Goal: Task Accomplishment & Management: Manage account settings

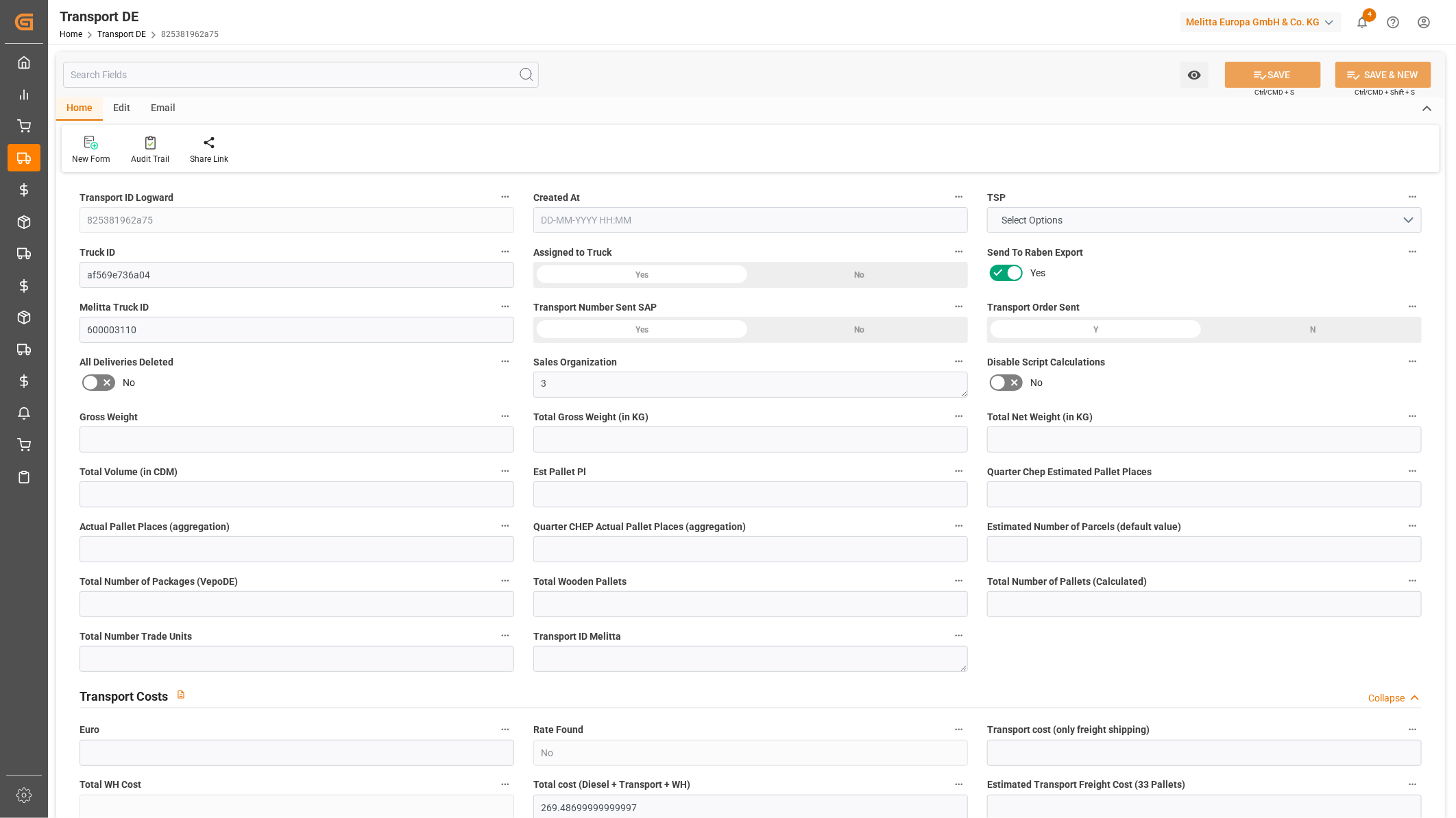
type input "8159"
type input "6613.834"
type input "4686.182"
type input "48963.684"
type input "31"
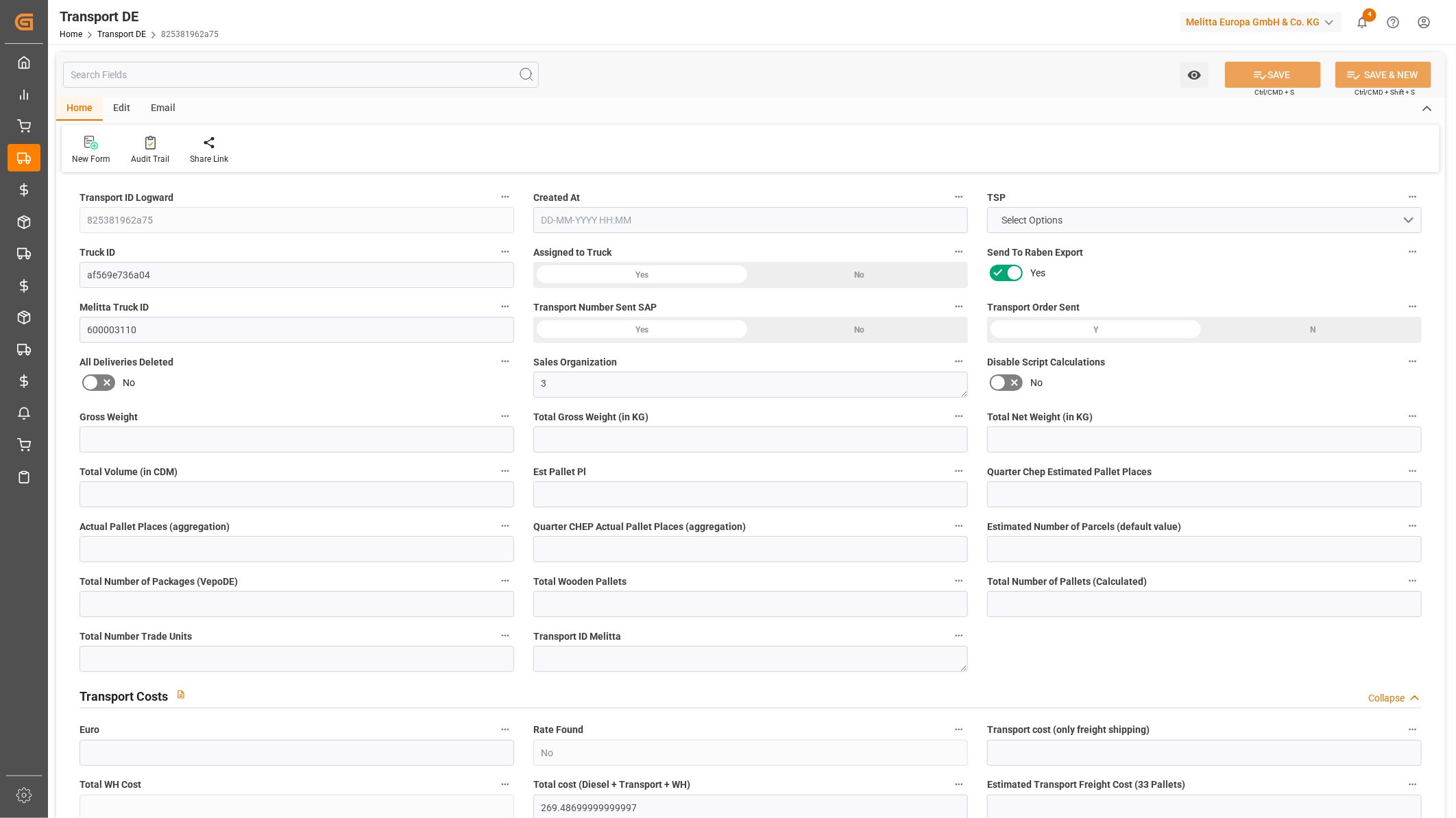
type input "0"
type input "31"
type input "0"
type input "1"
type input "52"
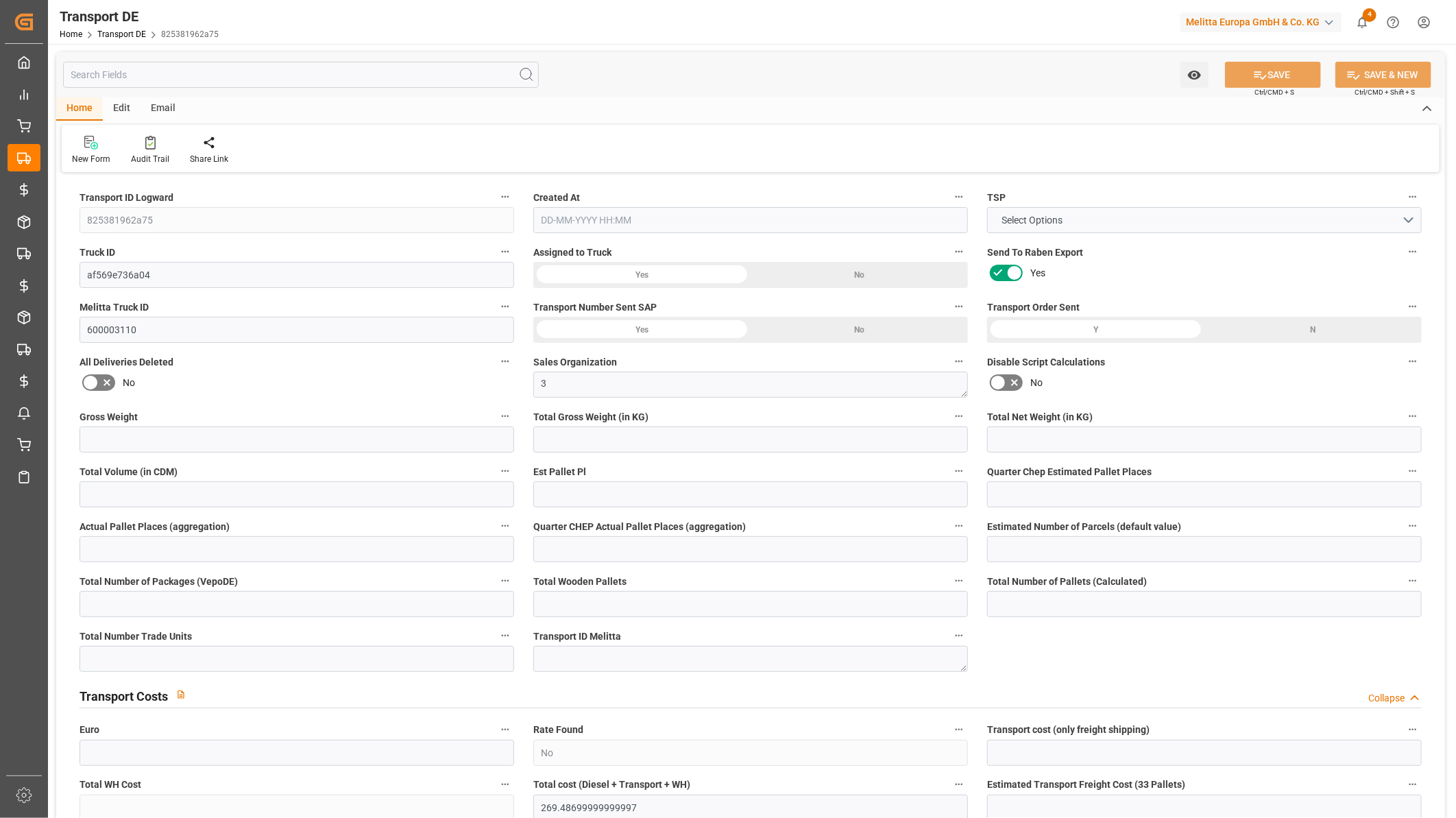
type input "52"
type input "0"
type input "269.487"
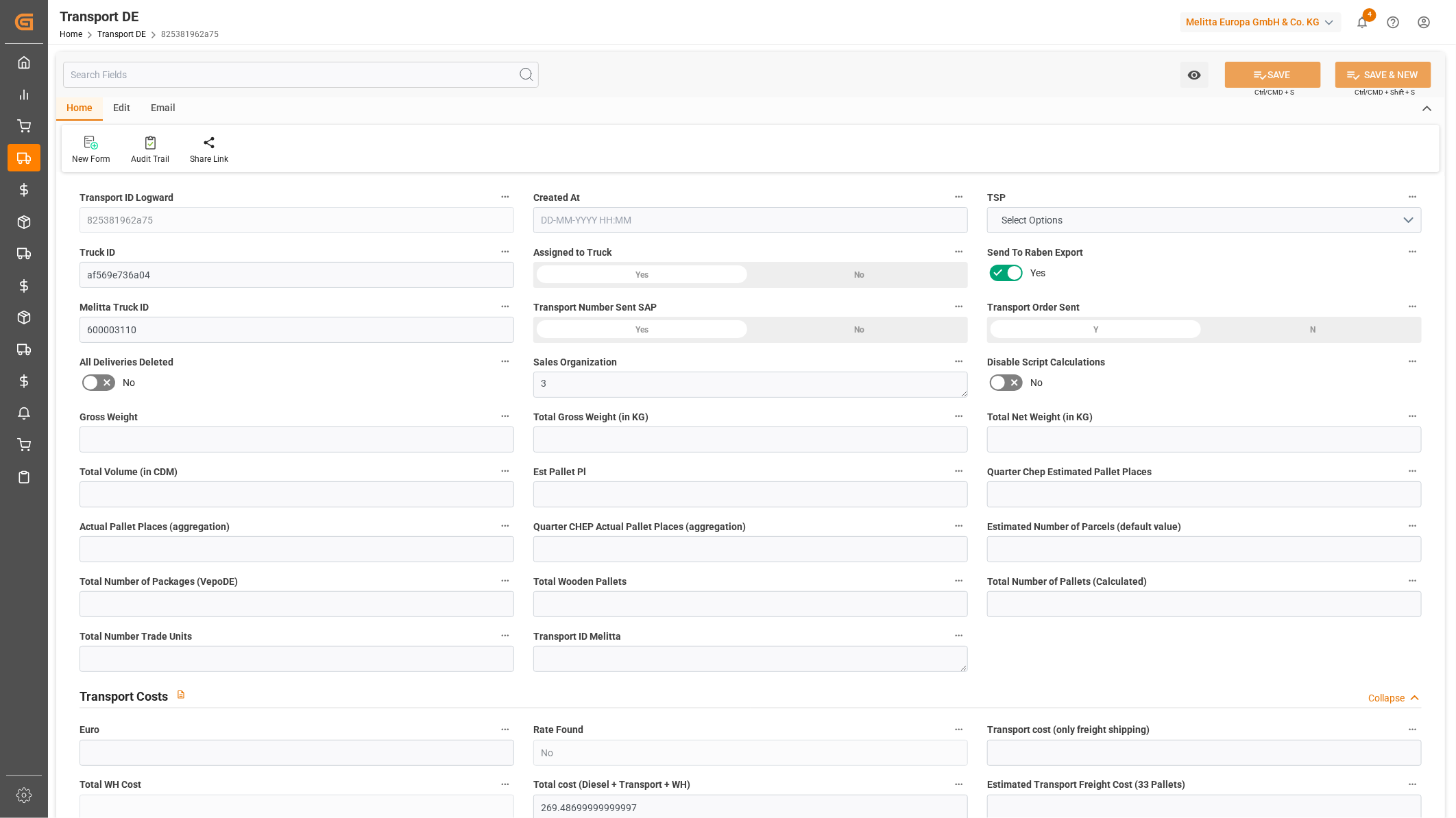
type input "0"
type input "2"
type input "52"
type input "0"
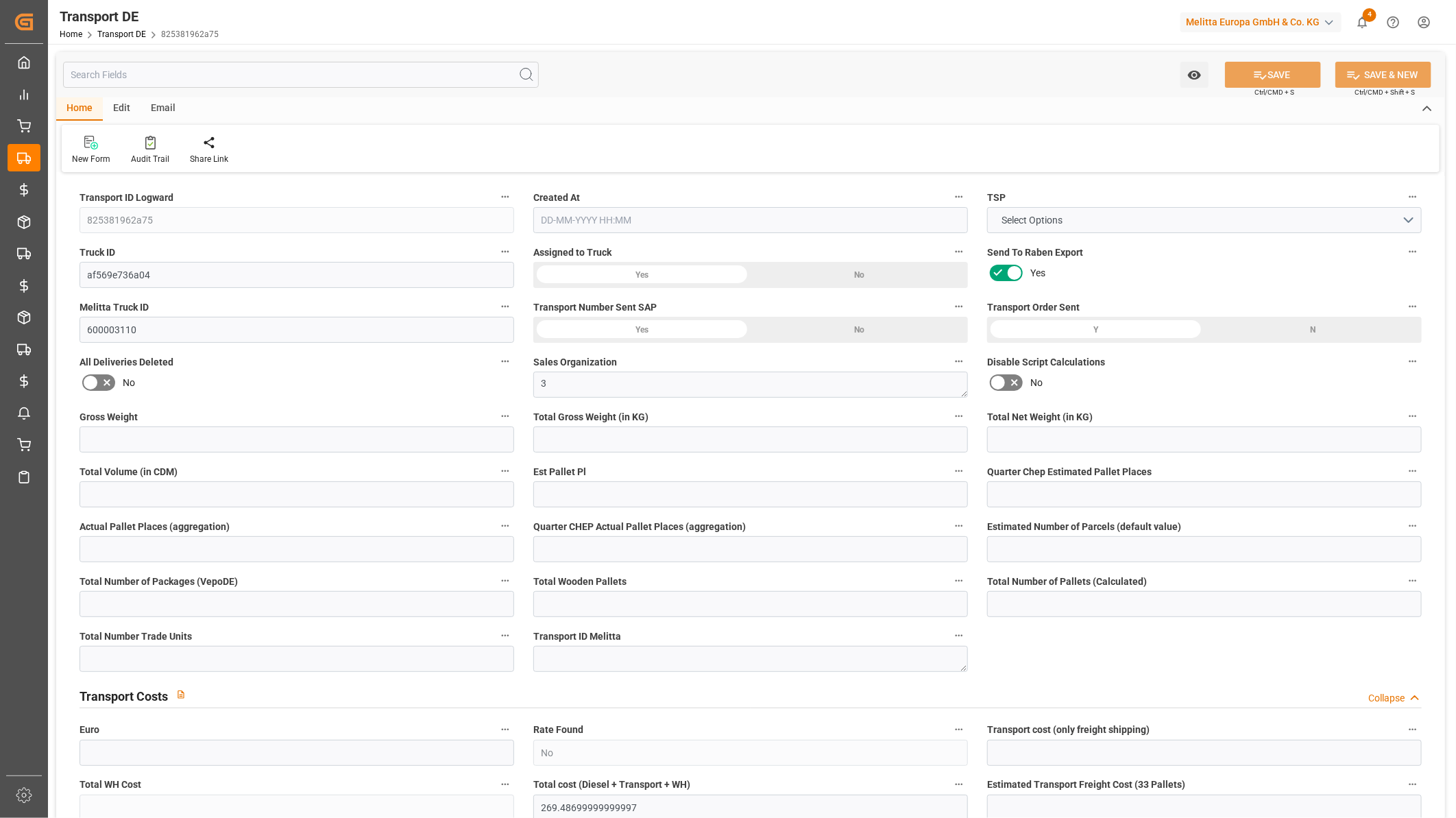
type input "0"
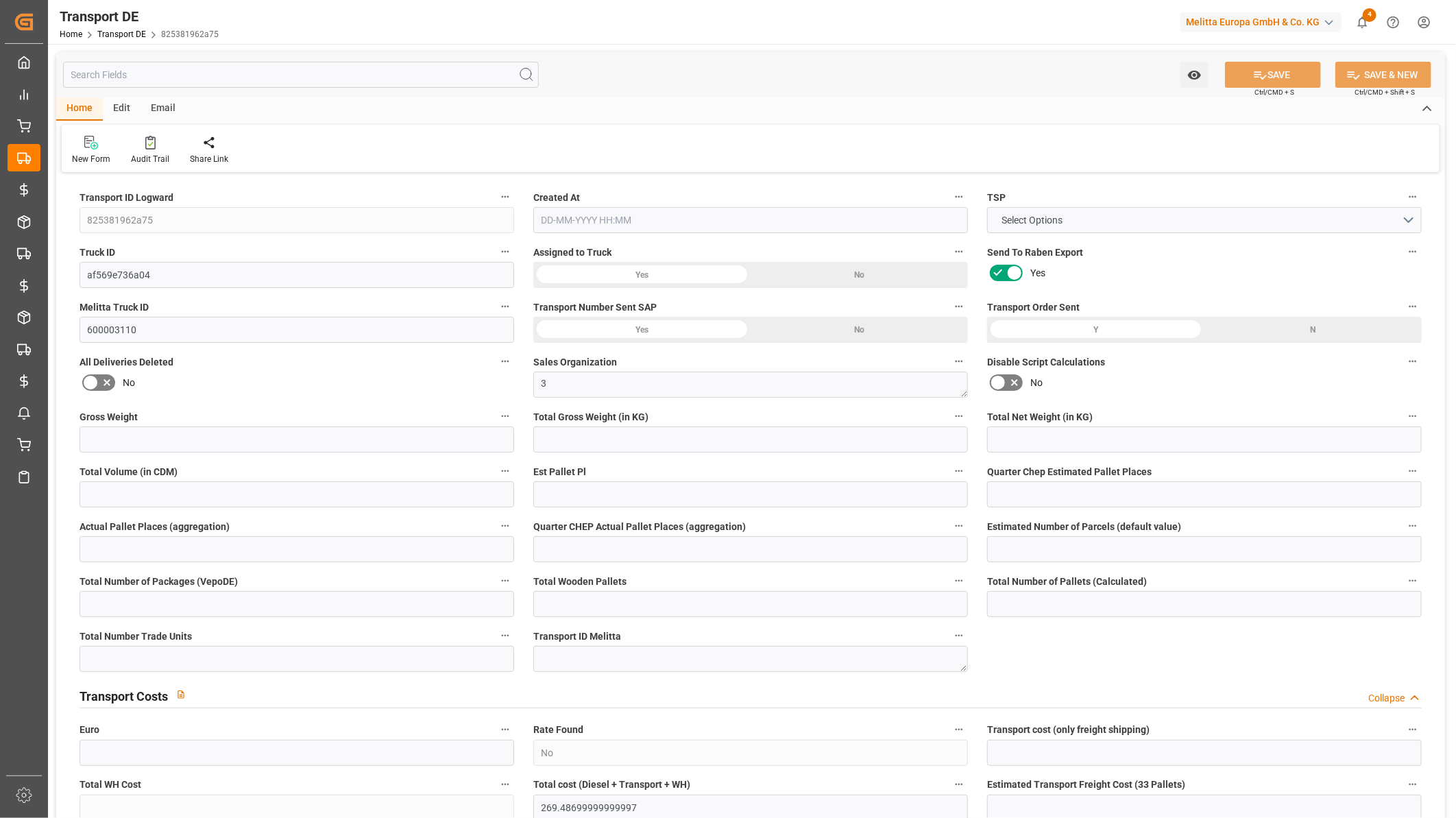
type input "0"
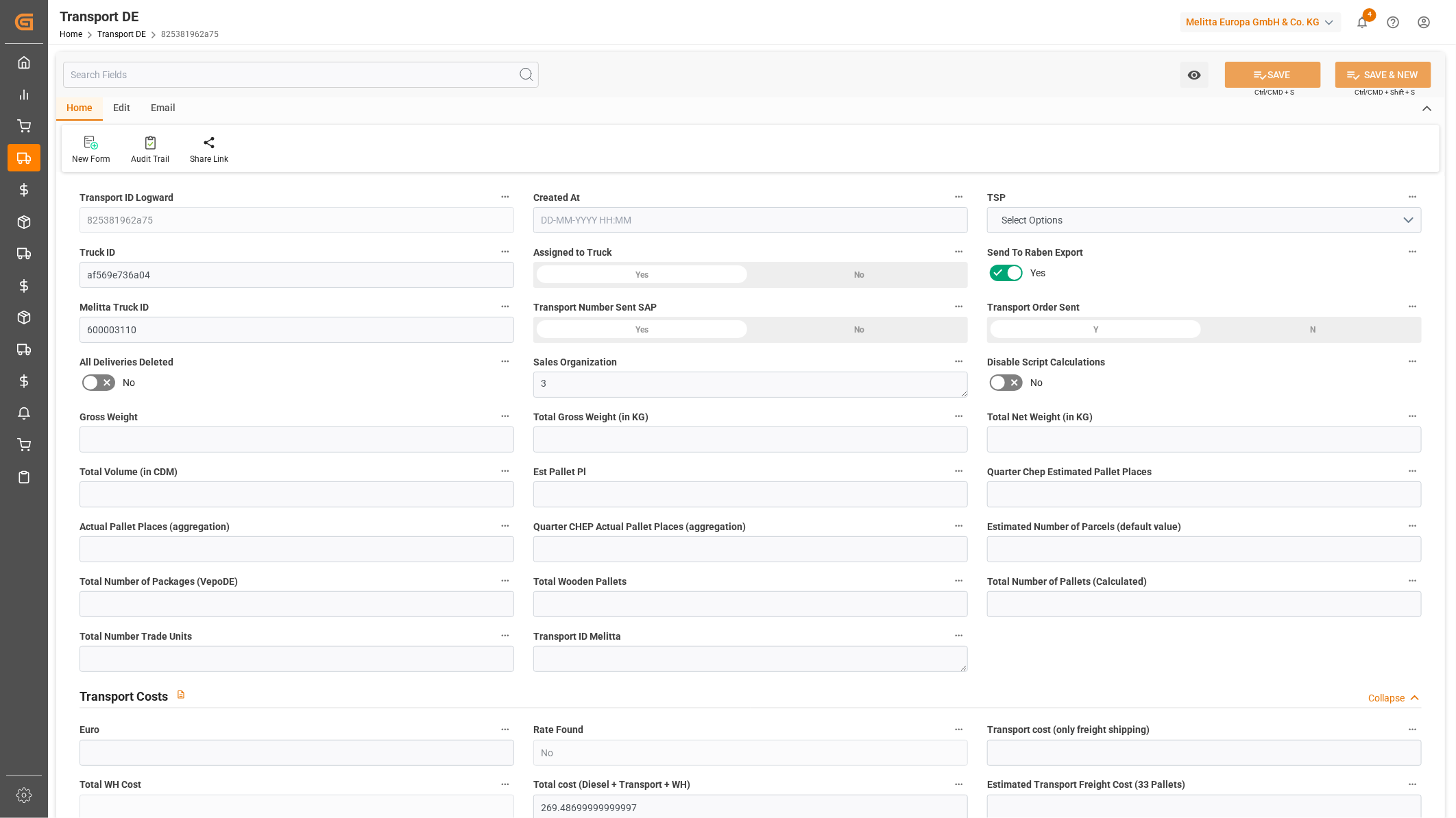
type input "0"
type input "6613.834"
type input "21"
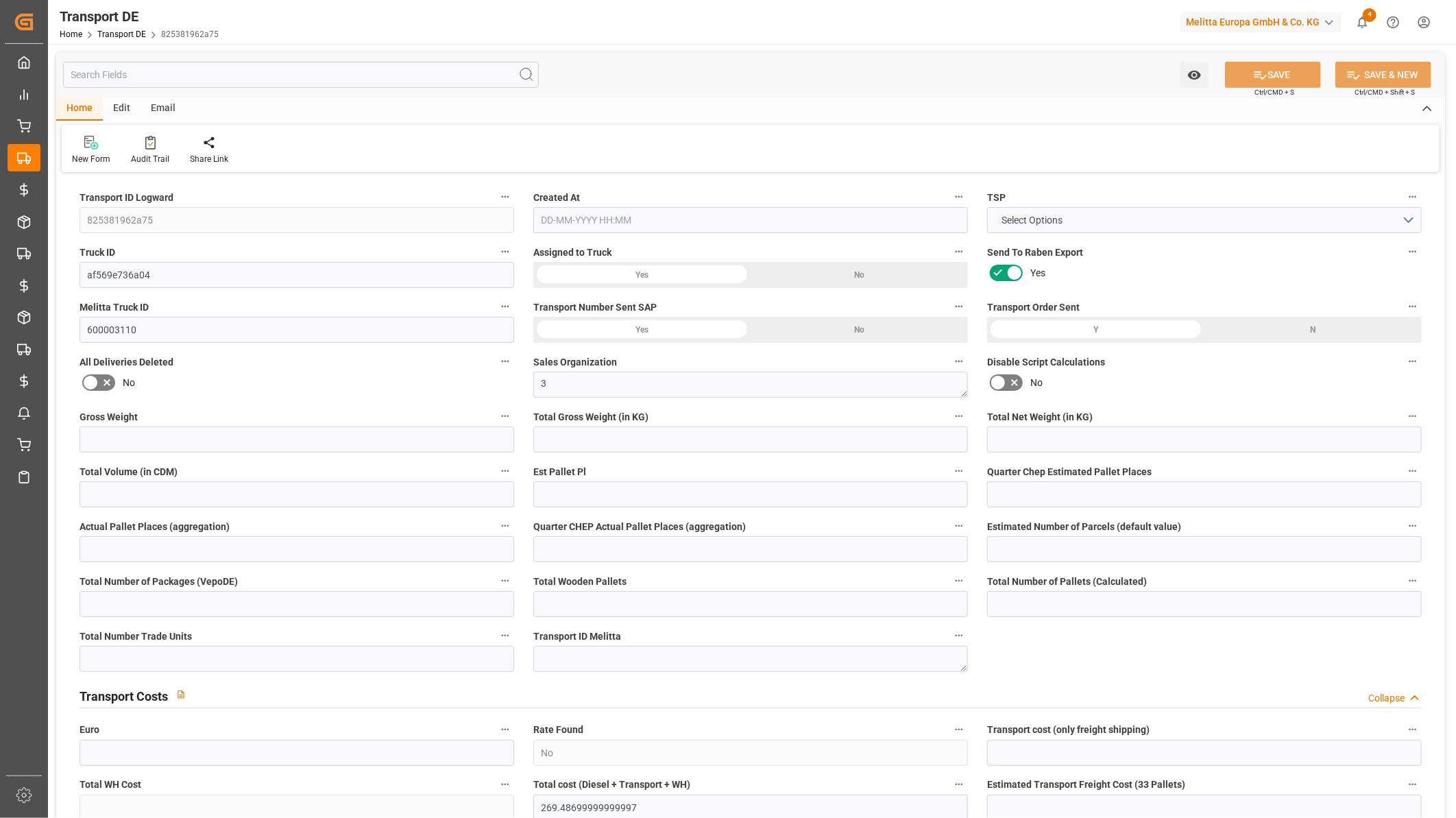
type input "100"
type input "10"
type input "0"
type input "42"
type input "0"
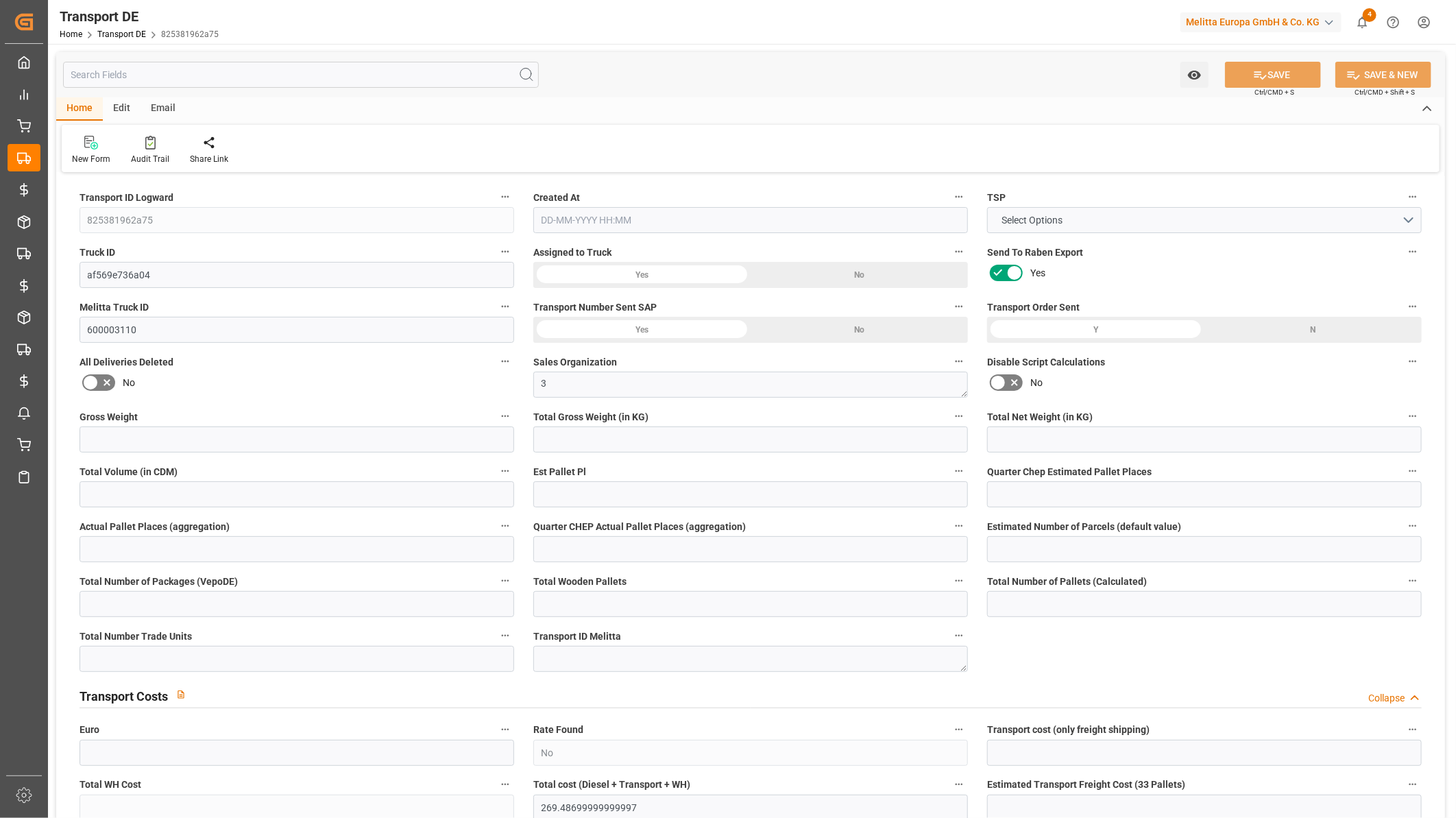
type input "0"
type input "1"
type input "0"
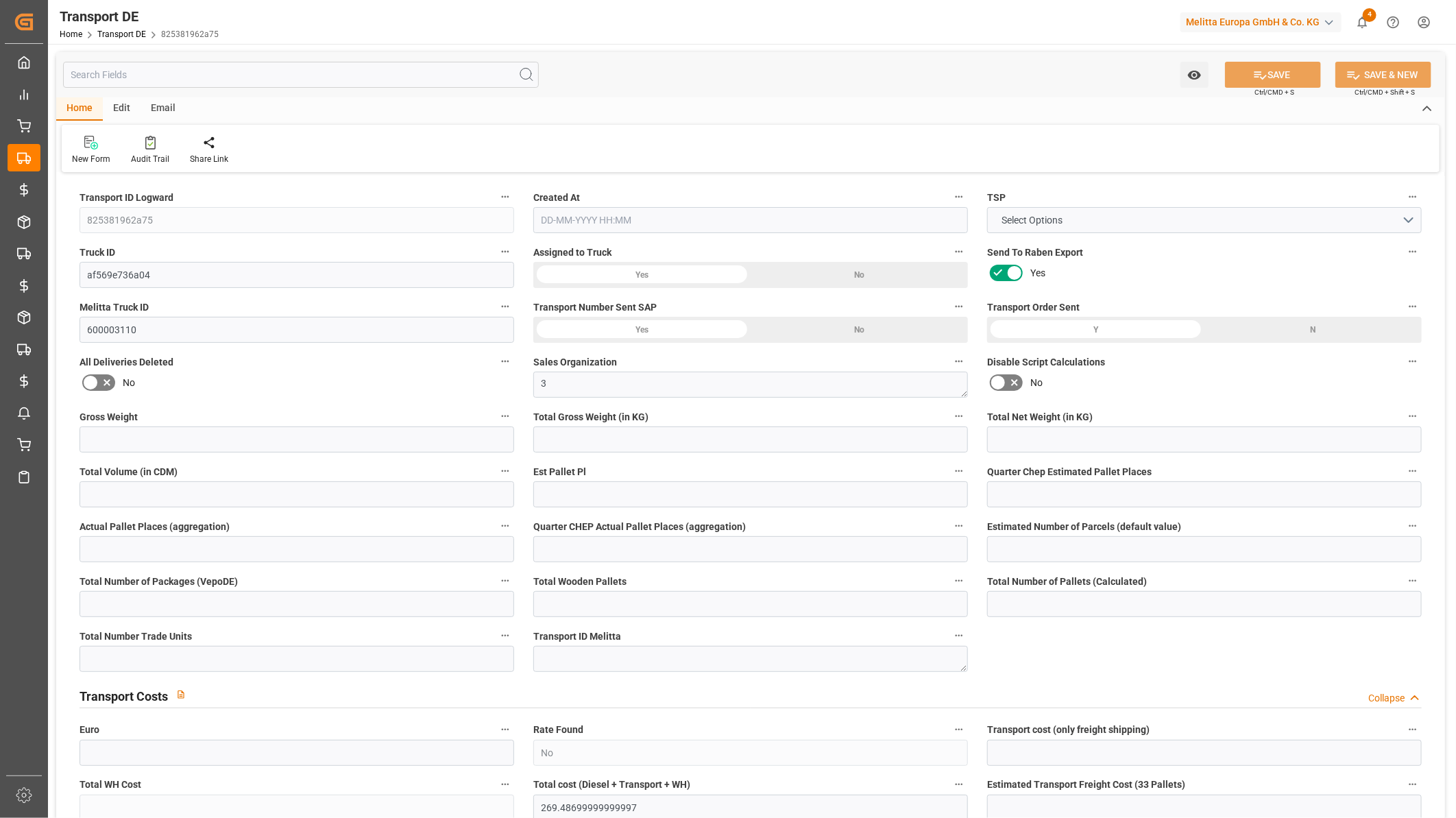
type input "4127"
type input "269.487"
type input "0"
type input "30-09-2025 09:28"
type input "01-10-2025"
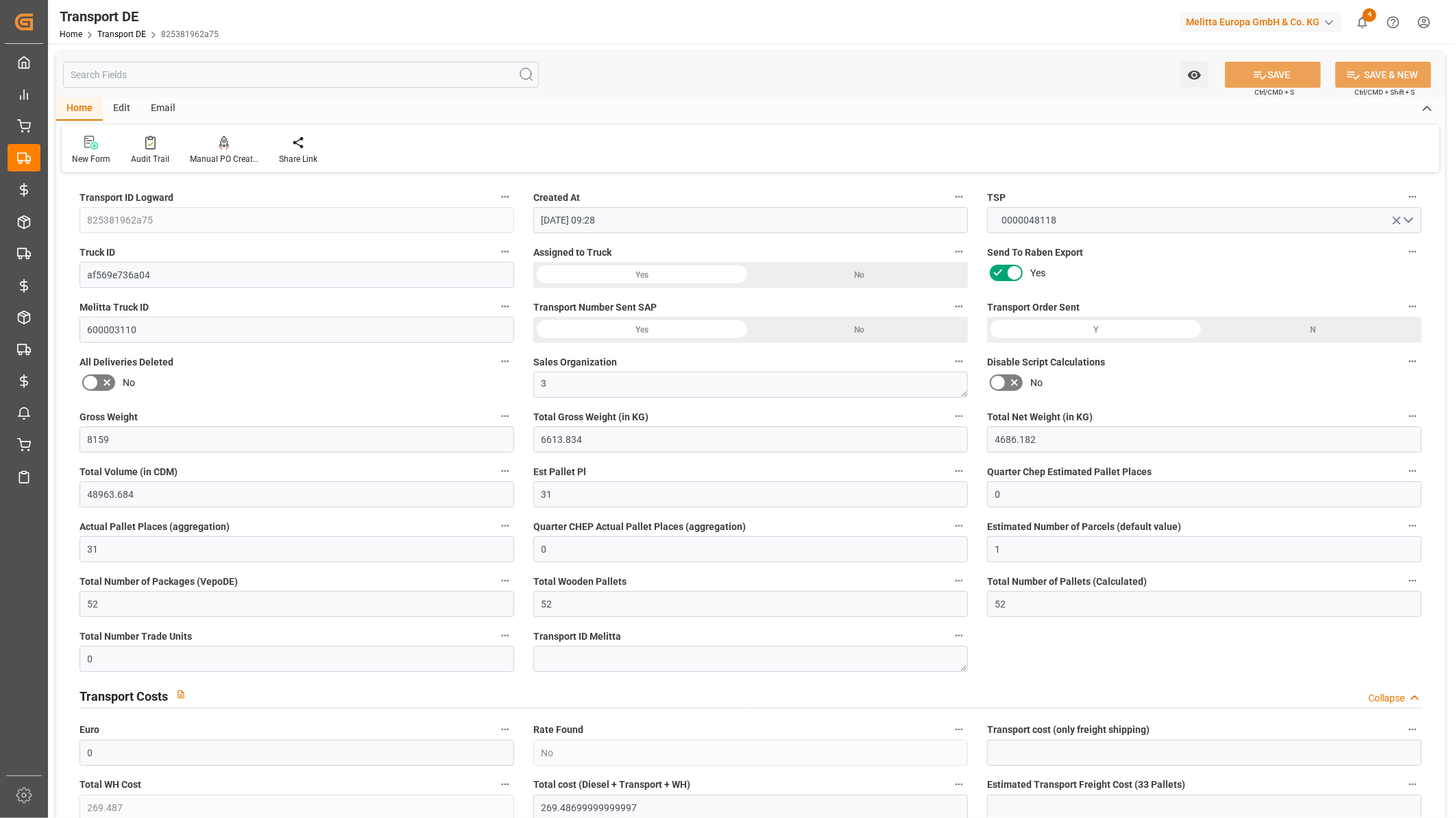
type input "02-10-2025"
type input "06-10-2025"
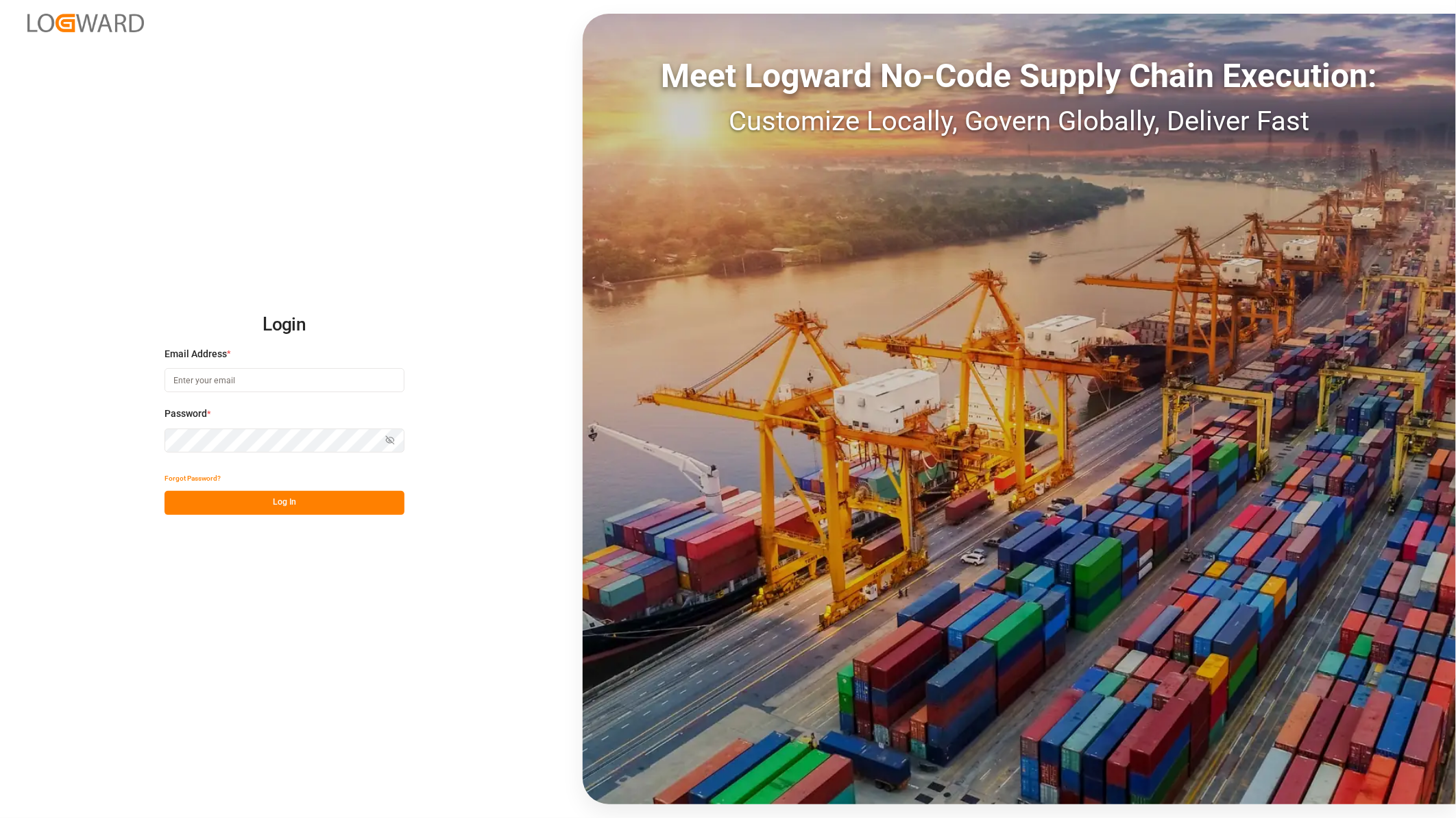
type input "[PERSON_NAME][EMAIL_ADDRESS][PERSON_NAME][DOMAIN_NAME]"
click at [268, 505] on button "Log In" at bounding box center [284, 502] width 240 height 24
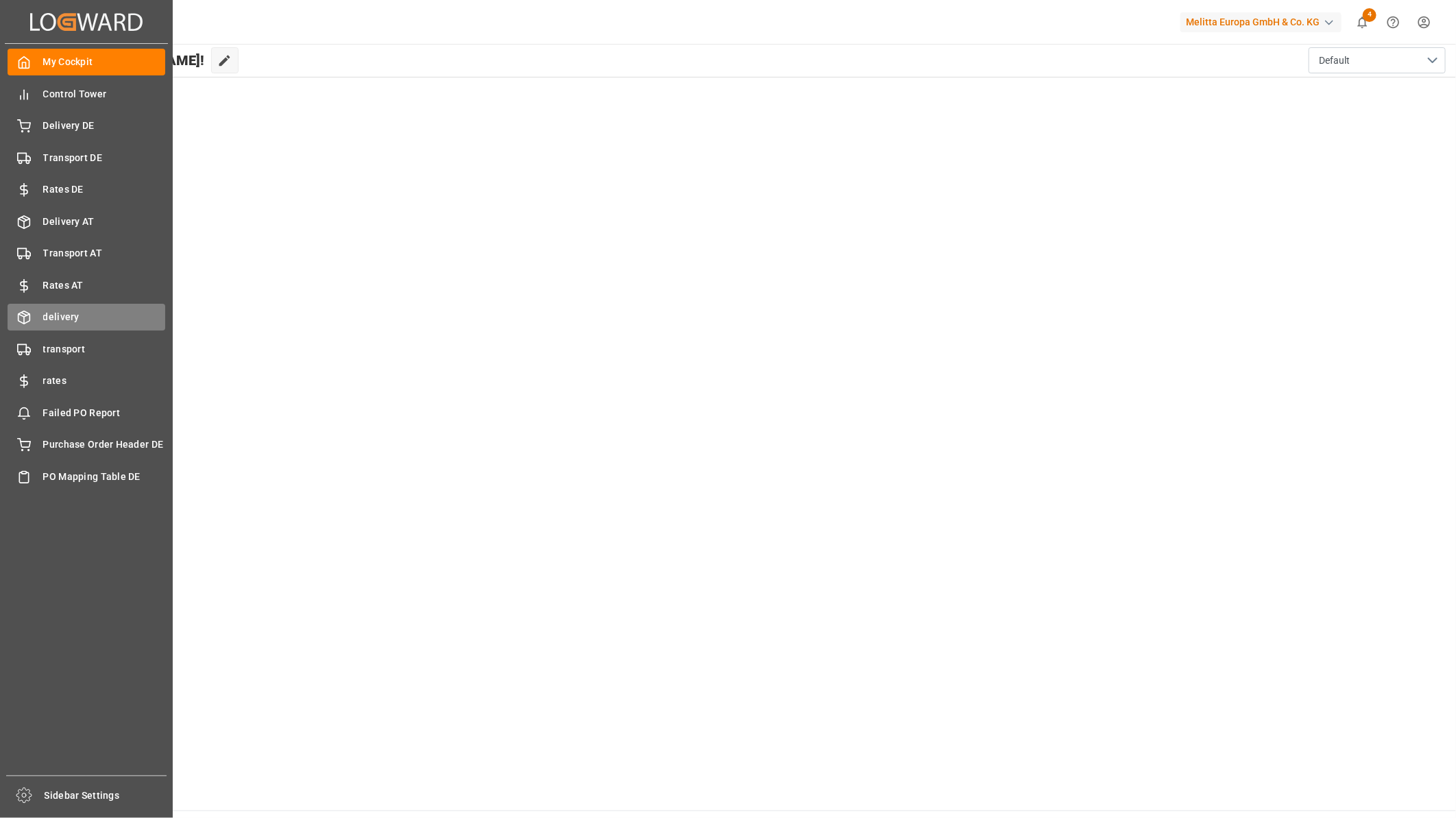
click at [93, 323] on div "delivery delivery" at bounding box center [87, 317] width 158 height 27
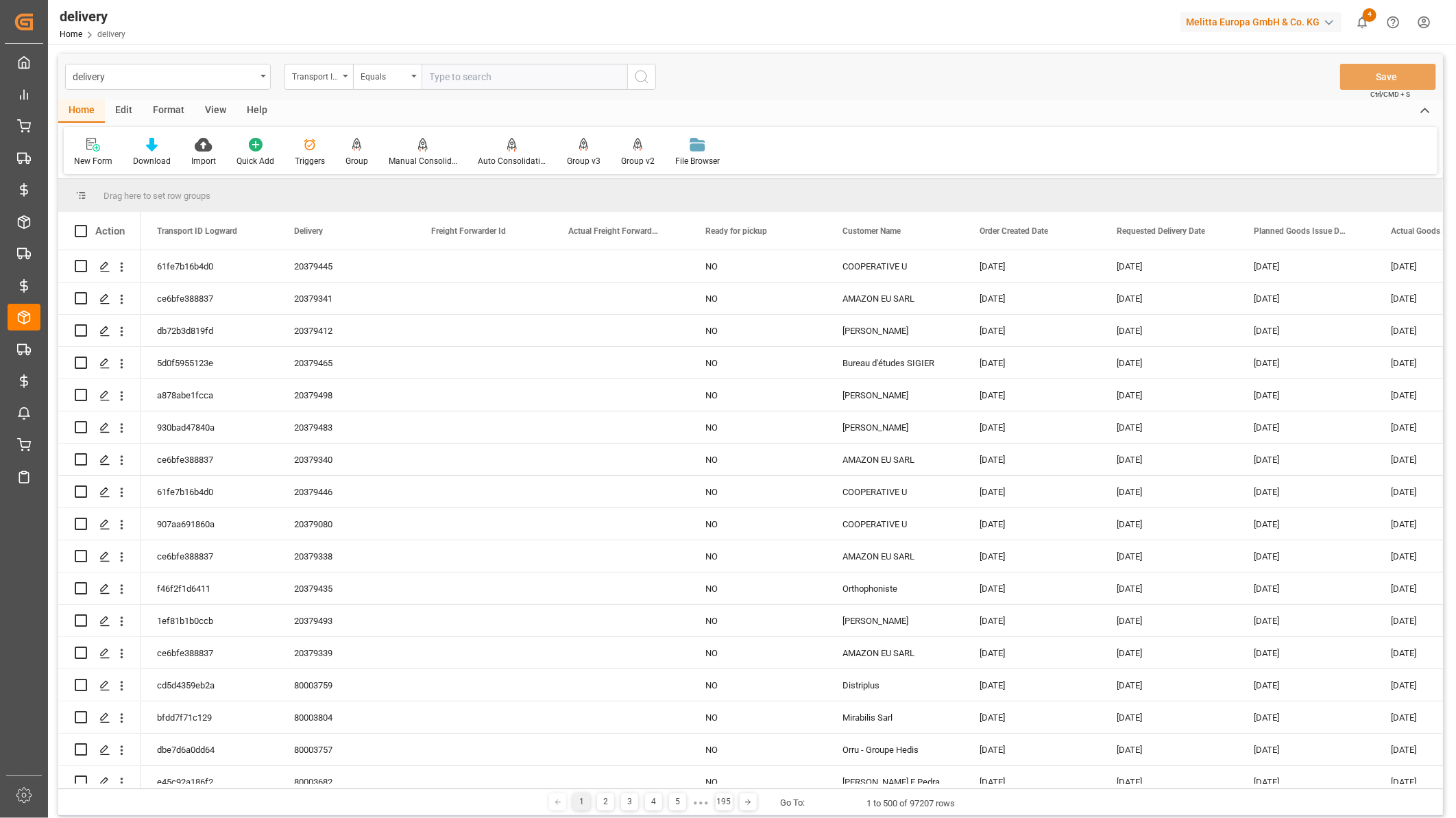
click at [207, 107] on div "View" at bounding box center [215, 112] width 41 height 24
click at [81, 149] on icon at bounding box center [88, 145] width 14 height 14
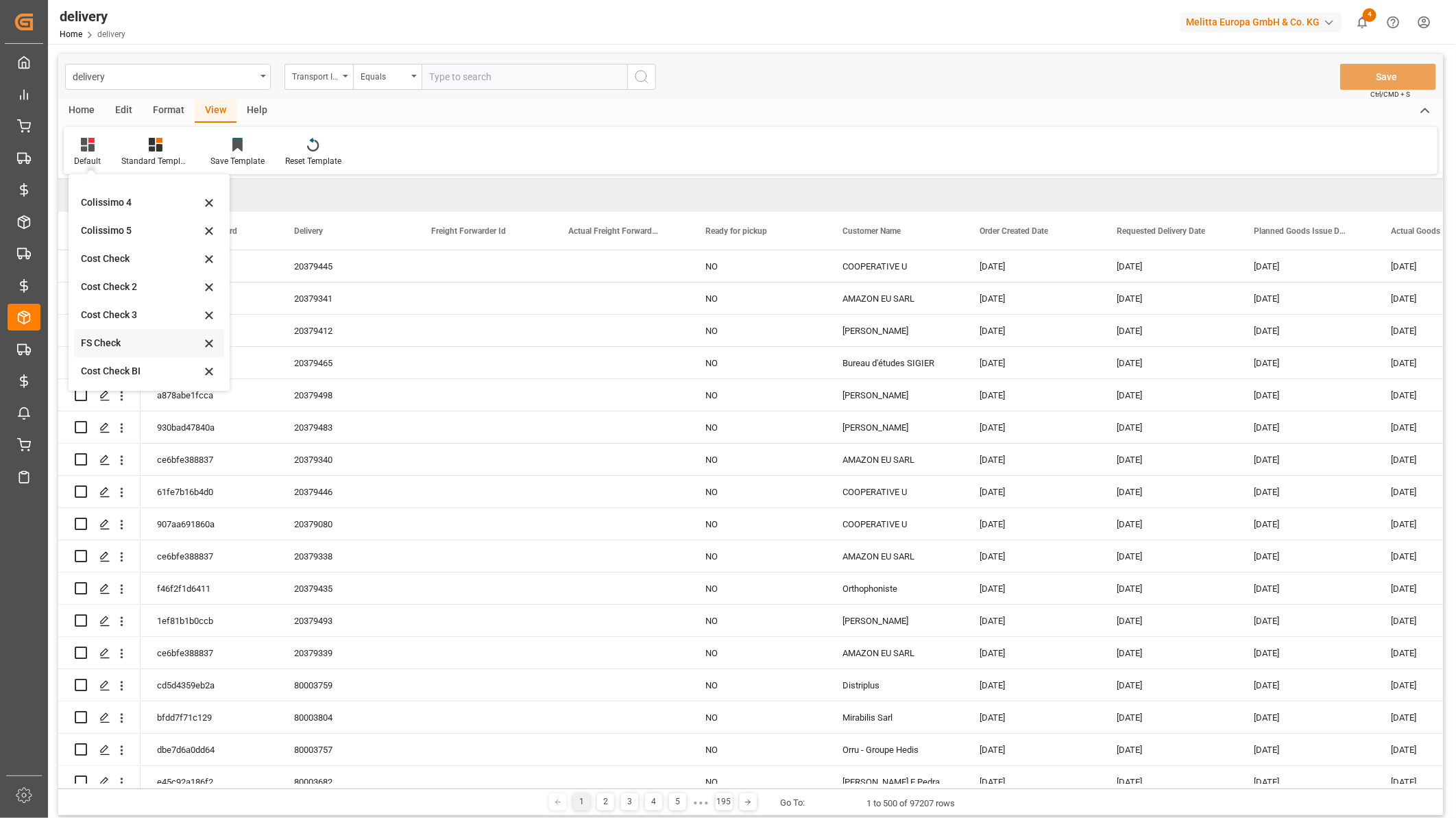
scroll to position [159, 0]
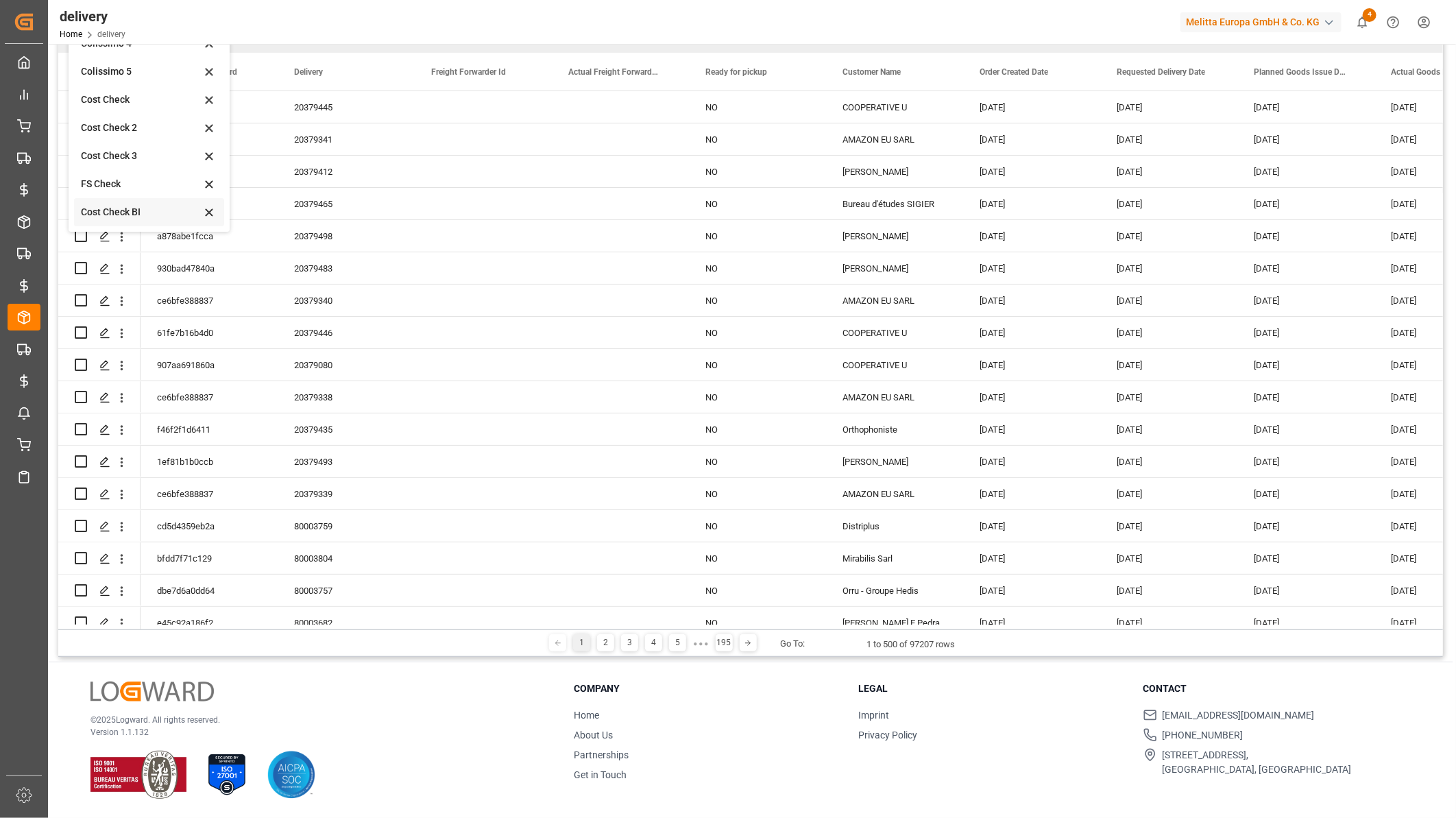
click at [147, 214] on div "Cost Check BI" at bounding box center [141, 212] width 120 height 15
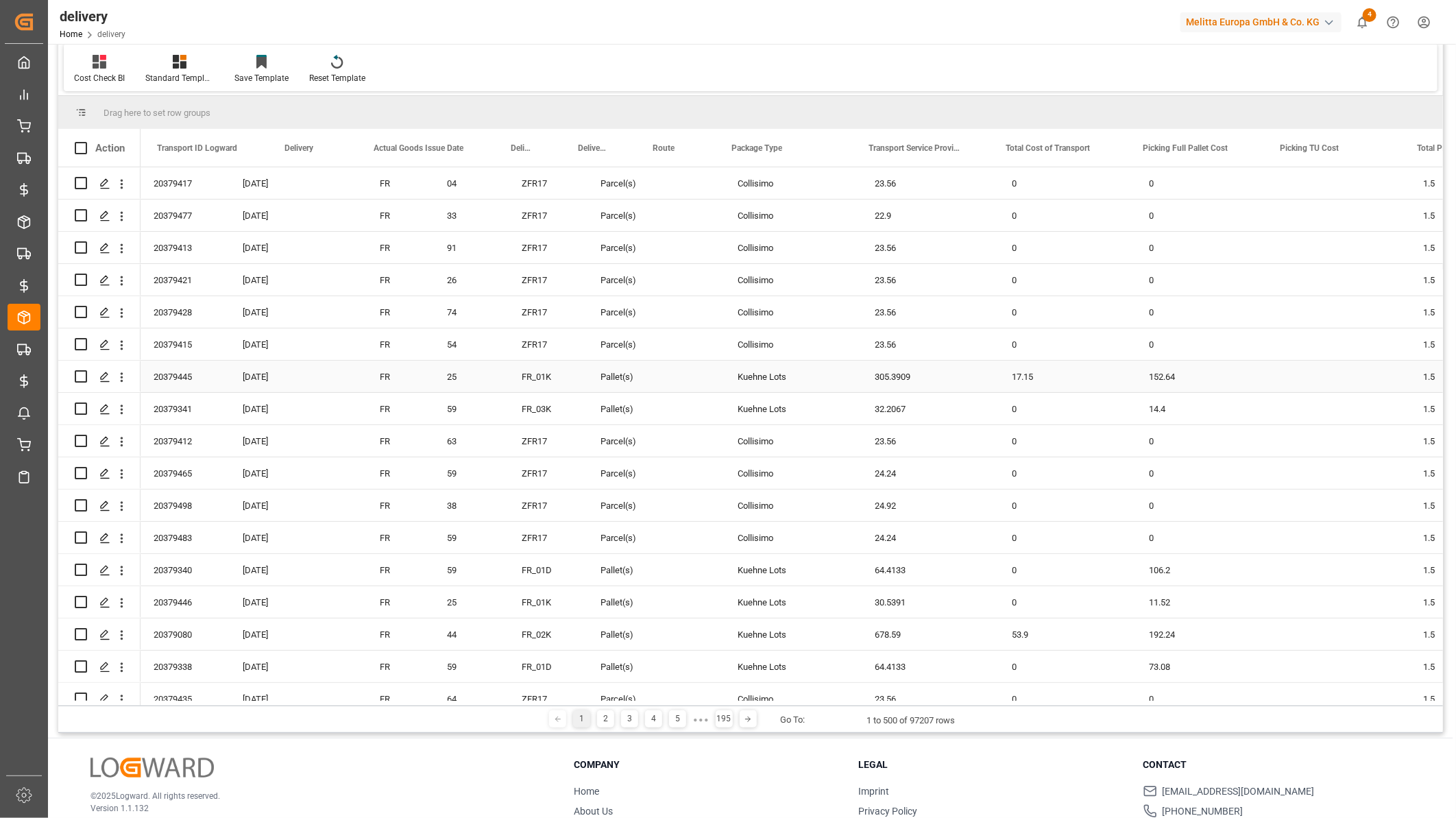
scroll to position [0, 0]
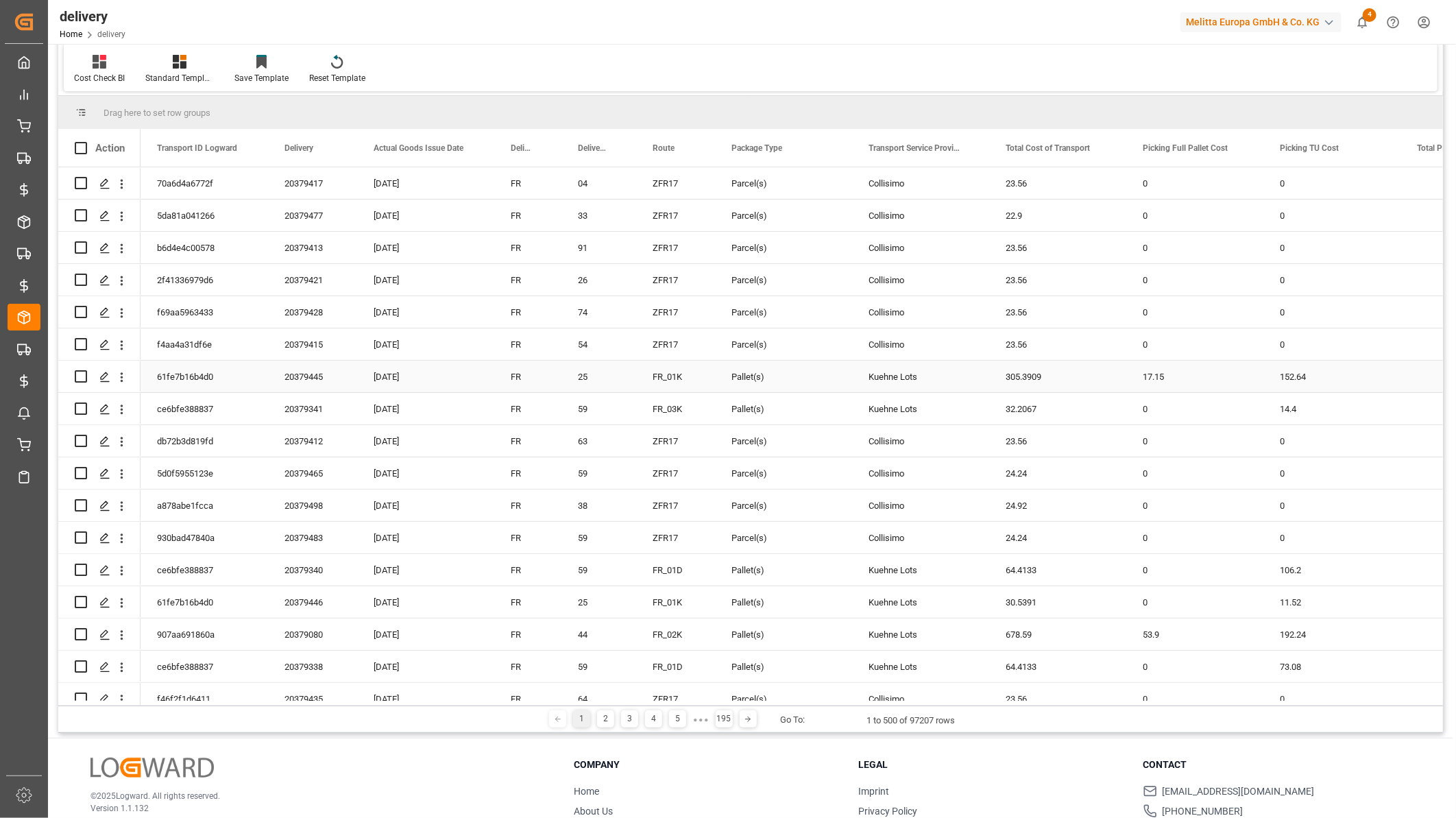
click at [304, 377] on div "20379445" at bounding box center [313, 376] width 89 height 32
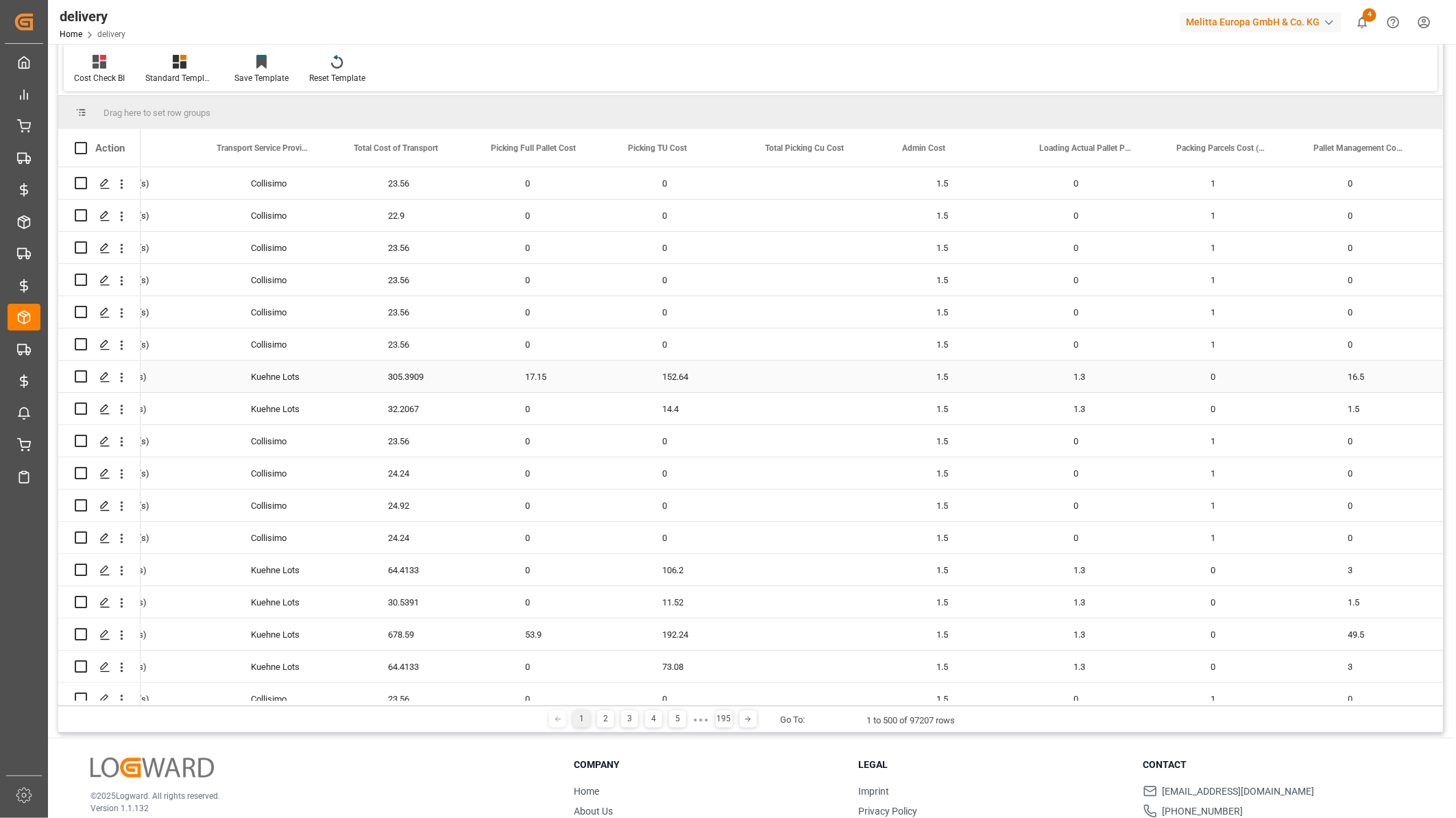
scroll to position [0, 648]
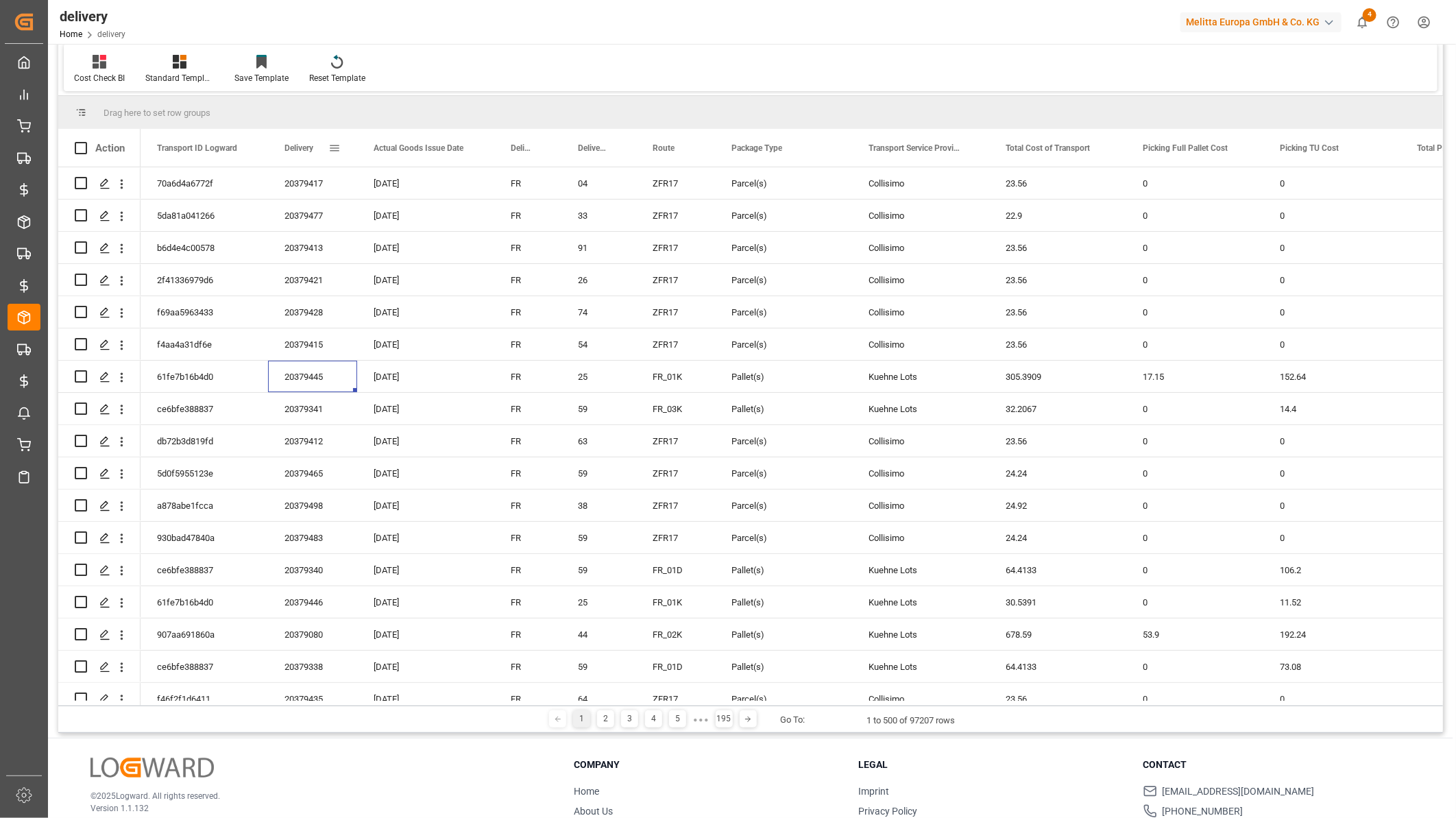
click at [334, 146] on span at bounding box center [335, 148] width 13 height 13
click at [407, 177] on span "Pin Column" at bounding box center [399, 179] width 107 height 26
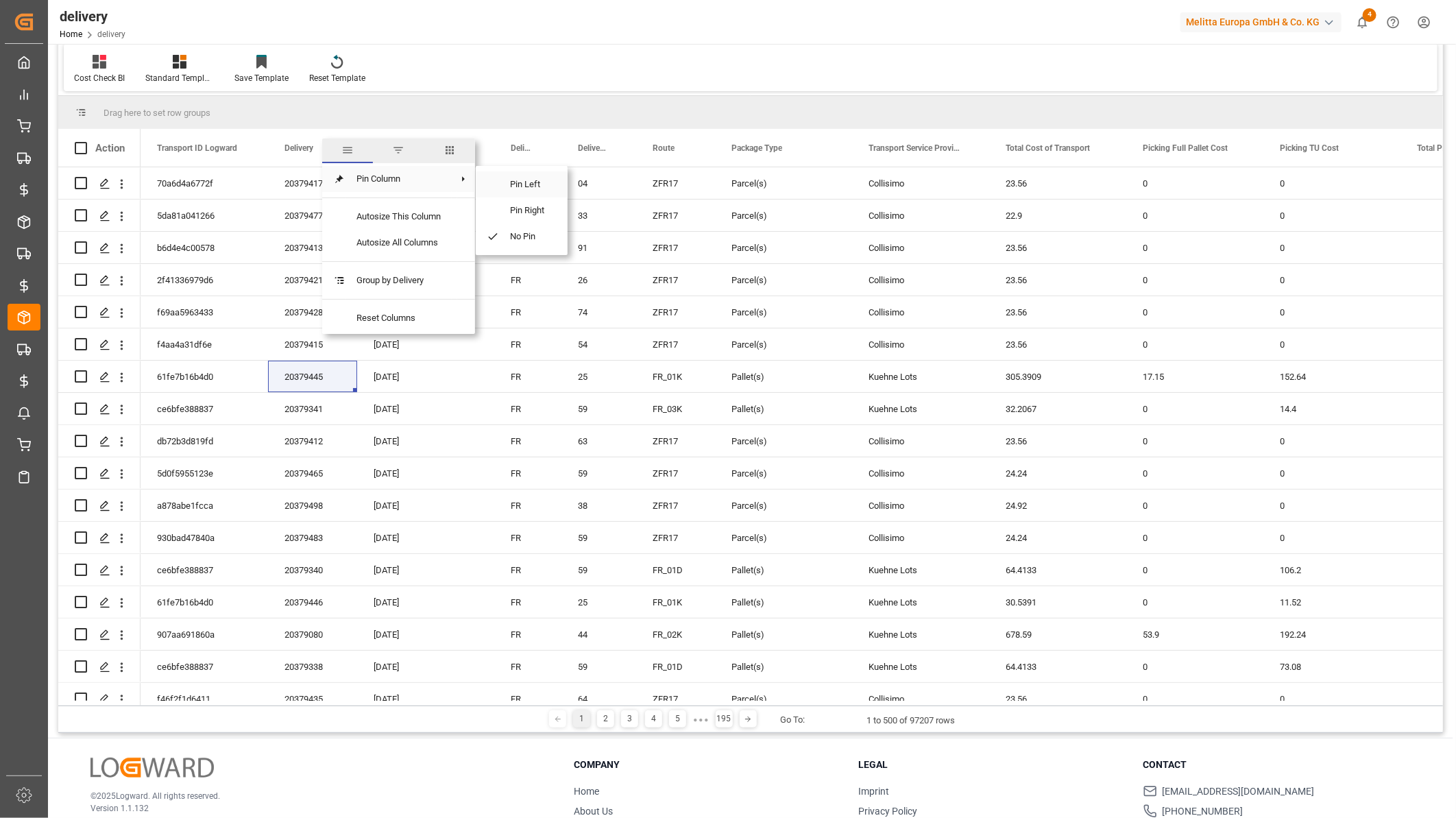
click at [507, 174] on span "Pin Left" at bounding box center [528, 185] width 57 height 26
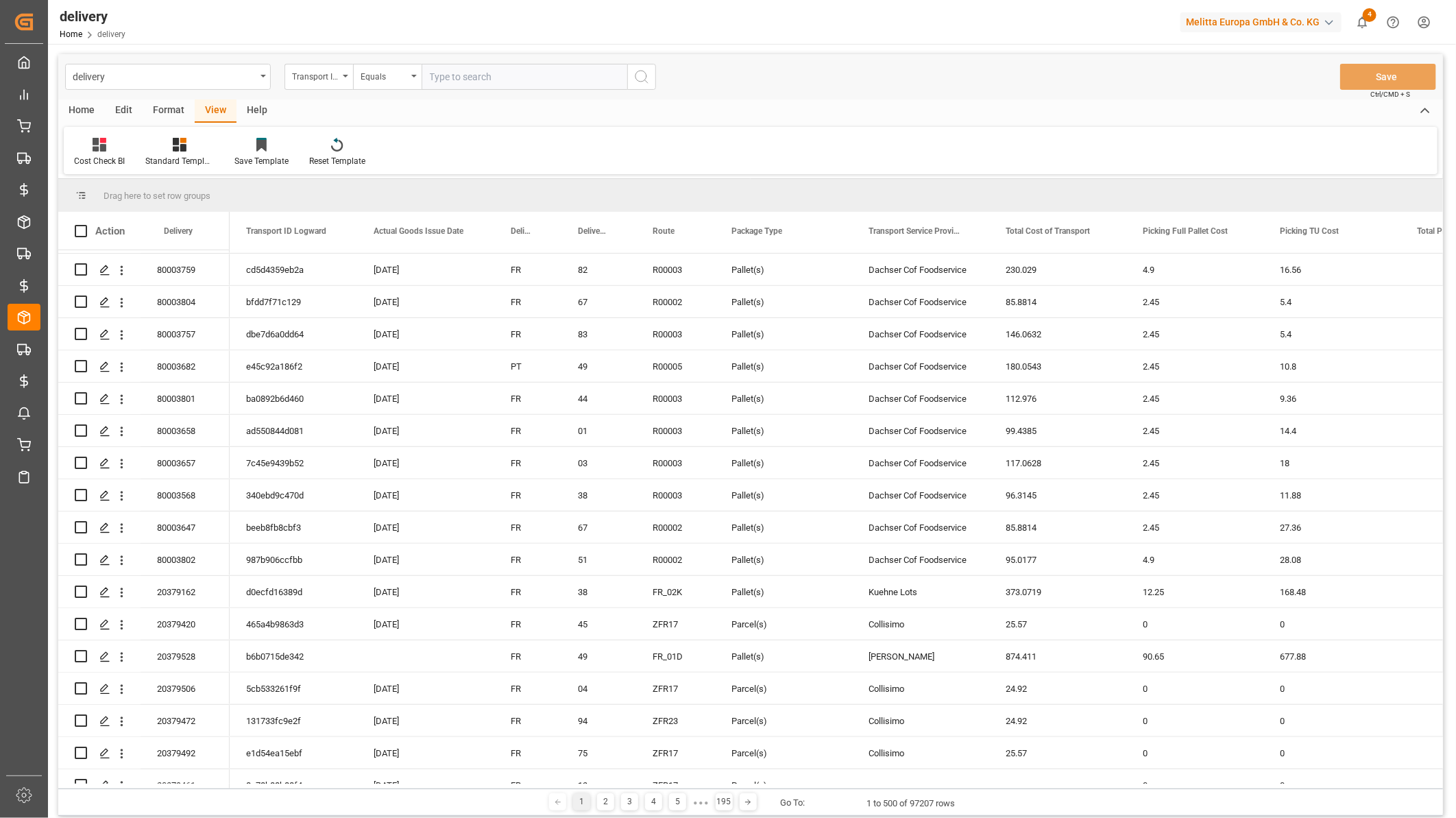
click at [309, 74] on div "Transport ID Logward" at bounding box center [315, 75] width 46 height 16
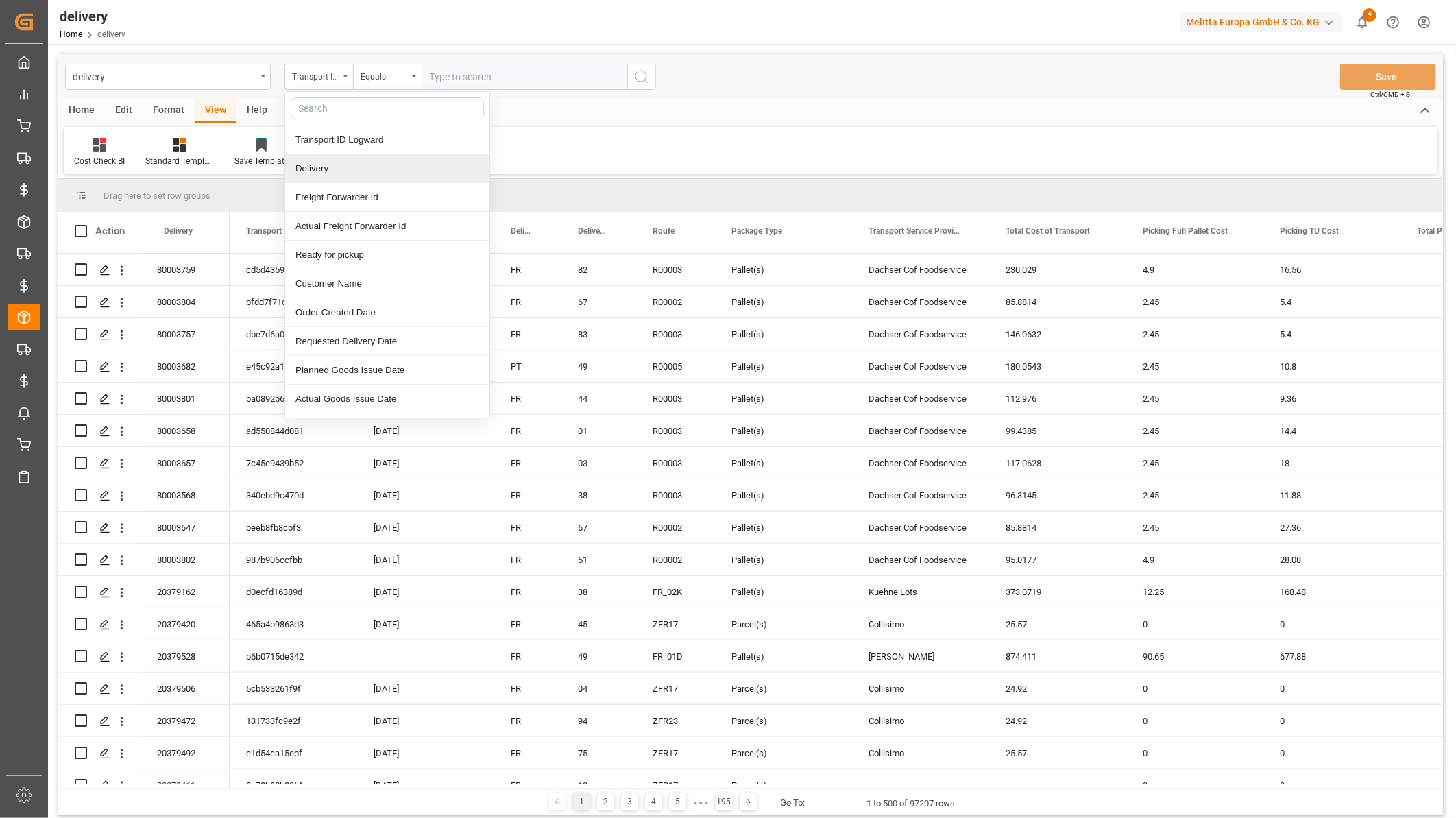
click at [335, 169] on div "Delivery" at bounding box center [387, 168] width 204 height 29
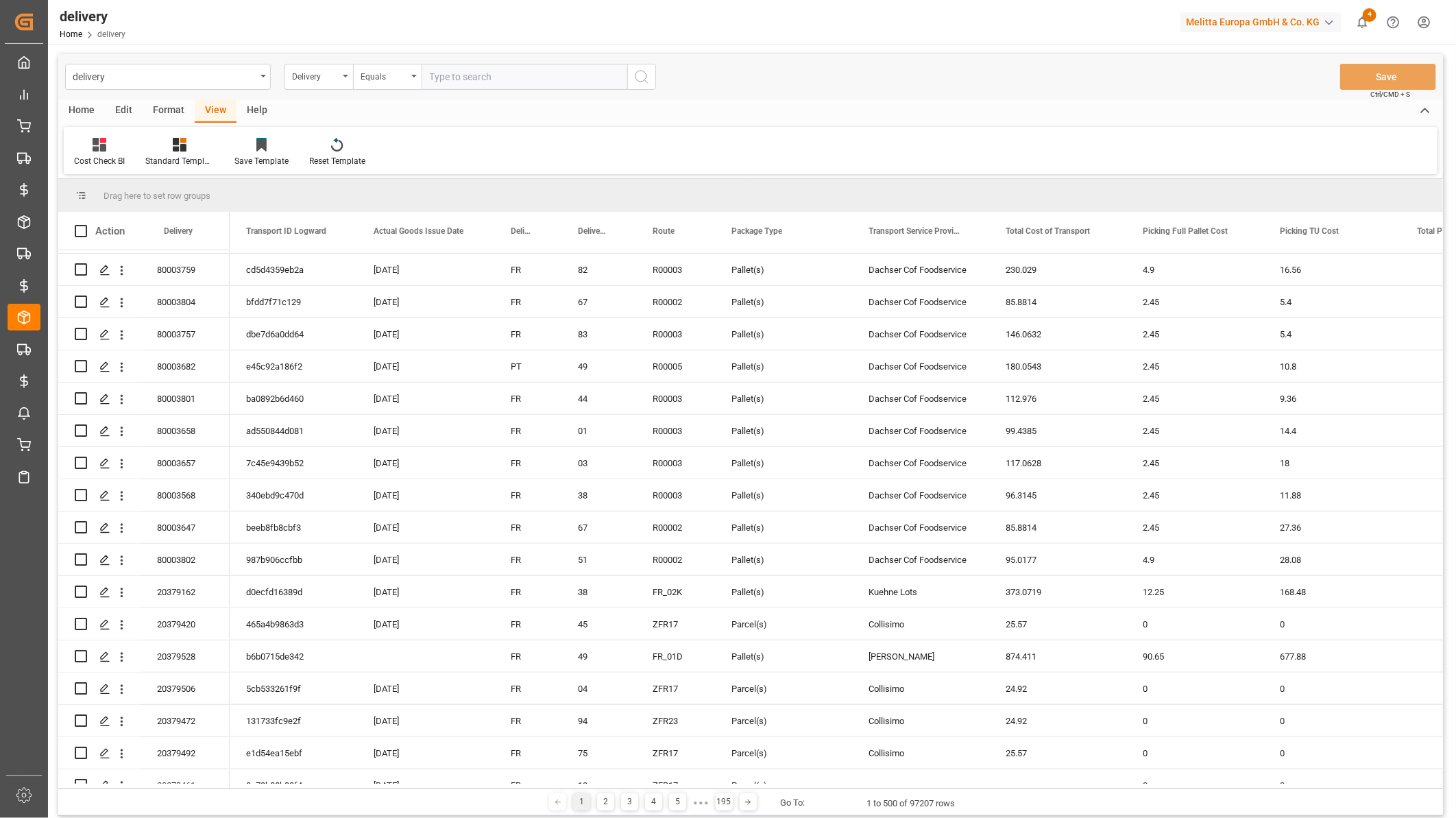
click at [452, 80] on input "text" at bounding box center [524, 77] width 205 height 26
paste input "20379445"
type input "20379445"
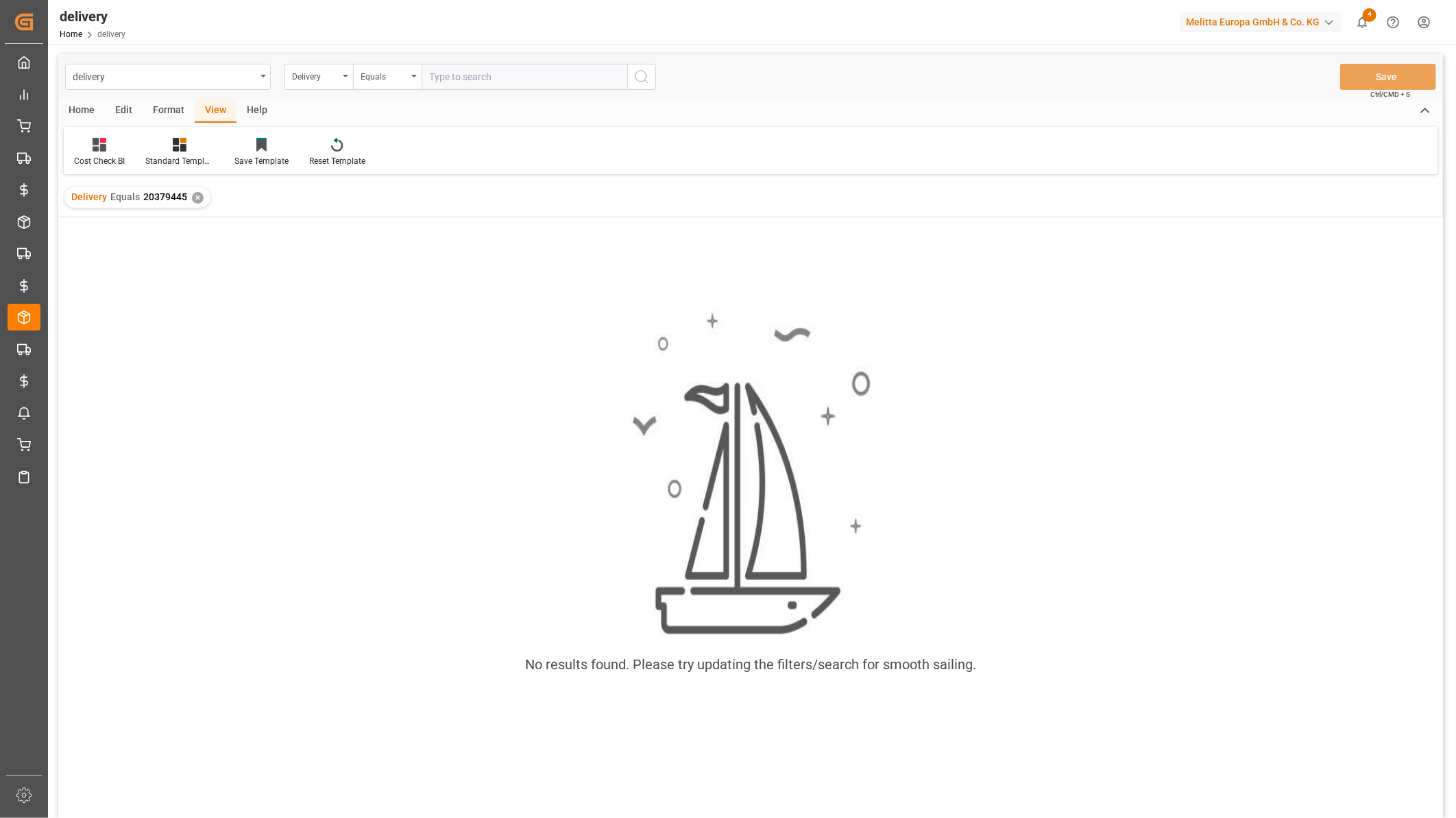
click at [1427, 23] on html "Created by potrace 1.15, written by Peter Selinger 2001-2017 Created by potrace…" at bounding box center [728, 409] width 1456 height 818
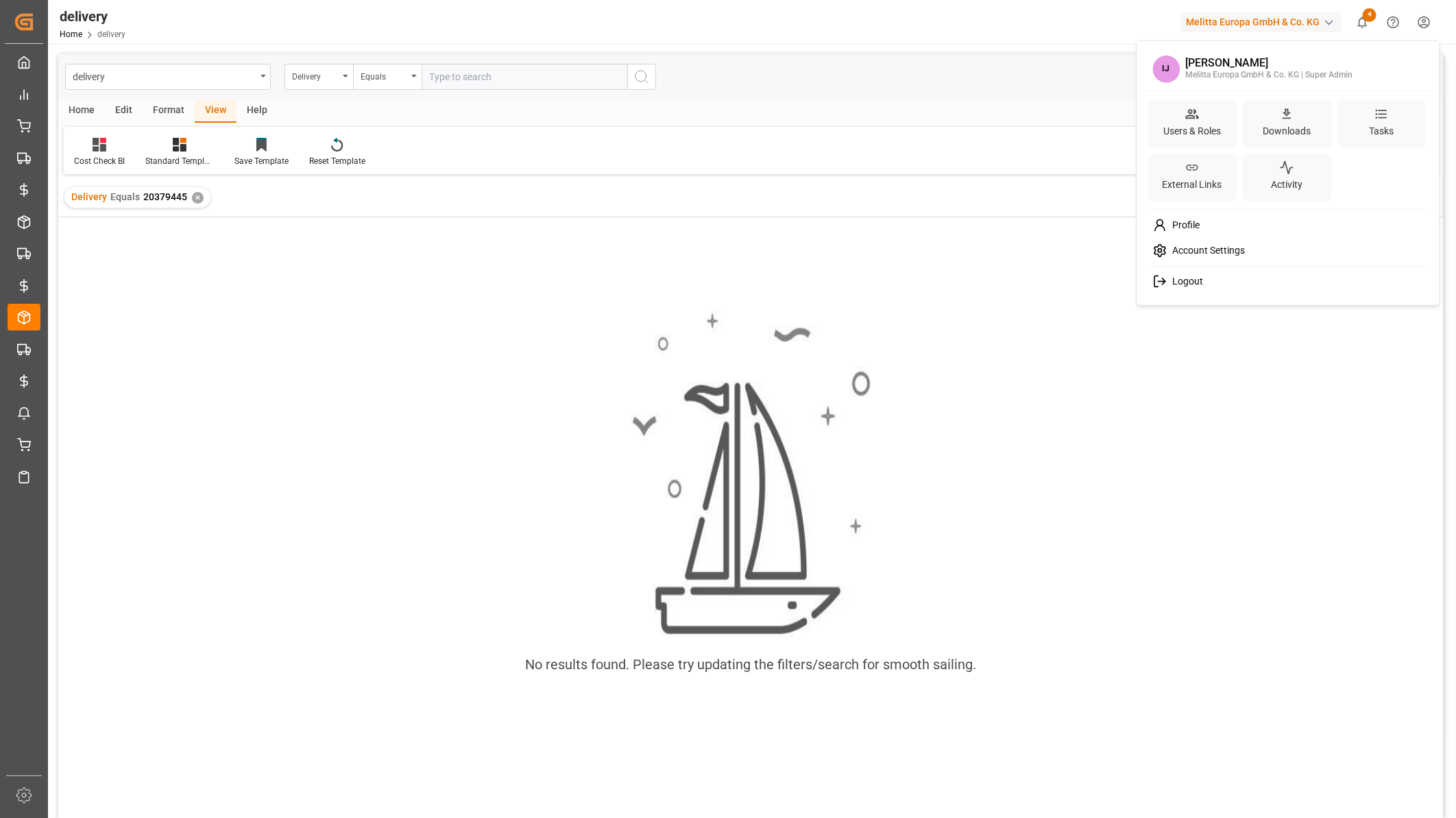
click at [1345, 22] on html "Created by potrace 1.15, written by Peter Selinger 2001-2017 Created by potrace…" at bounding box center [728, 409] width 1456 height 818
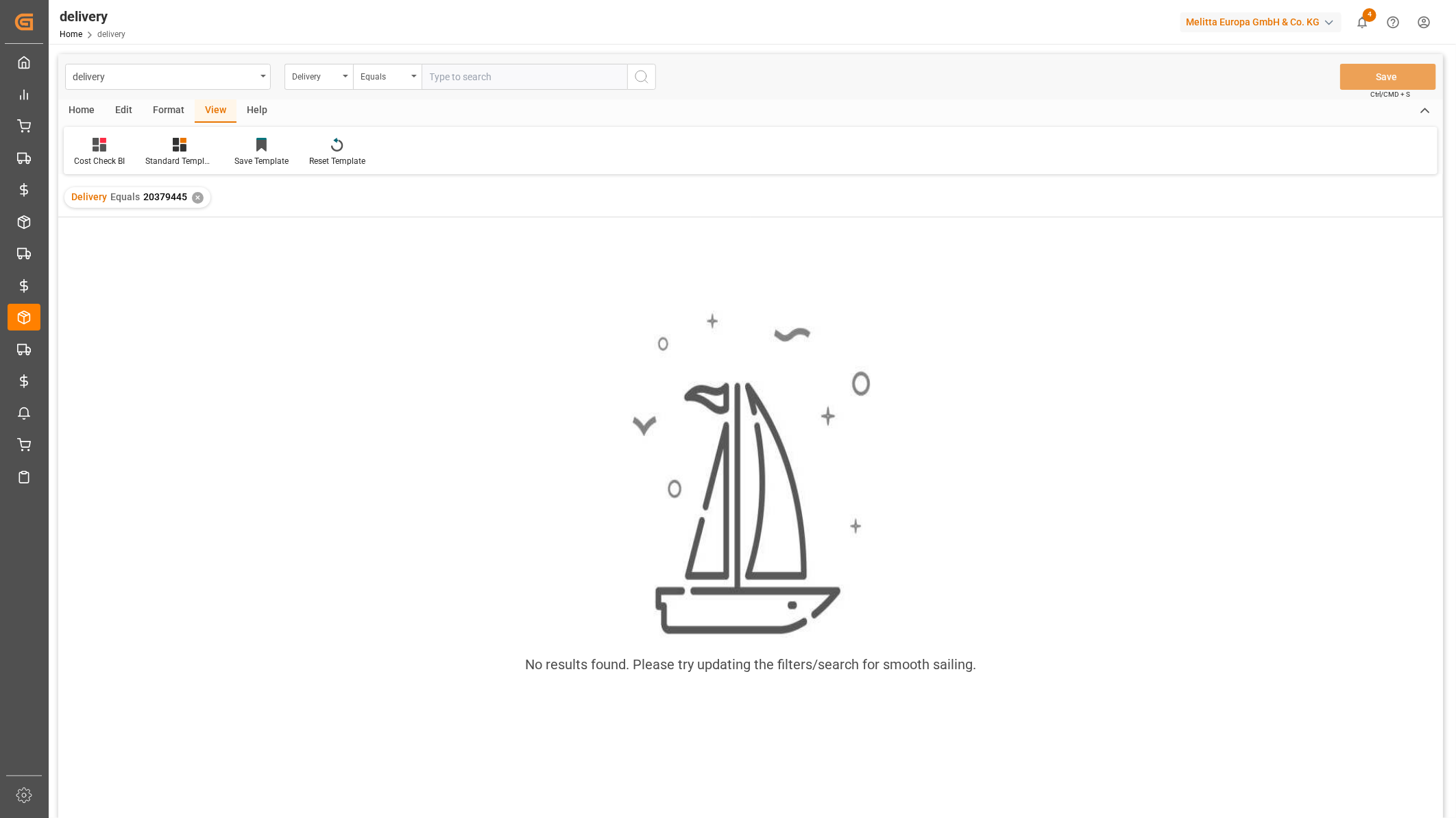
click at [1335, 25] on div "button" at bounding box center [1330, 23] width 14 height 14
click at [1325, 18] on html "Created by potrace 1.15, written by Peter Selinger 2001-2017 Created by potrace…" at bounding box center [728, 409] width 1456 height 818
click at [194, 197] on div "✕" at bounding box center [198, 198] width 12 height 12
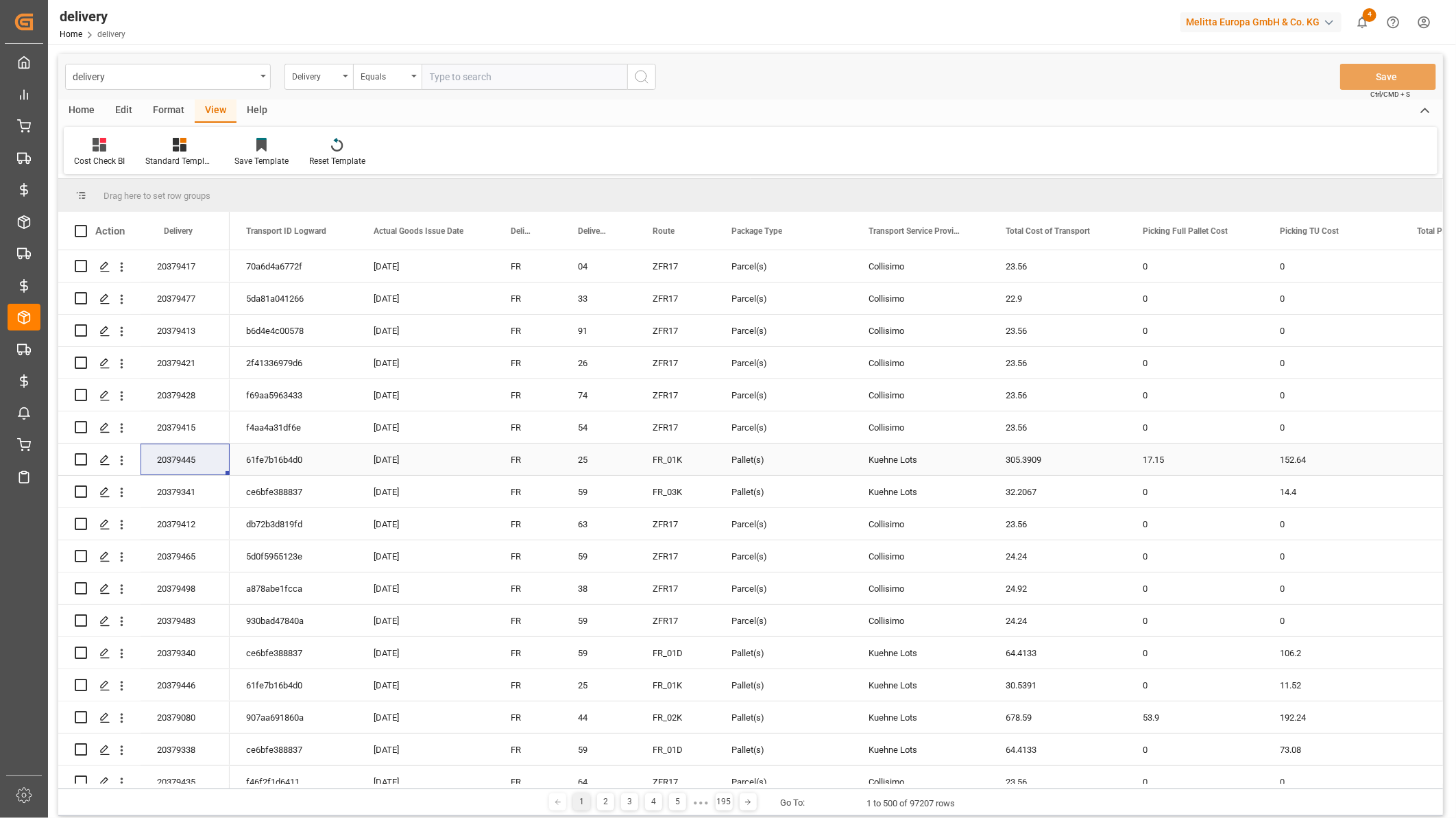
click at [180, 461] on div "20379445" at bounding box center [185, 459] width 89 height 32
click at [448, 71] on input "text" at bounding box center [524, 77] width 205 height 26
paste input "20379445"
type input "20379445"
click at [646, 71] on icon "search button" at bounding box center [642, 76] width 17 height 17
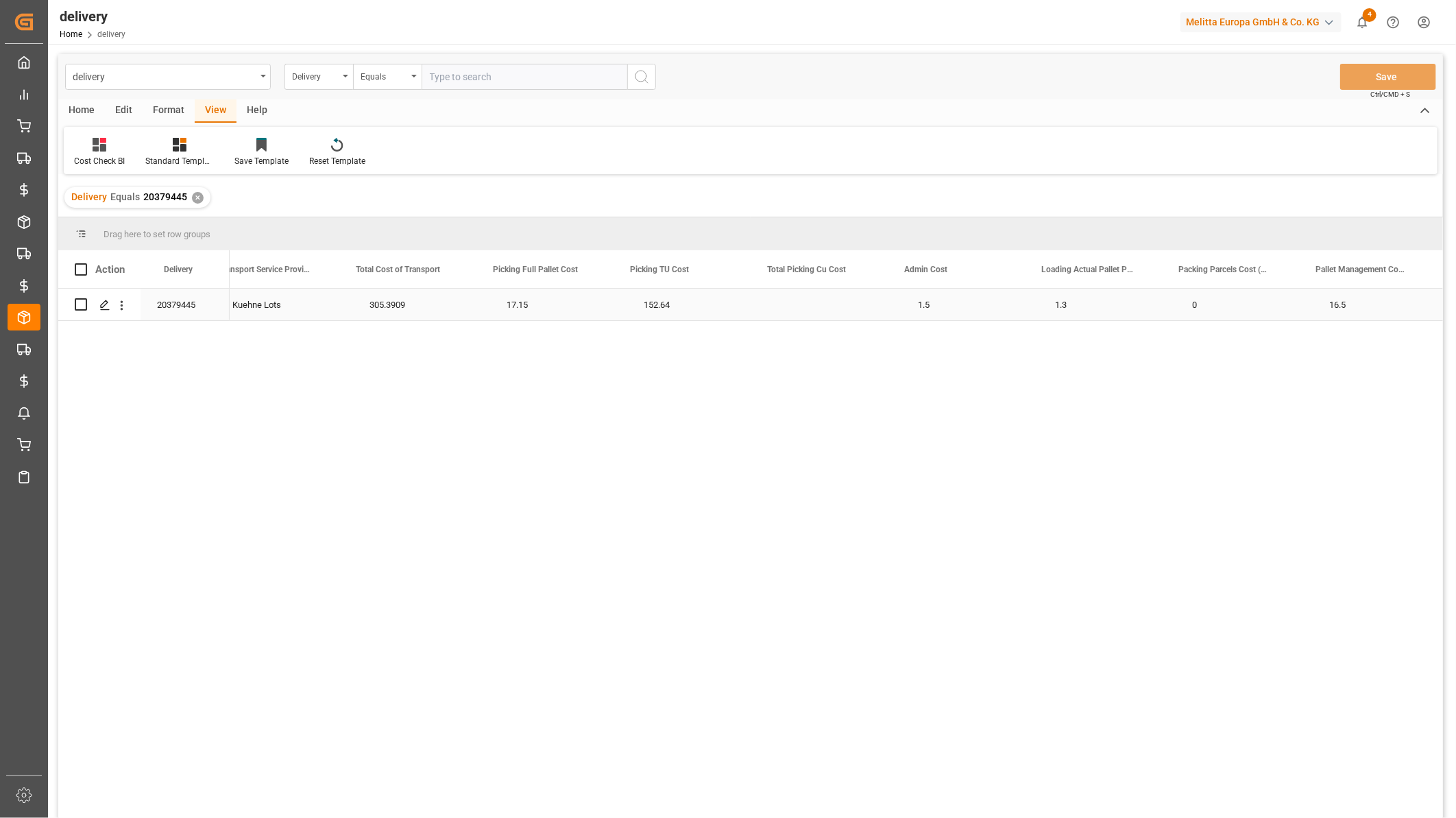
scroll to position [0, 643]
click at [179, 309] on div "20379445" at bounding box center [185, 304] width 89 height 32
click at [192, 311] on div "20379445" at bounding box center [185, 304] width 89 height 32
click at [120, 303] on icon "open menu" at bounding box center [121, 305] width 15 height 15
click at [161, 327] on span "Open in new tab" at bounding box center [211, 334] width 124 height 15
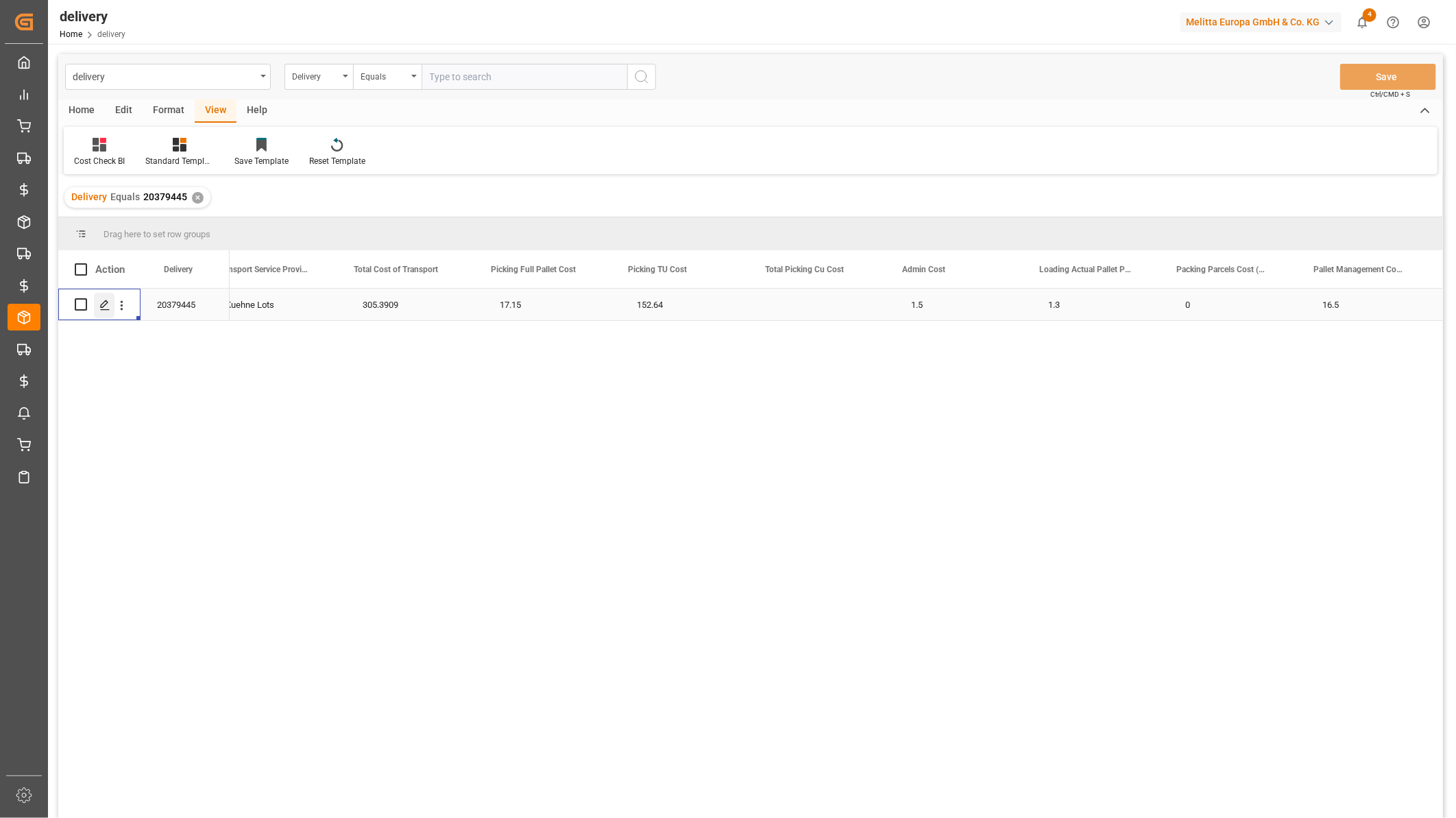
click at [108, 304] on icon "Press SPACE to select this row." at bounding box center [105, 305] width 11 height 11
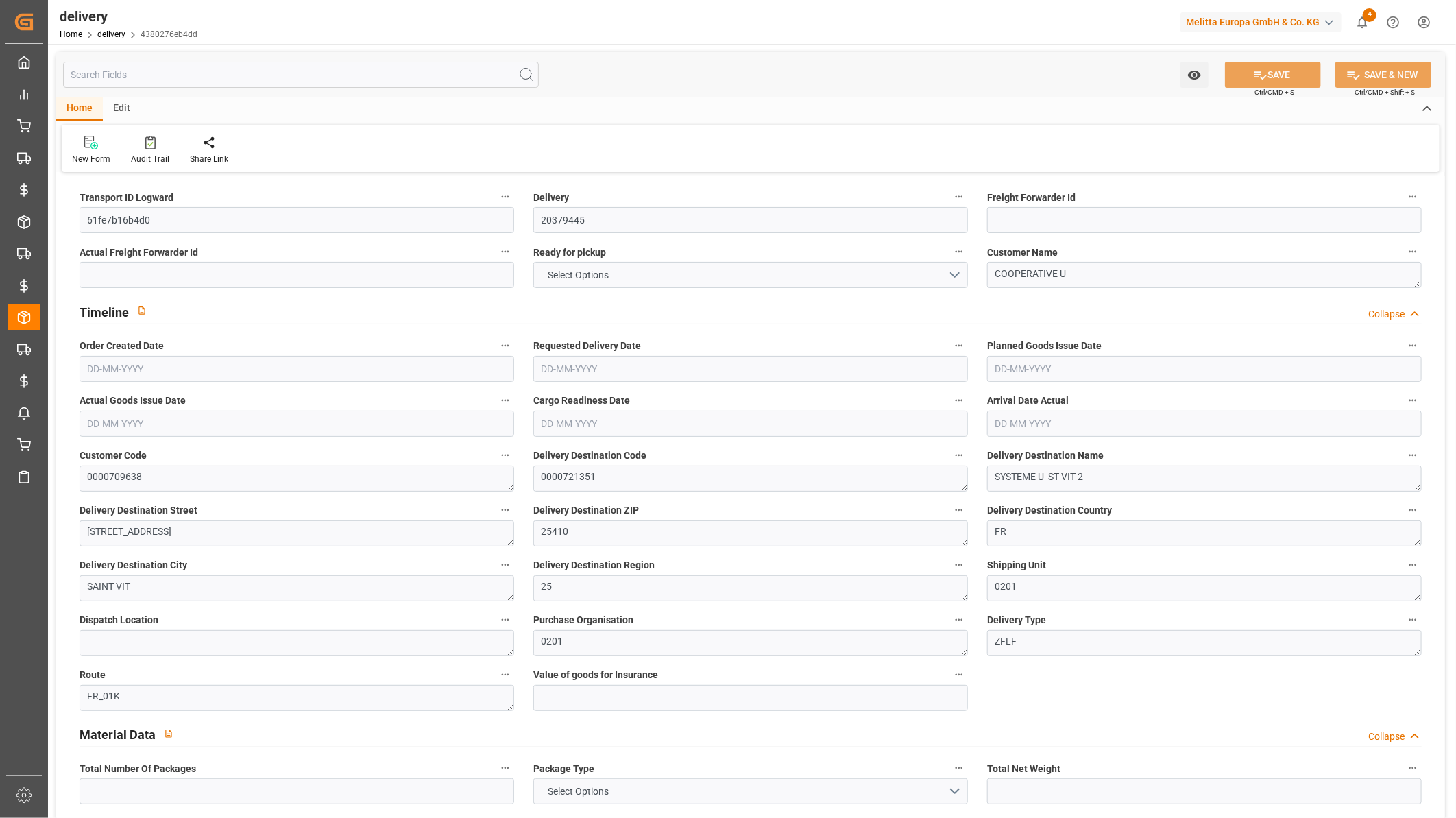
type input "11"
type input "3497.808"
type input "4305.2"
type input "11016.384"
type input "424"
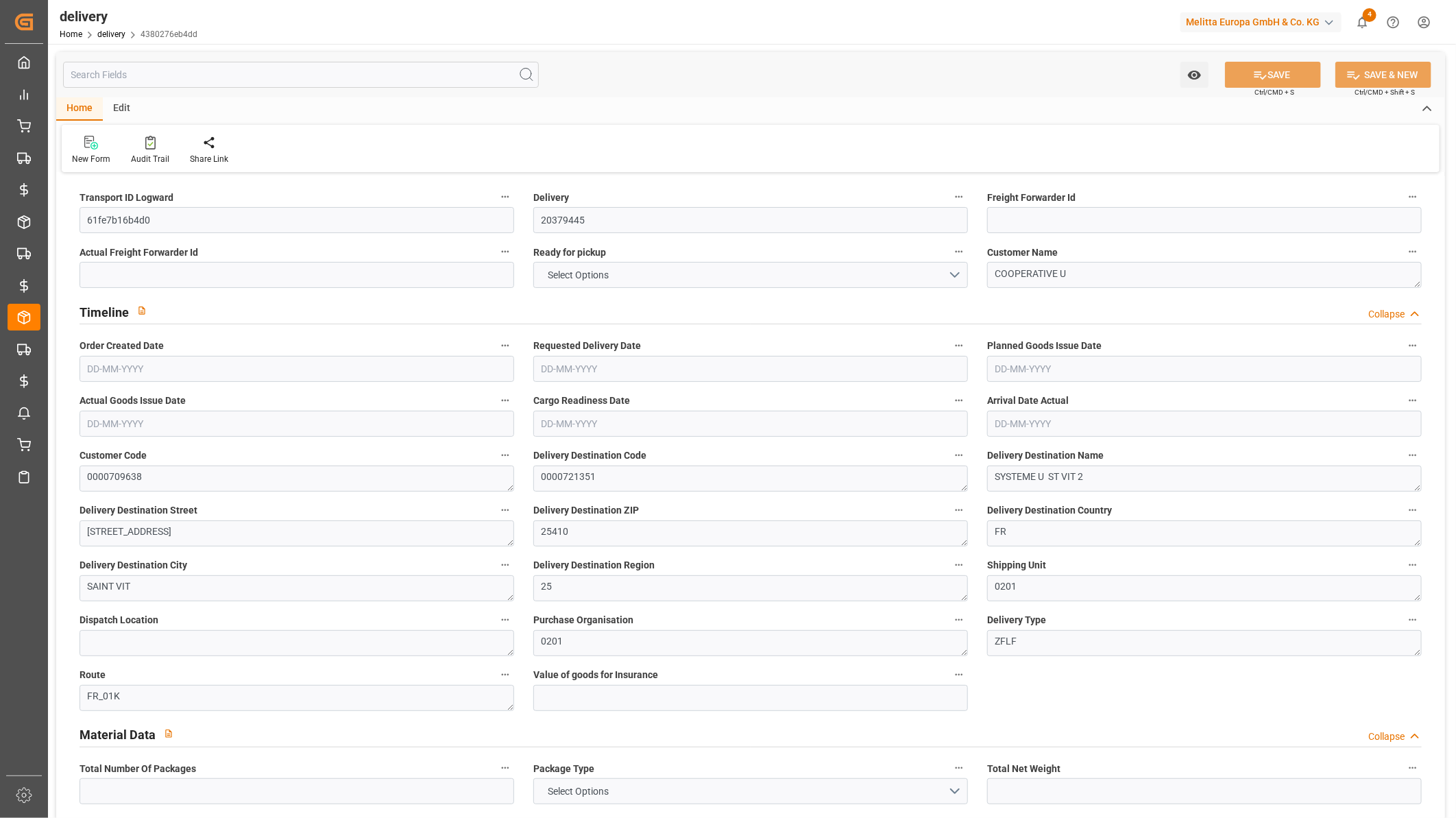
type input "11"
type input "7"
type input "10"
type input "0"
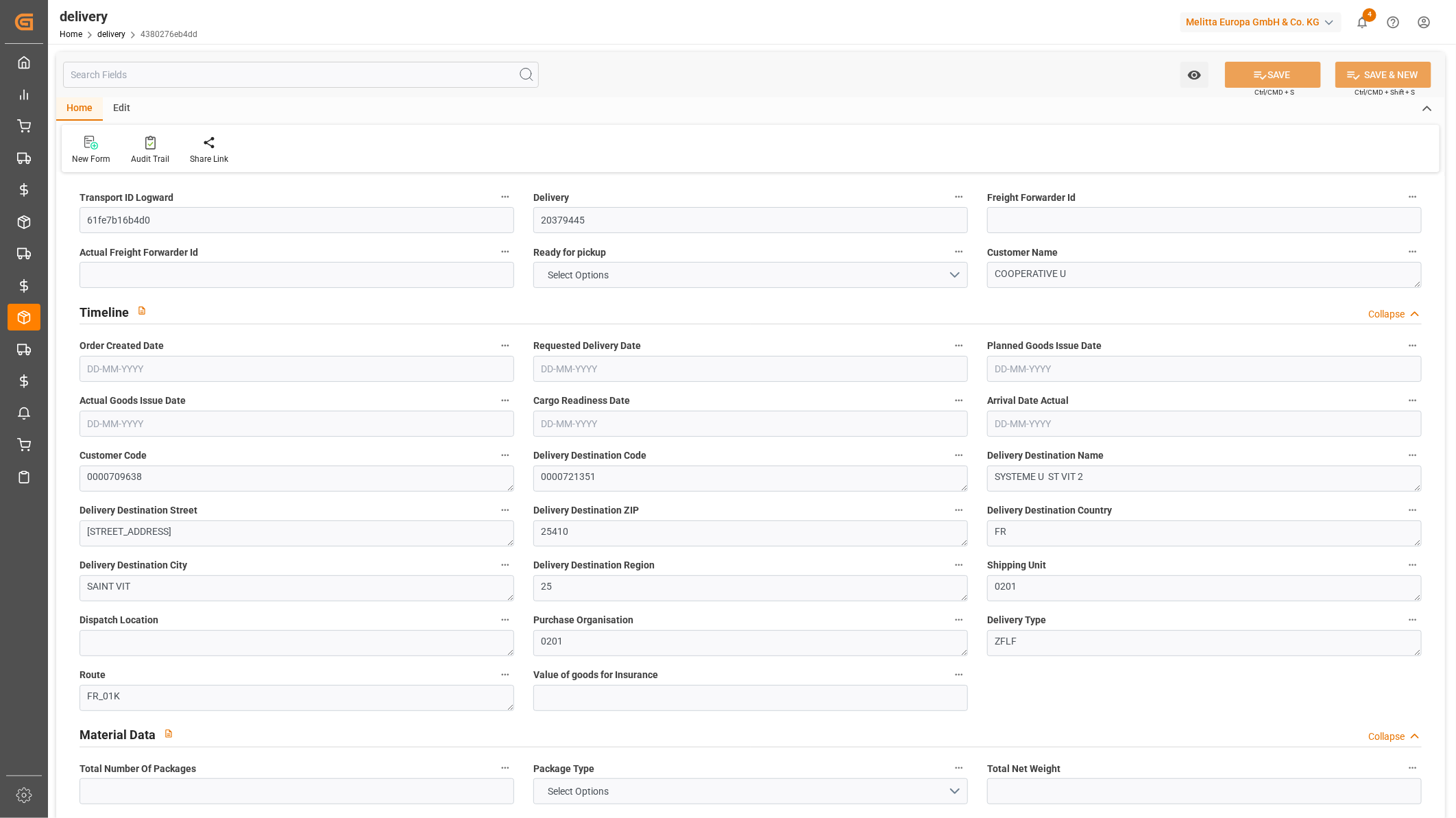
type input "0"
type input "305.3909"
type input "17.15"
type input "152.64"
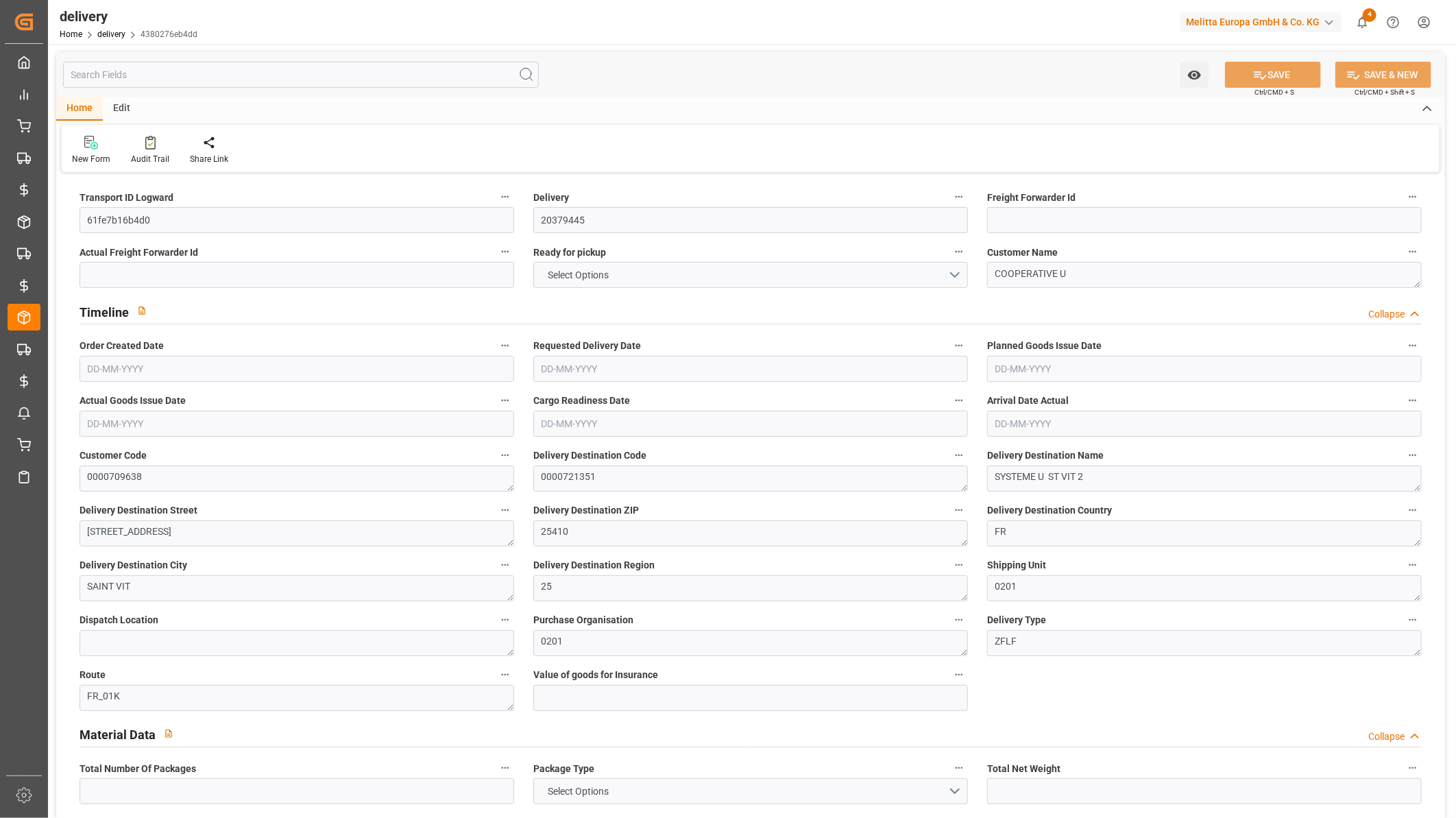
type input "1.5"
type input "1.3"
type input "0"
type input "16.5"
type input "3843.36"
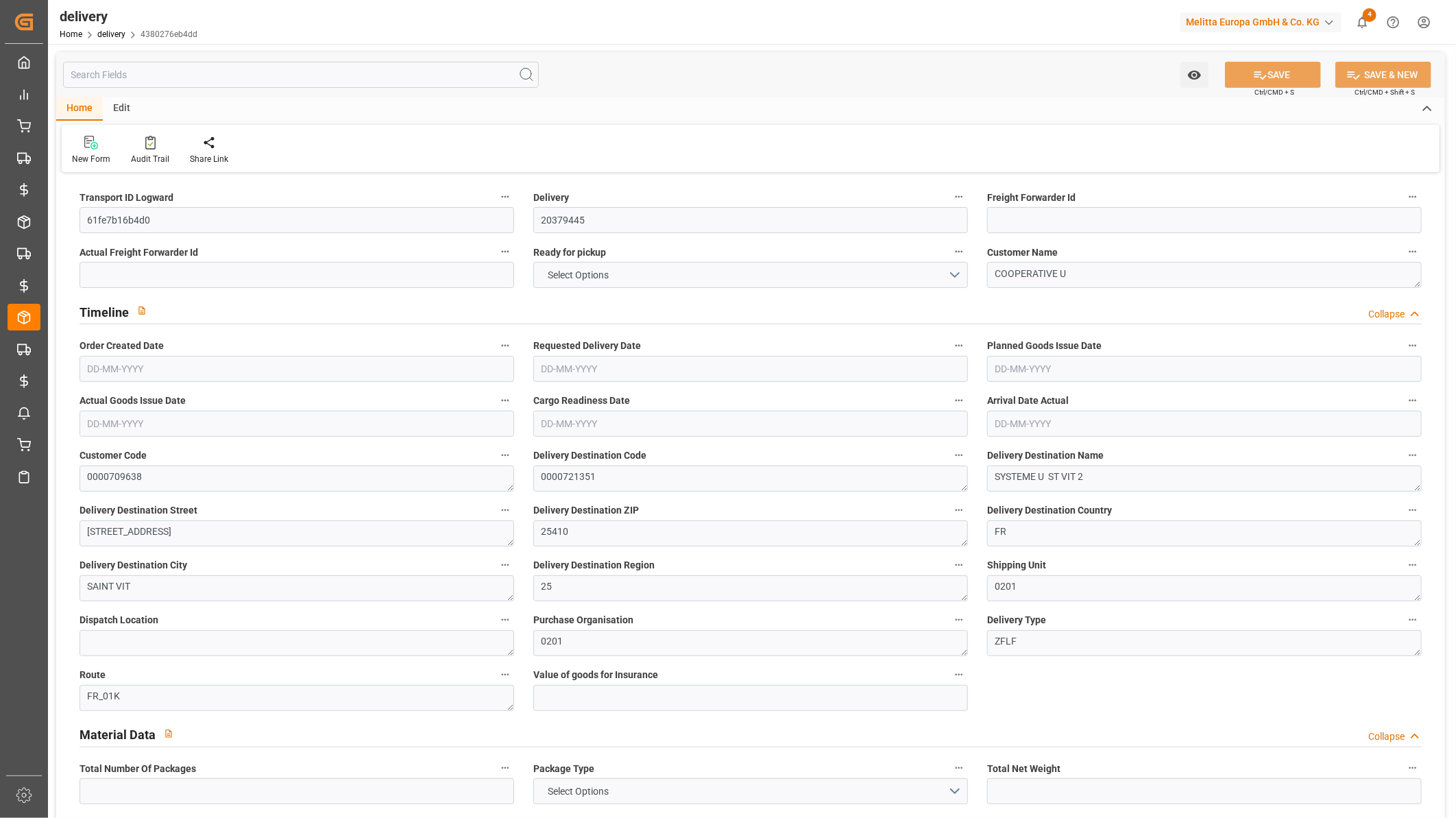
type input "101"
type input "11523.1735"
type input "0.7394"
type input "0"
type input "02-10-2025"
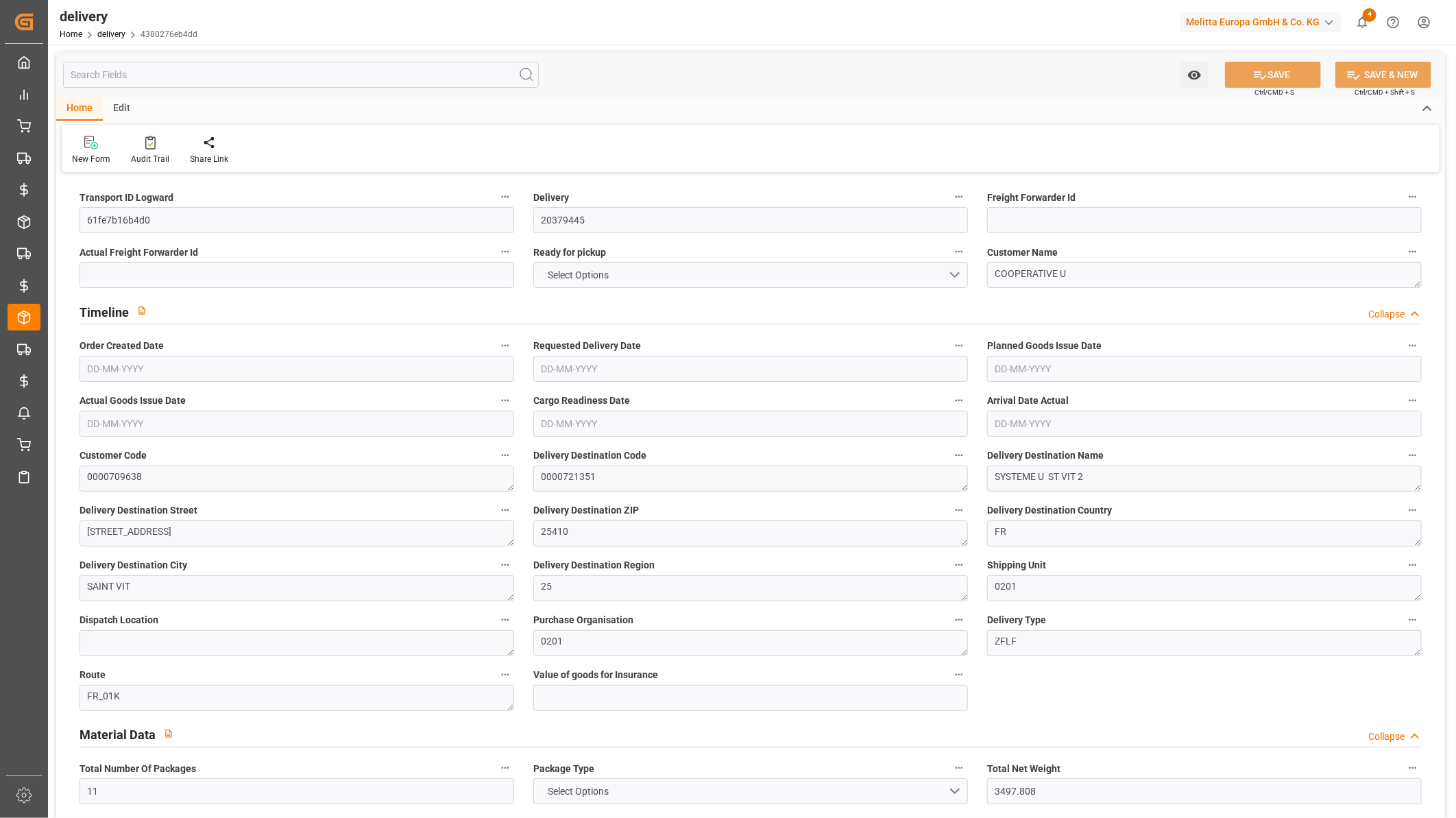
type input "06-10-2025"
type input "03-10-2025"
type input "02-10-2025"
type input "30-09-2025 13:00"
drag, startPoint x: 607, startPoint y: 220, endPoint x: 521, endPoint y: 225, distance: 86.1
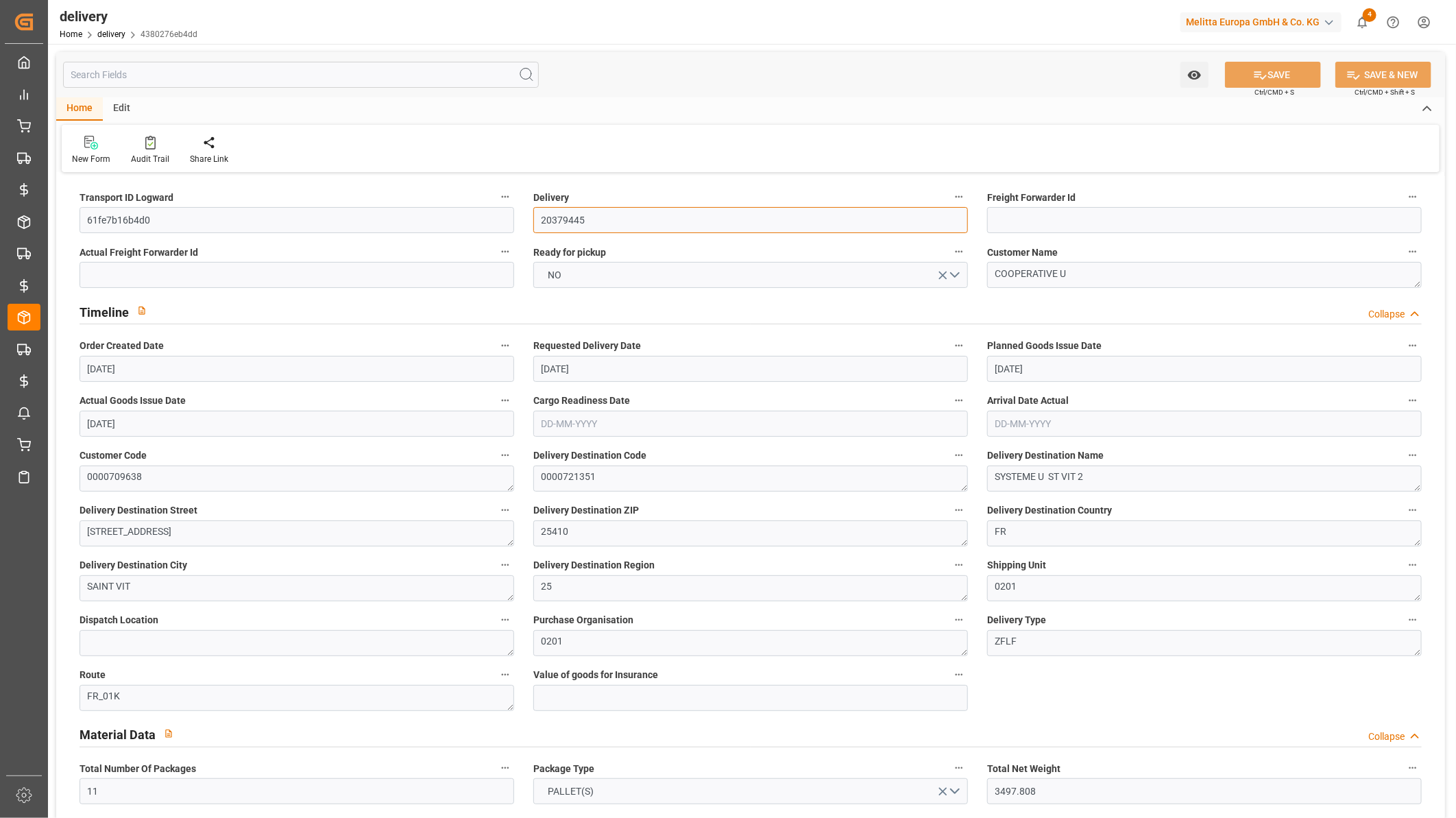
click at [210, 59] on div "Watch Option SAVE Ctrl/CMD + S SAVE & NEW Ctrl/CMD + Shift + S" at bounding box center [750, 75] width 1389 height 45
click at [207, 76] on input "text" at bounding box center [301, 75] width 476 height 26
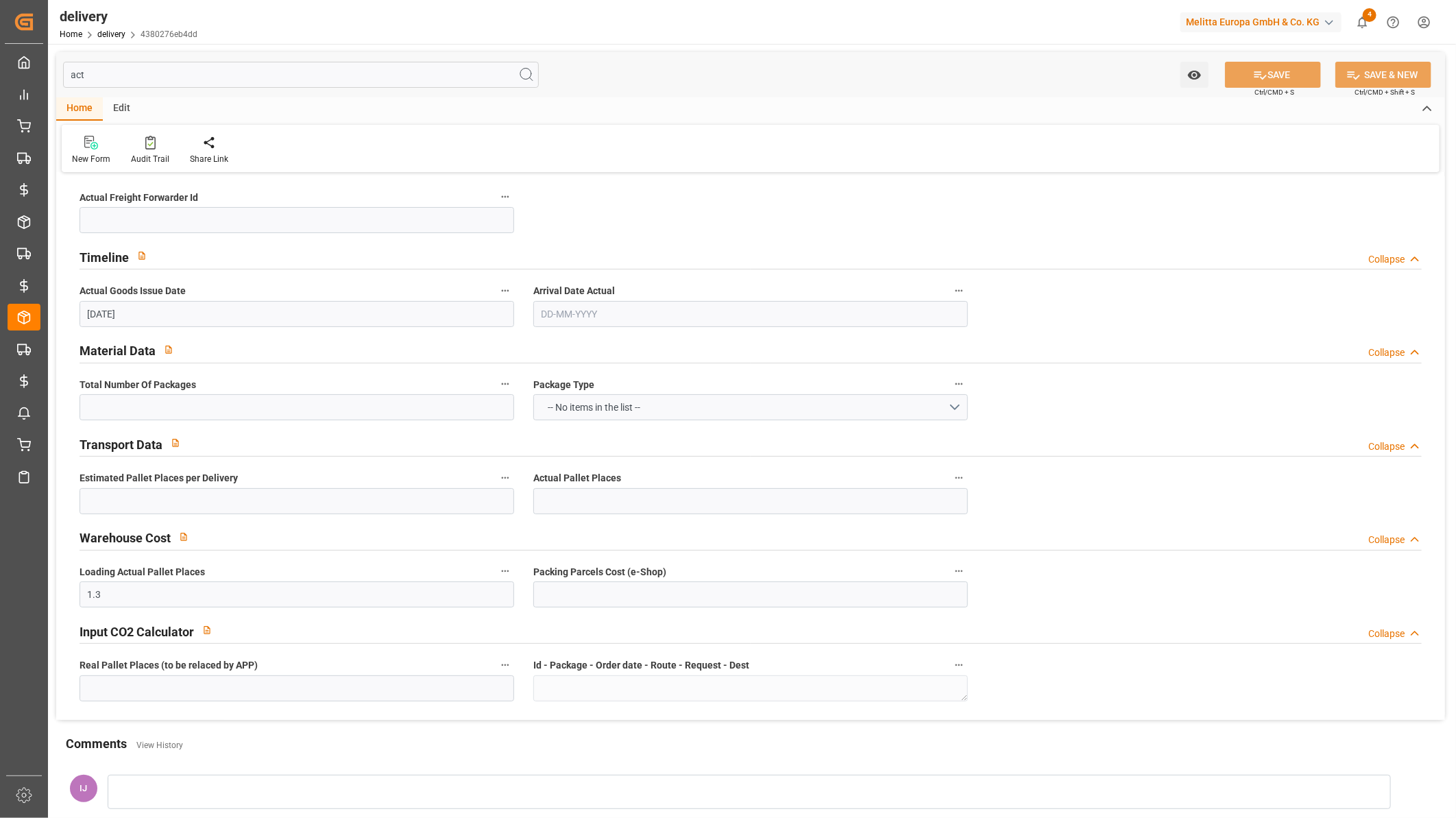
type input "ac"
type textarea "61fe7b16b4d0 ~ Pallet(s) ~ 2025-10-02 00:00:00 ~ FR_01K ~ 2025-10-06 00:00:00~0…"
type input "11"
type input "10"
type input "0"
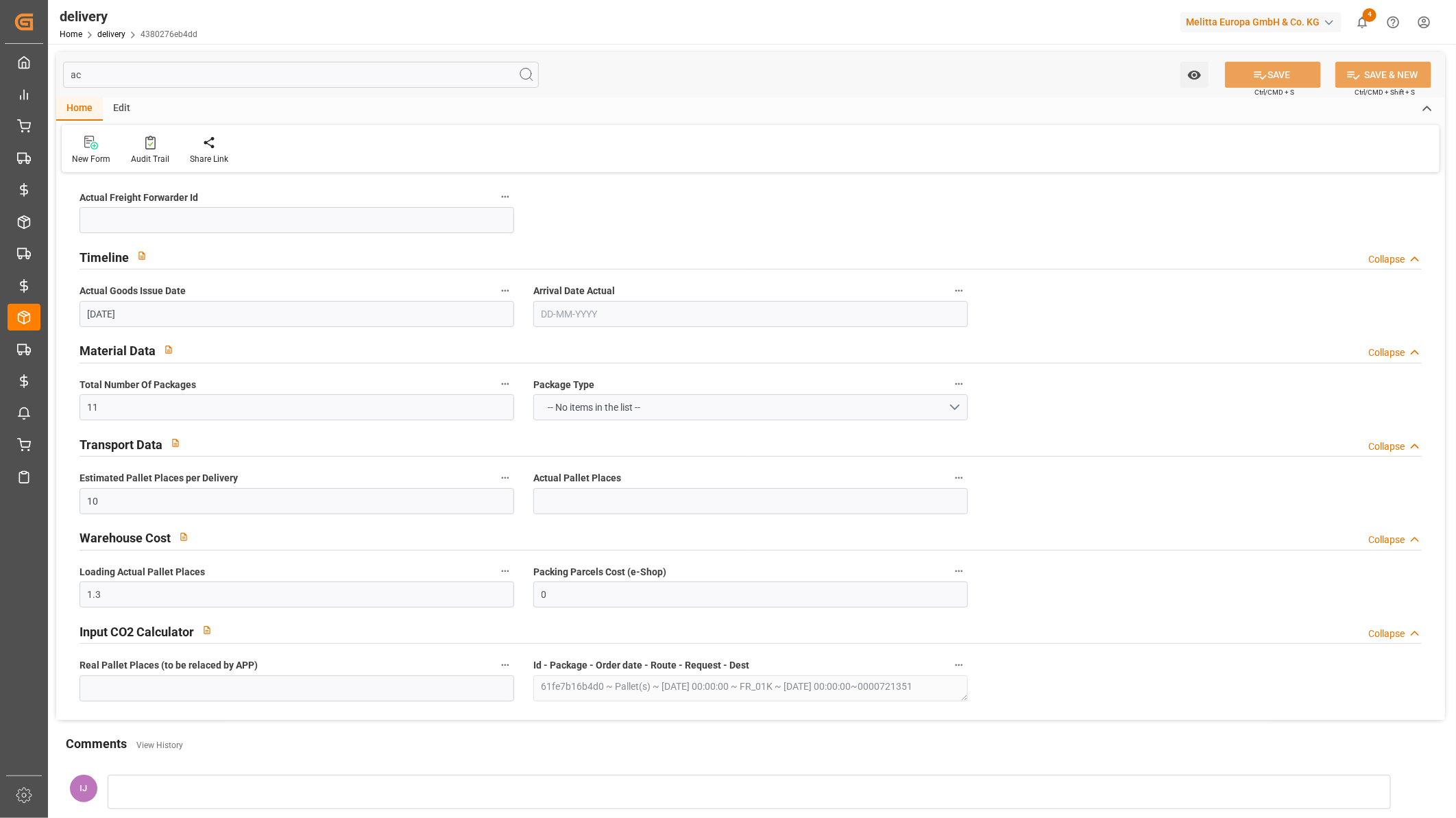
type input "a"
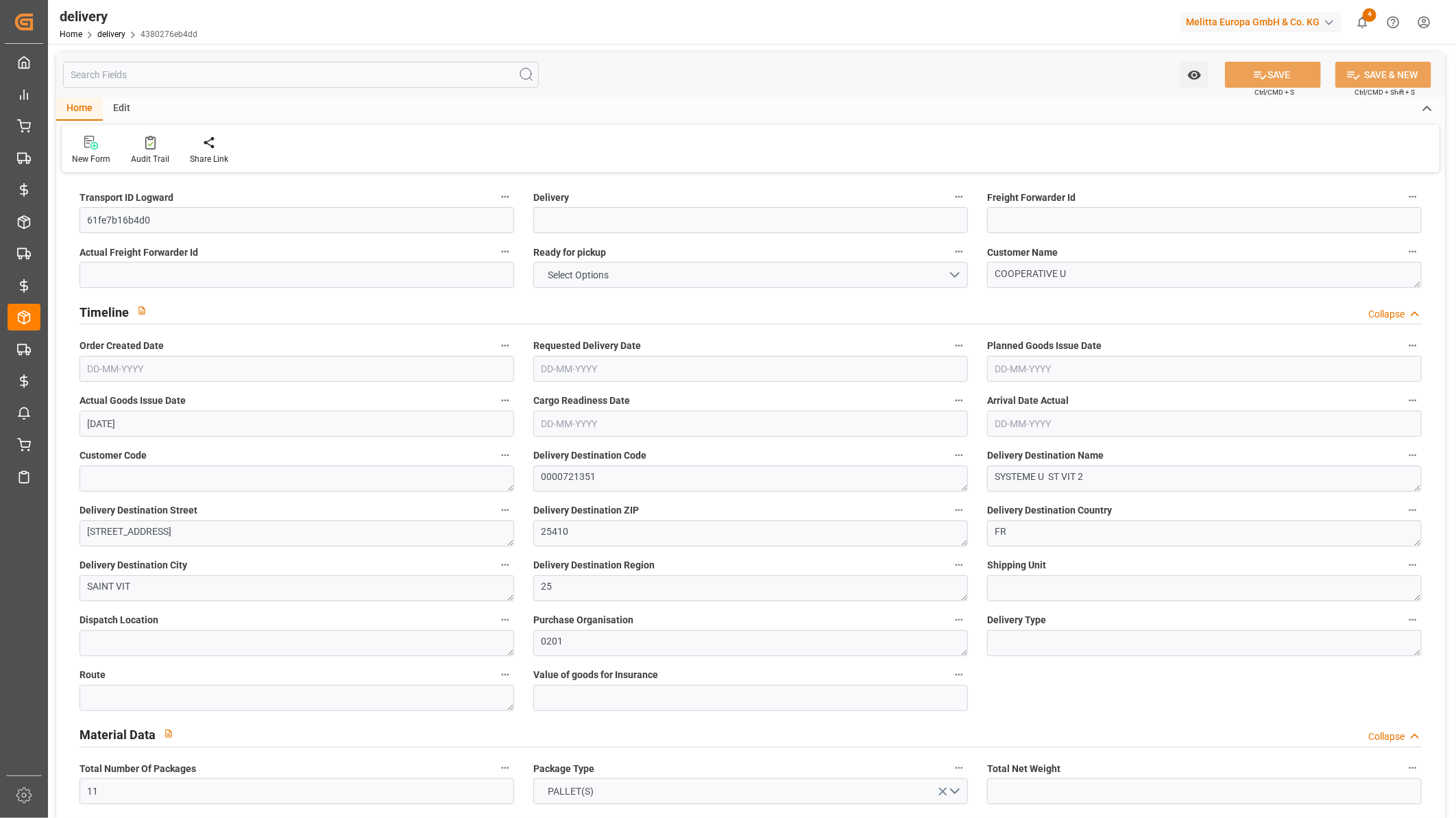
type input "20379445"
type textarea "0000709638"
type textarea "0201"
type textarea "ZFLF"
type textarea "FR_01K"
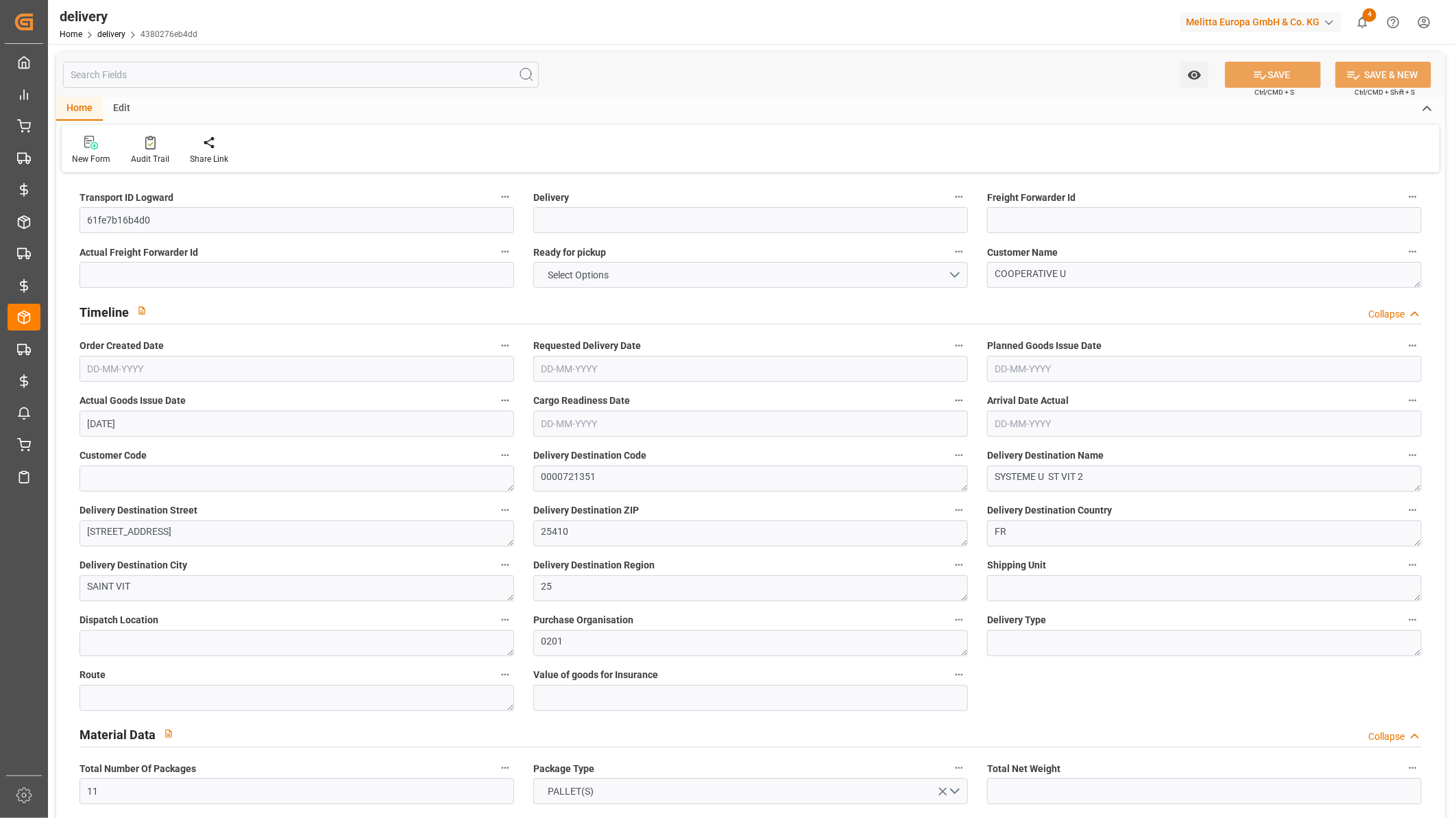
type input "3497.808"
type input "4305.2"
type input "11016.384"
type input "424"
type input "11"
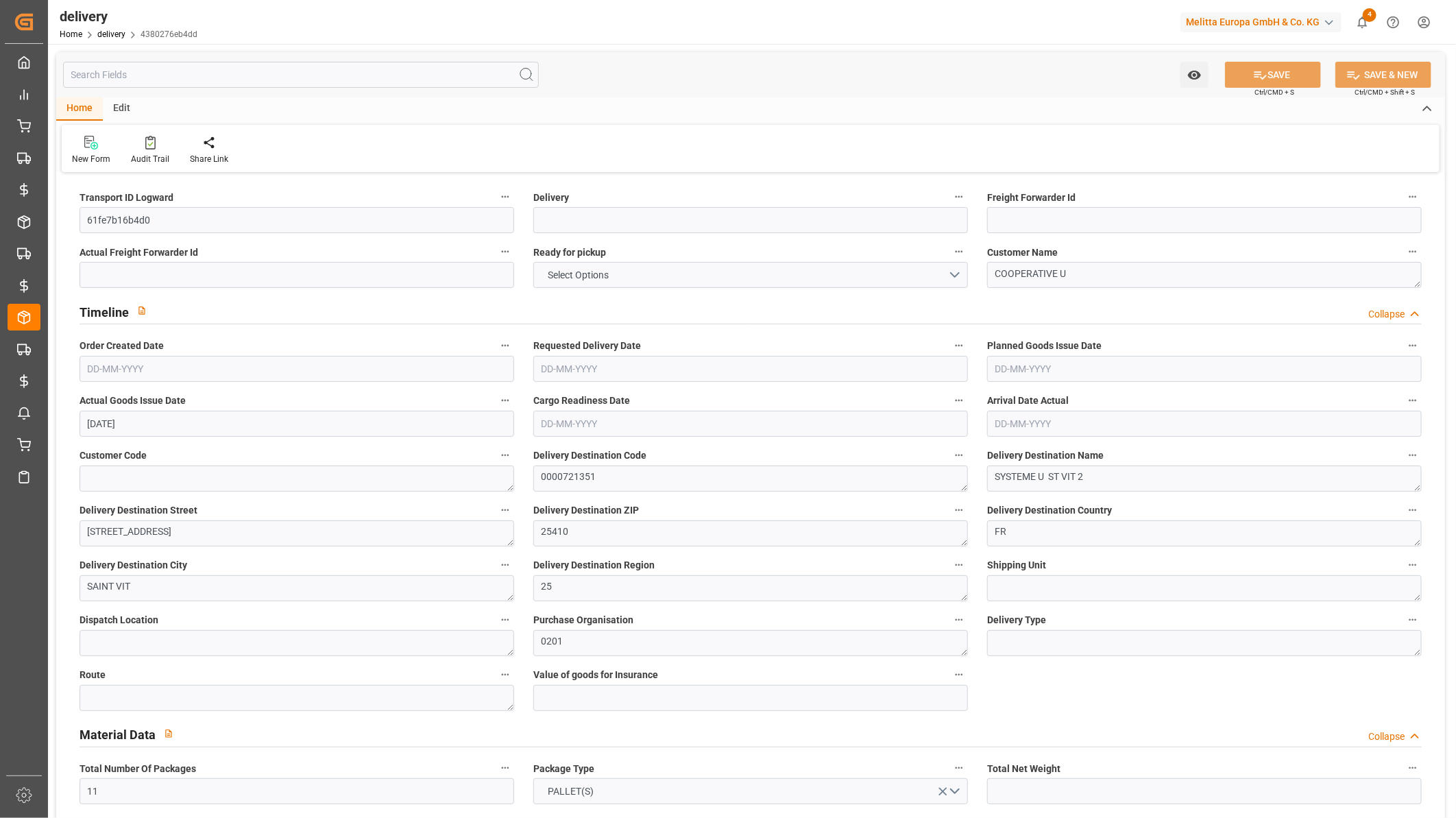
type input "7"
type input "0"
type input "305.3909"
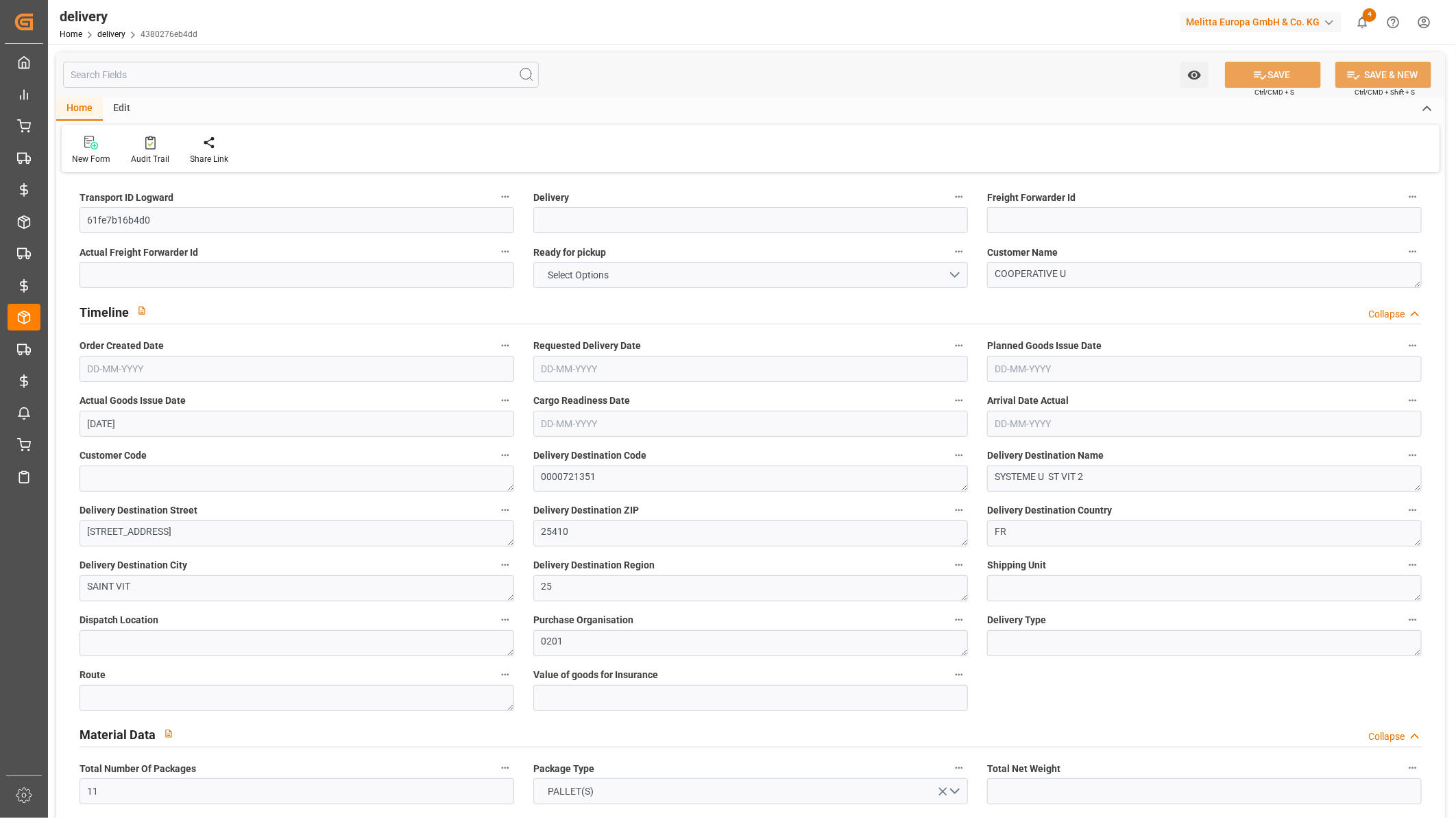
type textarea "03655591"
type input "UKAR"
type textarea "avec carton de sur emballage"
type input "17.15"
type input "1.5"
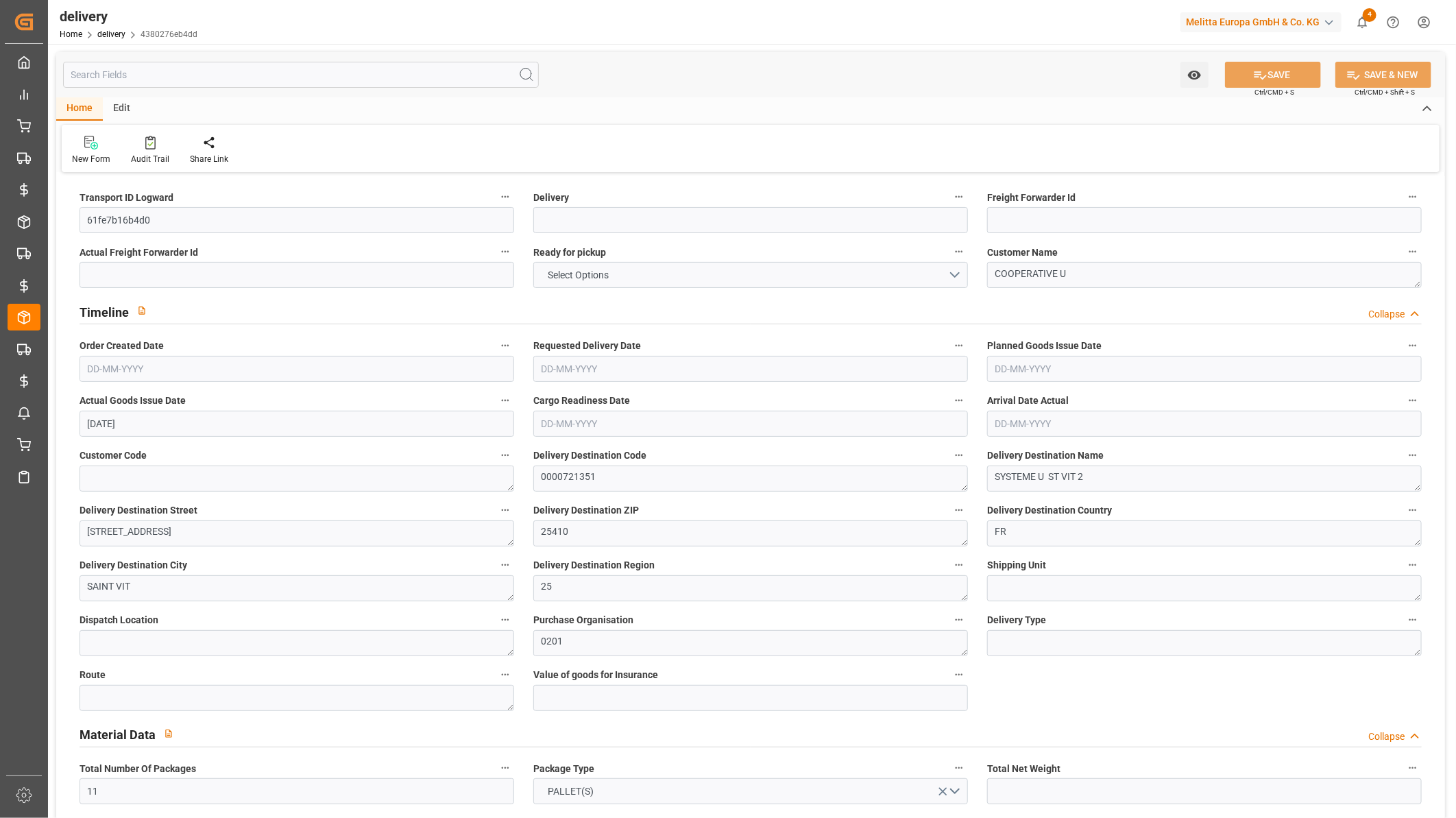
type input "16.5"
type input "3843.36"
type input "EUR"
type input "0.7394"
type input "DAP"
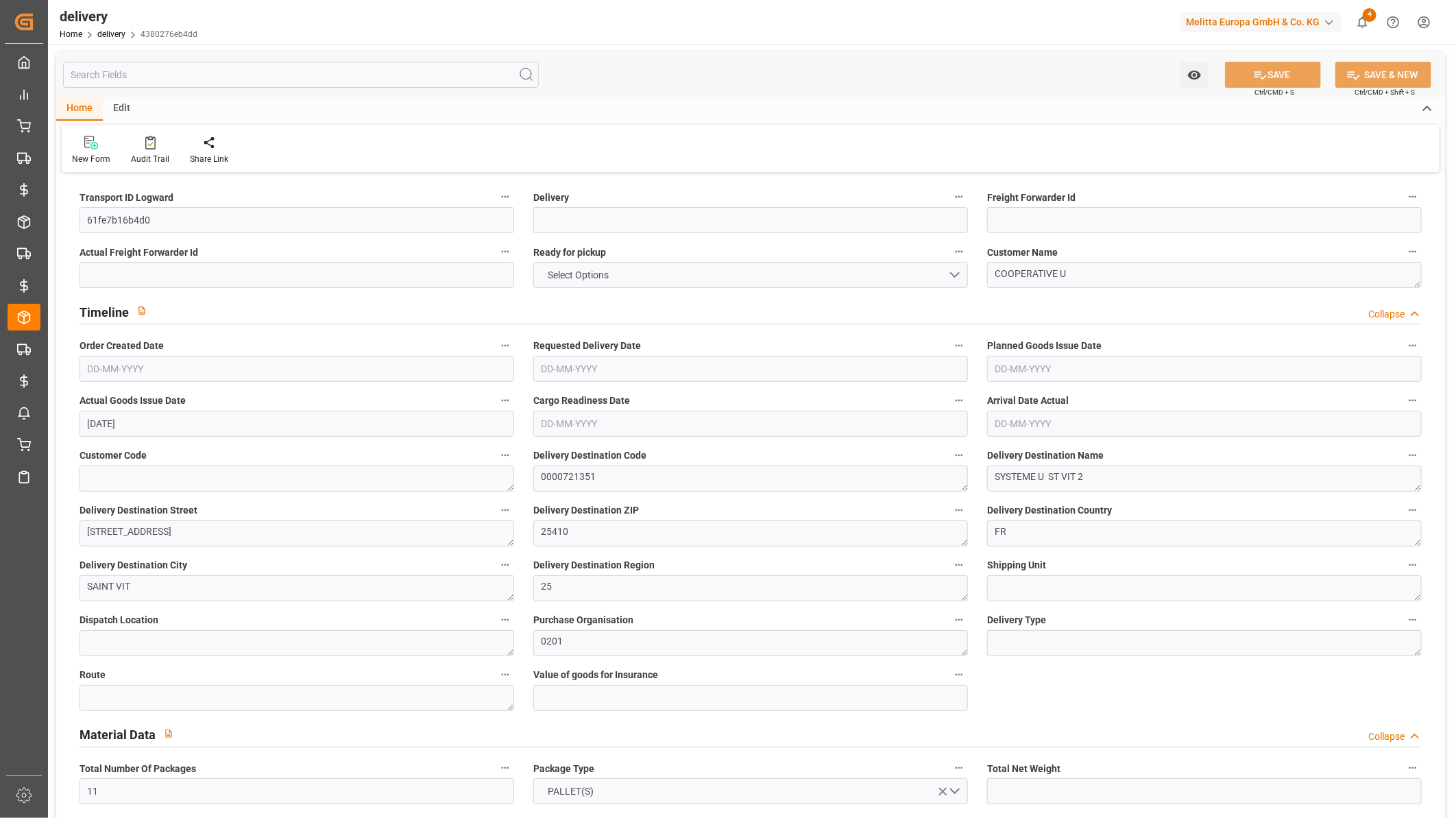
type input "0"
type input "02-10-2025"
type input "06-10-2025"
type input "03-10-2025"
type input "0"
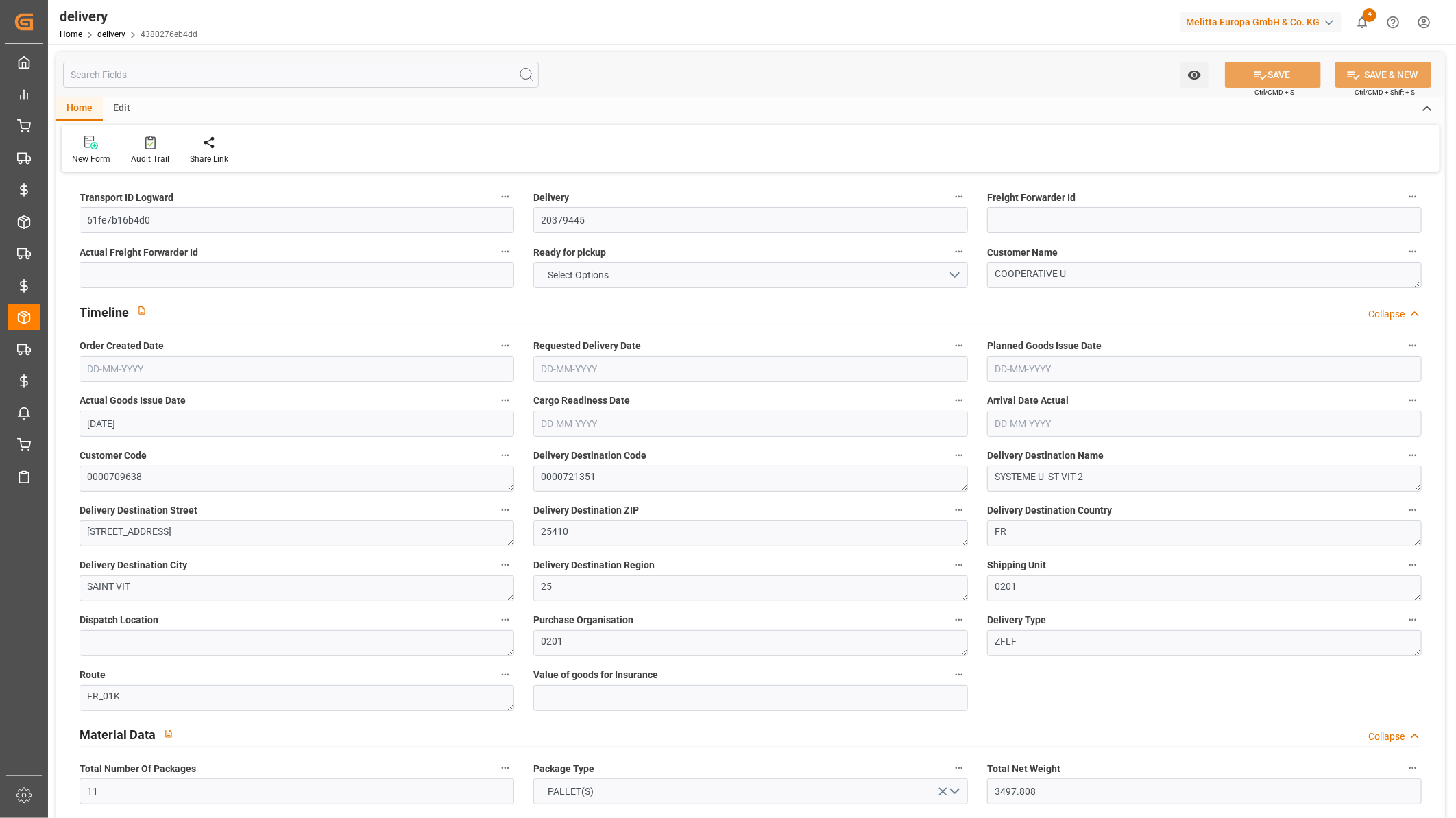
type input "152.64"
type input "101"
type input "11523.1735"
type input "30-09-2025 13:00"
click at [117, 98] on div "Edit" at bounding box center [121, 110] width 38 height 24
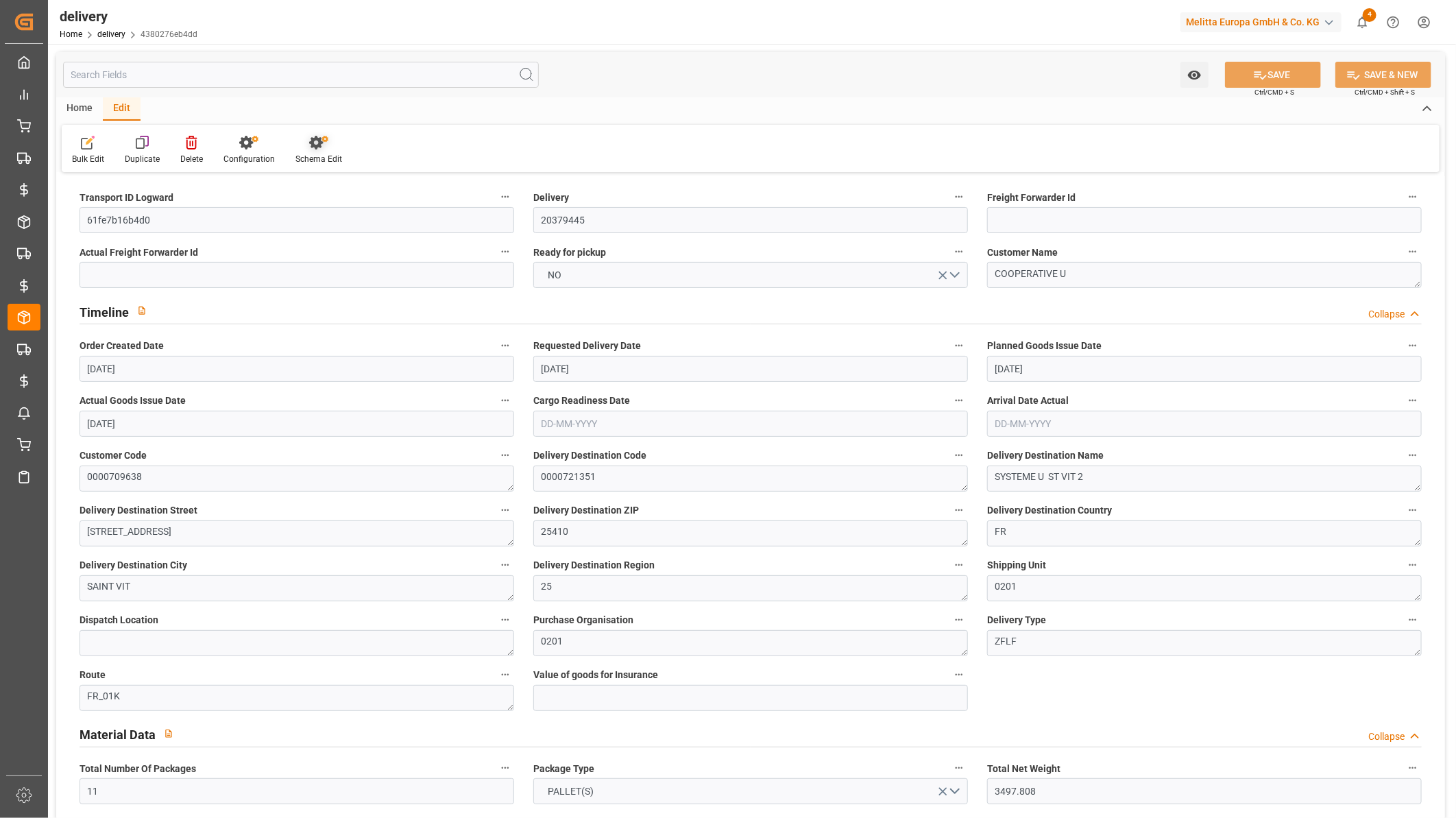
click at [316, 149] on div at bounding box center [318, 142] width 46 height 15
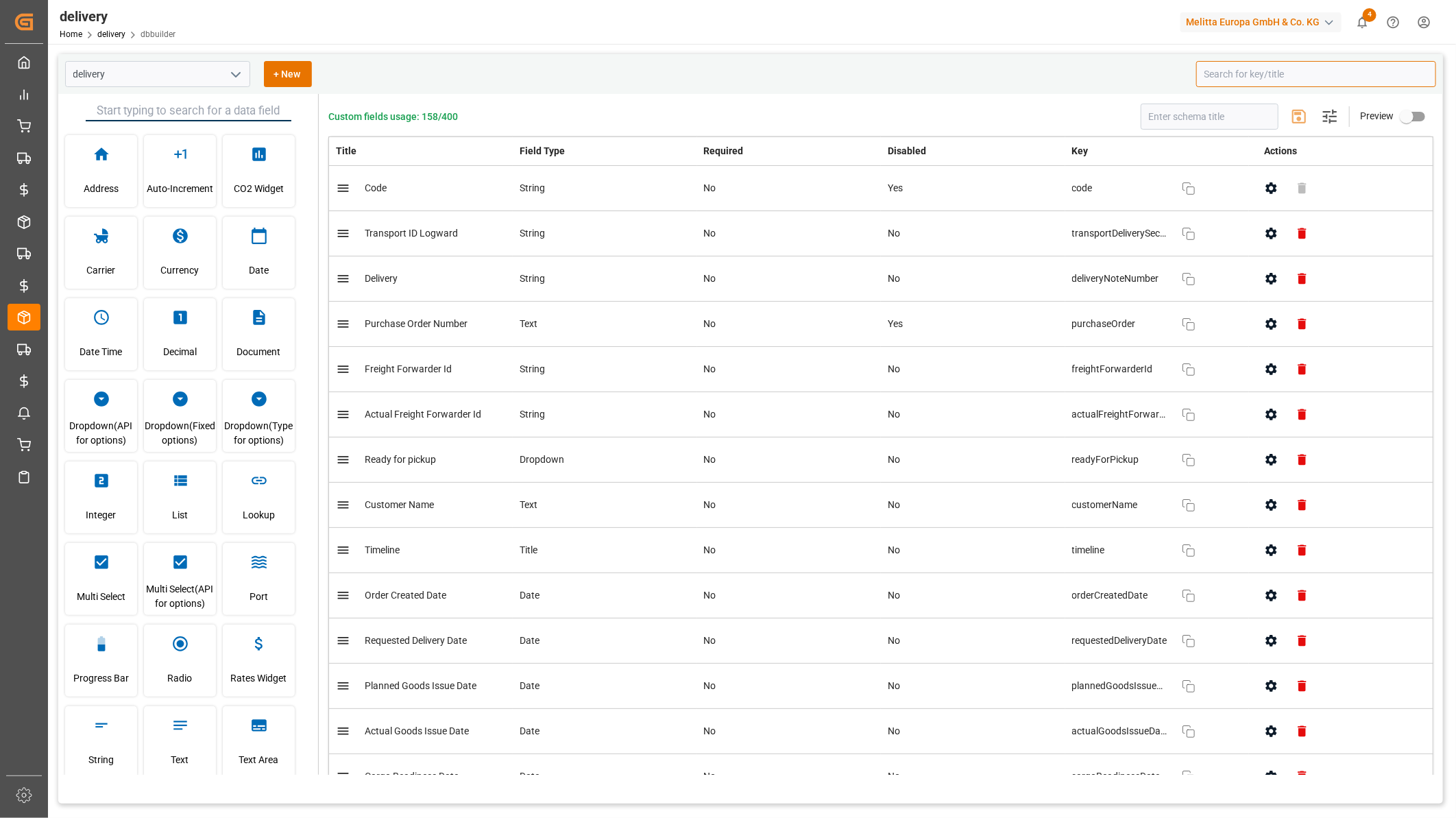
click at [1279, 84] on input at bounding box center [1316, 74] width 240 height 26
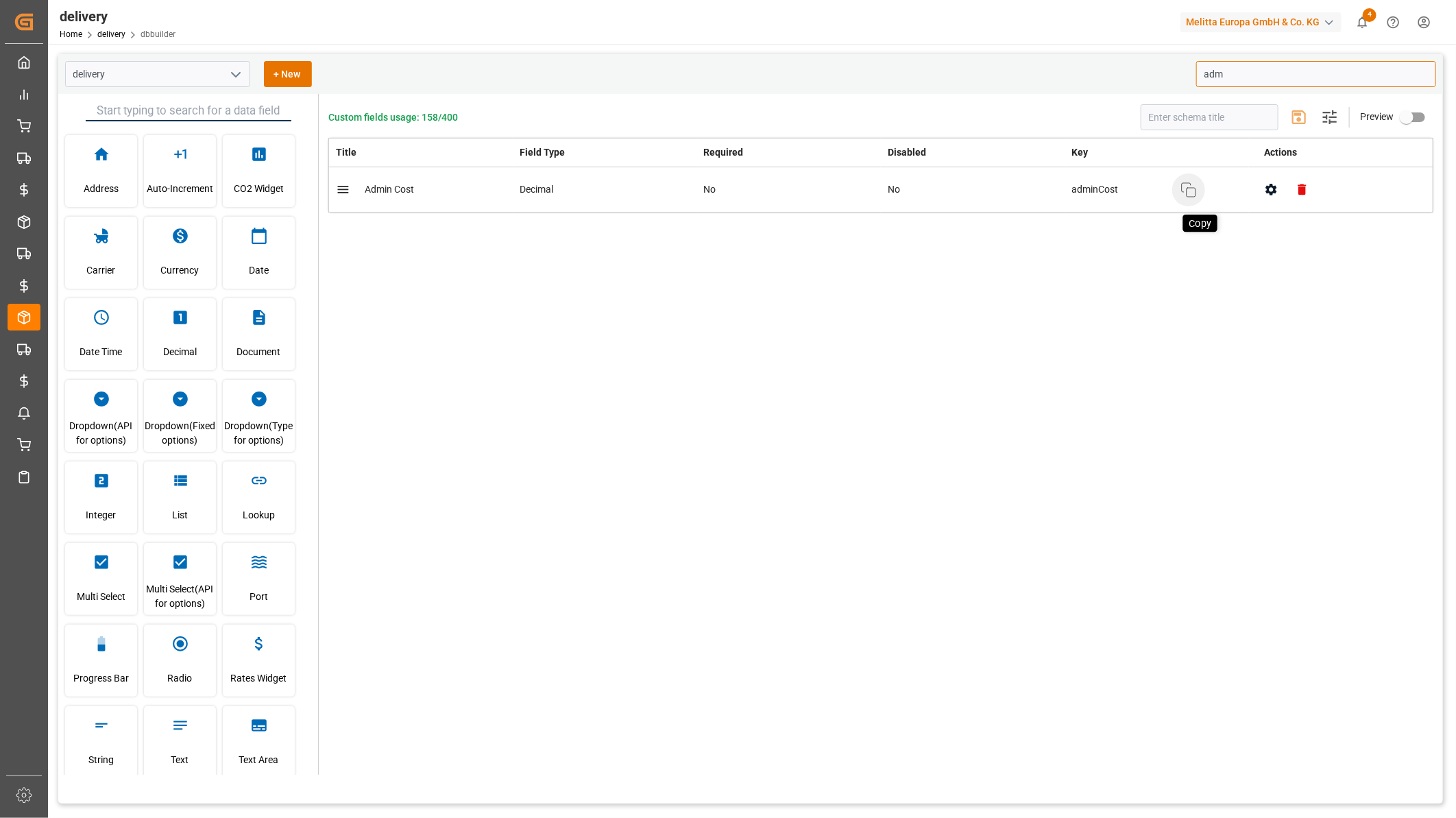
click at [1189, 189] on icon "button" at bounding box center [1188, 189] width 17 height 17
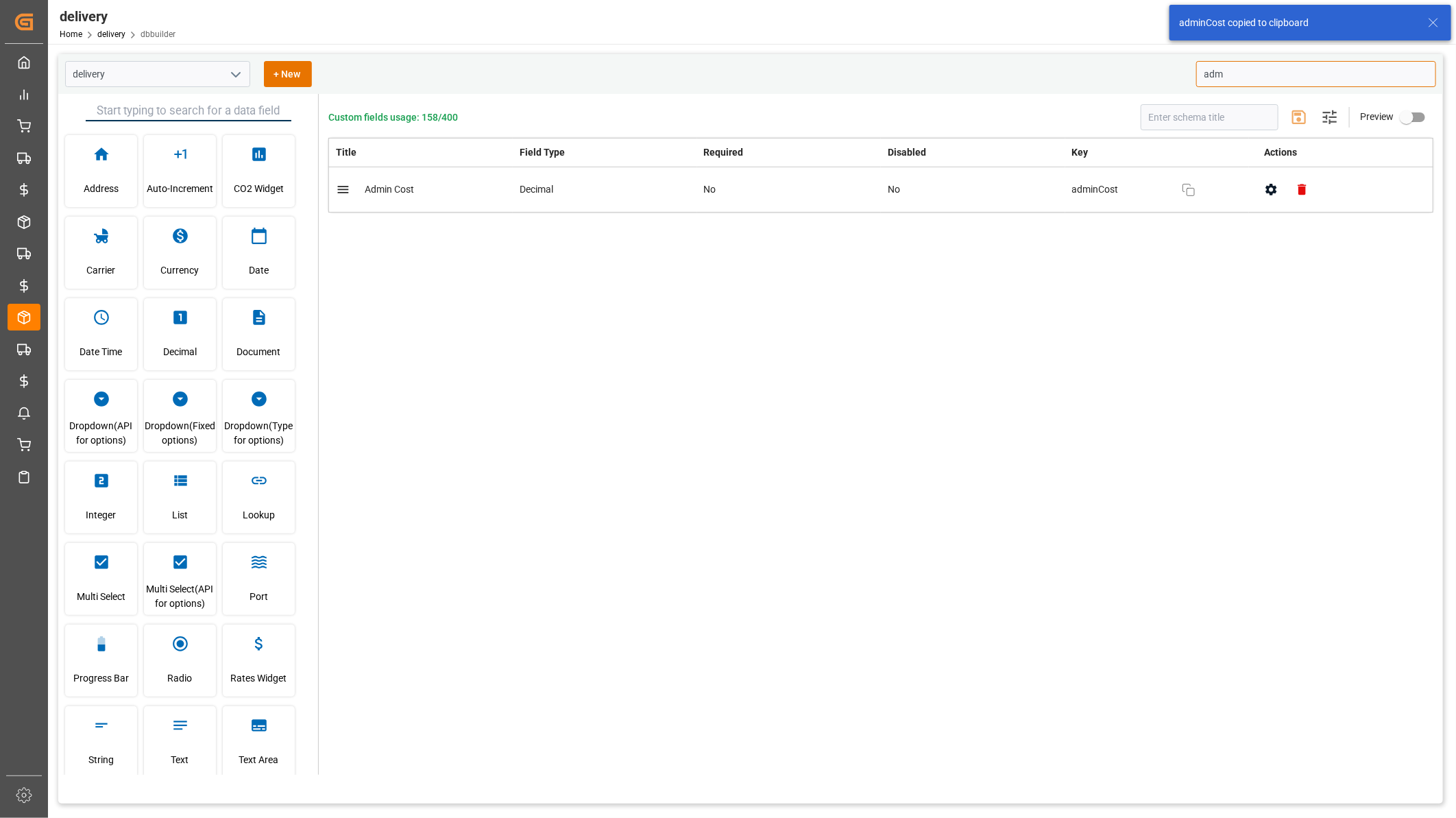
type input "adm"
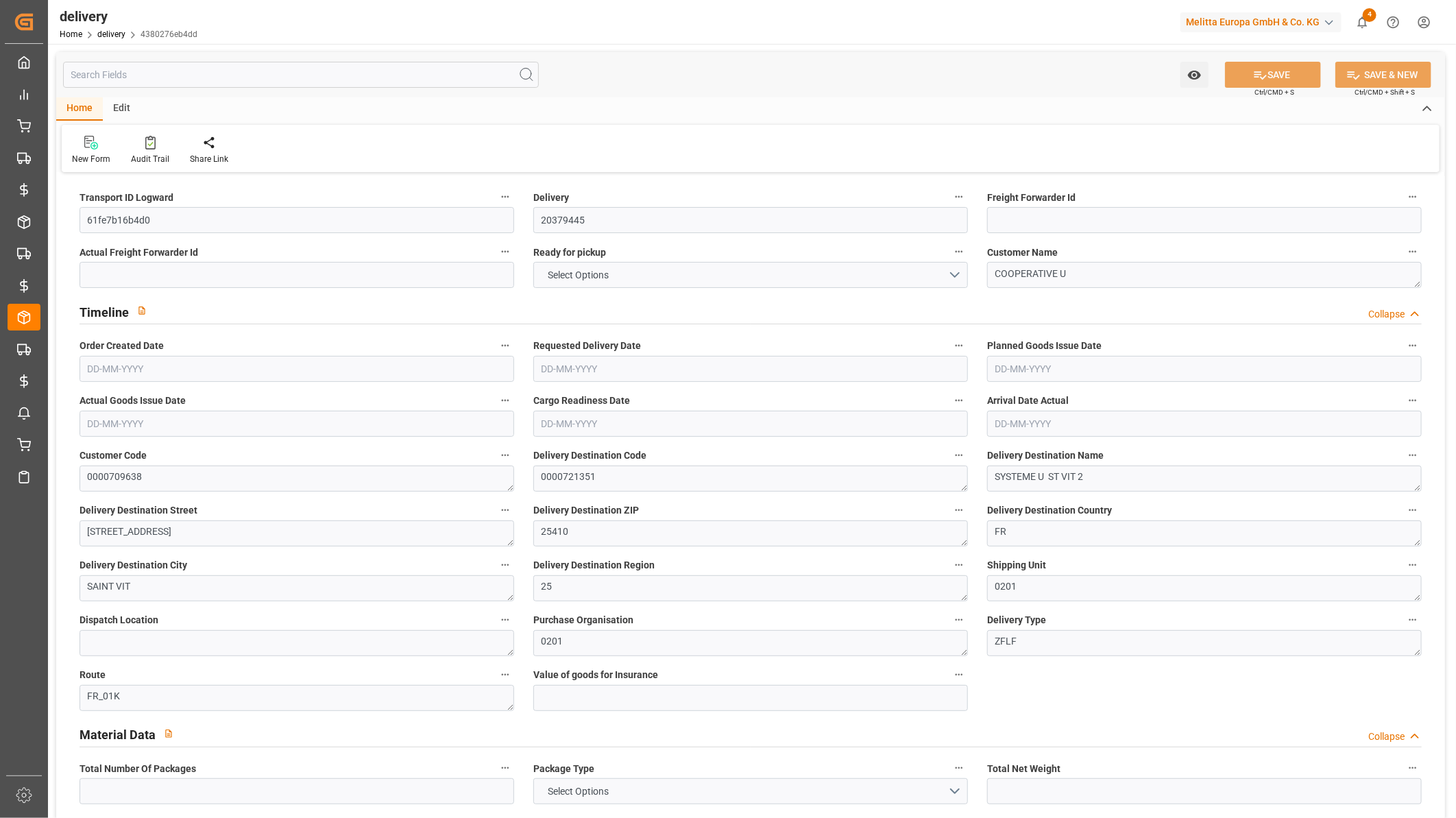
type input "11"
type input "3497.808"
type input "4305.2"
type input "11016.384"
type input "424"
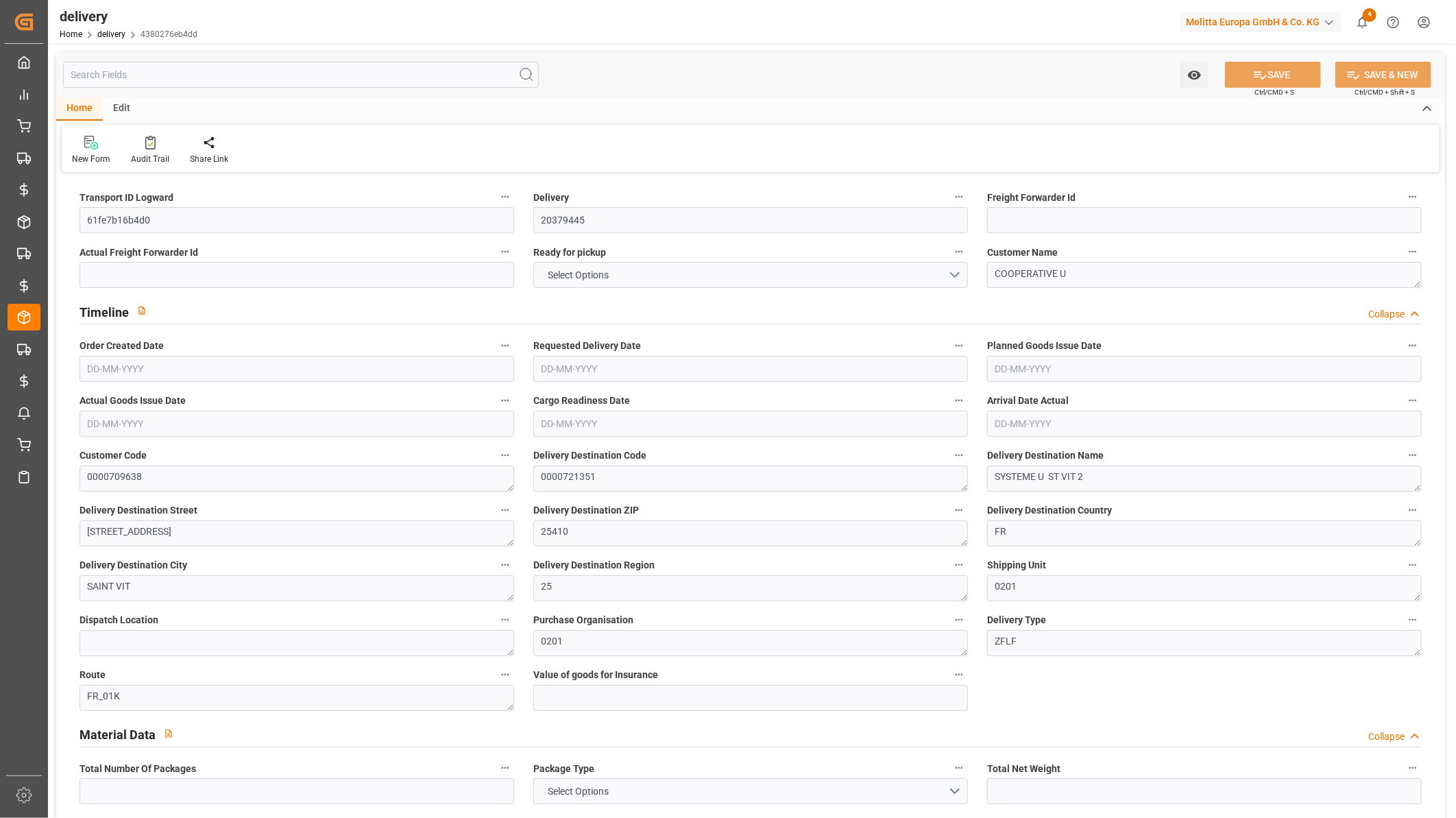
type input "11"
type input "7"
type input "10"
type input "0"
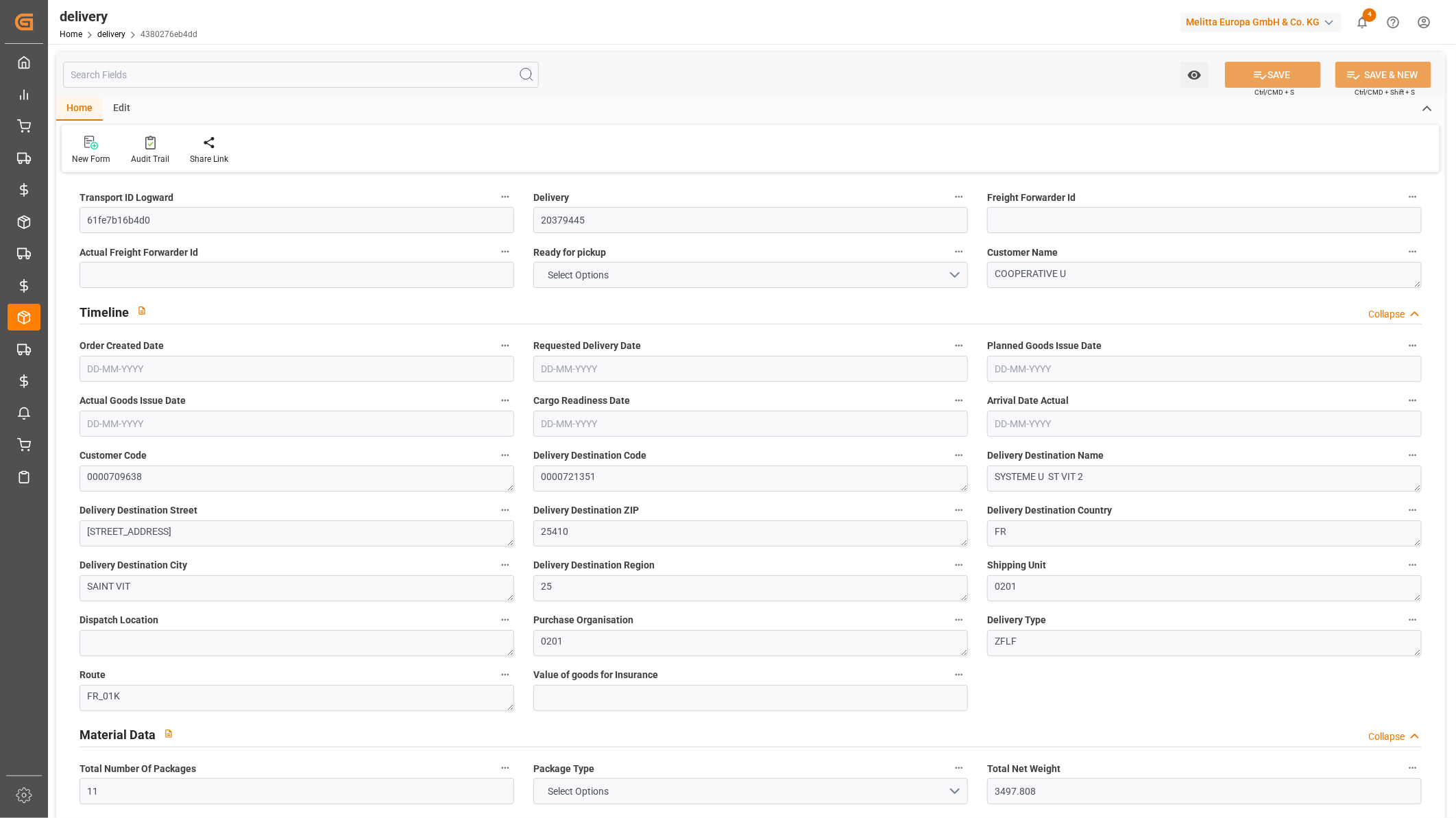
type input "0"
type input "305.3909"
type input "17.15"
type input "152.64"
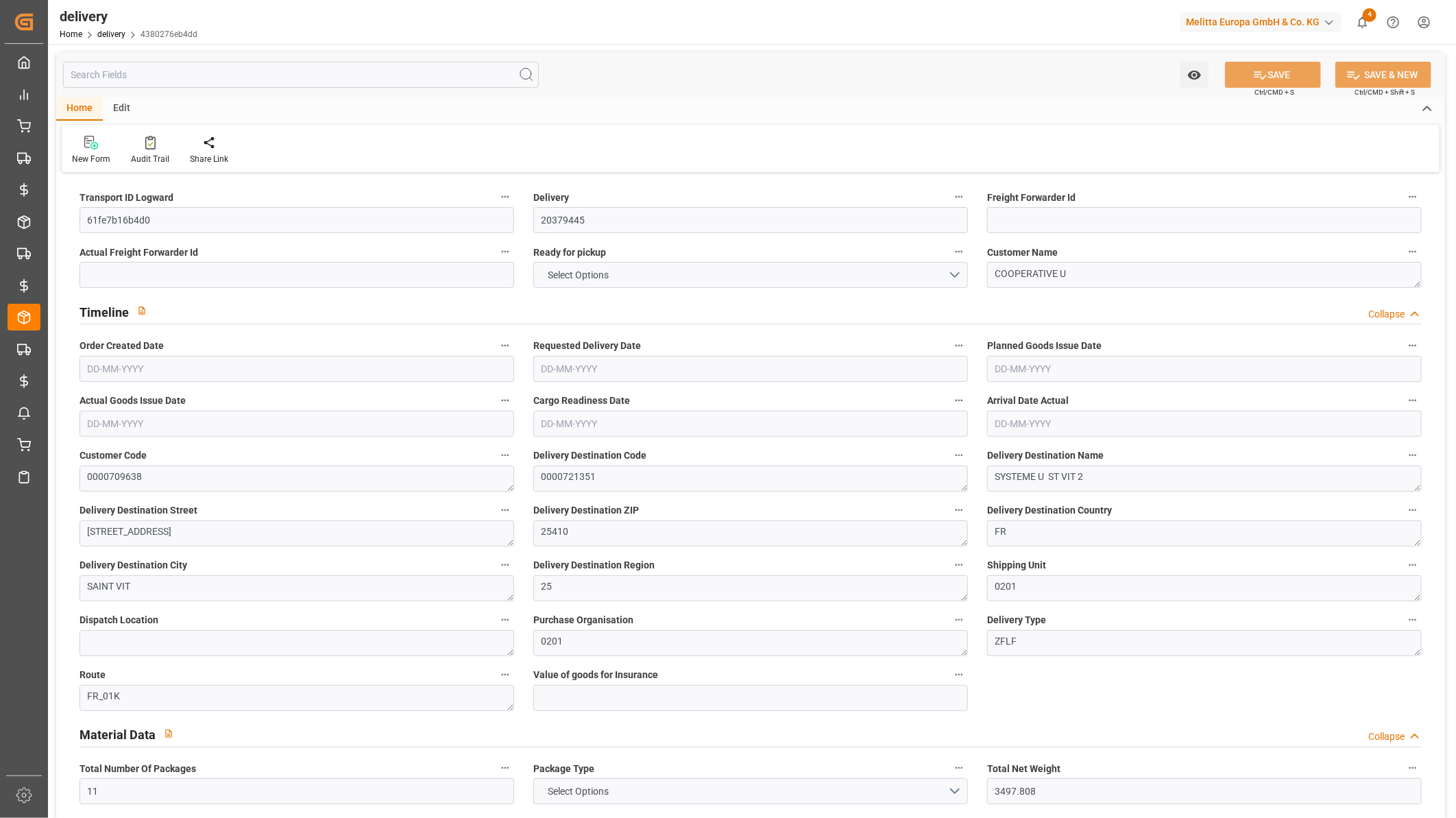
type input "1.5"
type input "1.3"
type input "0"
type input "16.5"
type input "3843.36"
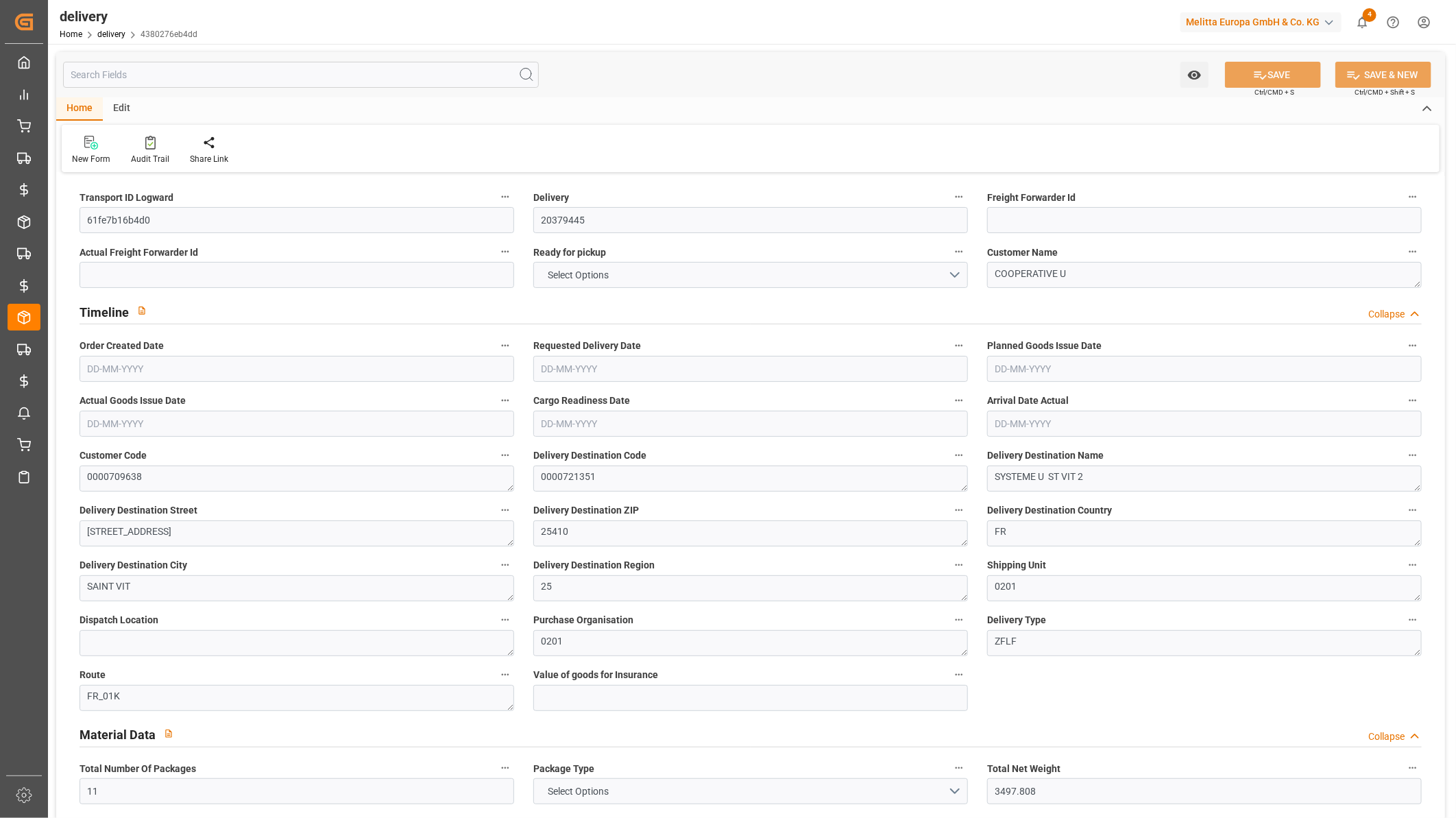
type input "101"
type input "11523.1735"
type input "0.7394"
type input "0"
type input "02-10-2025"
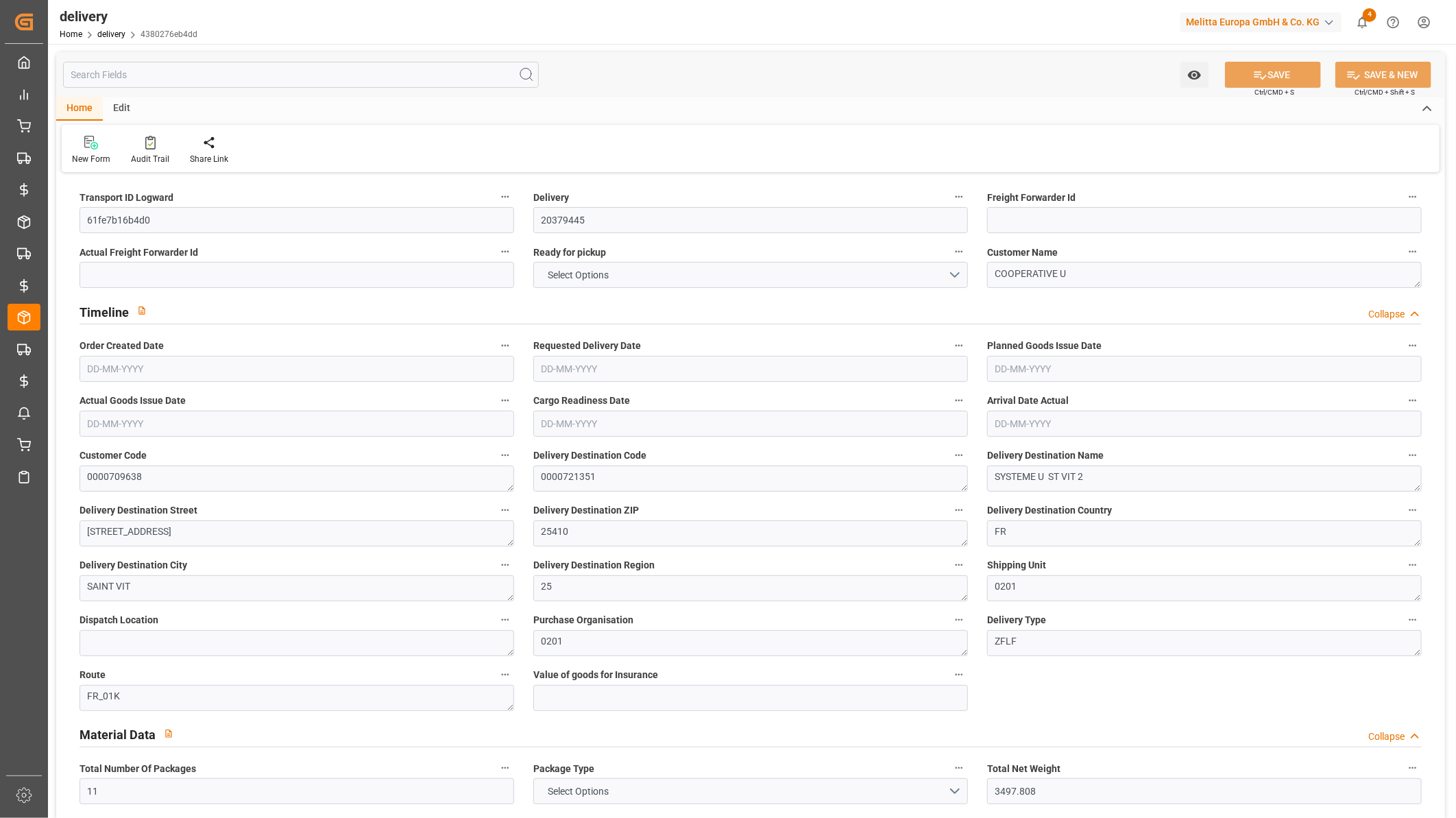
type input "06-10-2025"
type input "03-10-2025"
type input "02-10-2025"
type input "30-09-2025 13:00"
click at [276, 66] on input "text" at bounding box center [301, 75] width 476 height 26
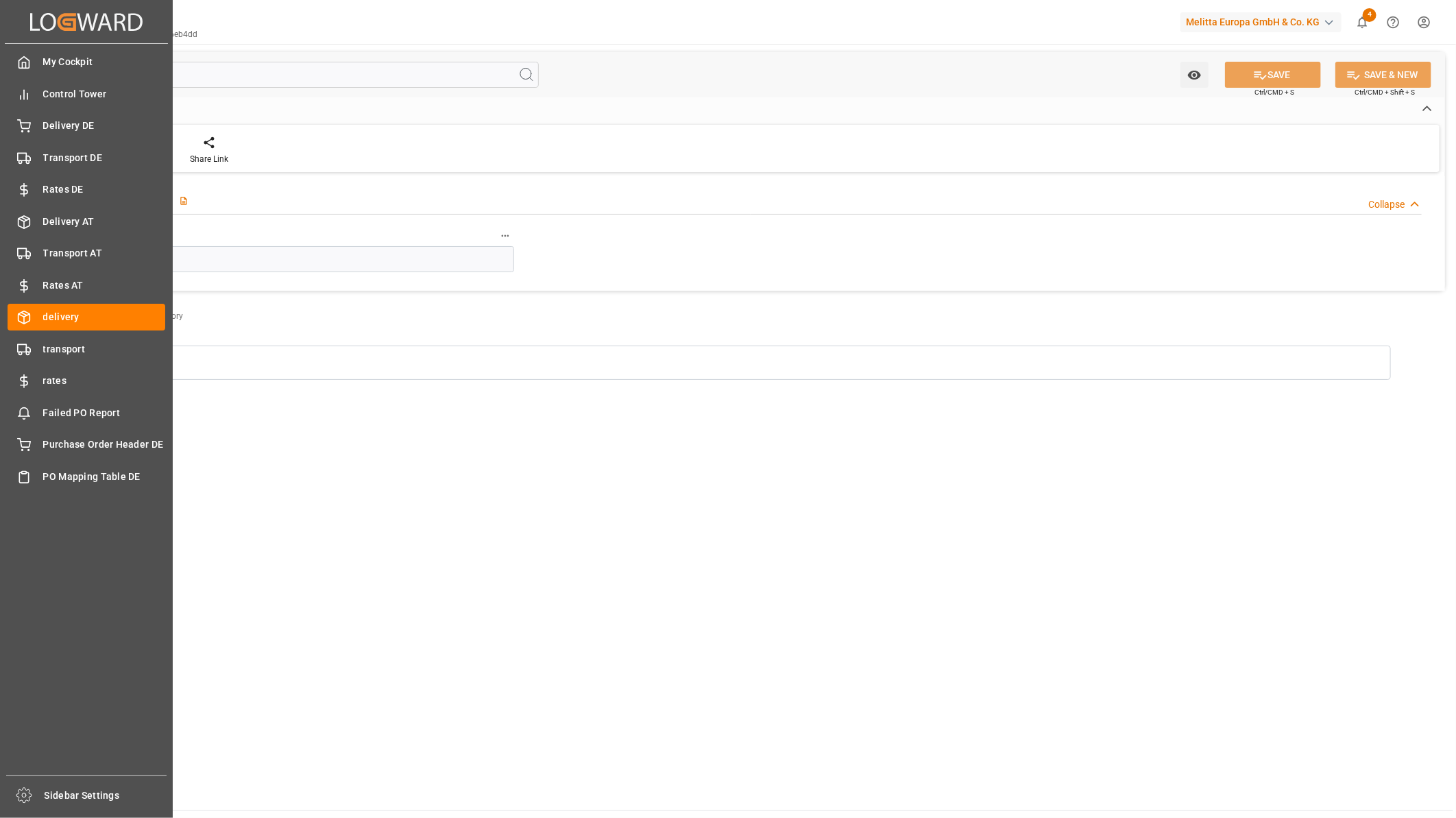
type input "adm"
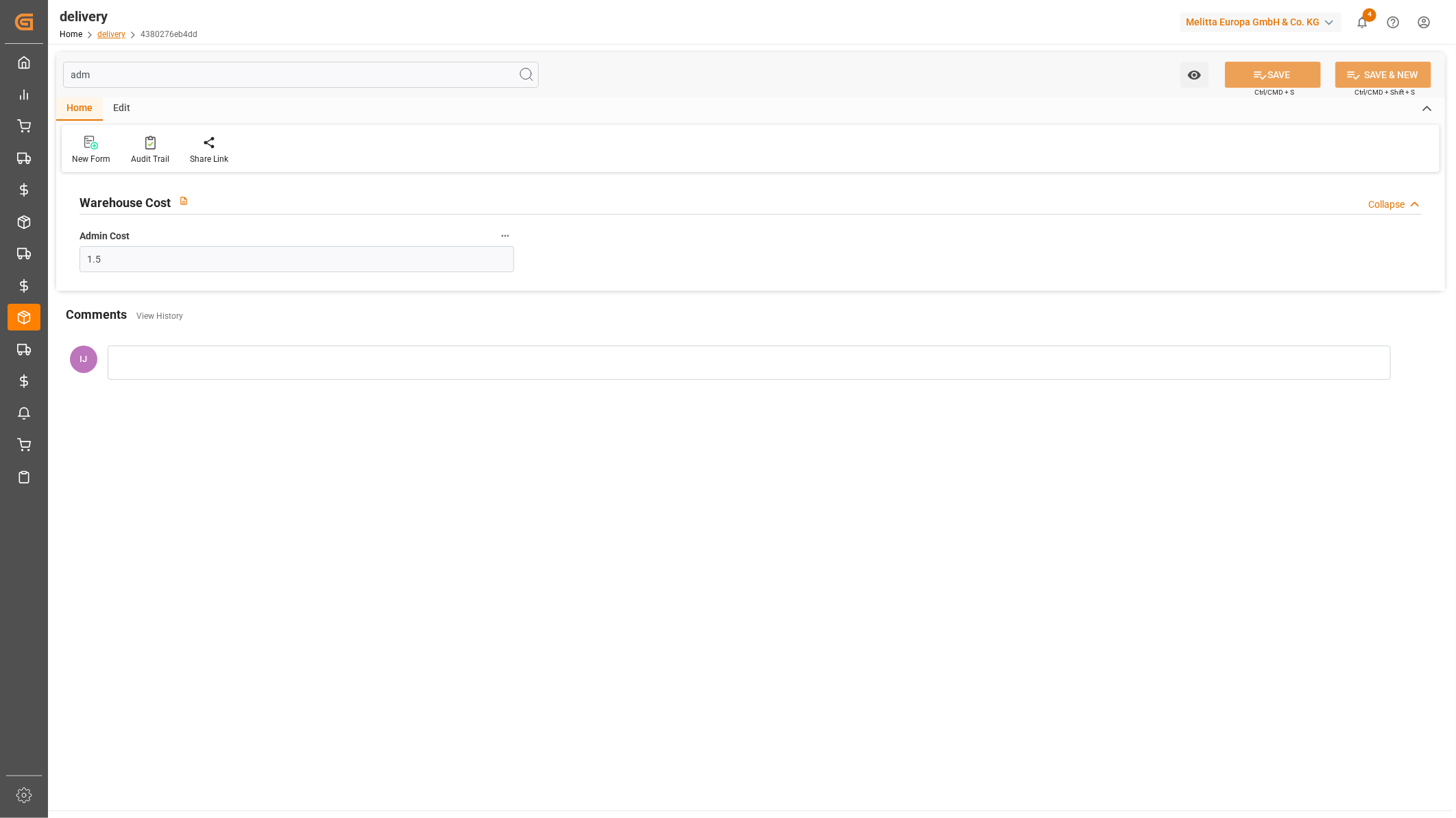
click at [117, 37] on link "delivery" at bounding box center [112, 35] width 28 height 10
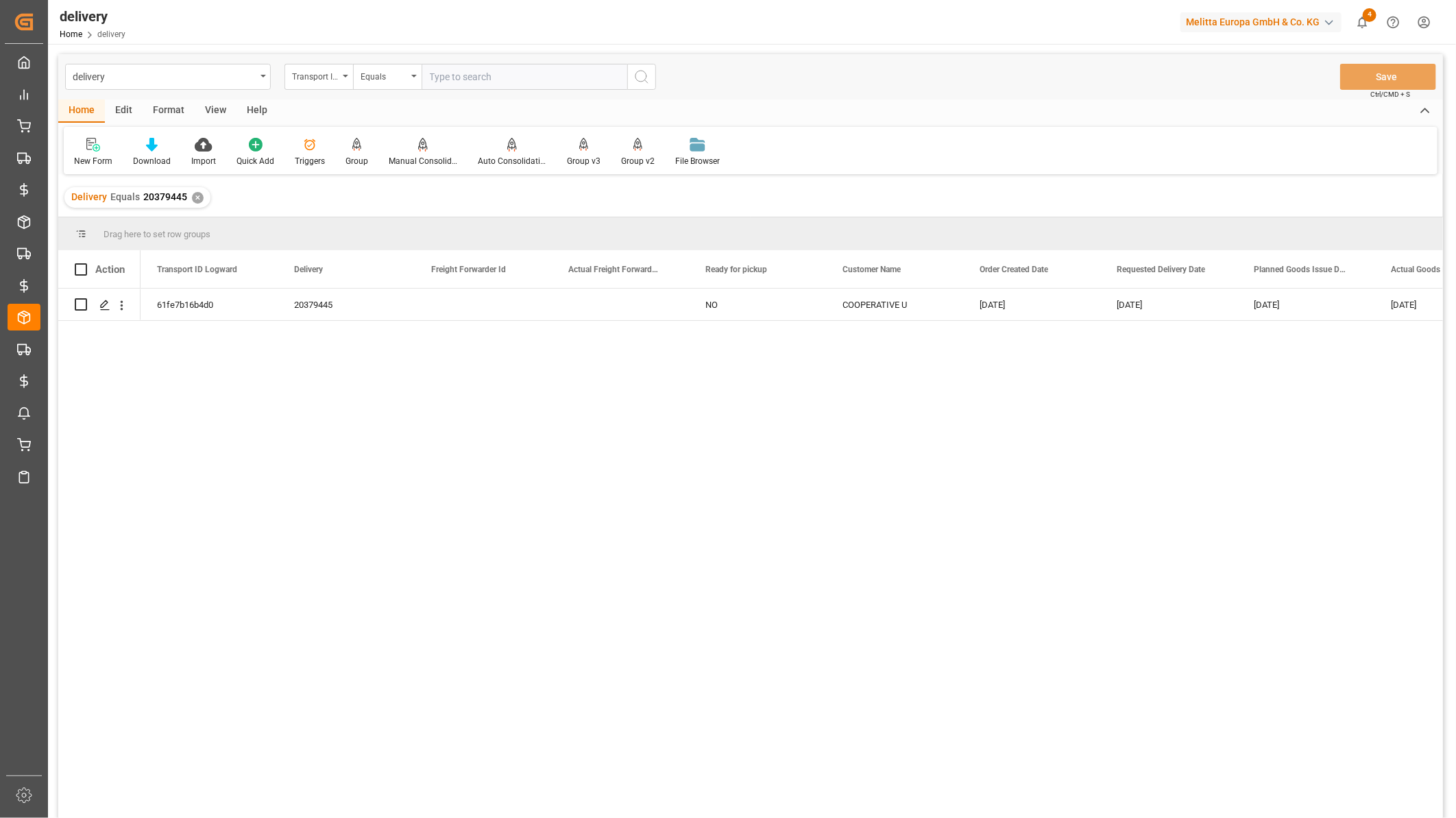
click at [128, 114] on div "Edit" at bounding box center [123, 112] width 38 height 24
click at [346, 148] on icon at bounding box center [355, 145] width 19 height 14
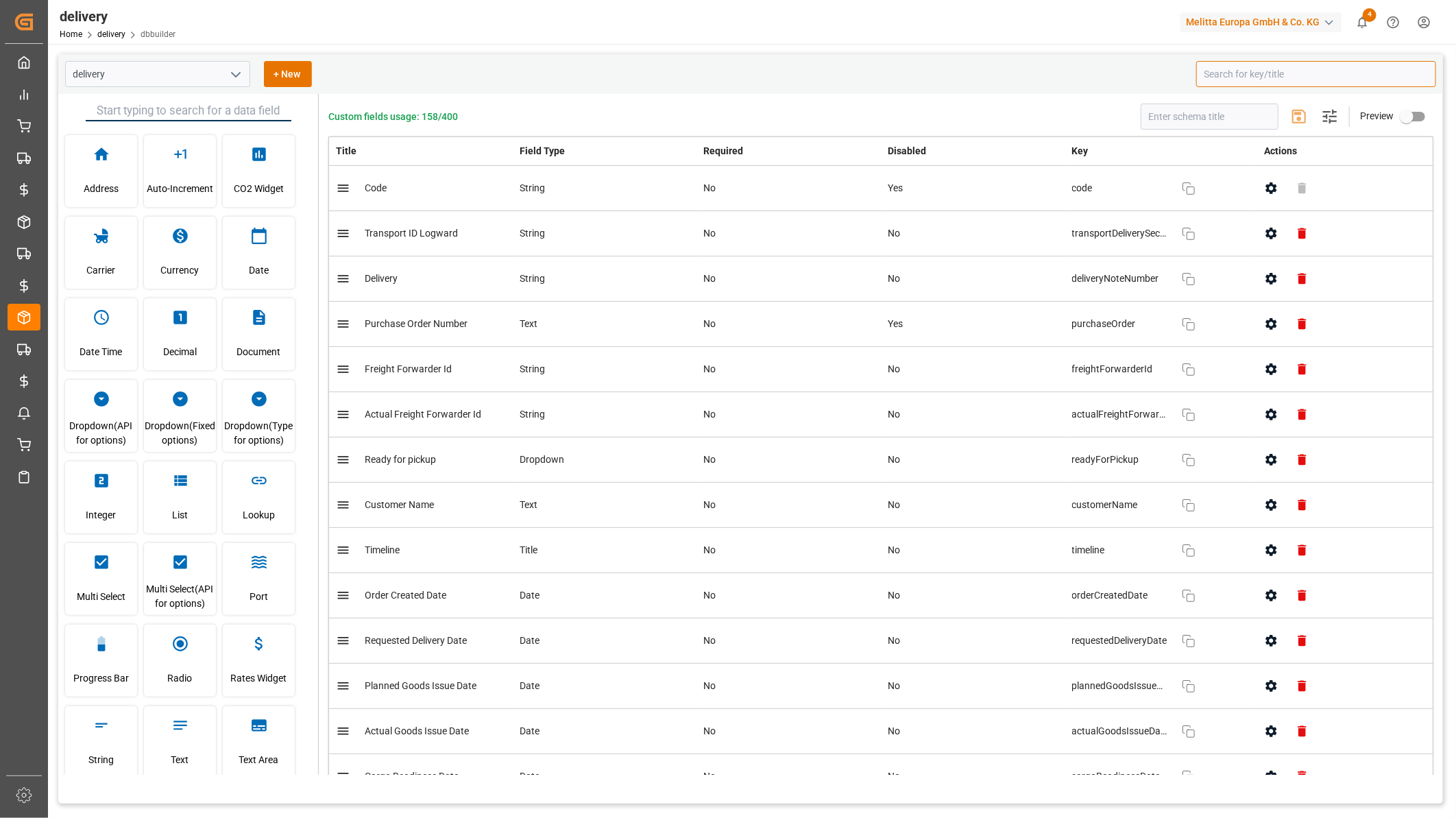
click at [1250, 72] on input at bounding box center [1316, 74] width 240 height 26
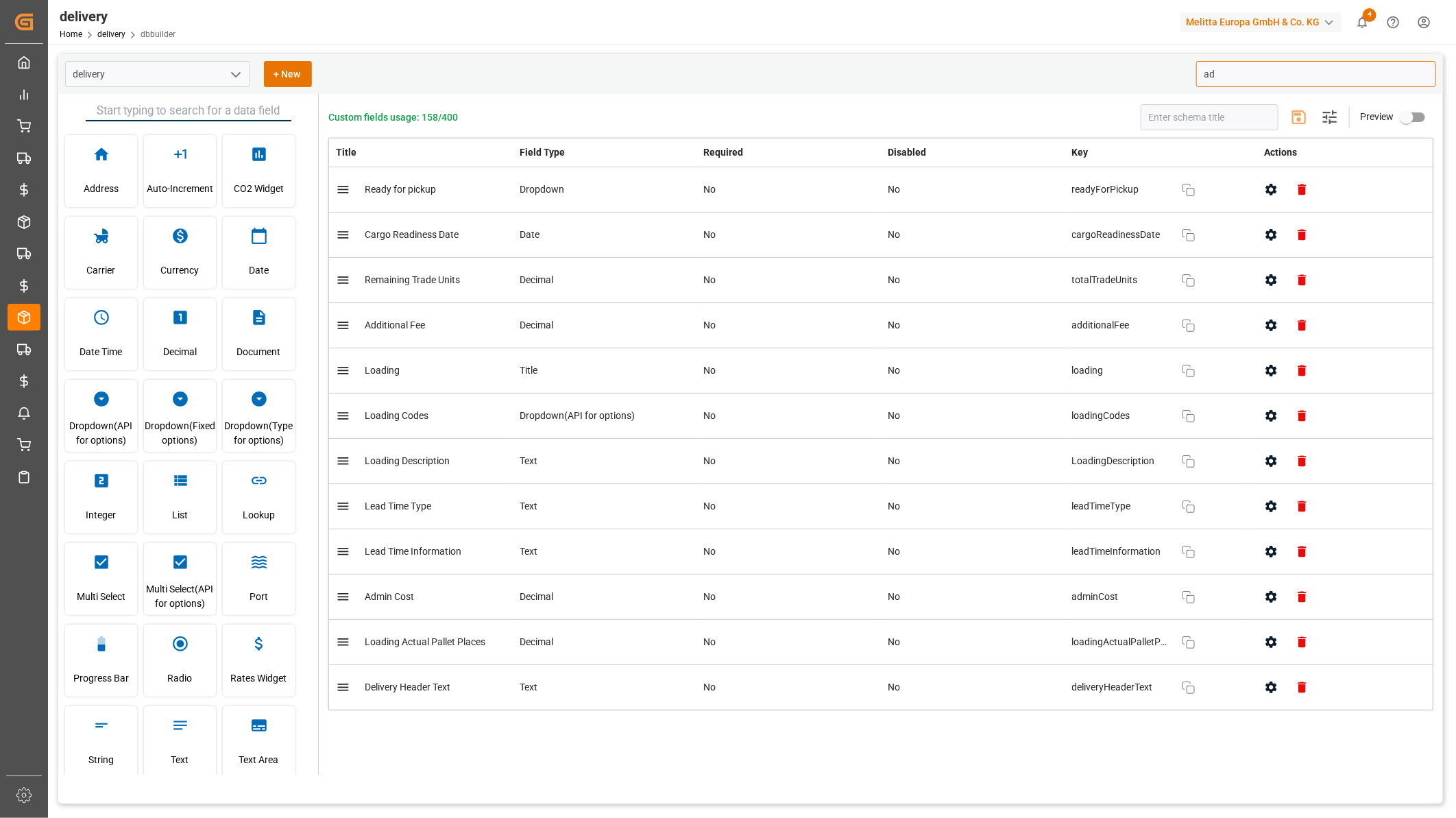
type input "ad"
click at [194, 72] on input "delivery" at bounding box center [158, 74] width 186 height 26
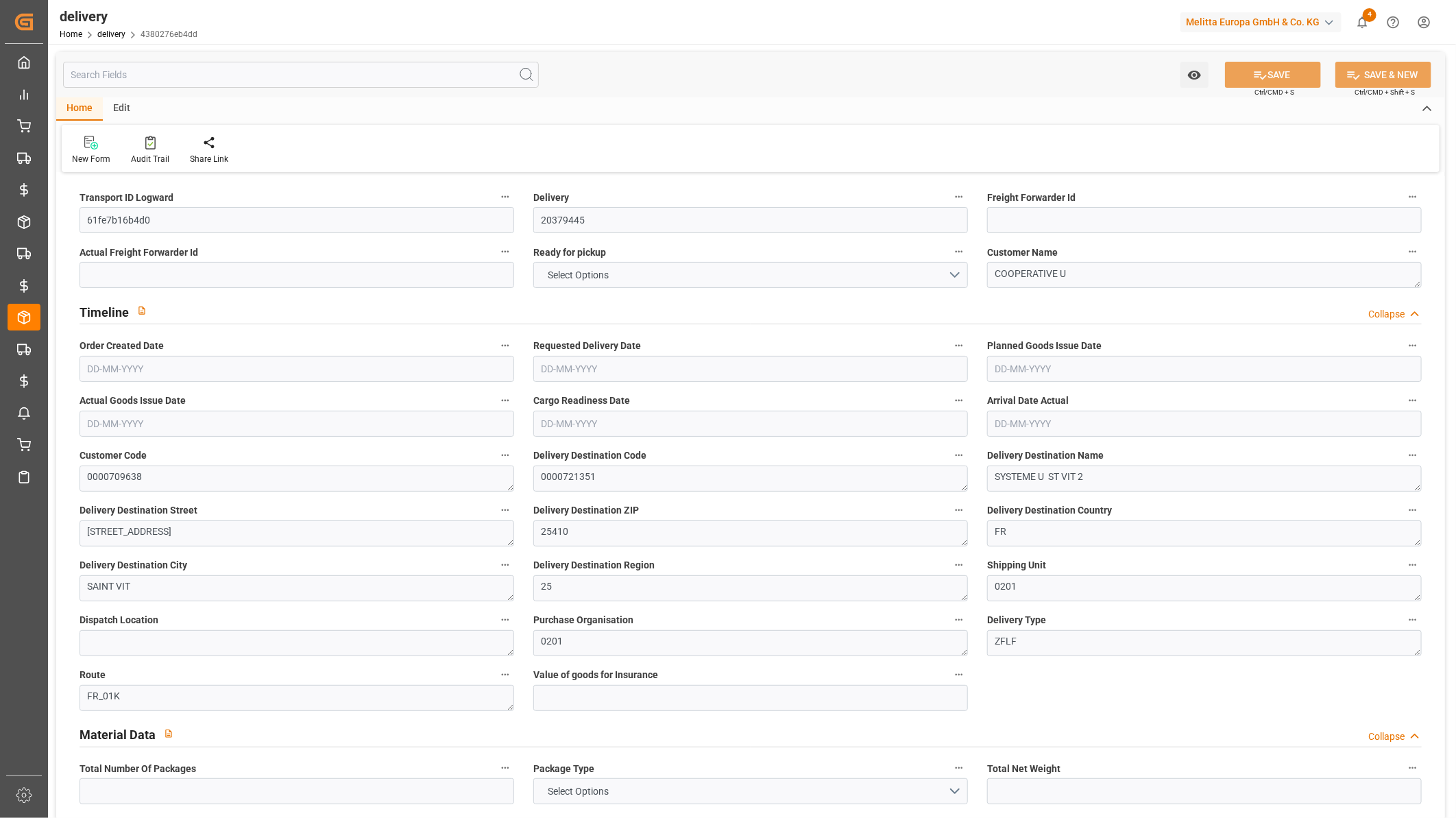
type input "11"
type input "3497.808"
type input "4305.2"
type input "11016.384"
type input "424"
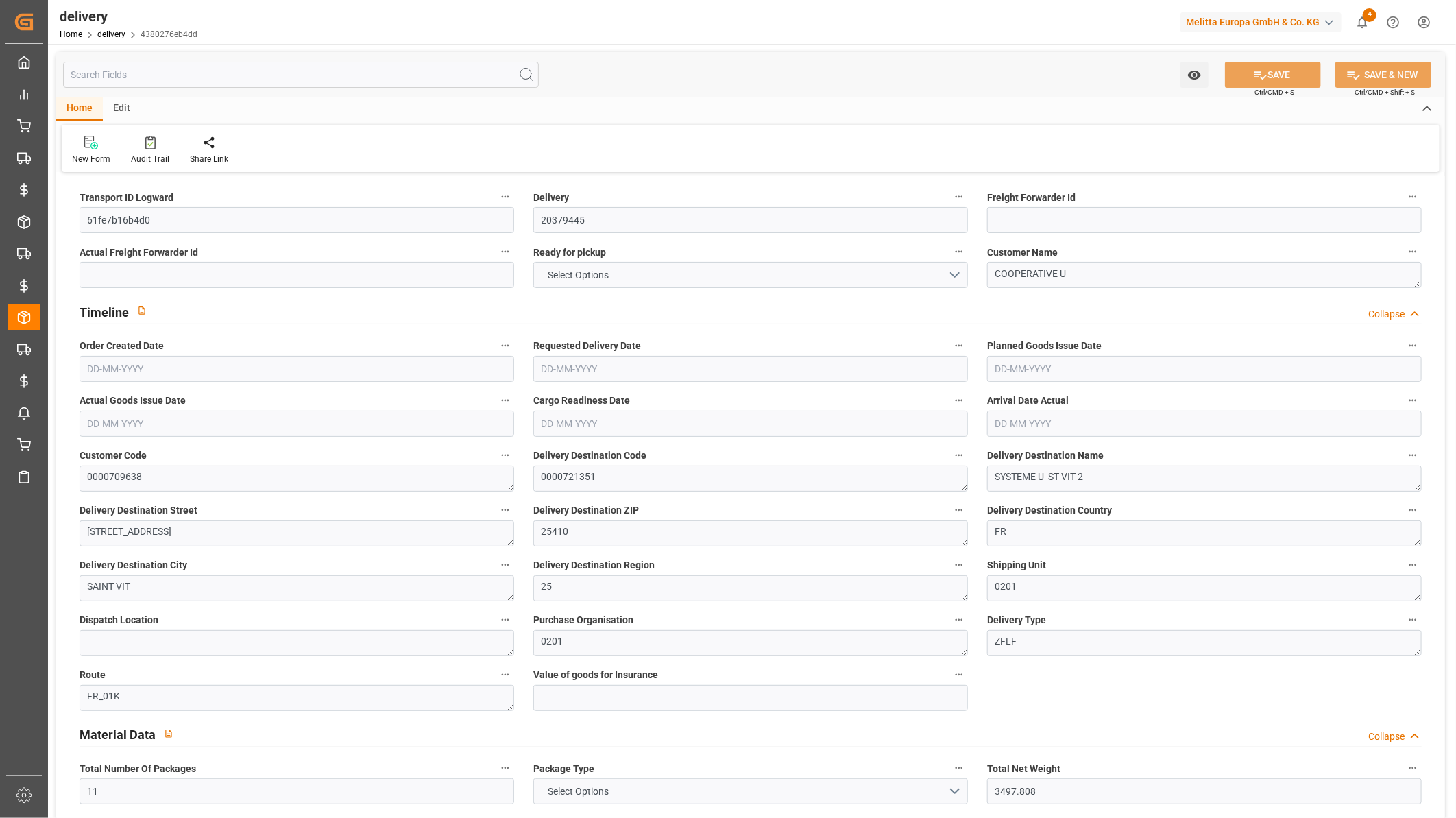
type input "11"
type input "7"
type input "10"
type input "0"
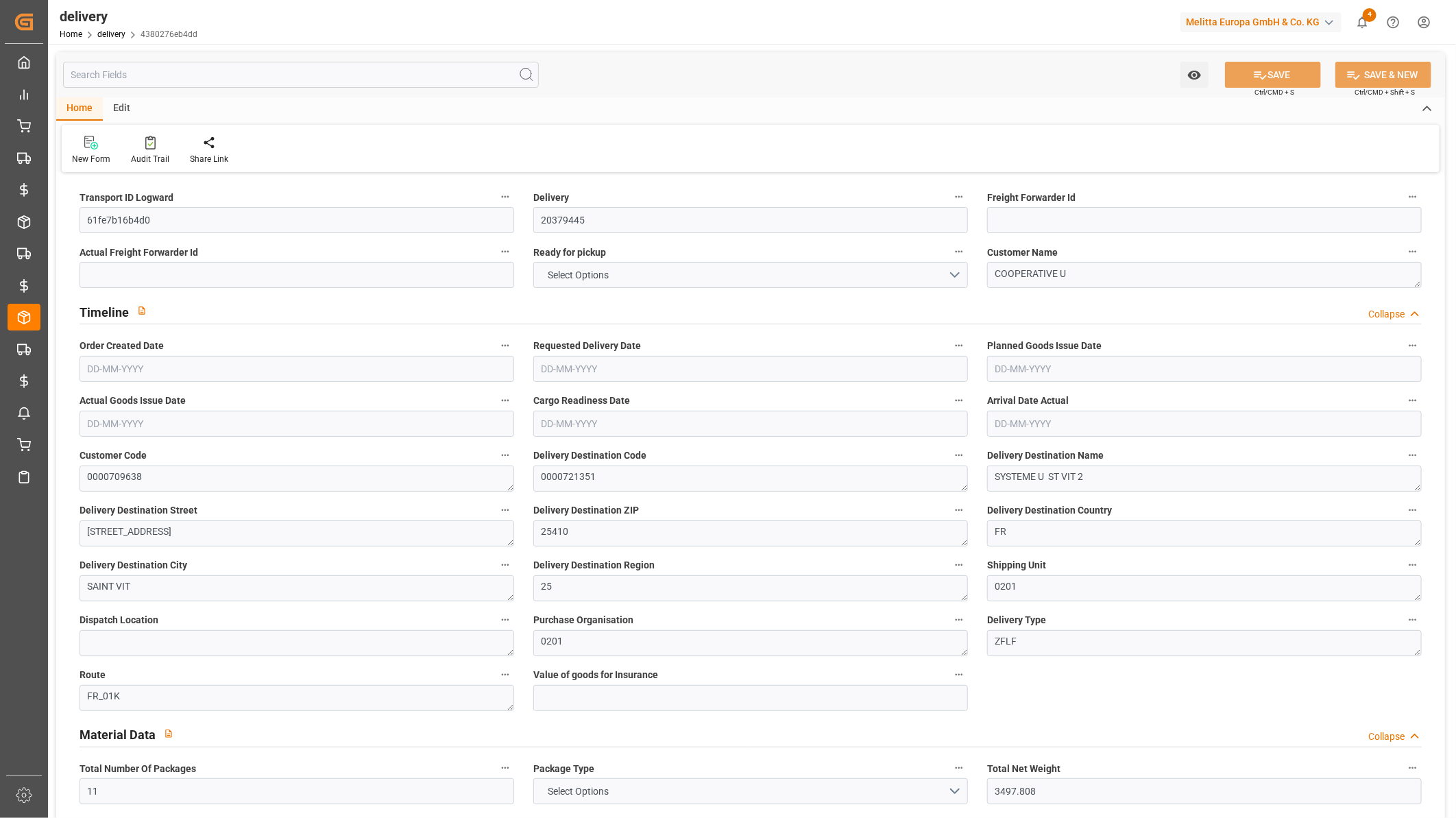
type input "0"
type input "305.3909"
type input "17.15"
type input "152.64"
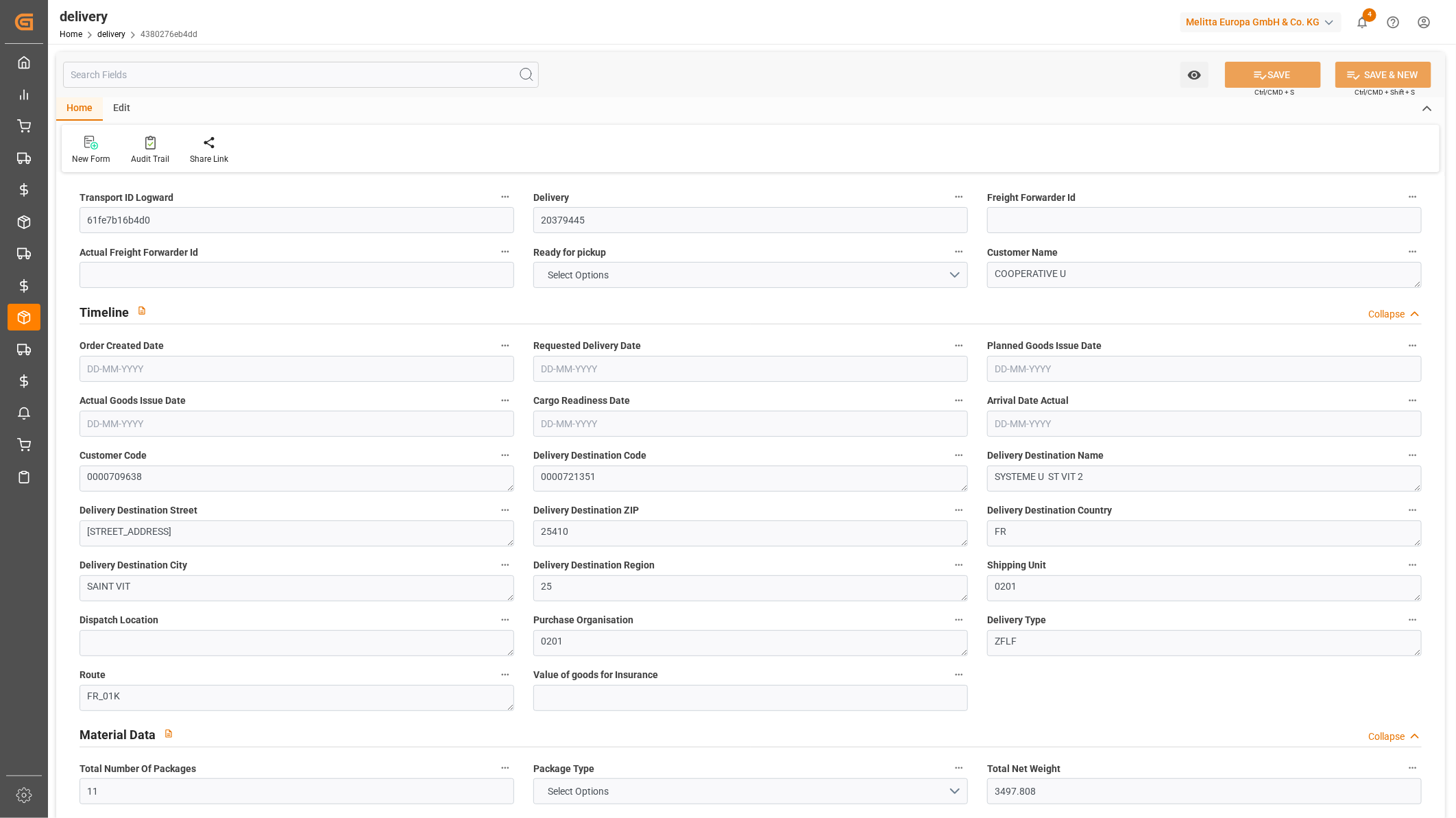
type input "1.5"
type input "1.3"
type input "0"
type input "16.5"
type input "3843.36"
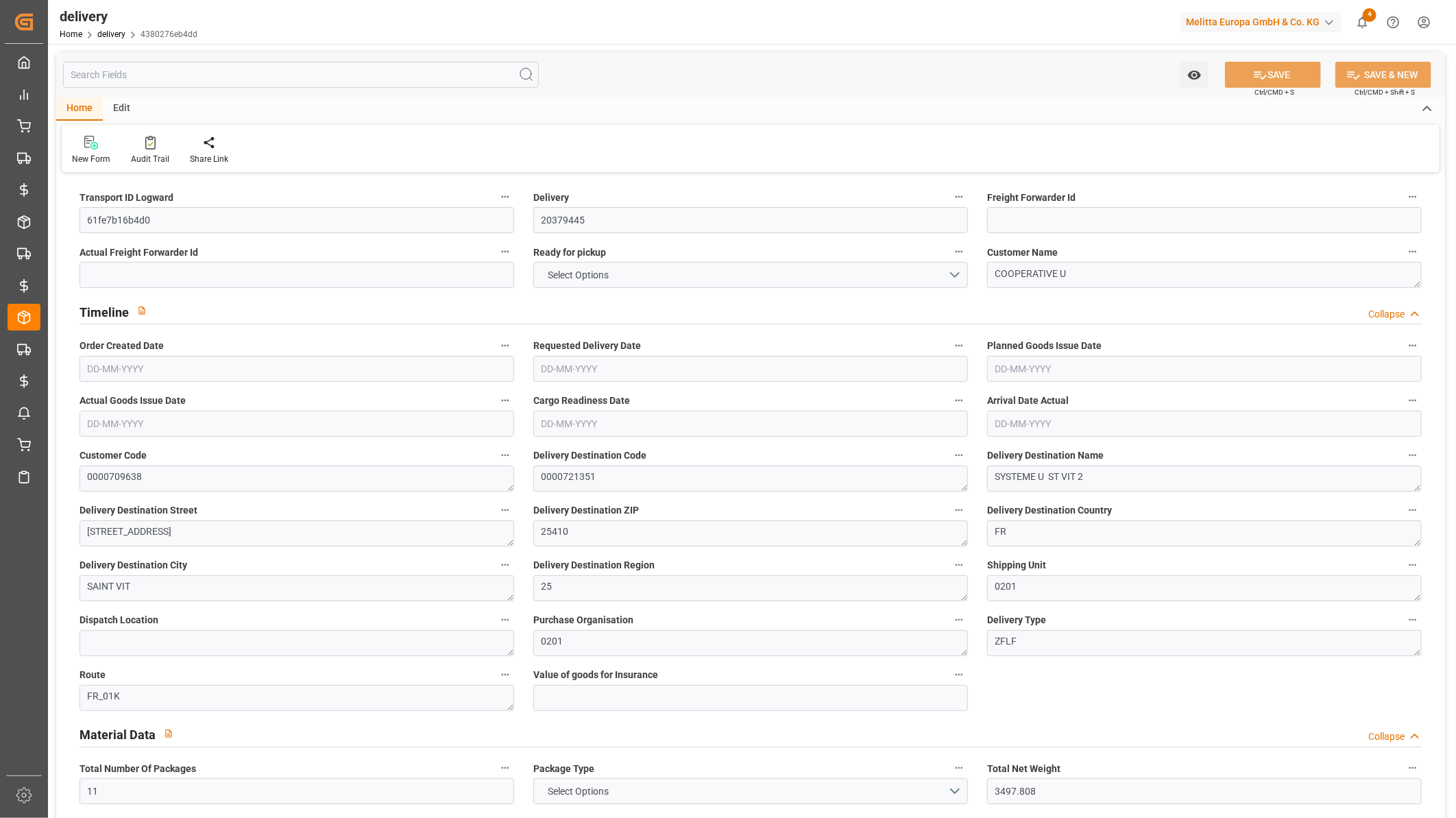
type input "101"
type input "11523.1735"
type input "0.7394"
type input "0"
type input "02-10-2025"
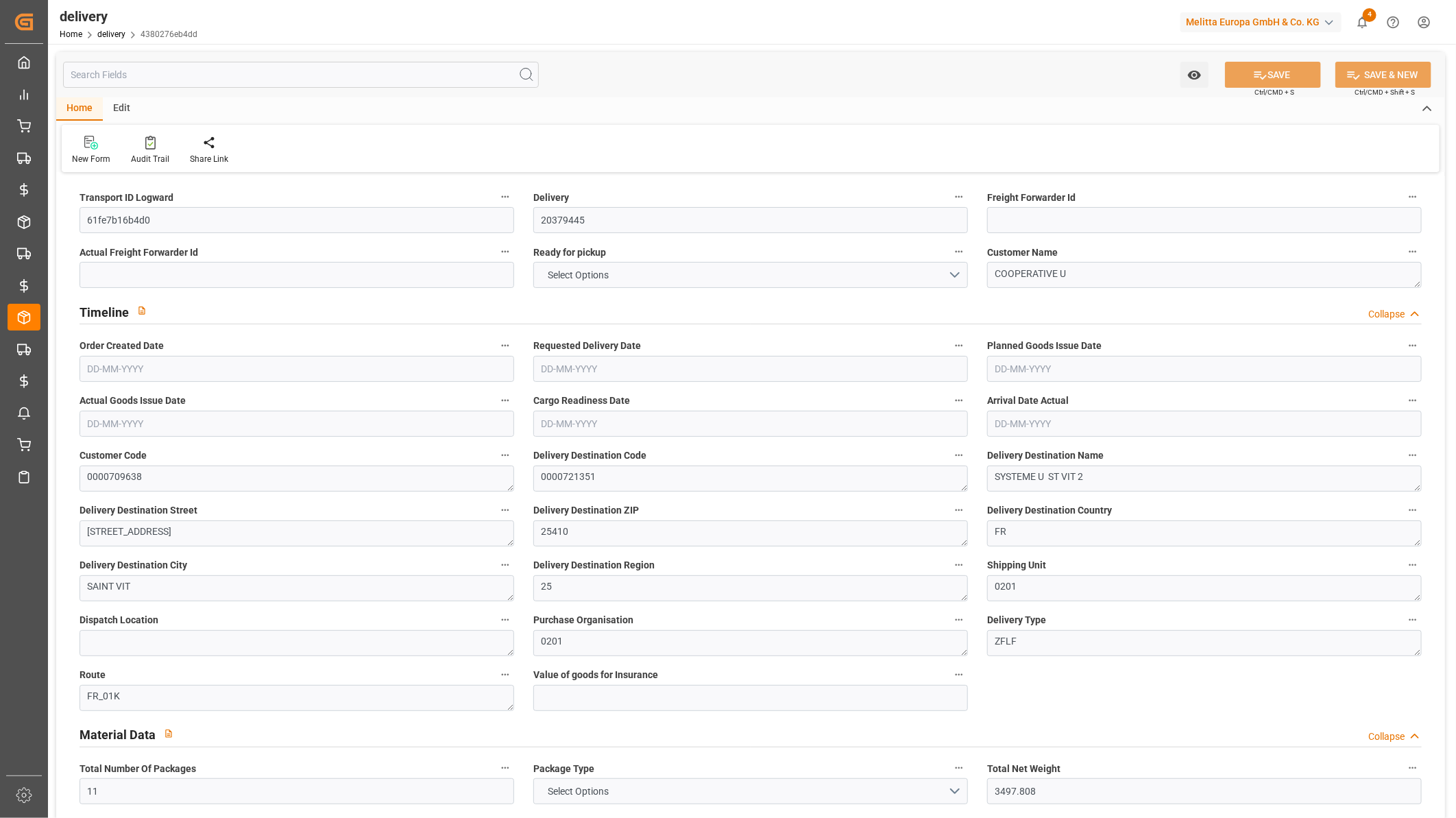
type input "06-10-2025"
type input "03-10-2025"
type input "02-10-2025"
type input "30-09-2025 13:00"
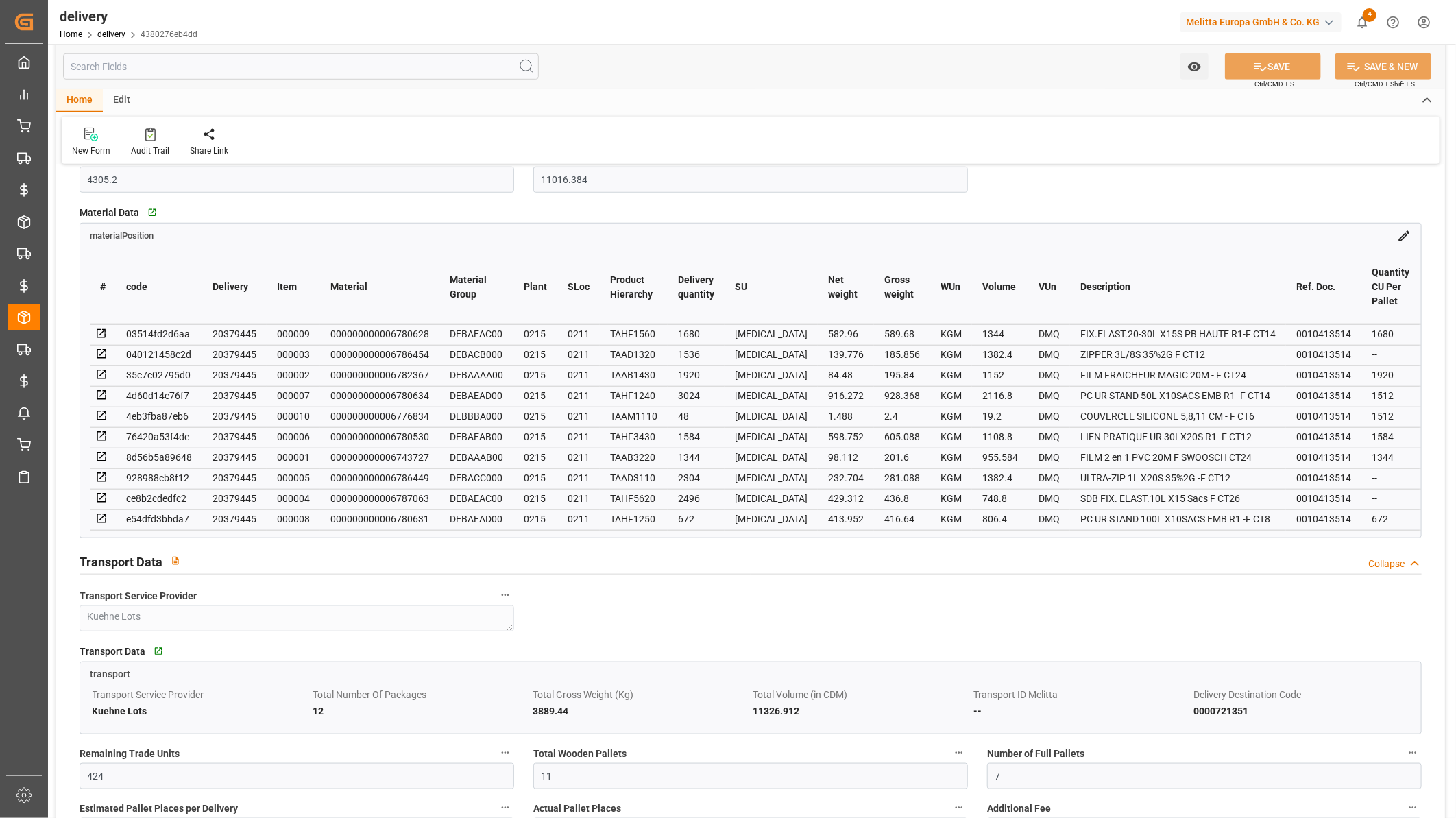
scroll to position [609, 0]
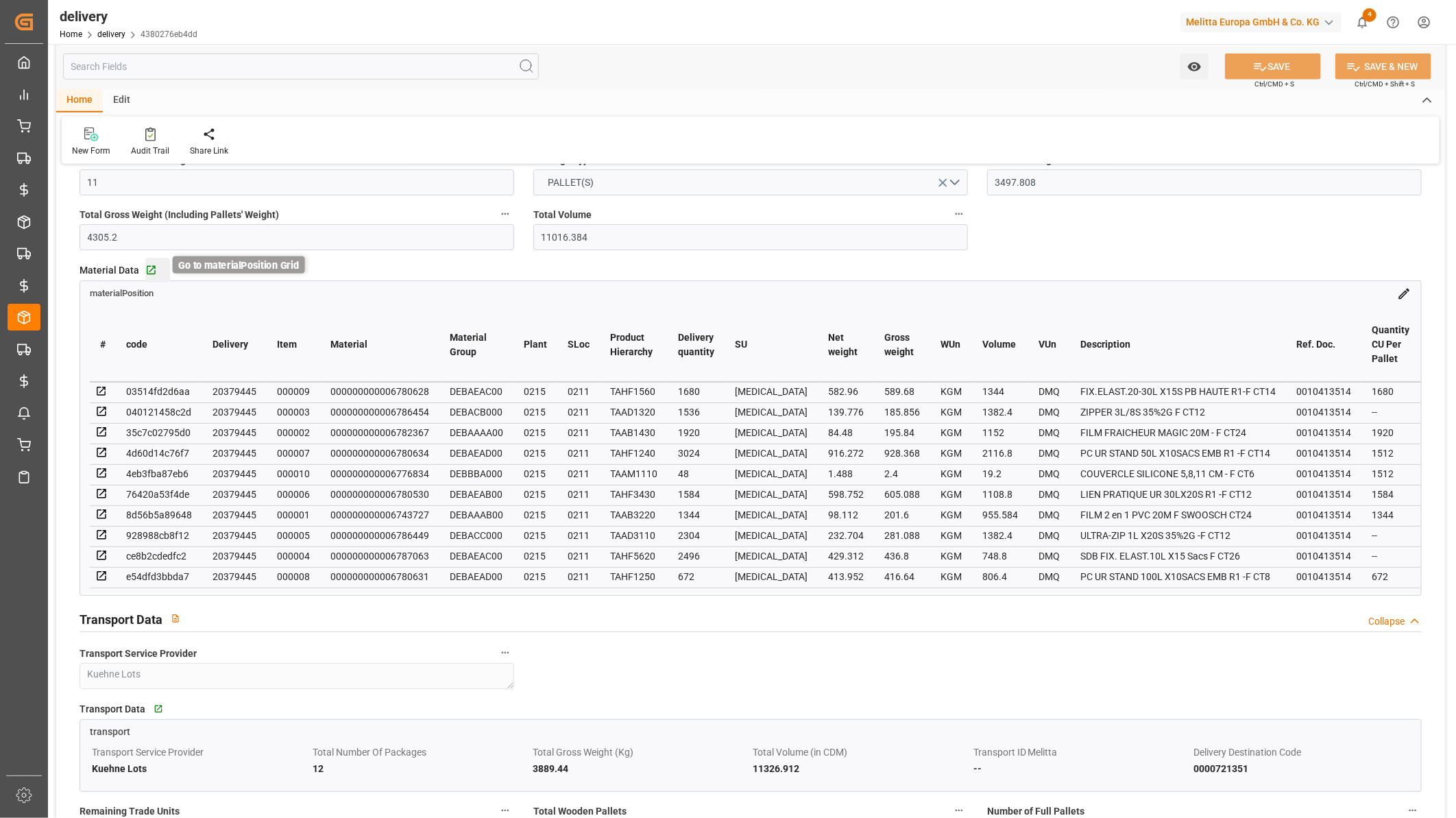
click at [148, 270] on icon "button" at bounding box center [151, 270] width 9 height 9
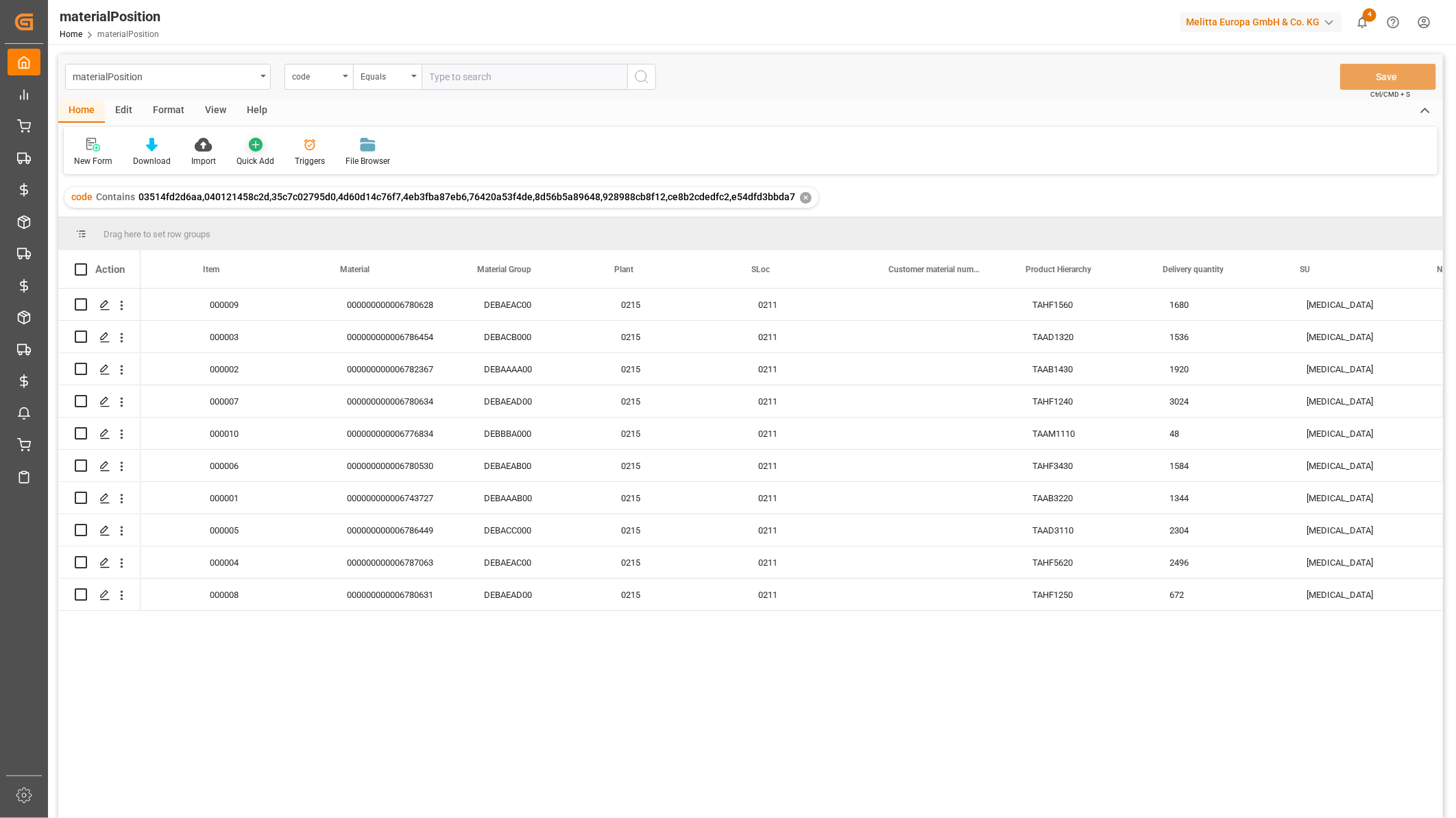
scroll to position [0, 228]
click at [214, 112] on div "View" at bounding box center [215, 112] width 41 height 24
click at [91, 149] on icon at bounding box center [88, 145] width 14 height 14
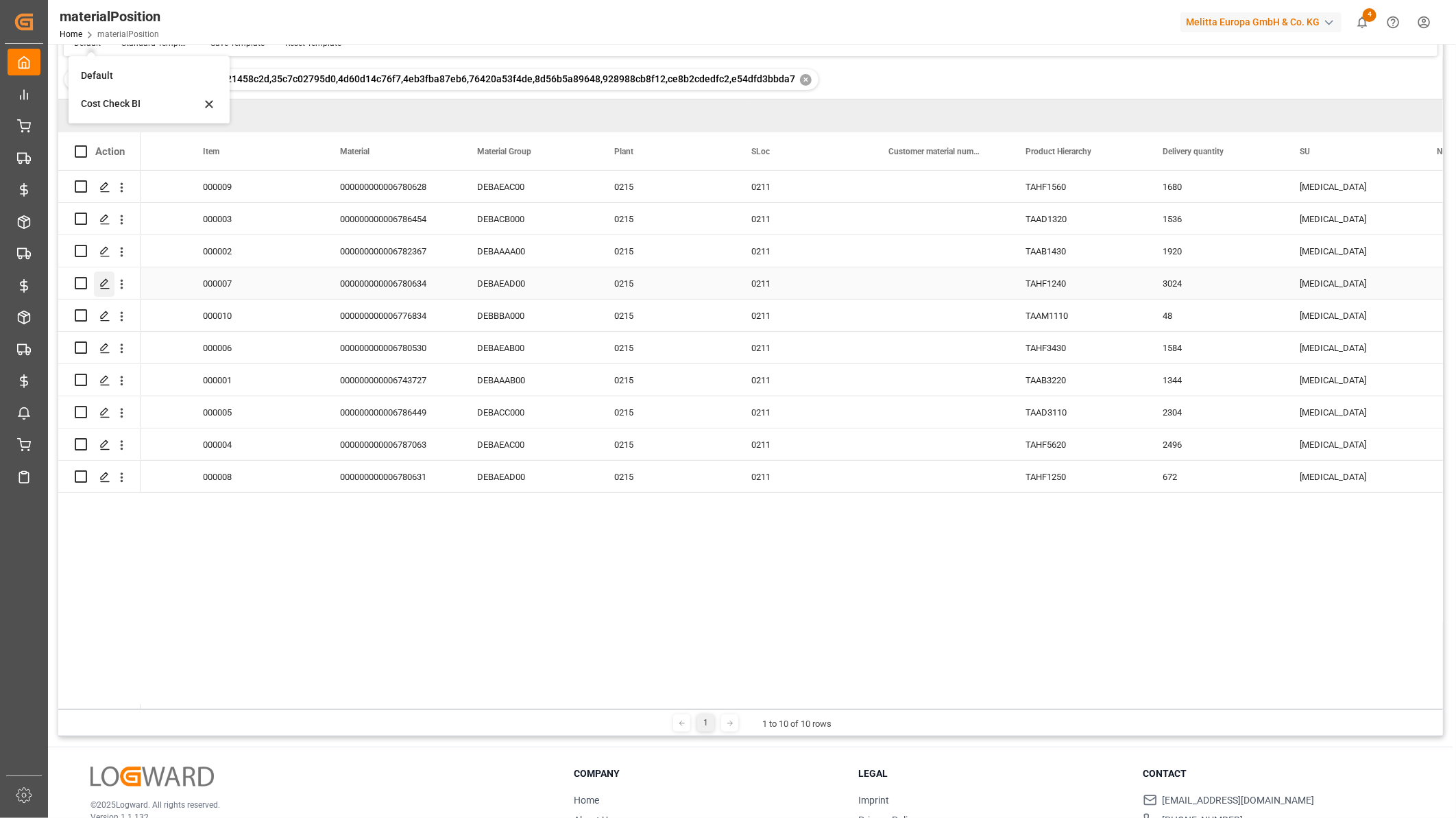
scroll to position [0, 0]
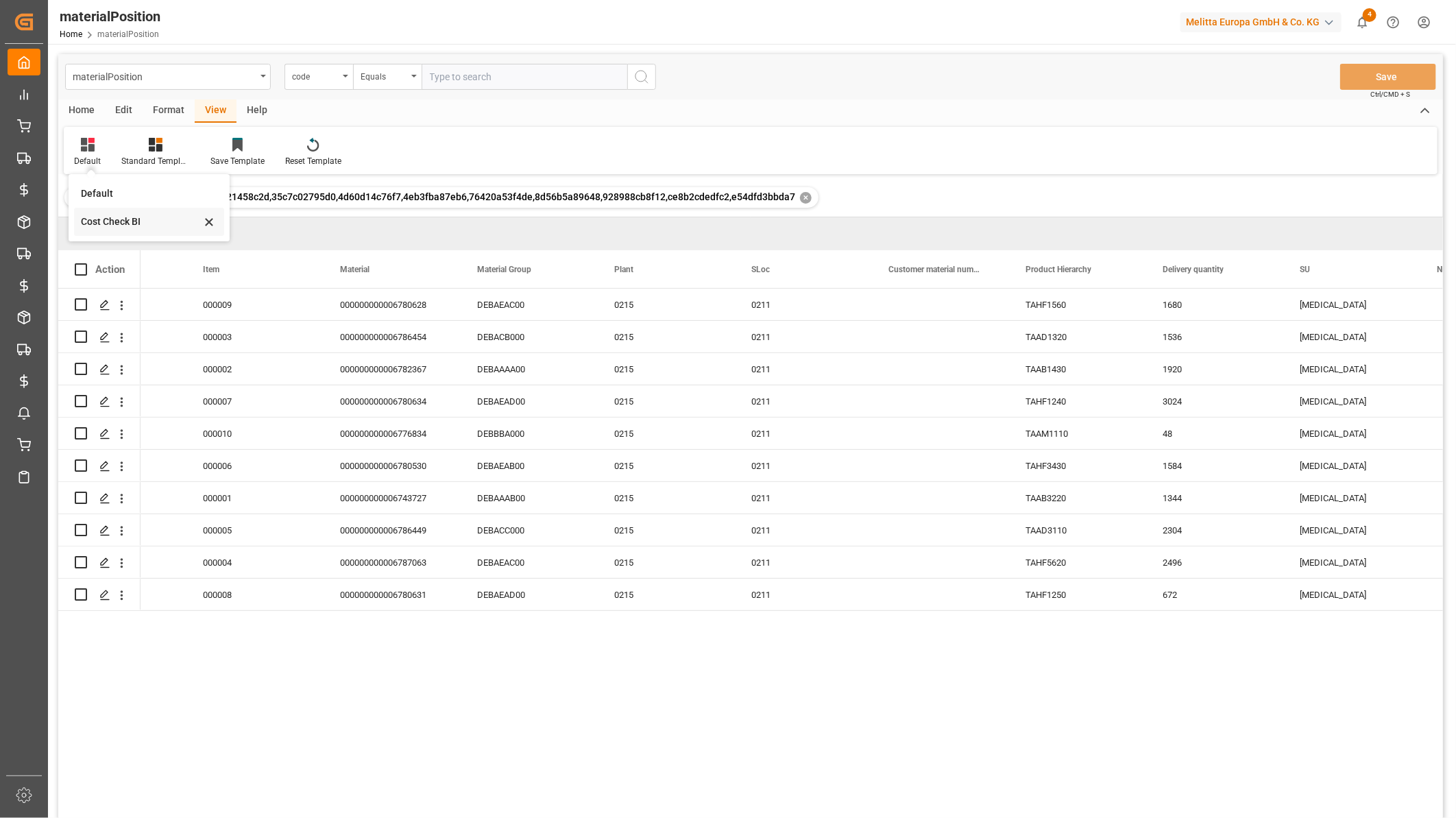
click at [124, 221] on div "Cost Check BI" at bounding box center [141, 221] width 120 height 15
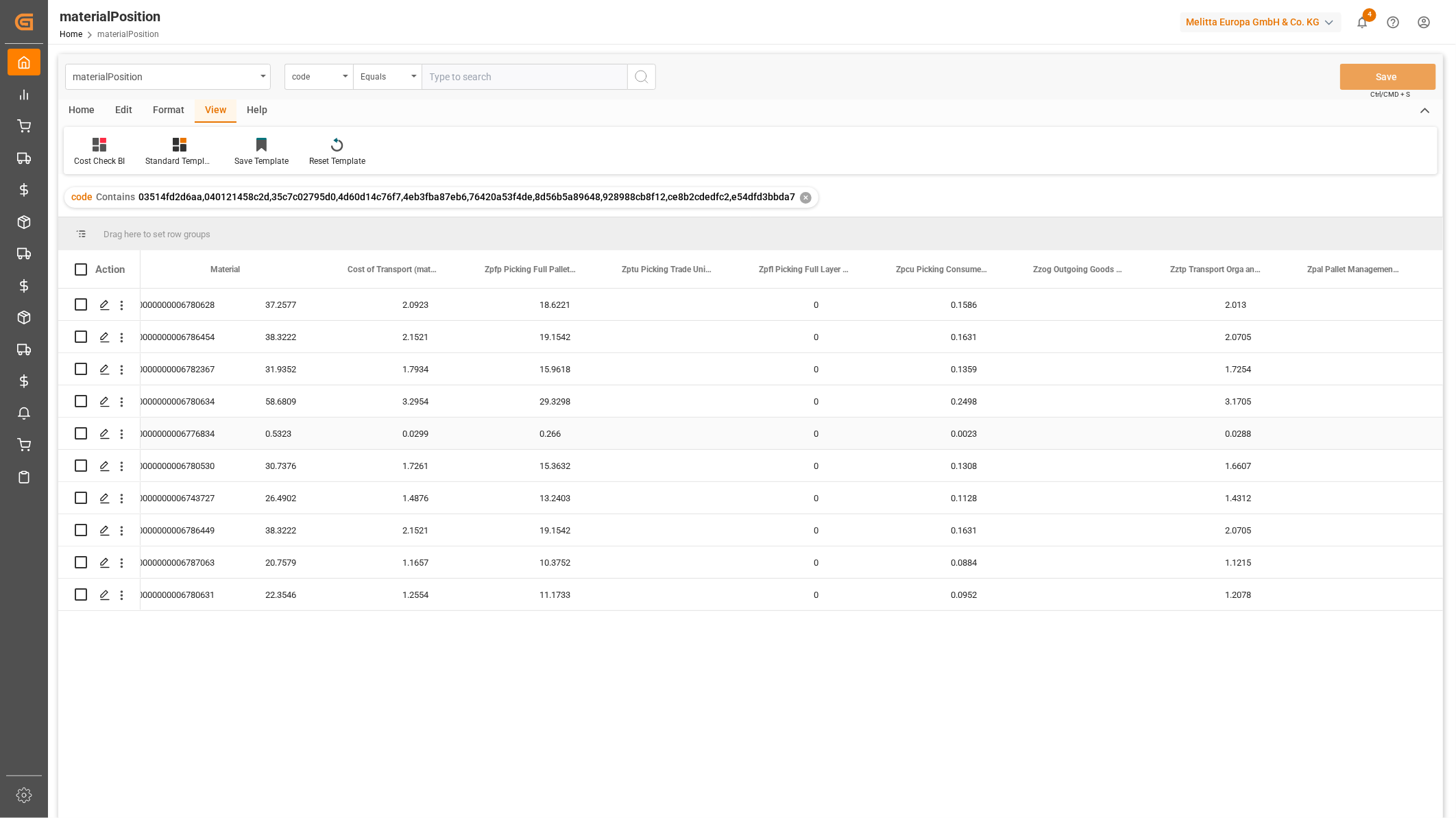
scroll to position [0, 343]
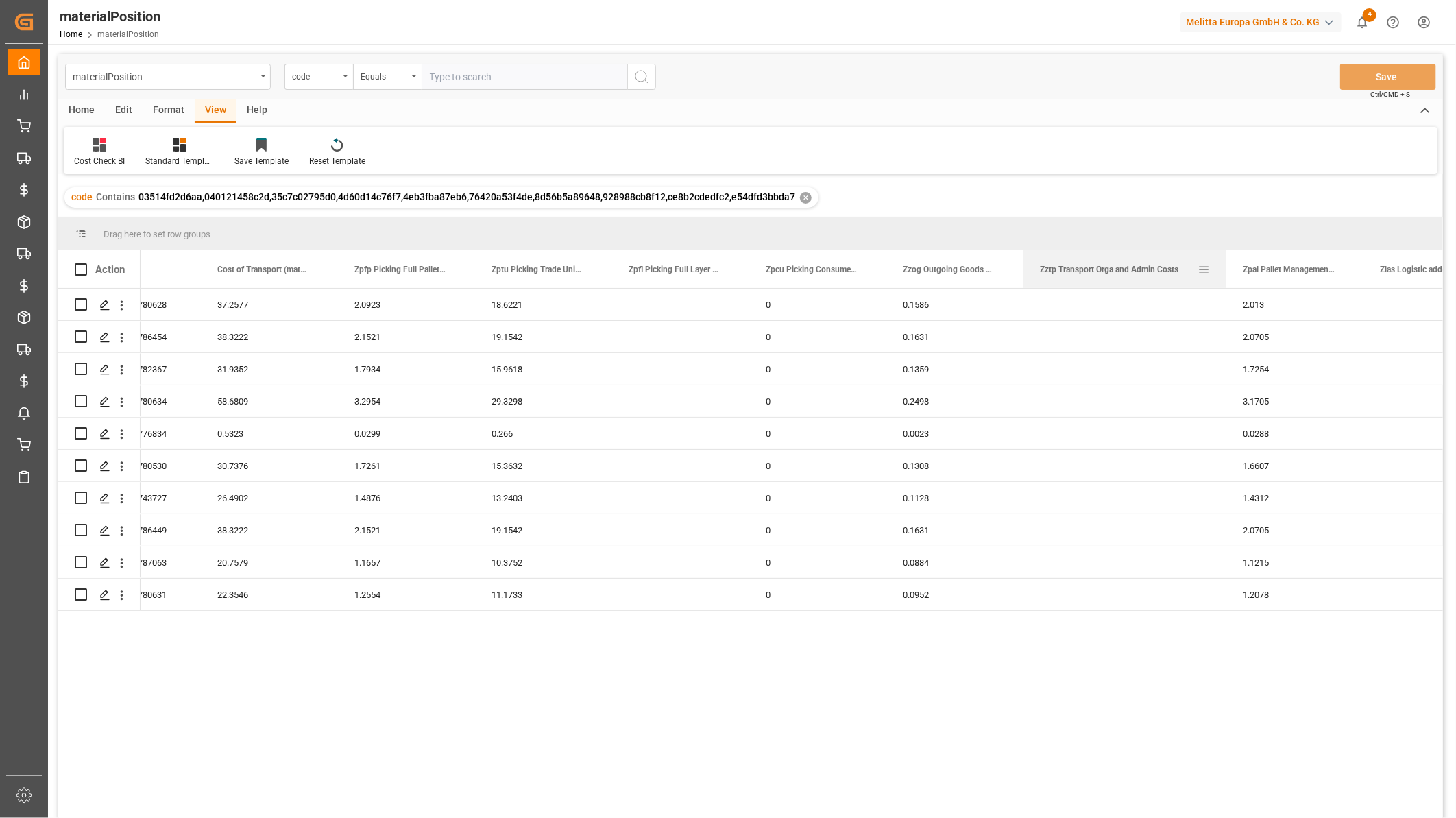
drag, startPoint x: 1160, startPoint y: 269, endPoint x: 1224, endPoint y: 275, distance: 64.3
click at [1224, 275] on div at bounding box center [1227, 269] width 6 height 37
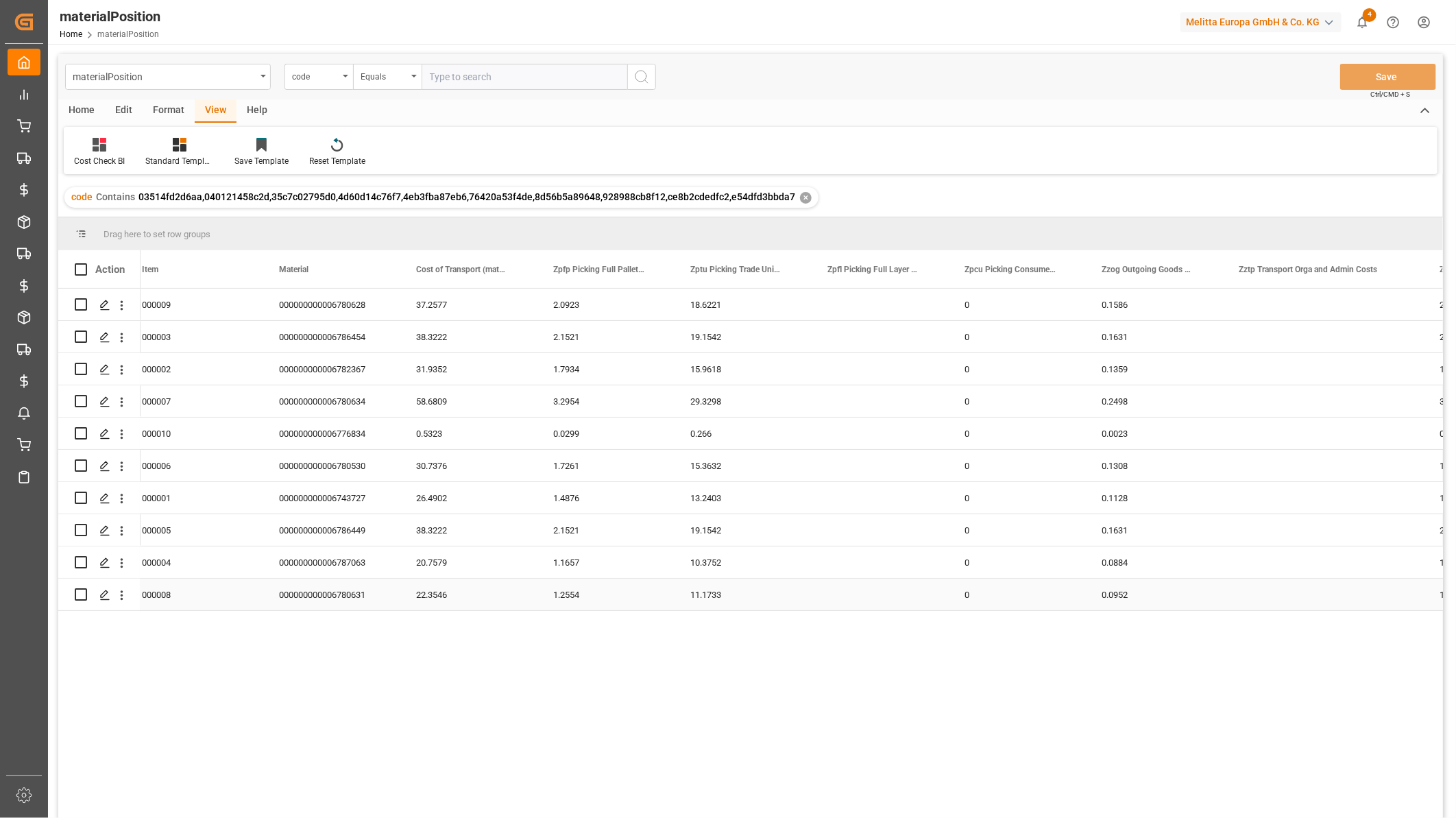
scroll to position [0, 201]
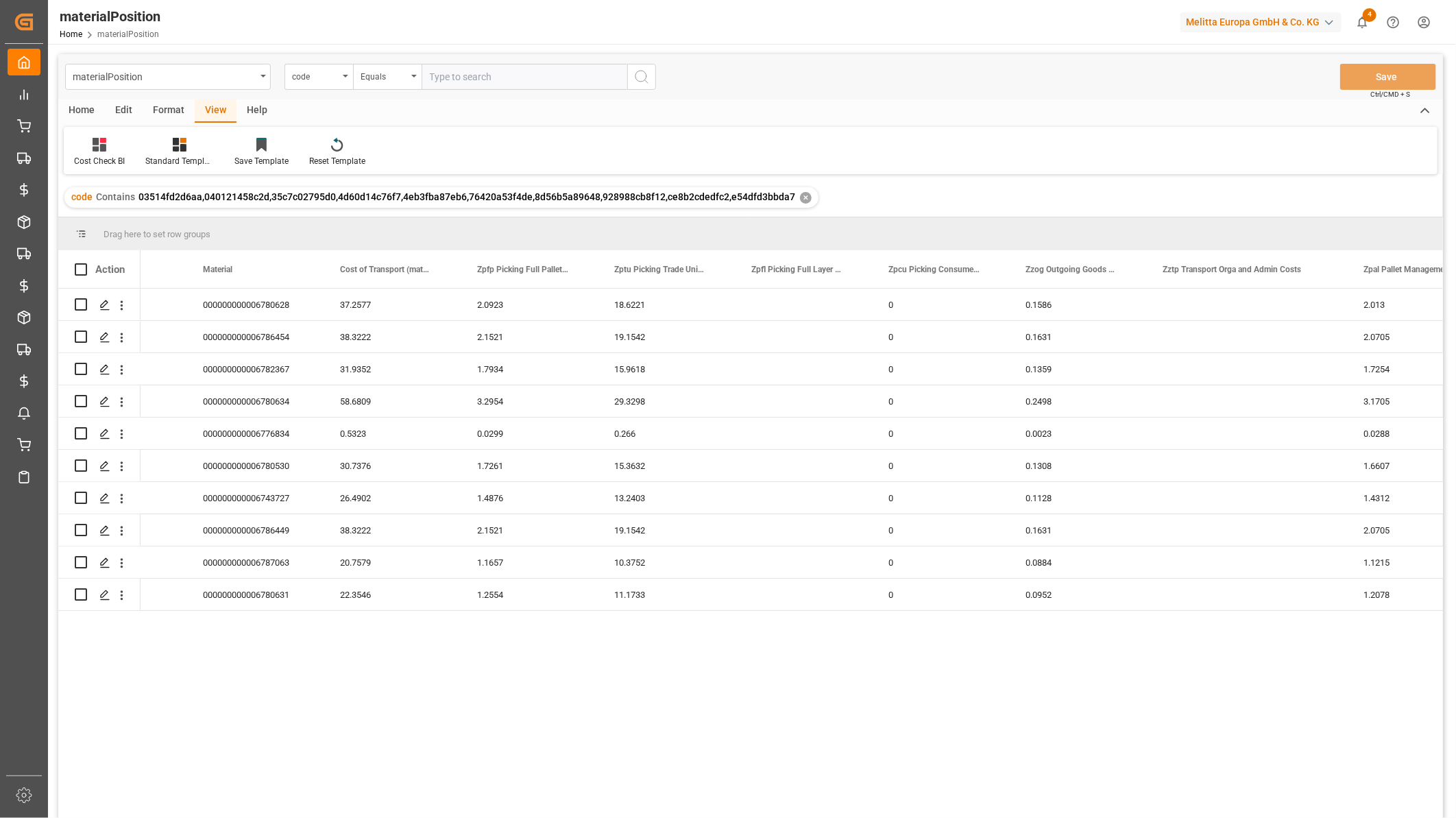
click at [107, 110] on div "Edit" at bounding box center [123, 112] width 38 height 24
click at [300, 149] on icon at bounding box center [303, 145] width 19 height 14
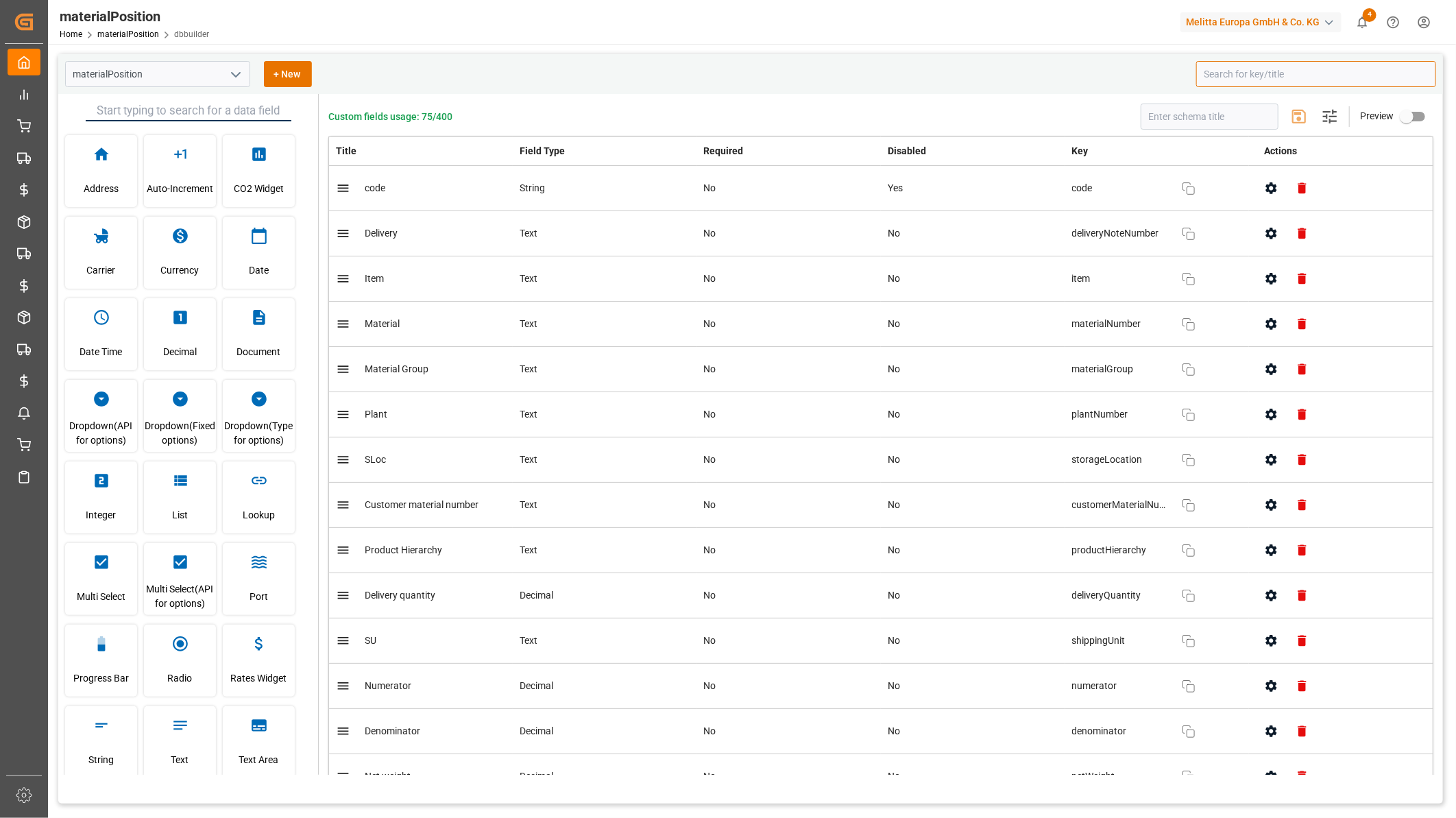
click at [1246, 82] on input at bounding box center [1316, 74] width 240 height 26
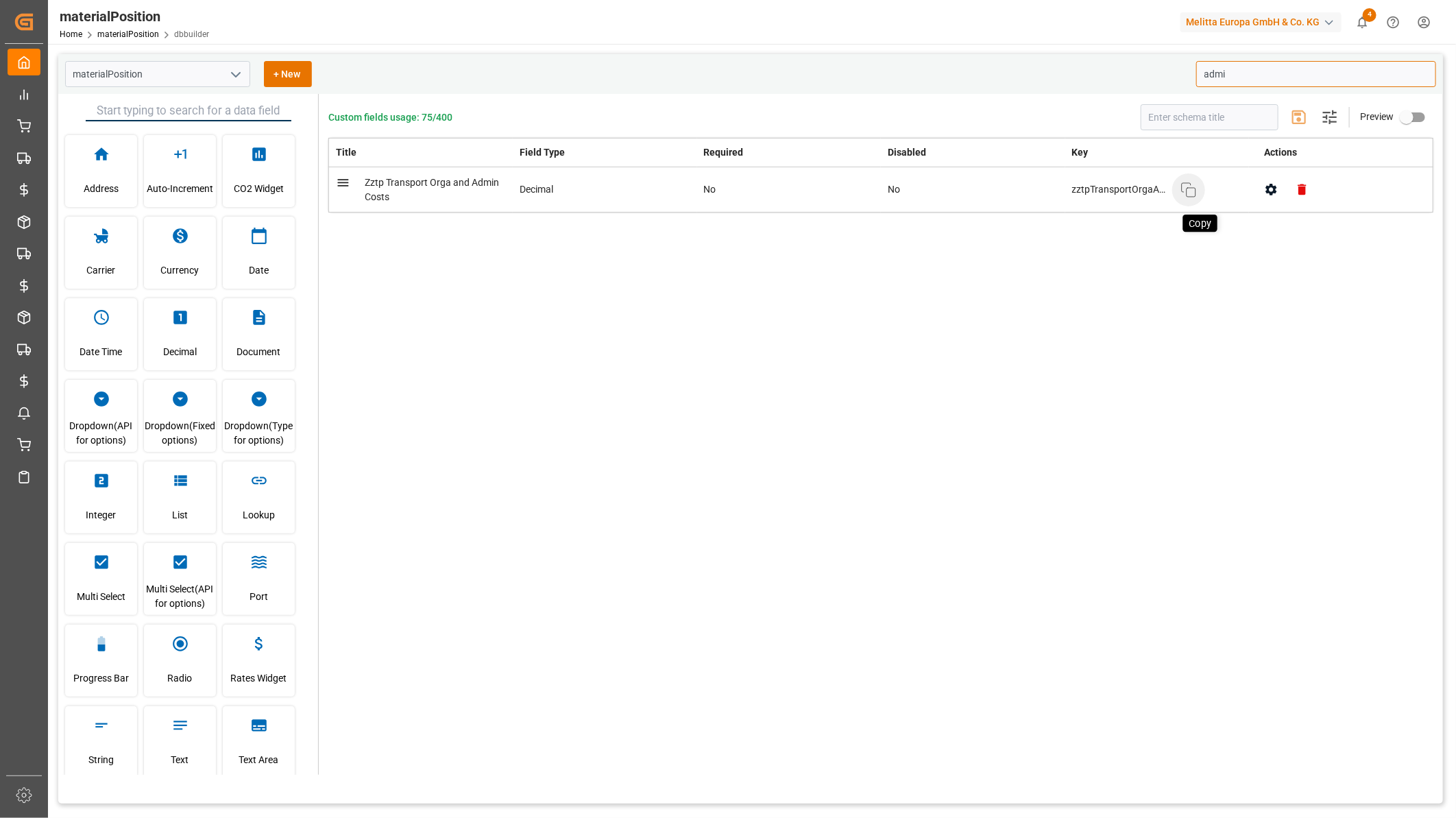
click at [1189, 190] on icon "button" at bounding box center [1188, 189] width 17 height 17
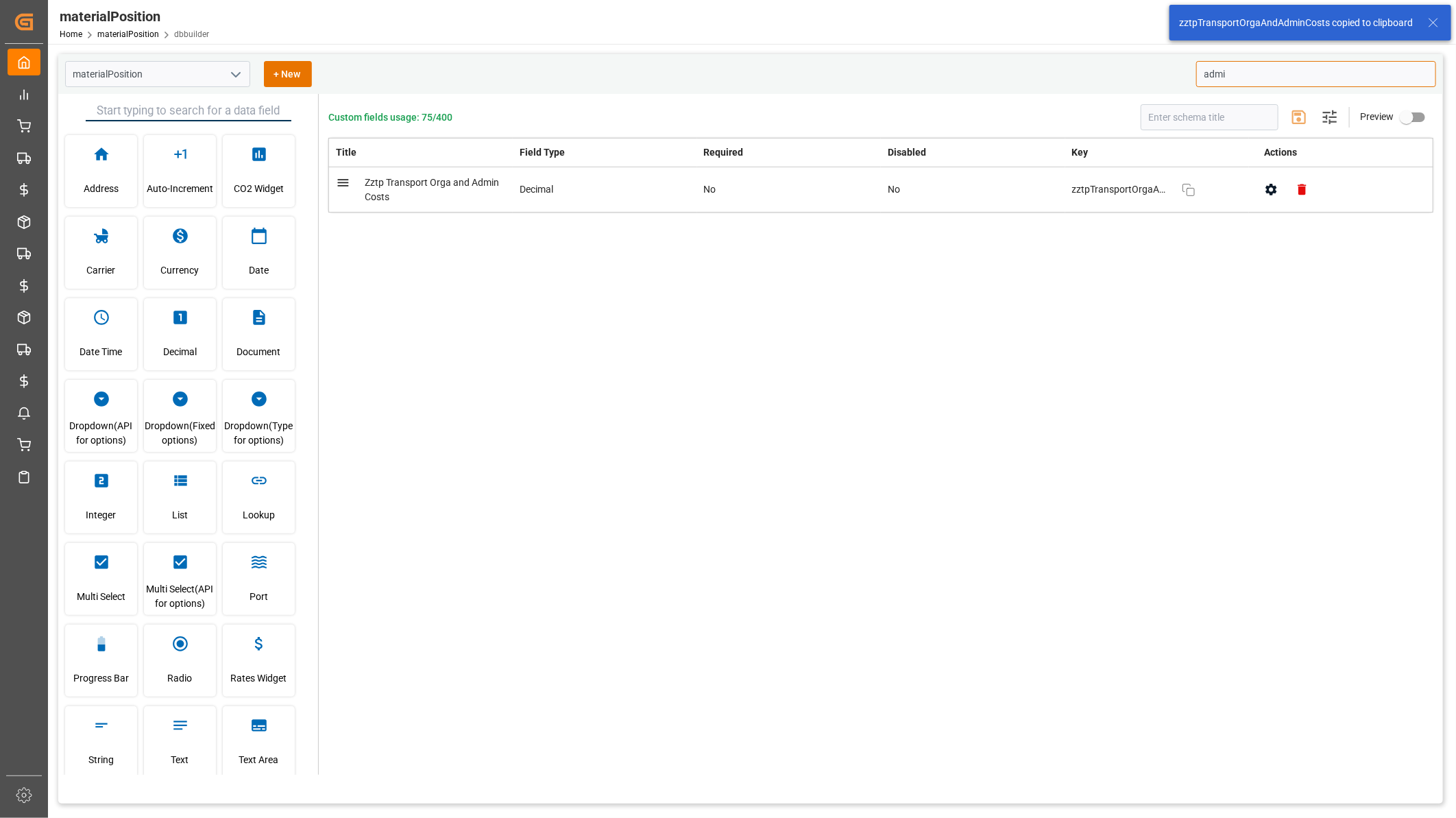
type input "admi"
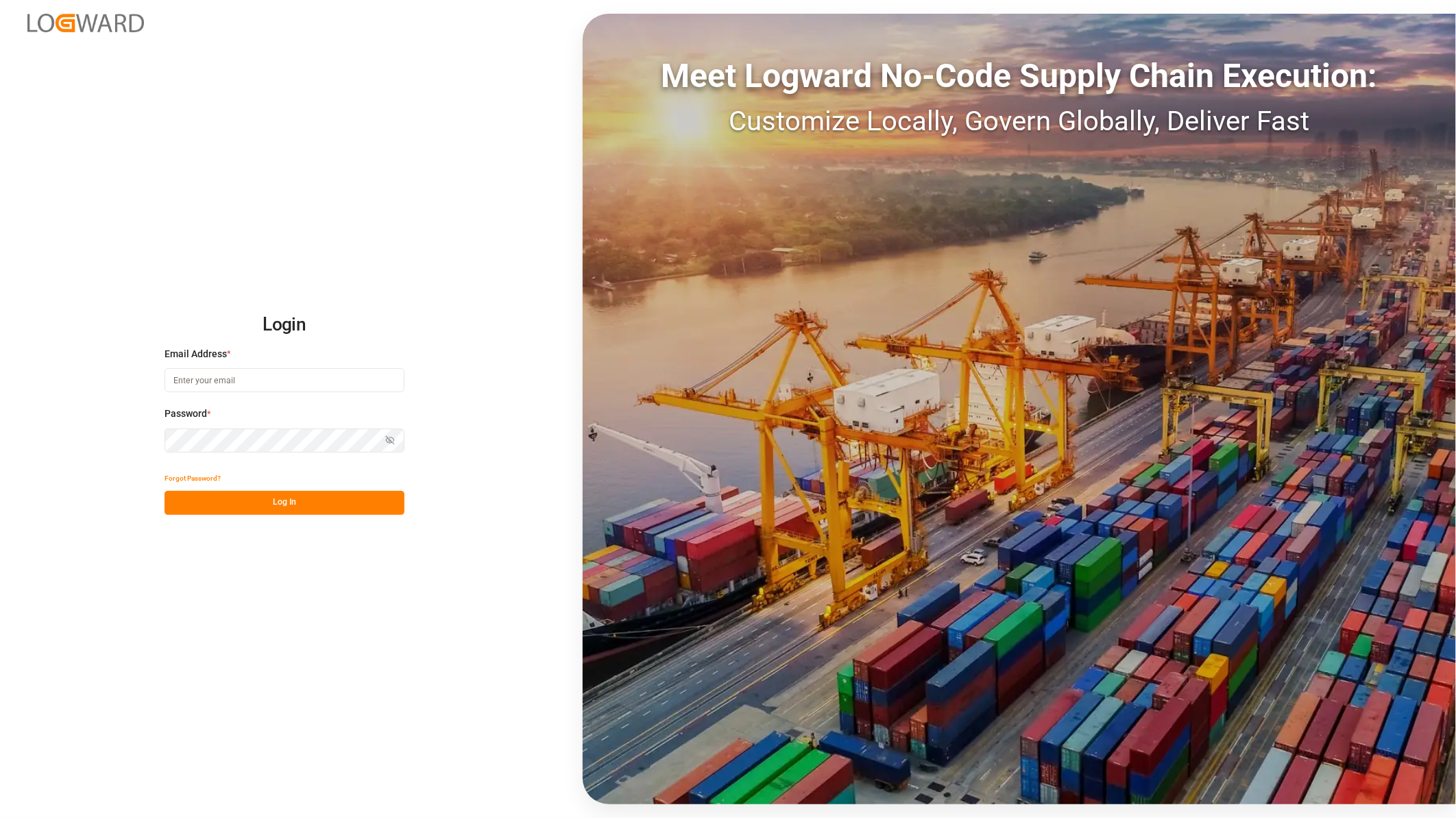
type input "[PERSON_NAME][EMAIL_ADDRESS][PERSON_NAME][DOMAIN_NAME]"
click at [266, 500] on button "Log In" at bounding box center [284, 502] width 240 height 24
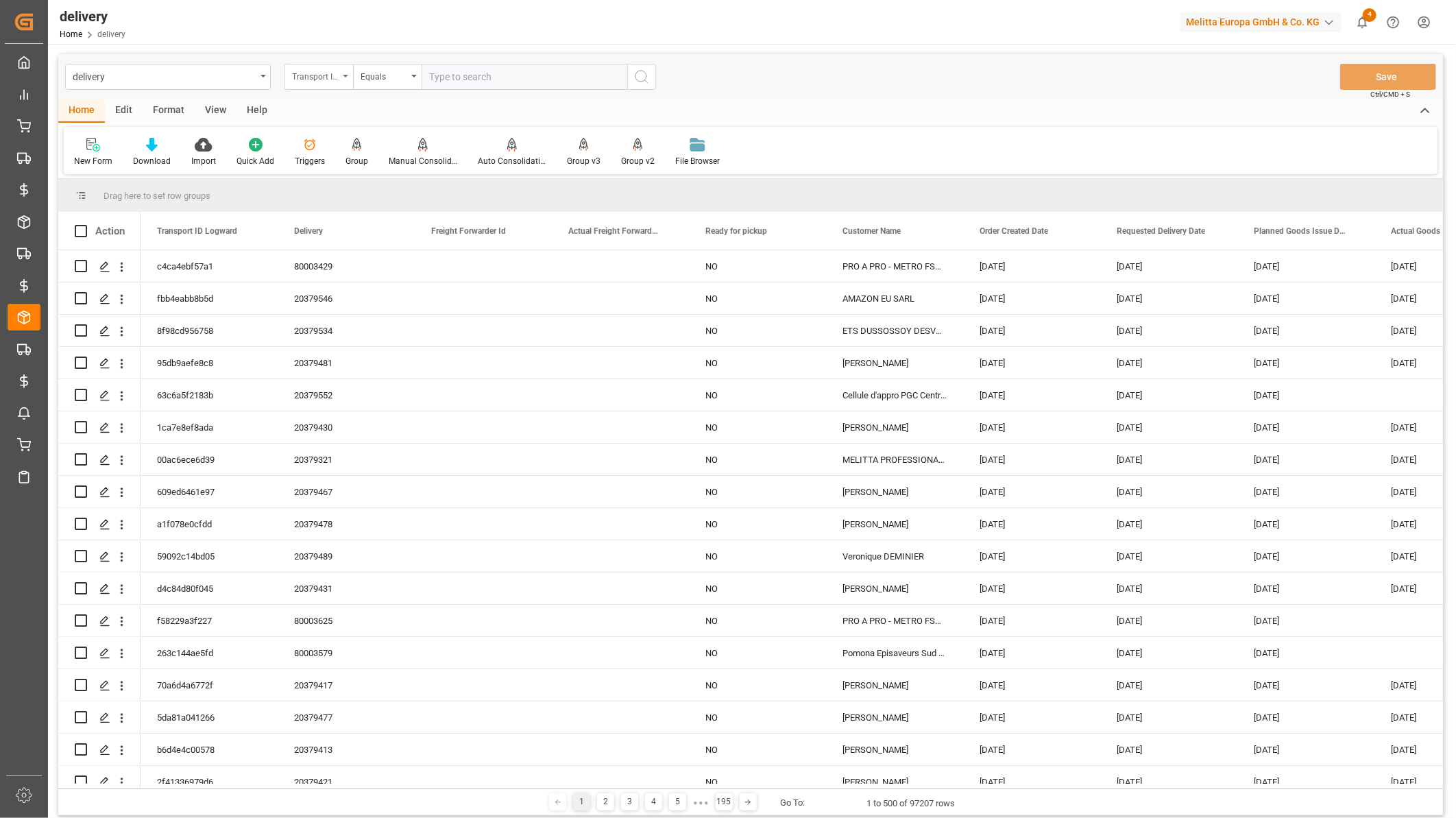
click at [319, 73] on div "Transport ID Logward" at bounding box center [315, 75] width 46 height 16
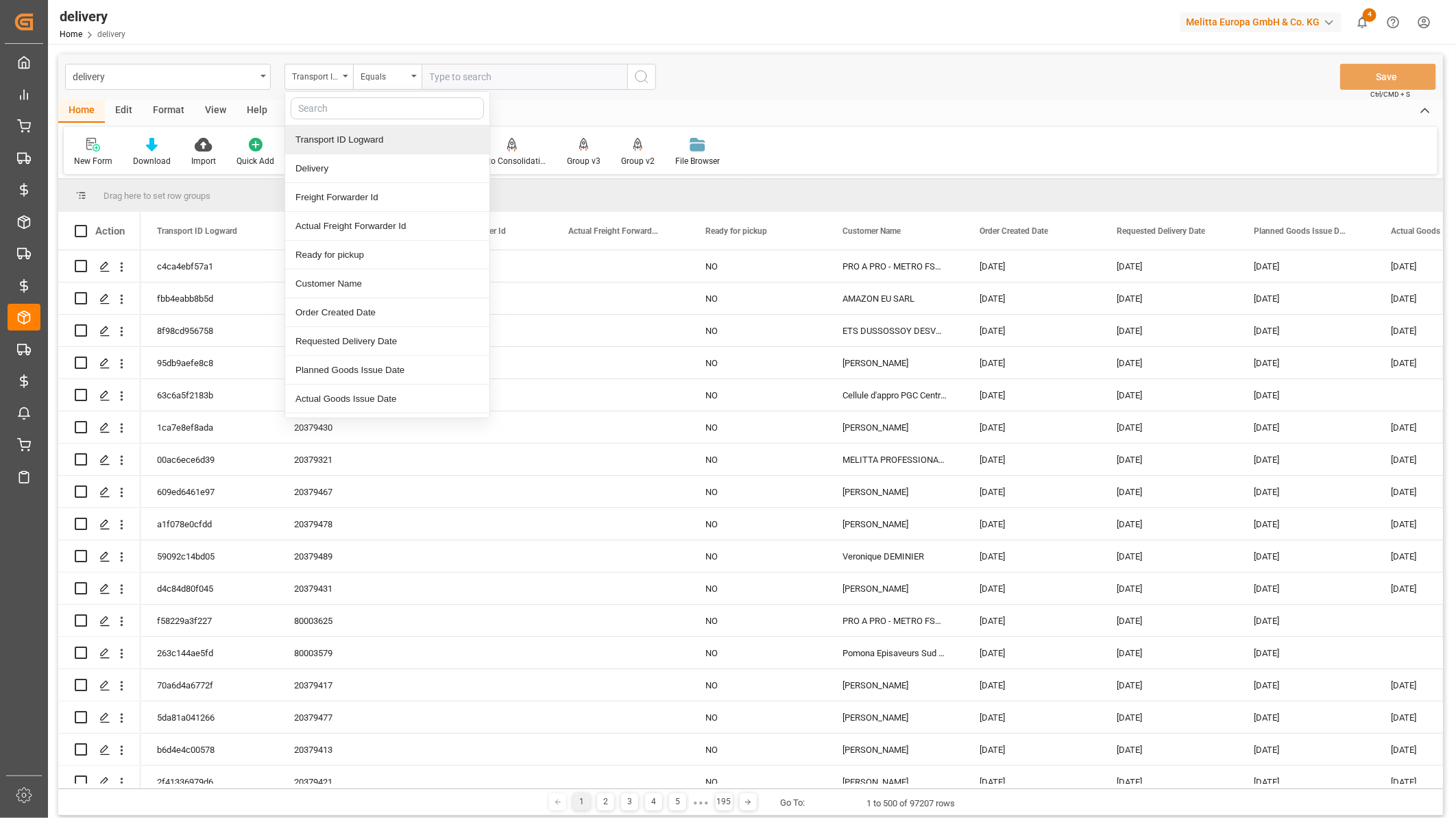
click at [346, 111] on input "text" at bounding box center [388, 109] width 193 height 22
type input "da"
click at [345, 223] on div "Actual Goods Issue Date" at bounding box center [387, 226] width 204 height 29
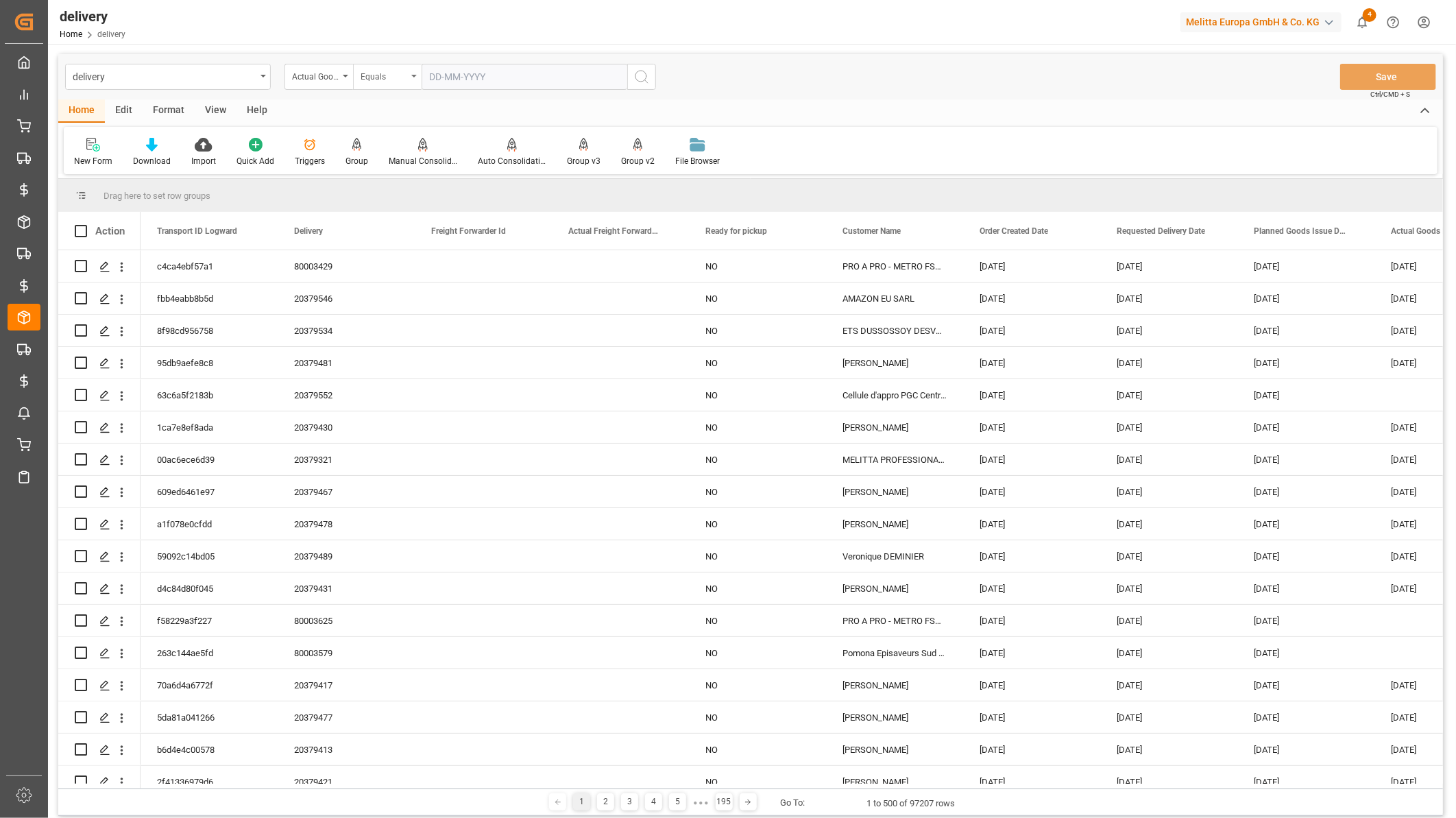
click at [383, 75] on div "Equals" at bounding box center [383, 75] width 46 height 16
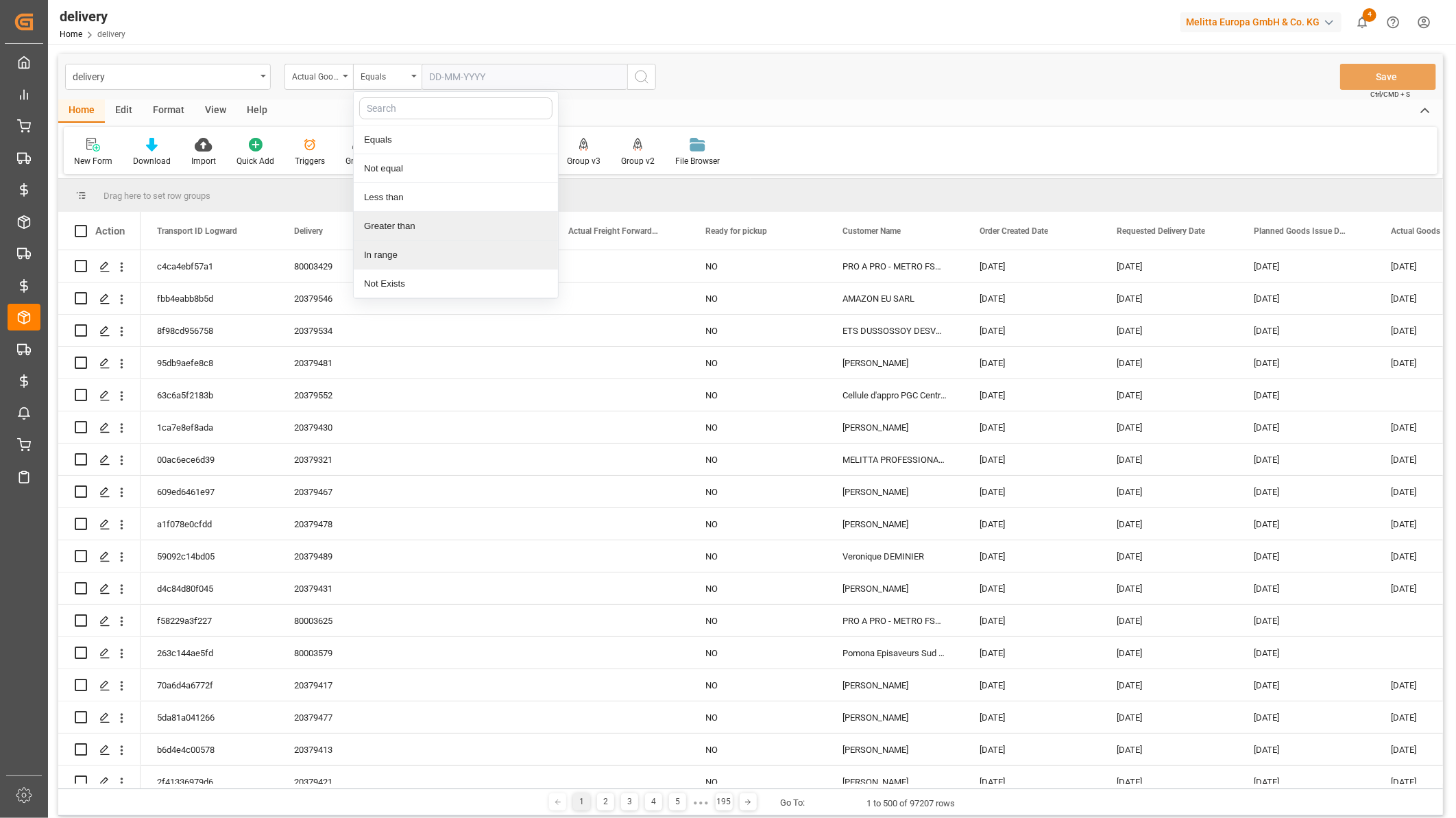
click at [401, 257] on div "In range" at bounding box center [455, 255] width 204 height 29
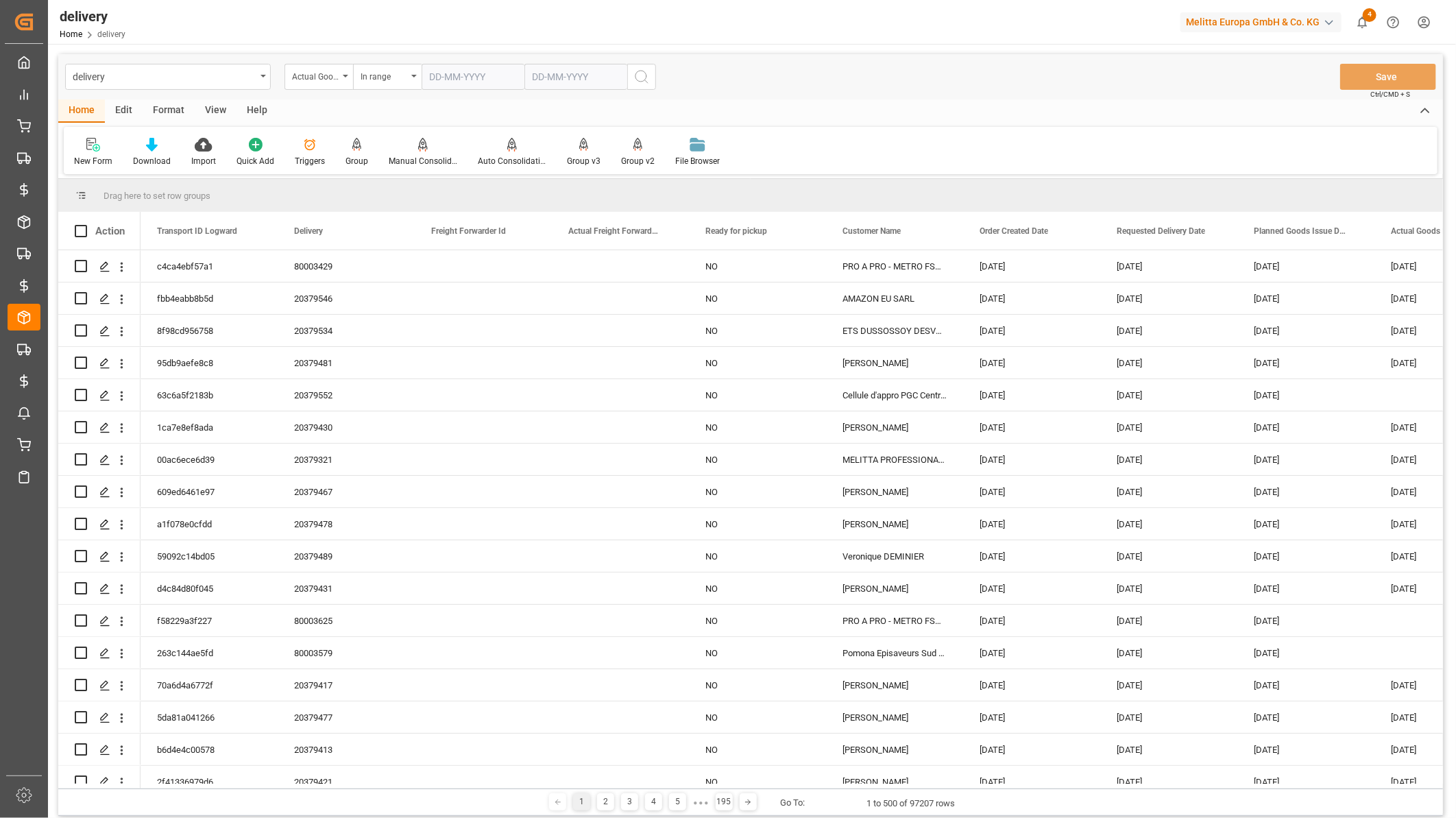
click at [447, 86] on input "text" at bounding box center [473, 77] width 103 height 26
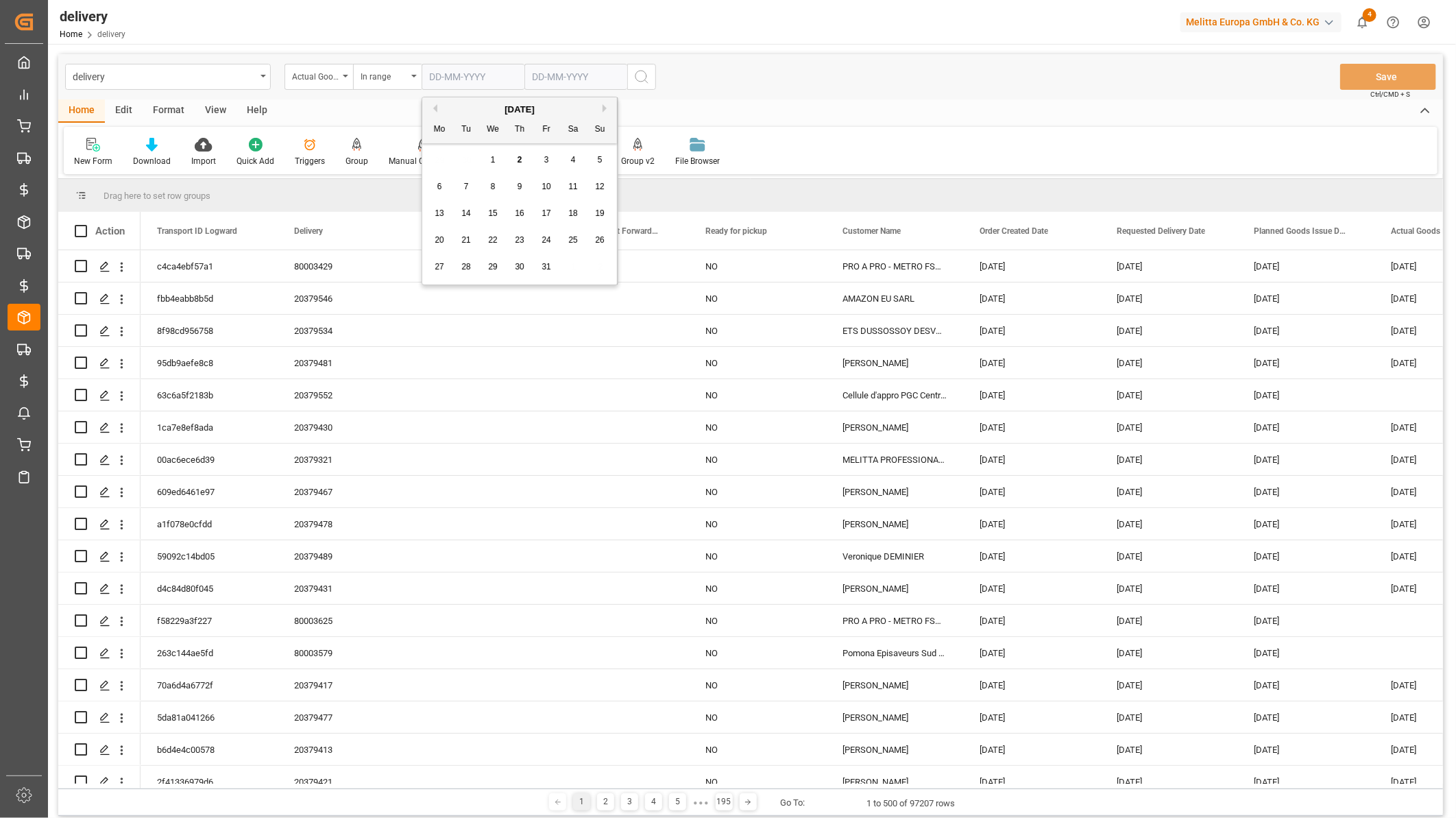
click at [433, 108] on button "Previous Month" at bounding box center [433, 109] width 8 height 8
click at [598, 156] on span "1" at bounding box center [600, 160] width 5 height 10
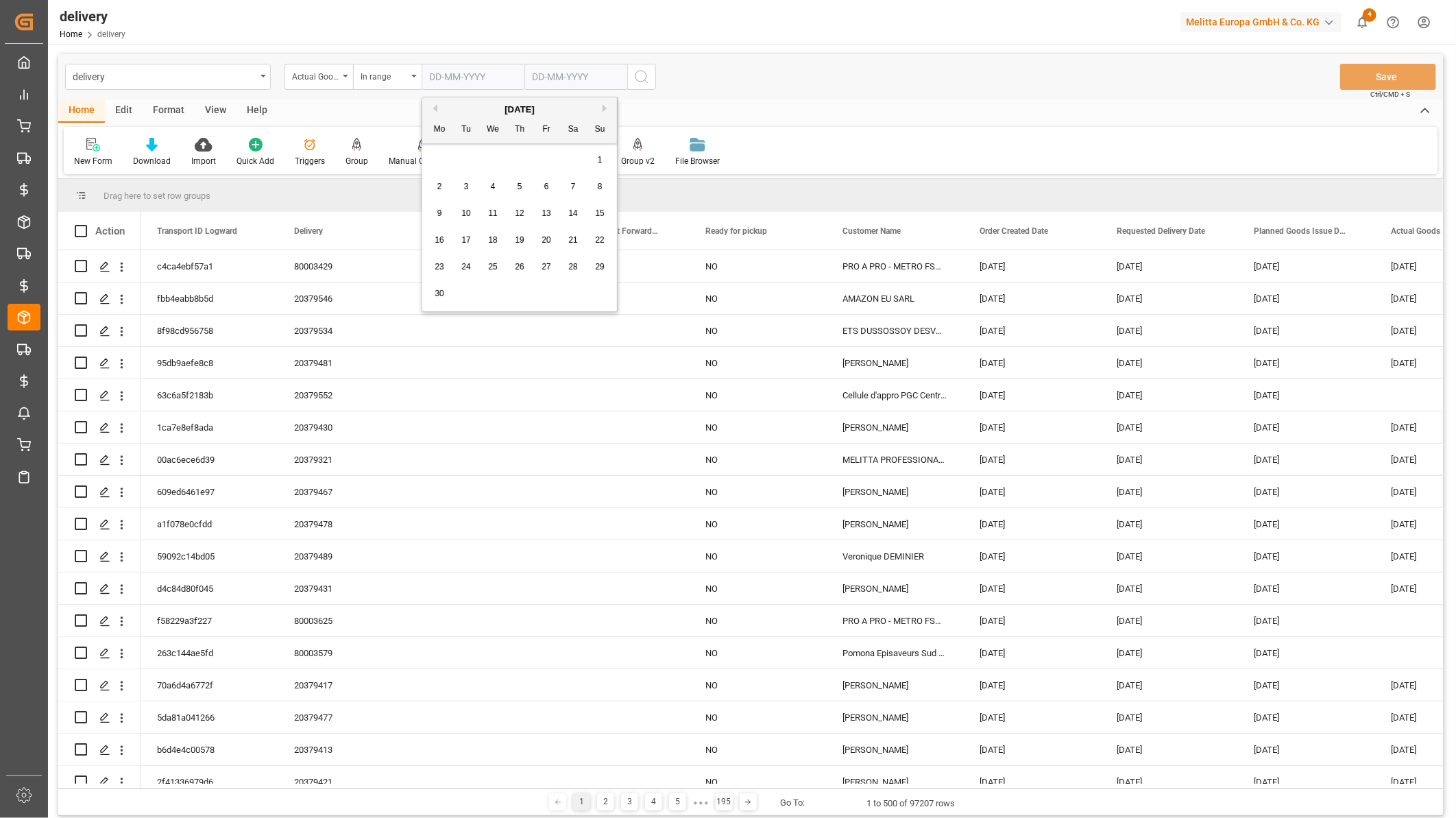
type input "01-06-2025"
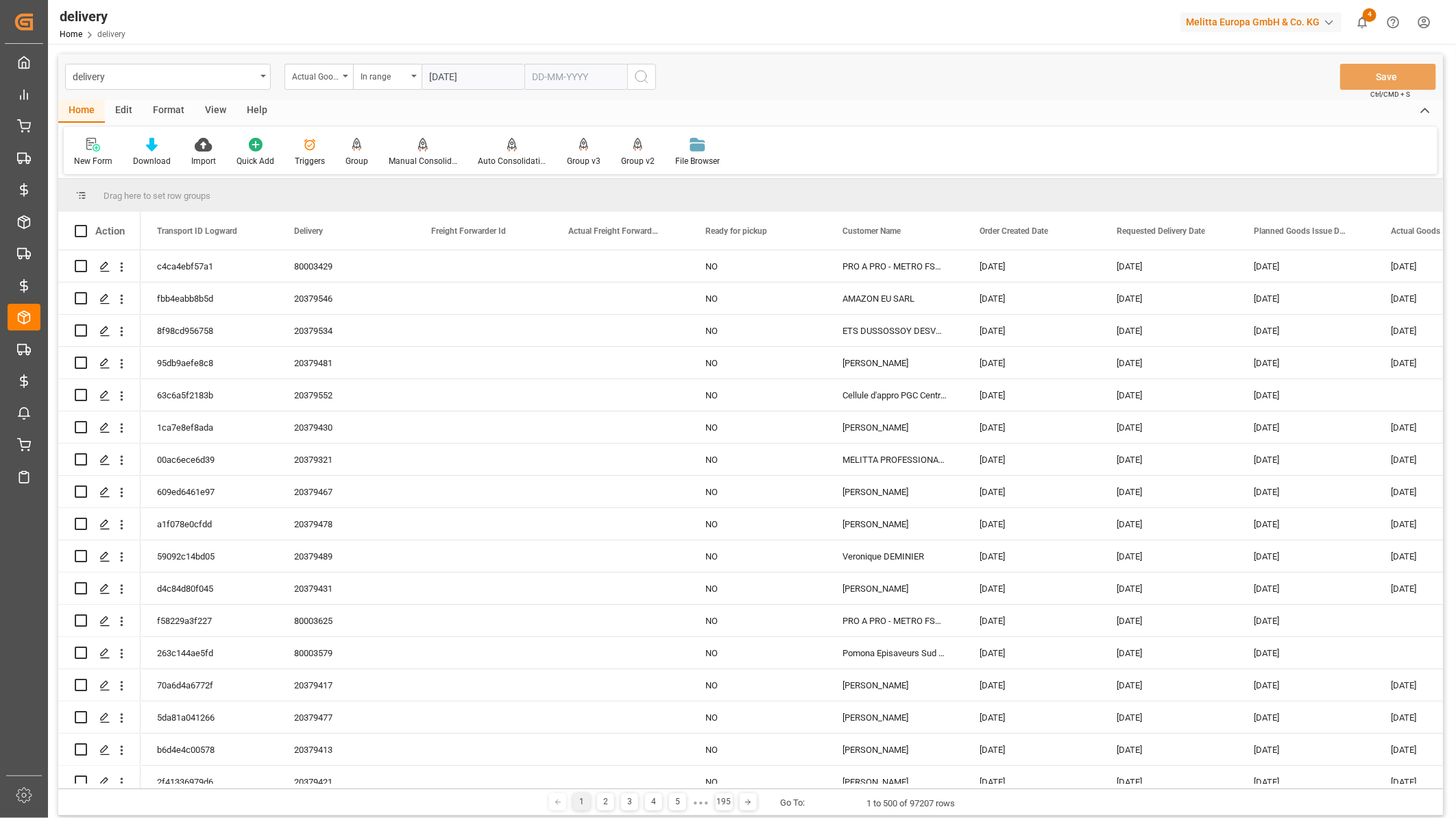
click at [580, 77] on input "text" at bounding box center [575, 77] width 103 height 26
click at [535, 112] on div "October 2025" at bounding box center [622, 110] width 194 height 14
click at [539, 107] on button "Previous Month" at bounding box center [536, 109] width 8 height 8
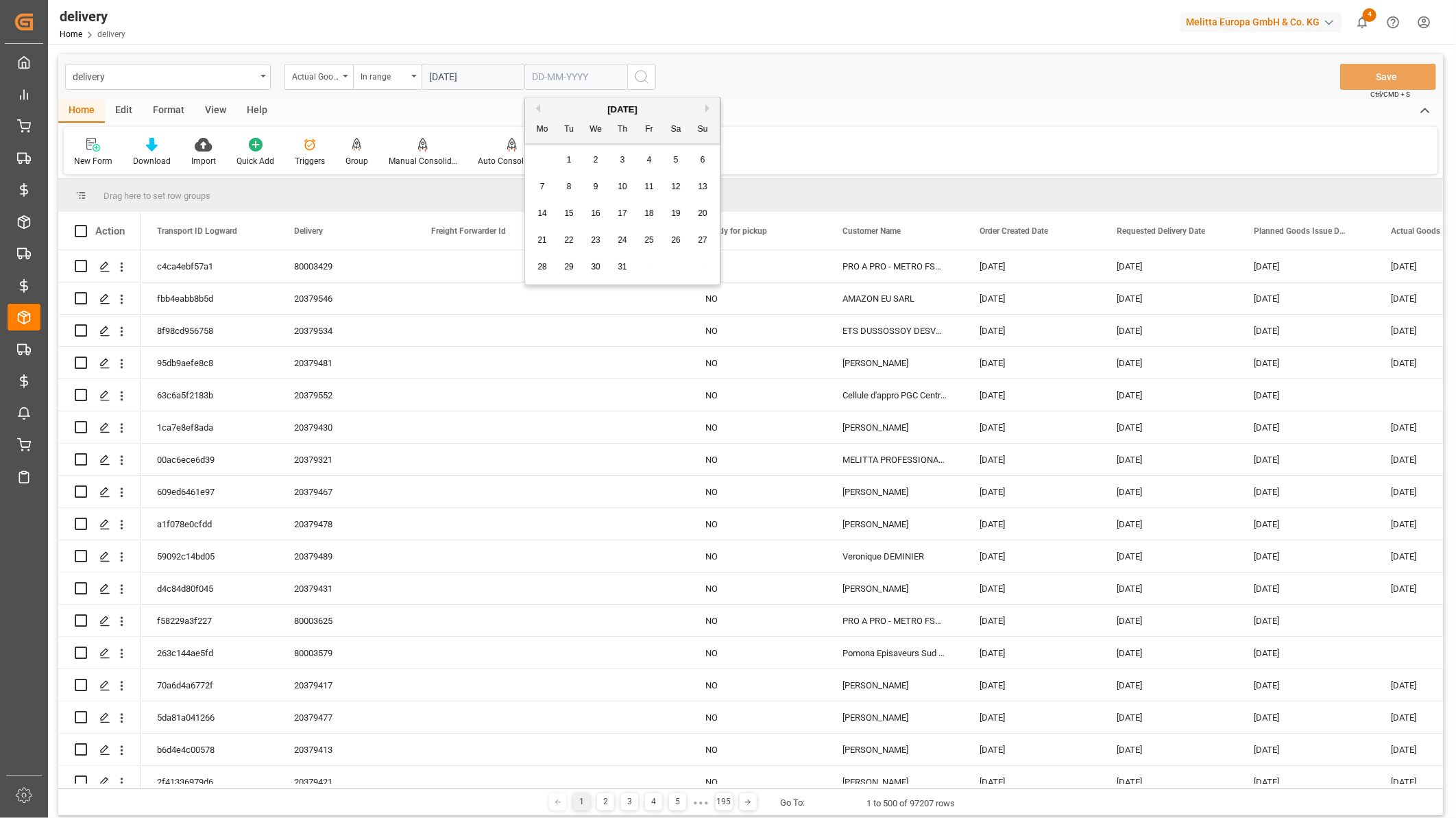
click at [539, 107] on button "Previous Month" at bounding box center [536, 109] width 8 height 8
click at [547, 291] on div "30" at bounding box center [542, 294] width 17 height 17
type input "30-06-2025"
click at [644, 86] on button "search button" at bounding box center [642, 77] width 29 height 26
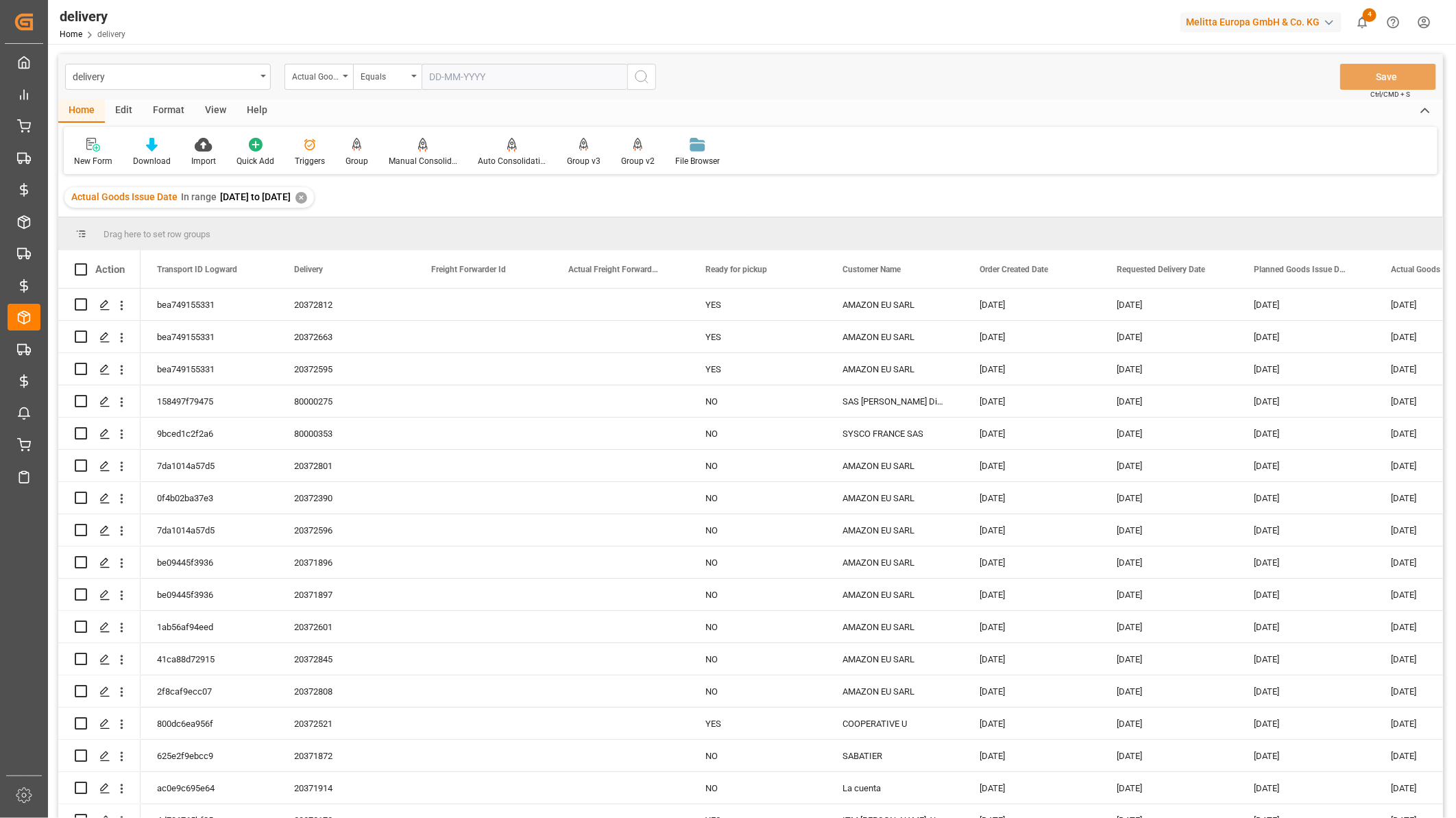
click at [220, 109] on div "View" at bounding box center [215, 112] width 41 height 24
click at [89, 146] on icon at bounding box center [88, 145] width 14 height 14
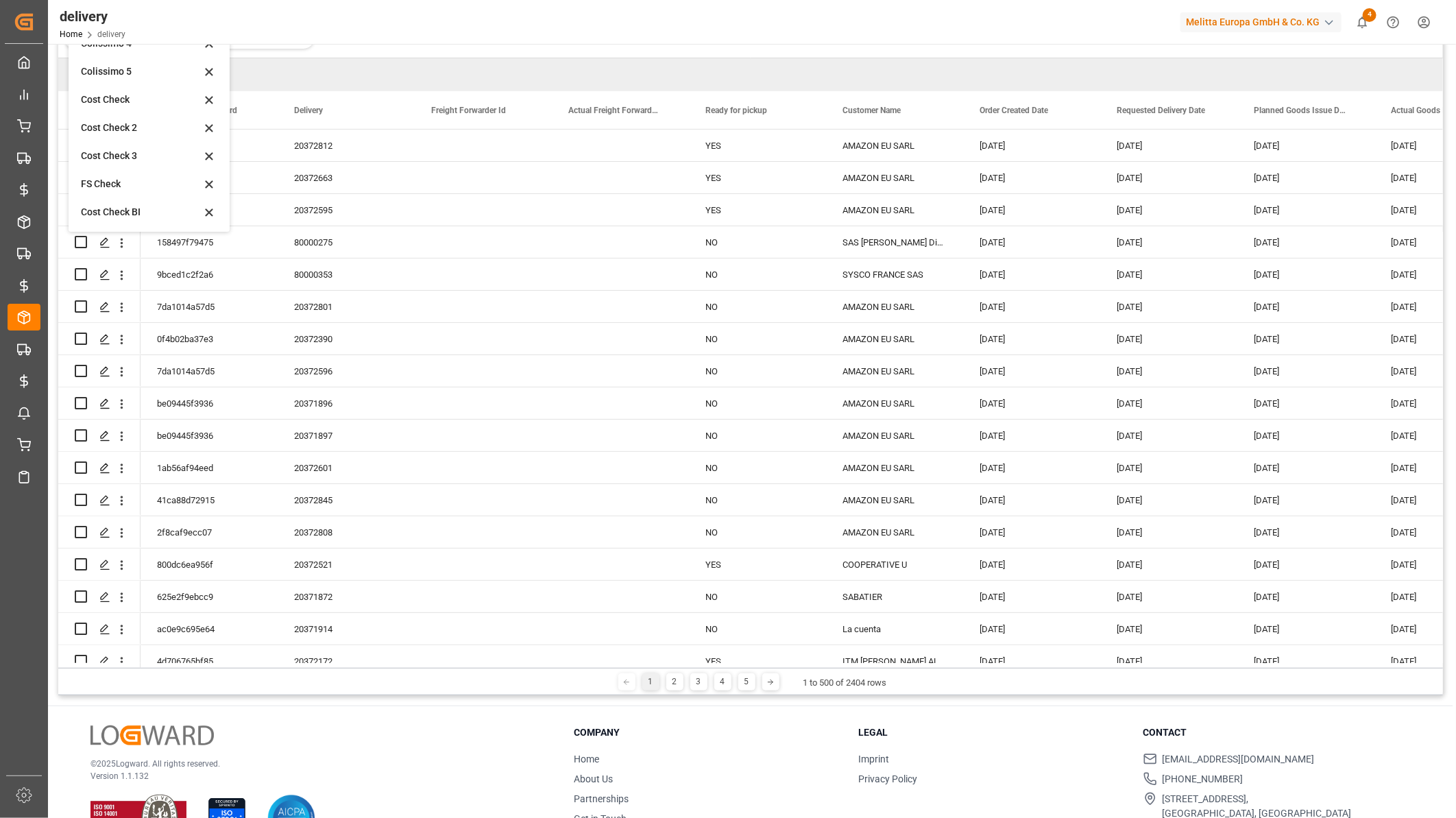
scroll to position [202, 0]
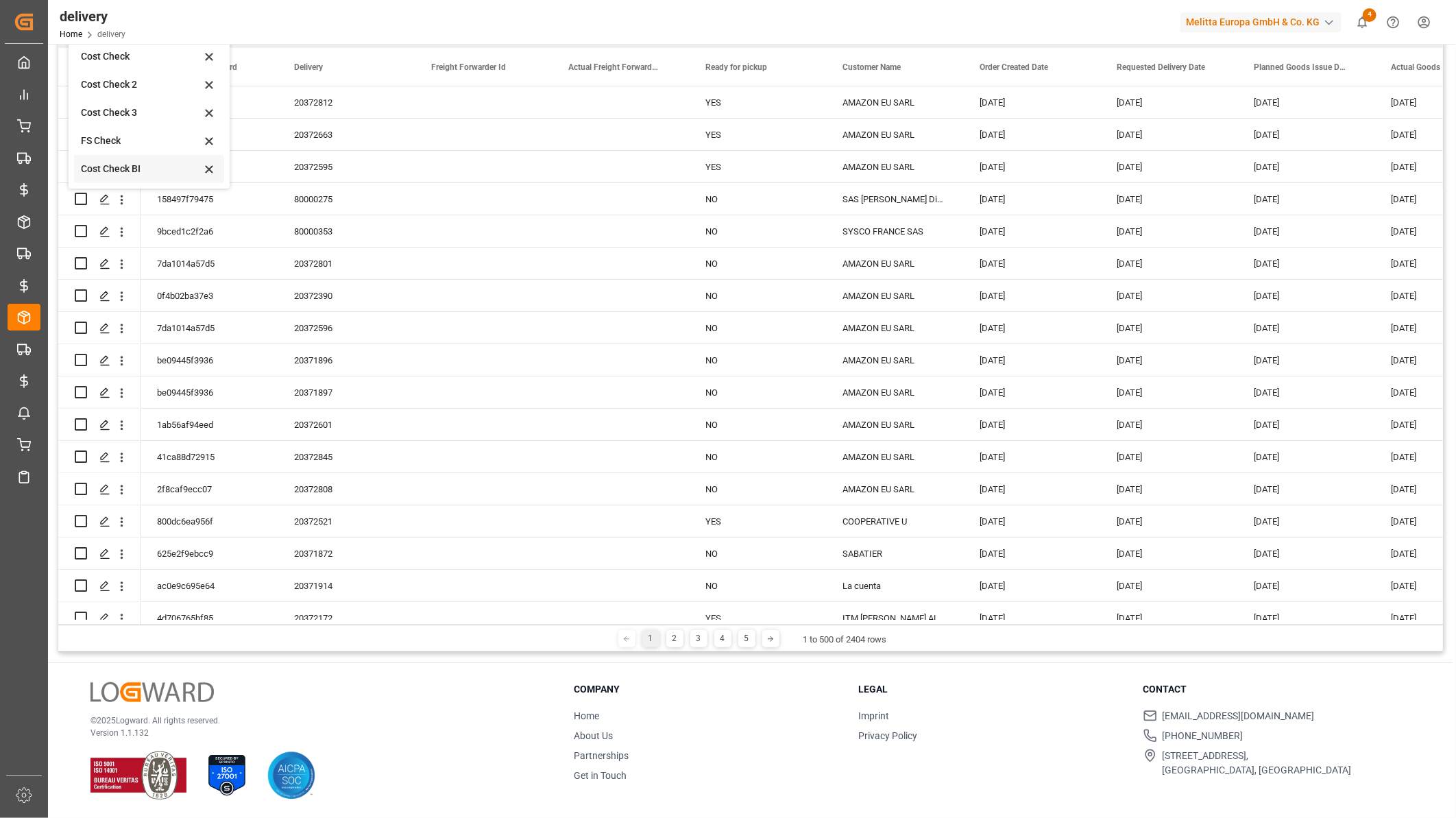
click at [122, 166] on div "Cost Check BI" at bounding box center [141, 169] width 120 height 15
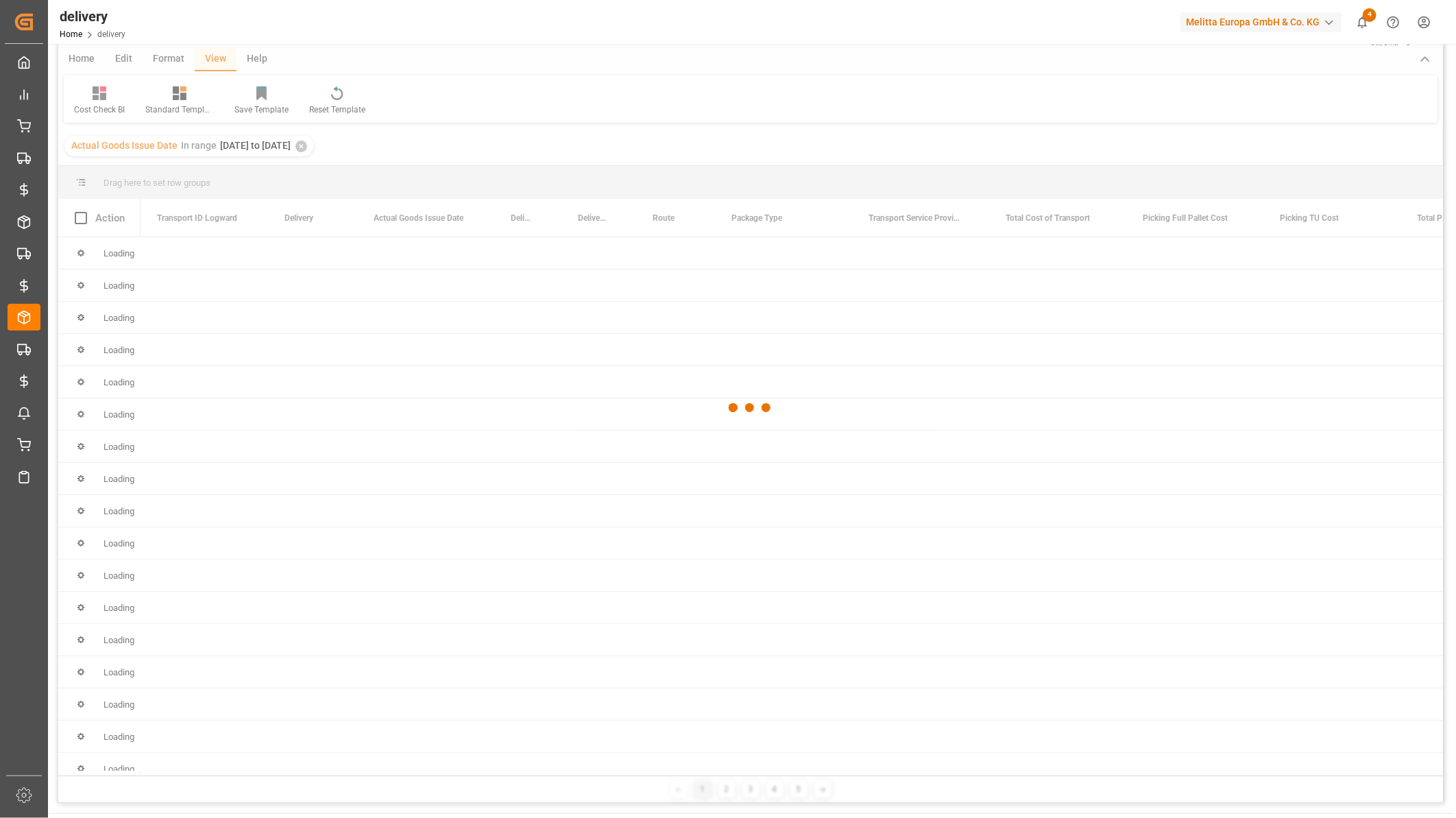
scroll to position [0, 0]
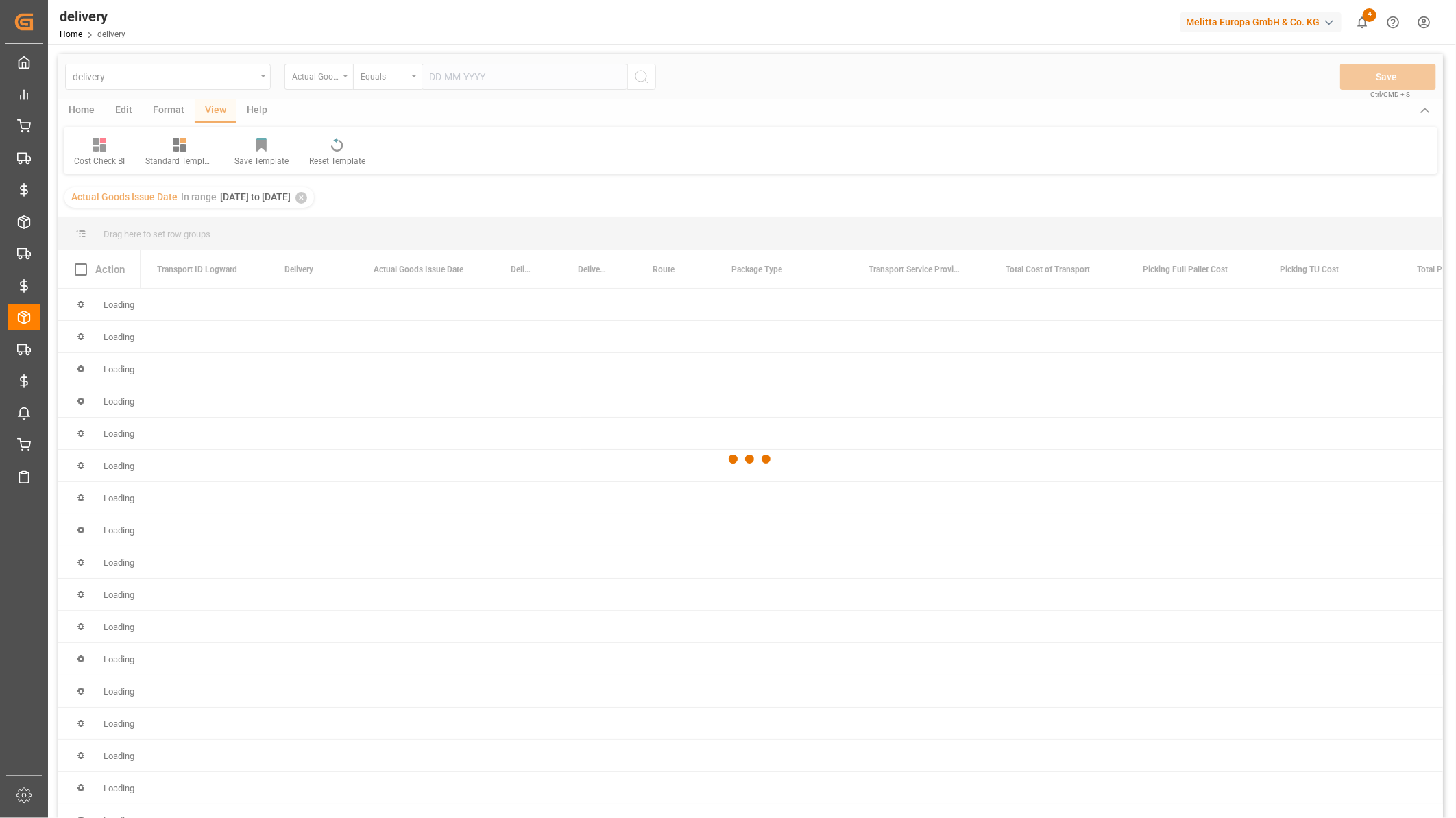
click at [89, 113] on div at bounding box center [750, 459] width 1385 height 809
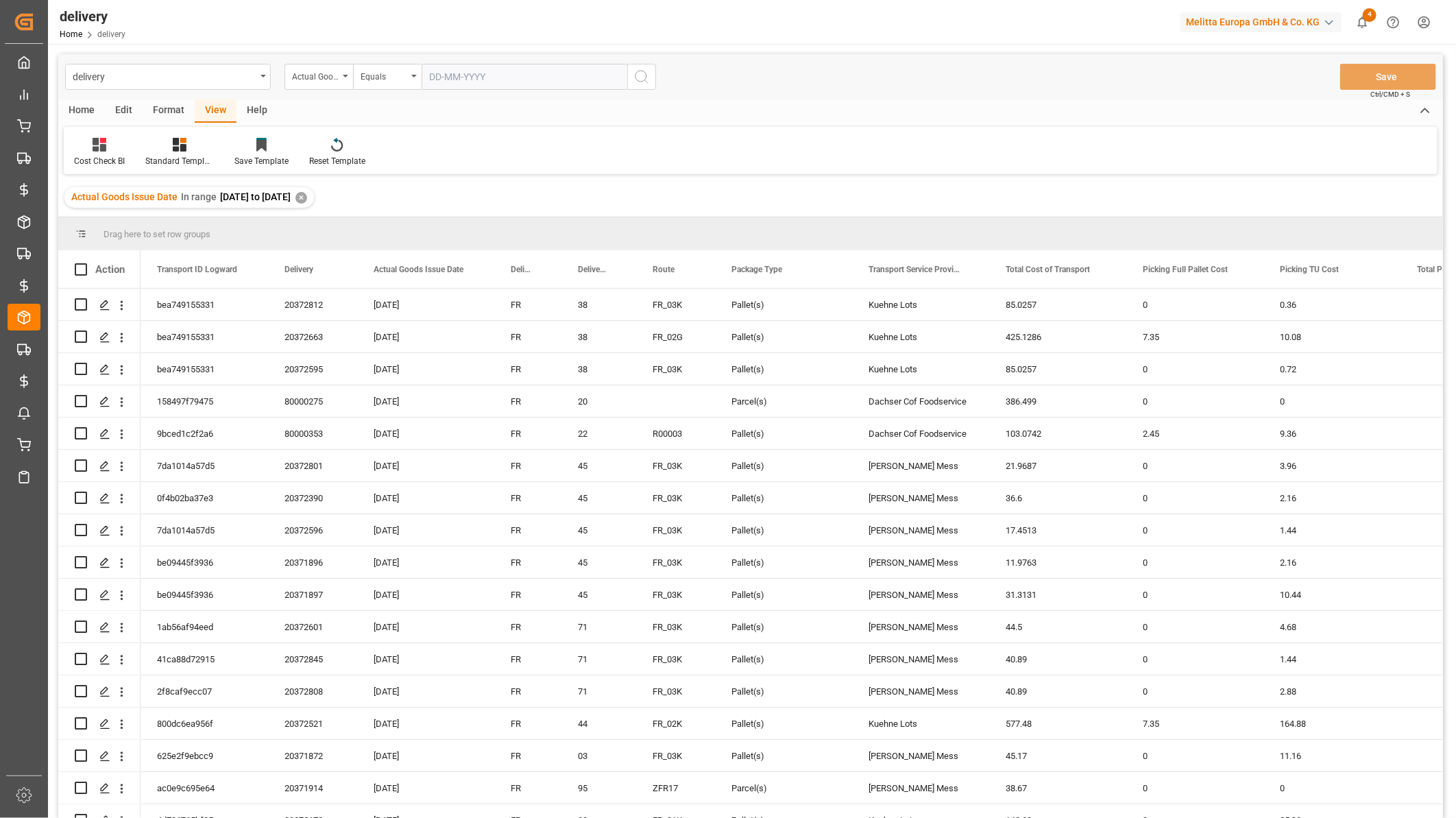
click at [80, 111] on div "Home" at bounding box center [81, 112] width 46 height 24
click at [151, 156] on div "Download" at bounding box center [152, 161] width 38 height 13
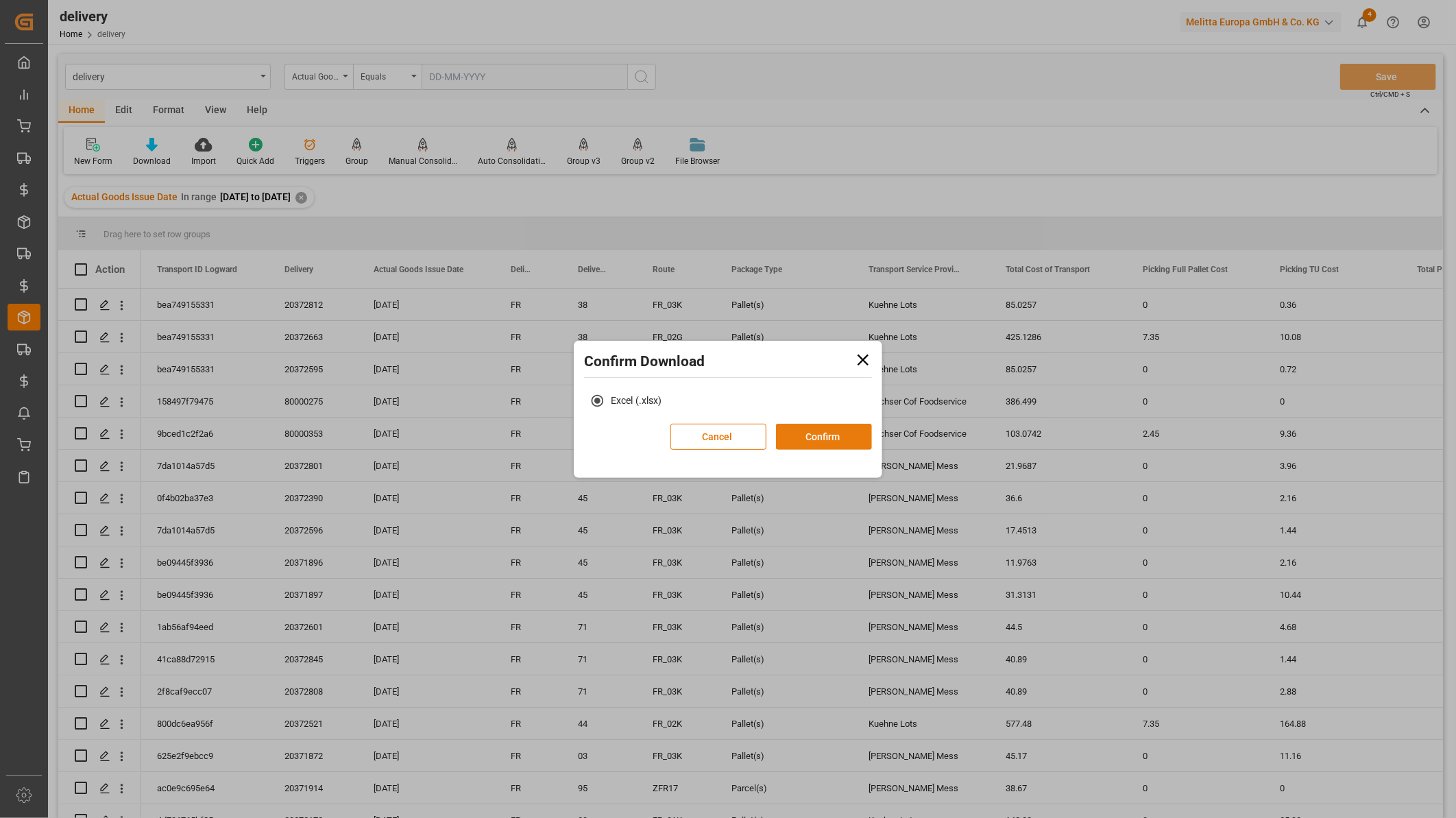
click at [824, 434] on button "Confirm" at bounding box center [823, 436] width 96 height 26
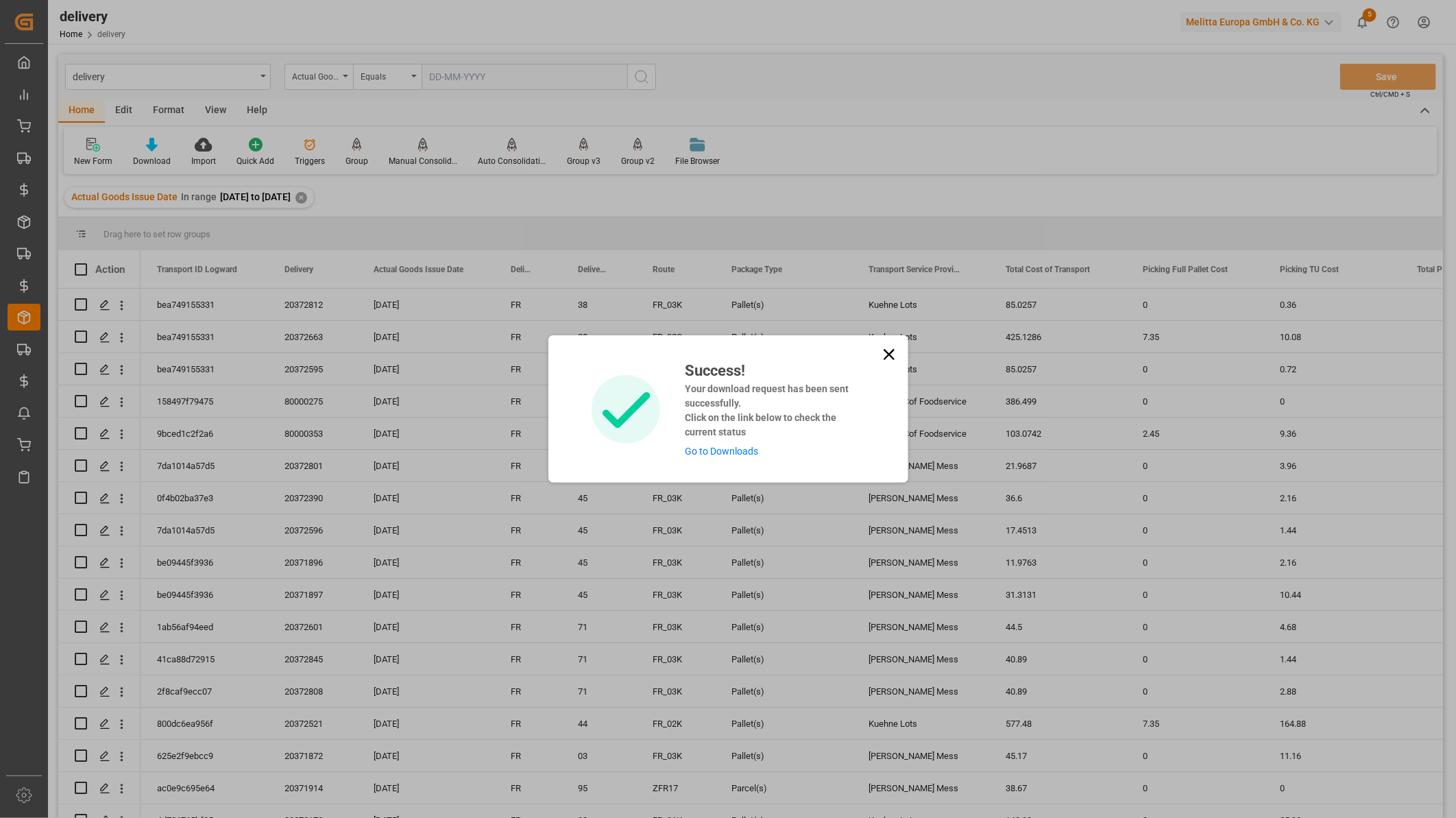
click at [887, 349] on icon at bounding box center [888, 353] width 19 height 19
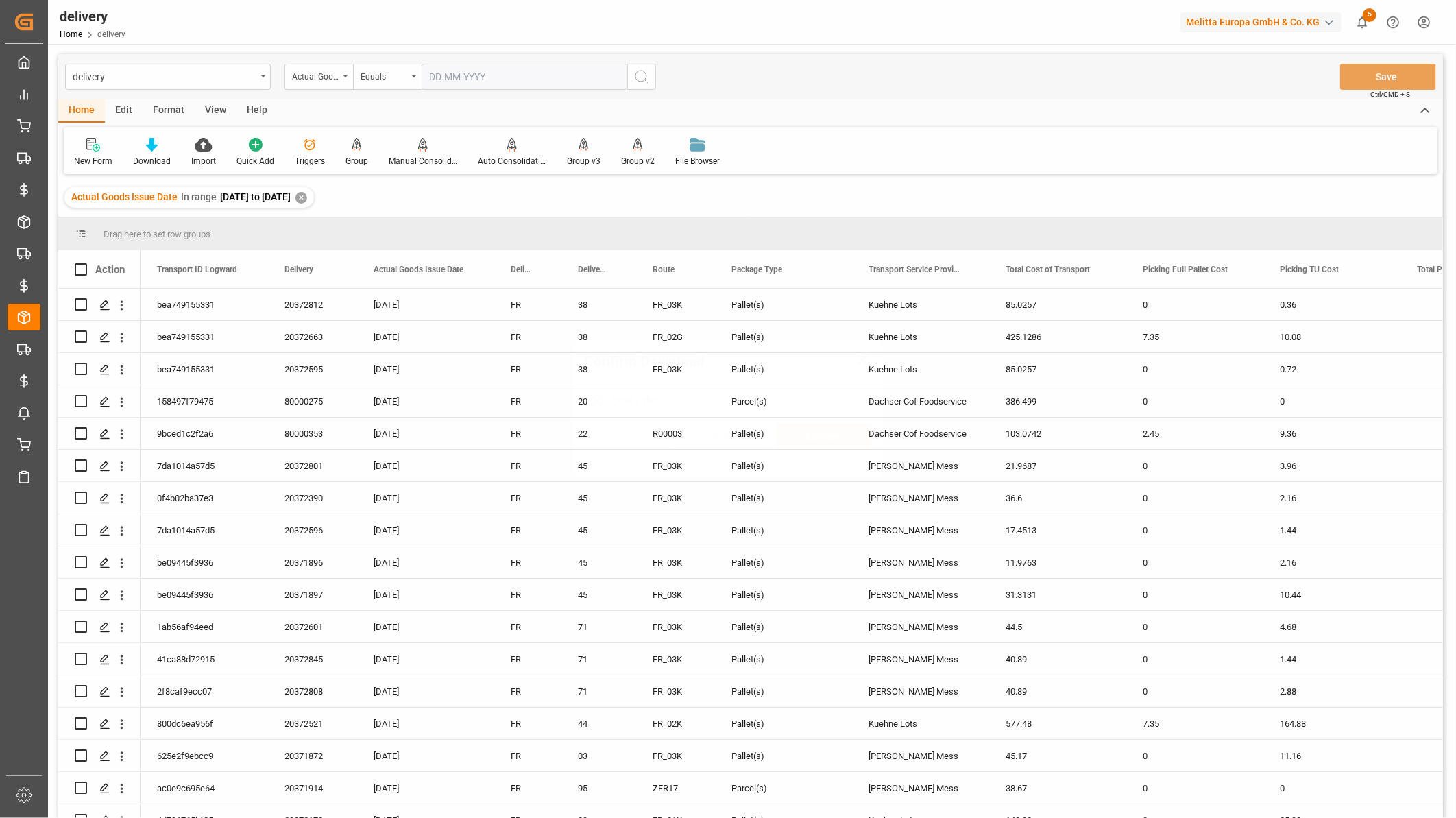
click at [317, 71] on div "Actual Goods Issue Date" at bounding box center [315, 75] width 46 height 16
click at [335, 160] on div "Delivery" at bounding box center [387, 168] width 204 height 29
click at [461, 83] on input "text" at bounding box center [524, 77] width 205 height 26
click at [439, 80] on input "0020369844" at bounding box center [524, 77] width 205 height 26
type input "20369844"
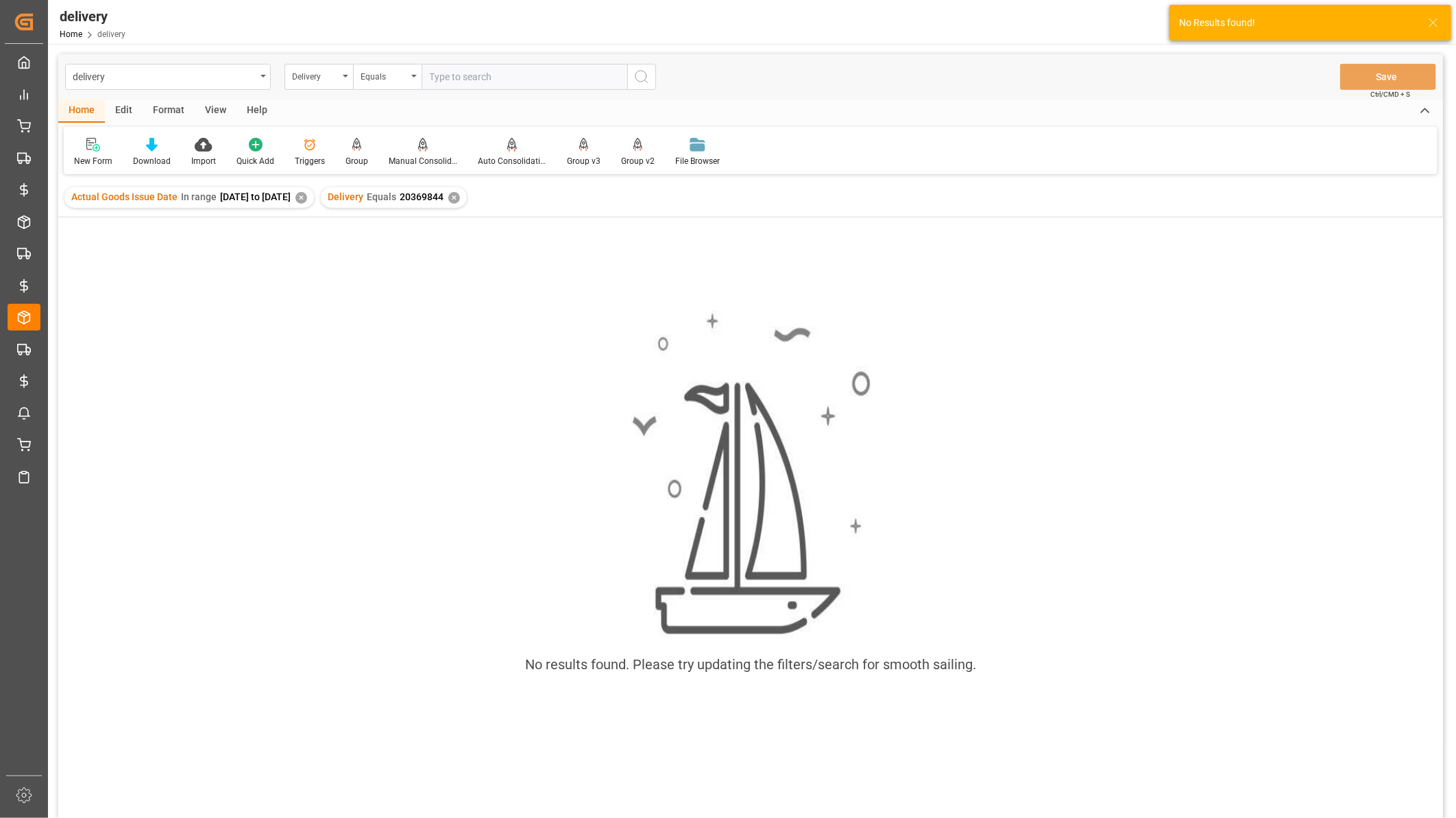
click at [307, 197] on div "✕" at bounding box center [301, 198] width 12 height 12
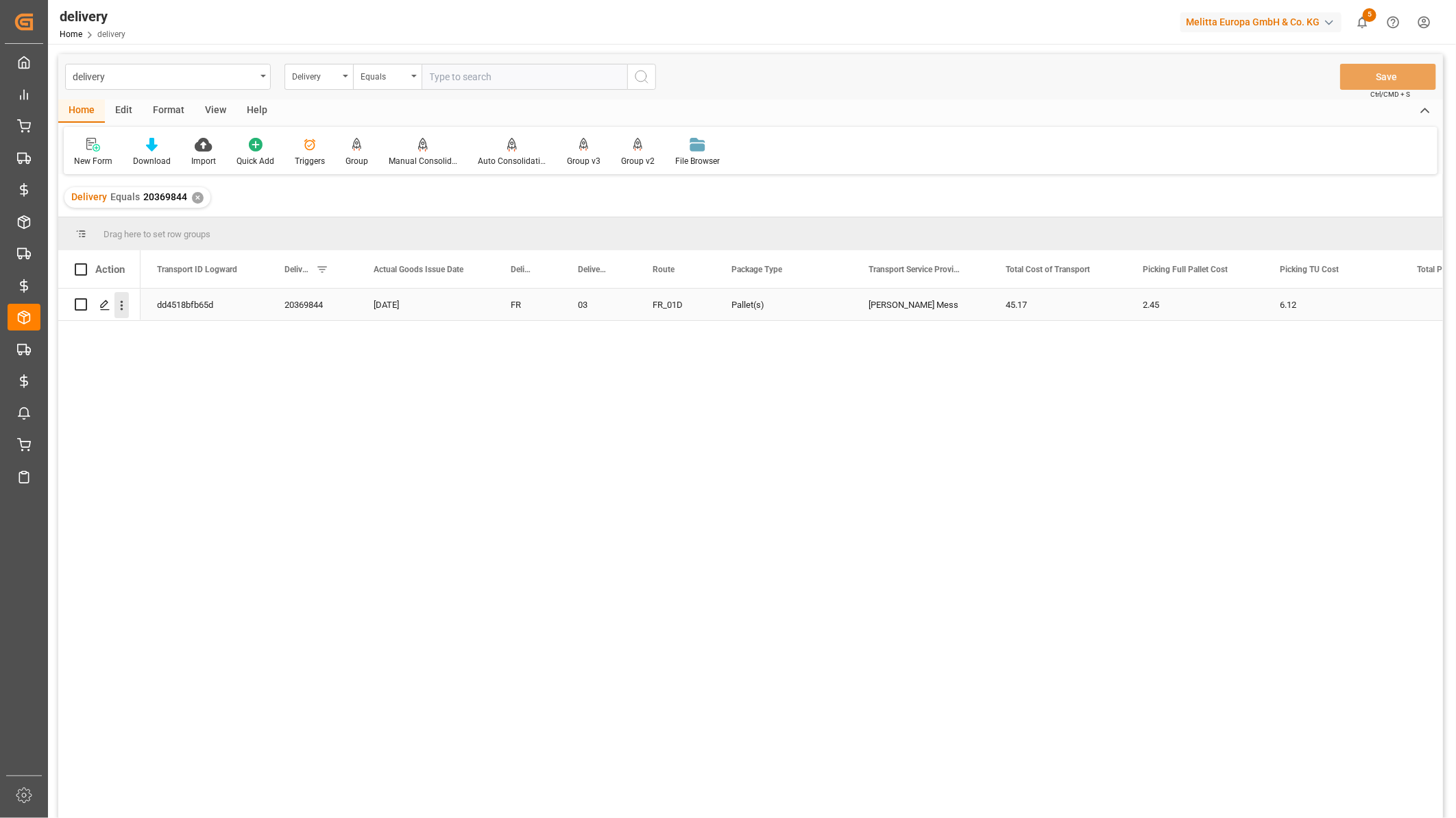
click at [124, 302] on icon "open menu" at bounding box center [121, 305] width 15 height 15
click at [156, 334] on span "Open in new tab" at bounding box center [211, 334] width 124 height 15
click at [316, 80] on div "Delivery" at bounding box center [315, 75] width 46 height 16
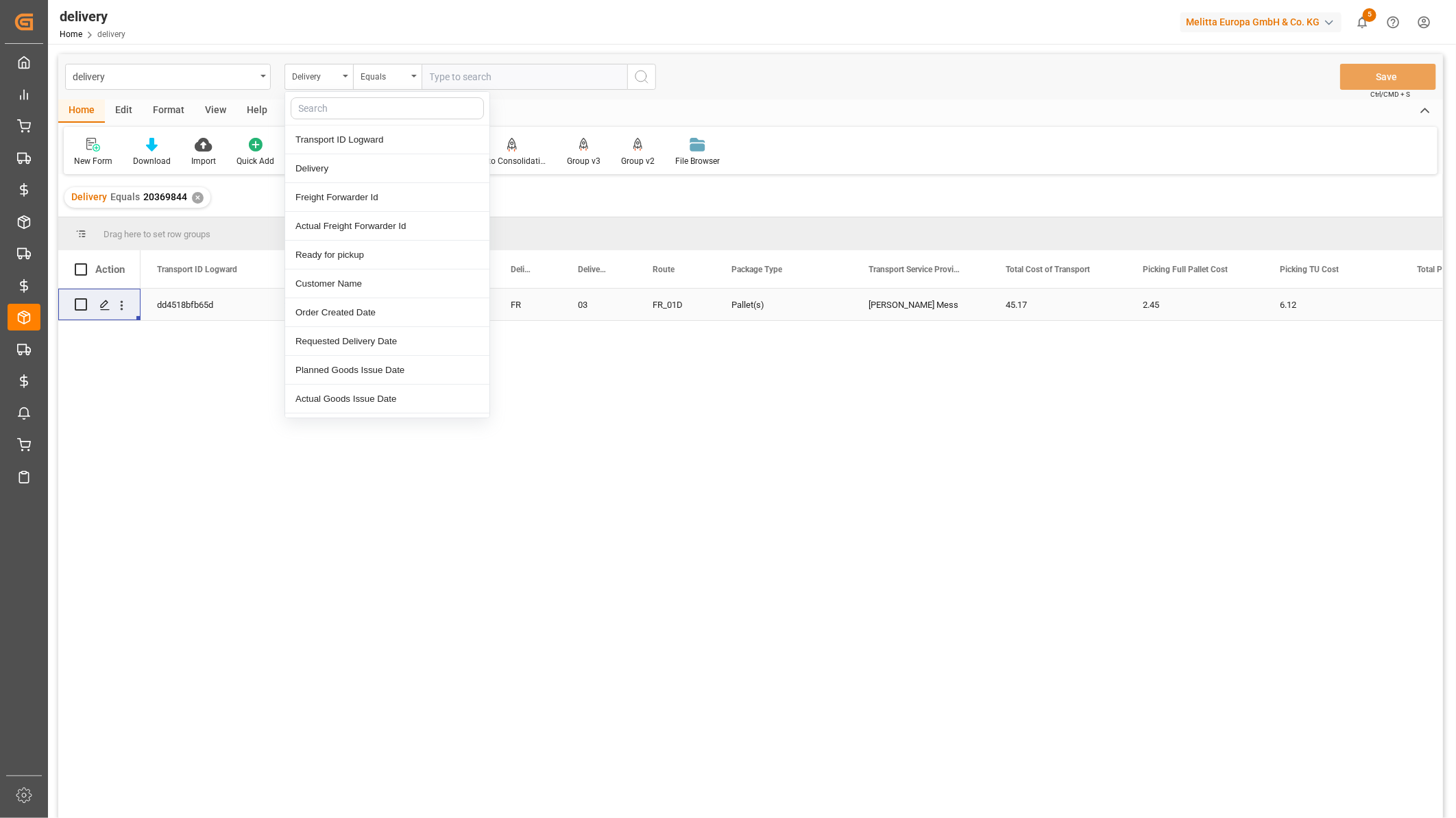
click at [317, 100] on input "text" at bounding box center [388, 109] width 193 height 22
type input "req"
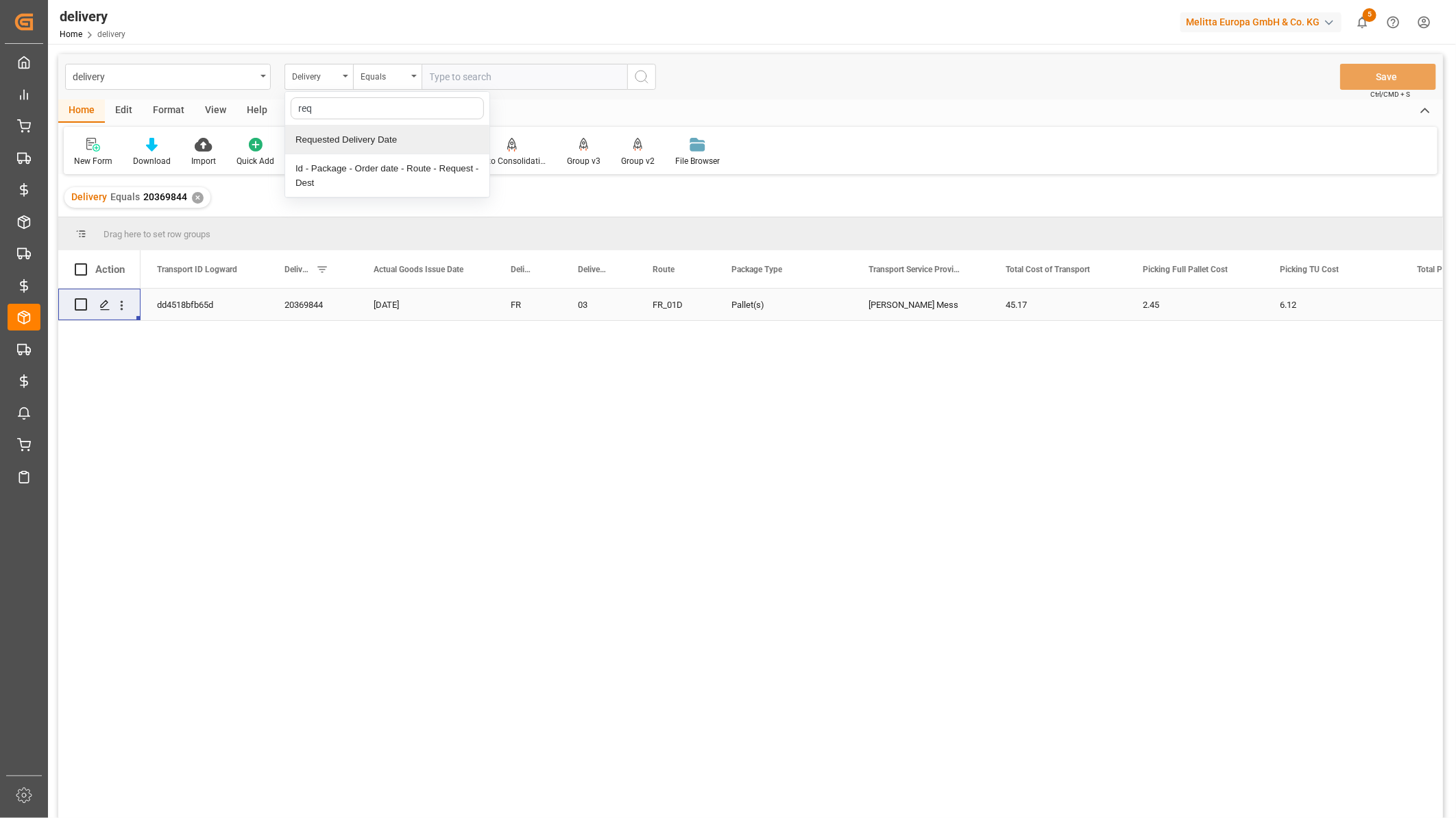
click at [333, 141] on div "Requested Delivery Date" at bounding box center [387, 139] width 204 height 29
click at [408, 82] on div "Equals" at bounding box center [387, 77] width 68 height 26
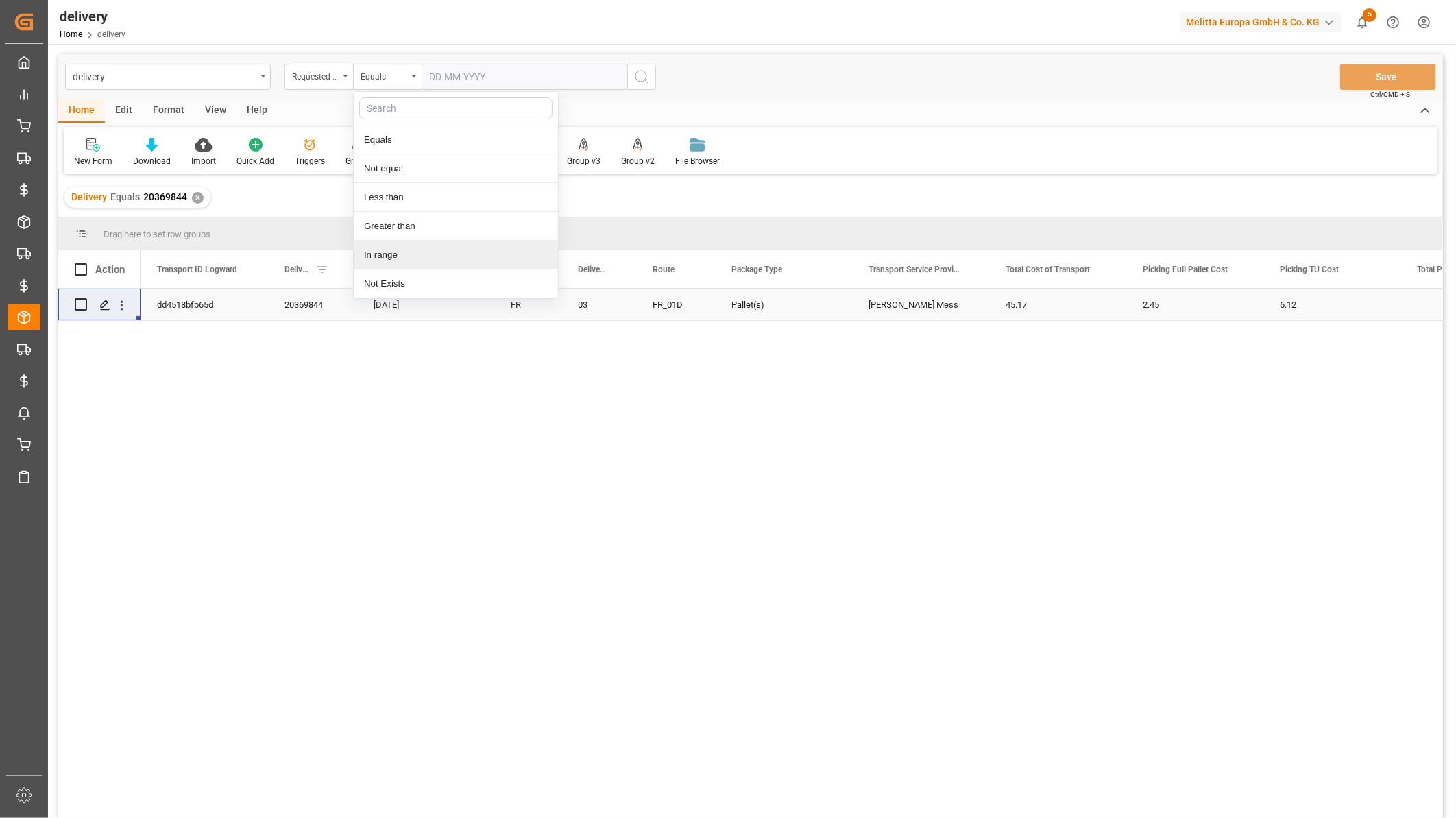
click at [392, 246] on div "In range" at bounding box center [455, 255] width 204 height 29
click at [458, 73] on input "text" at bounding box center [473, 77] width 103 height 26
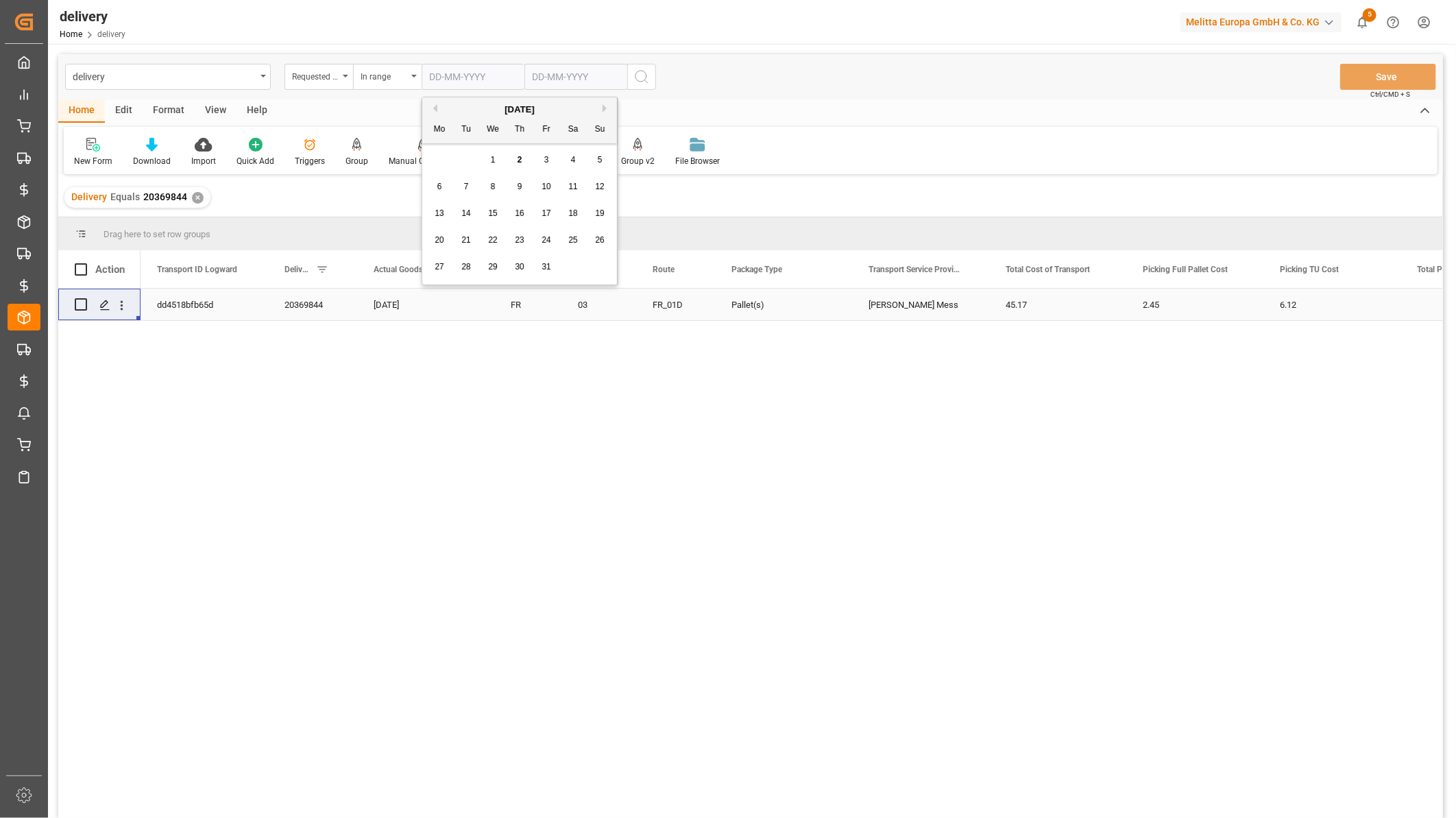
click at [432, 105] on button "Previous Month" at bounding box center [433, 109] width 8 height 8
click at [604, 165] on div "1" at bounding box center [599, 160] width 17 height 17
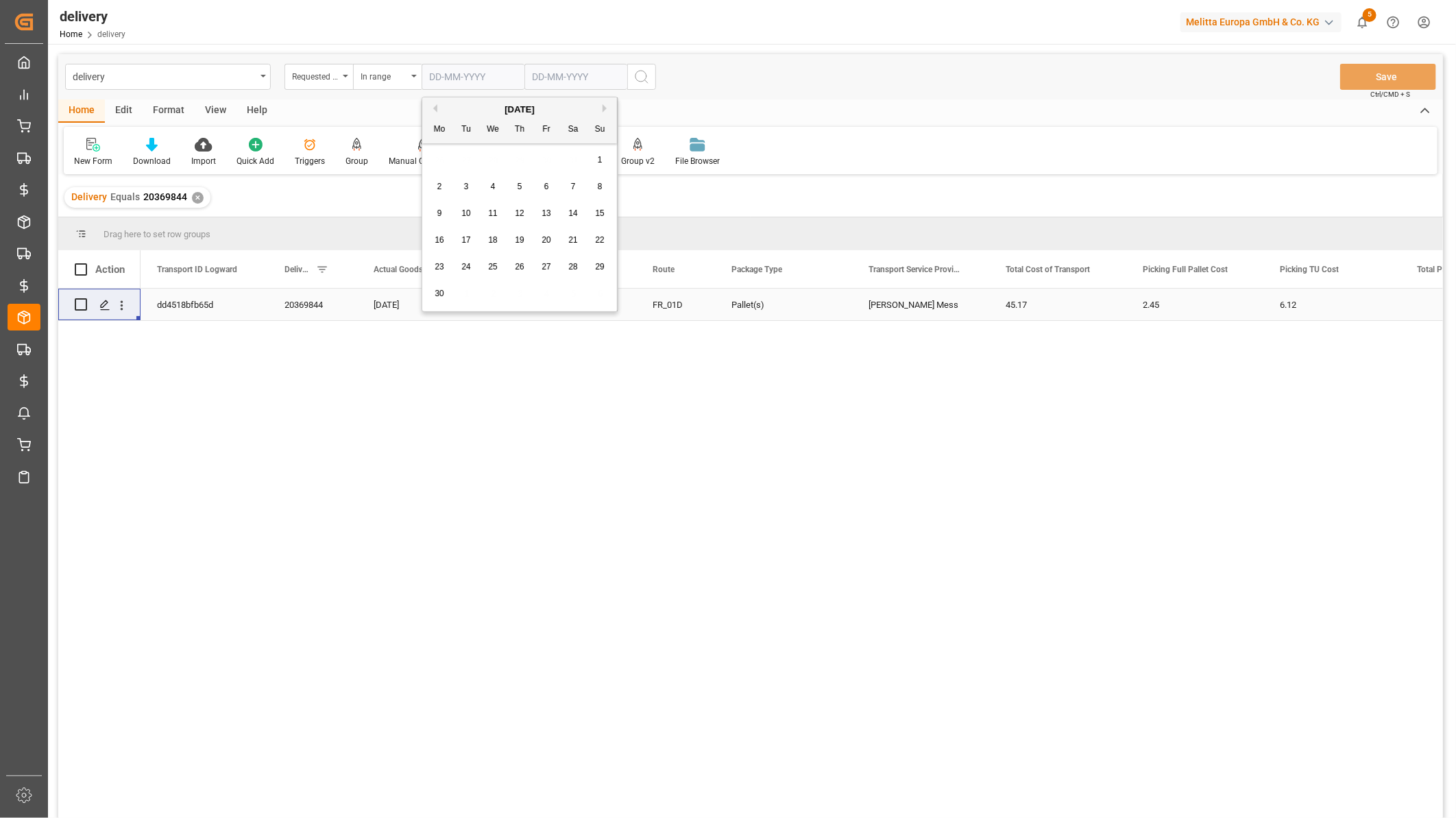
type input "01-06-2025"
click at [570, 81] on input "text" at bounding box center [575, 77] width 103 height 26
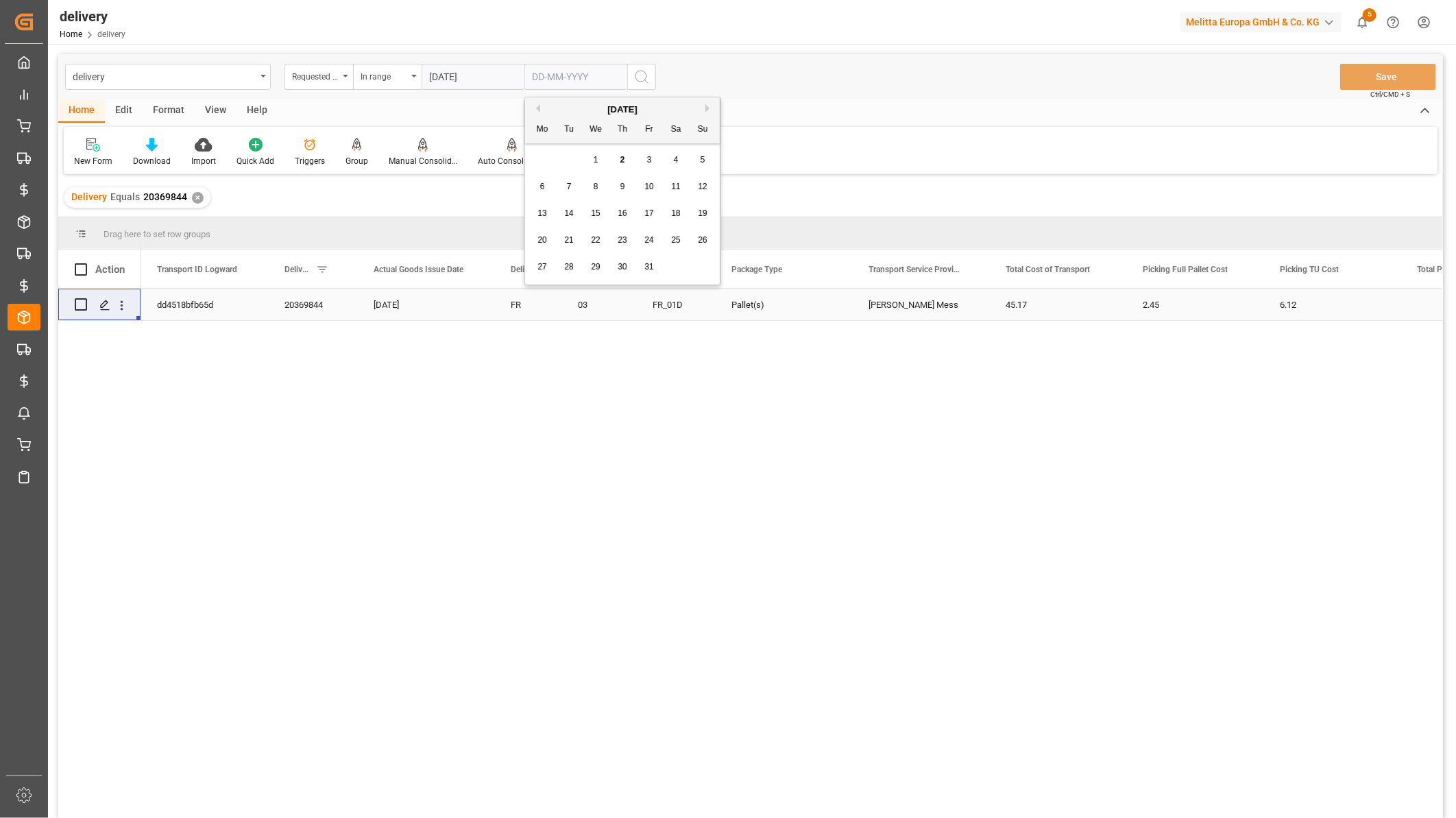
click at [535, 110] on button "Previous Month" at bounding box center [536, 109] width 8 height 8
click at [536, 108] on button "Previous Month" at bounding box center [536, 109] width 8 height 8
click at [543, 293] on span "30" at bounding box center [542, 293] width 9 height 10
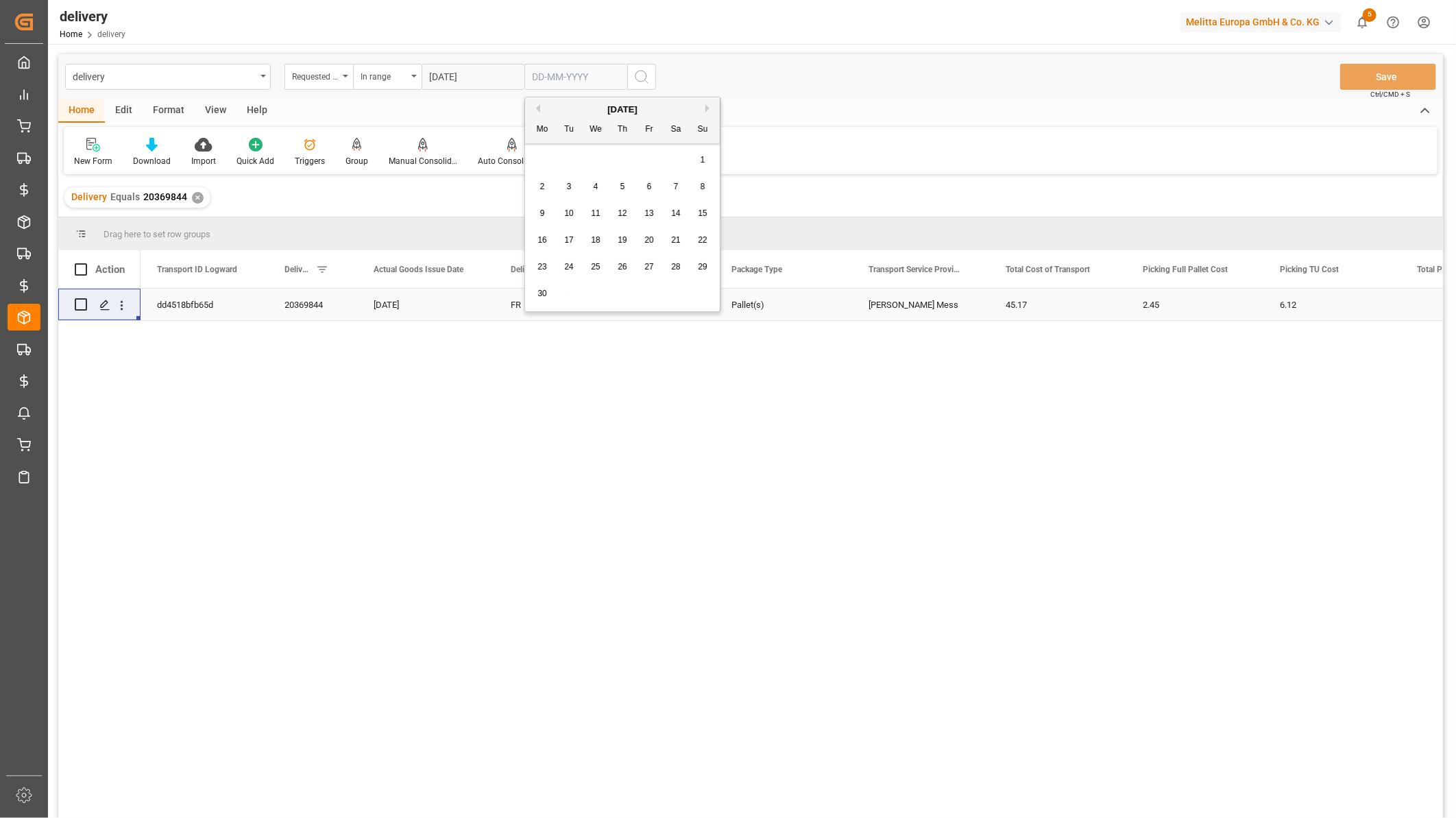
type input "30-06-2025"
click at [648, 76] on icon "search button" at bounding box center [642, 76] width 17 height 17
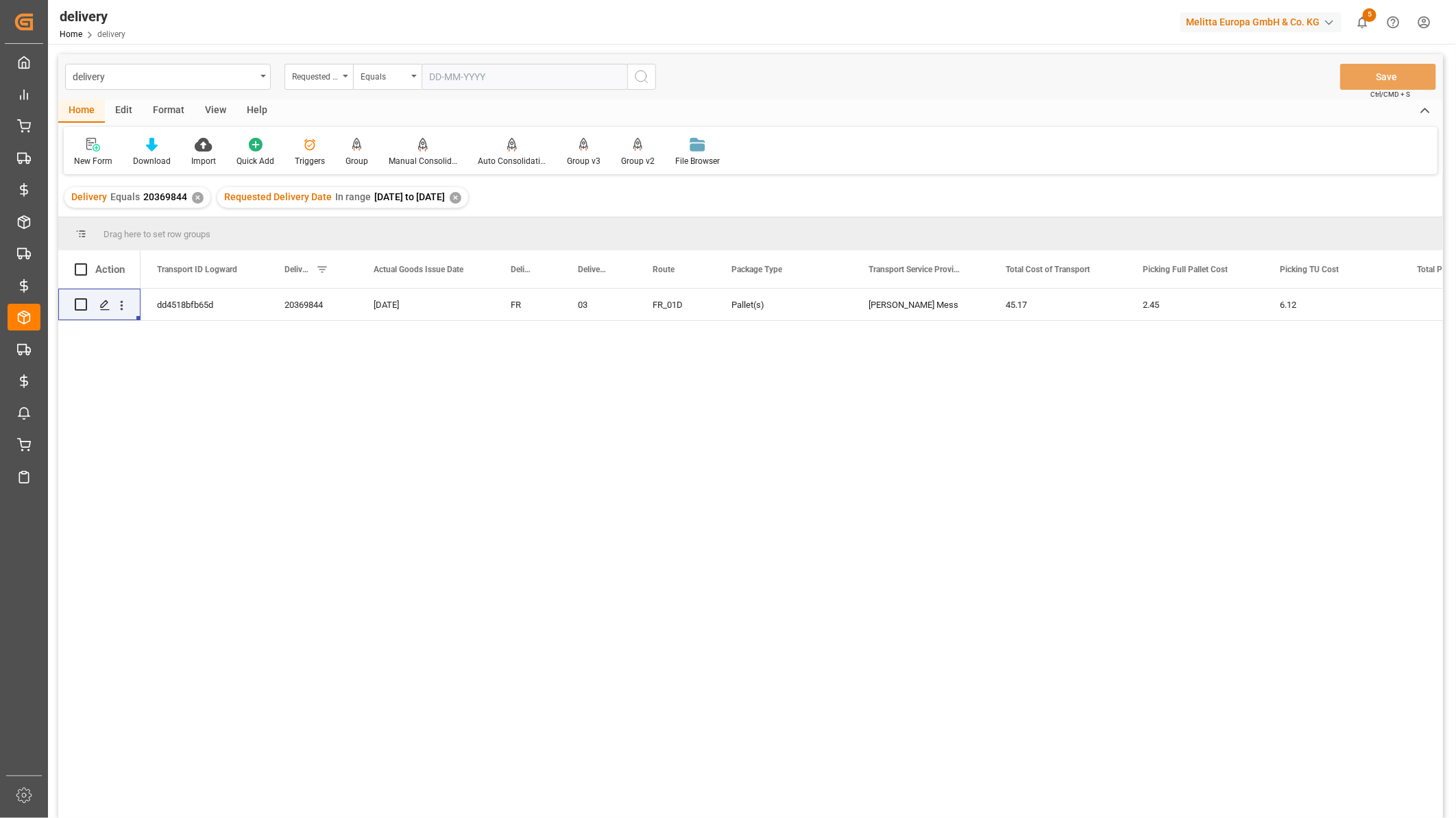
click at [192, 198] on div "✕" at bounding box center [198, 198] width 12 height 12
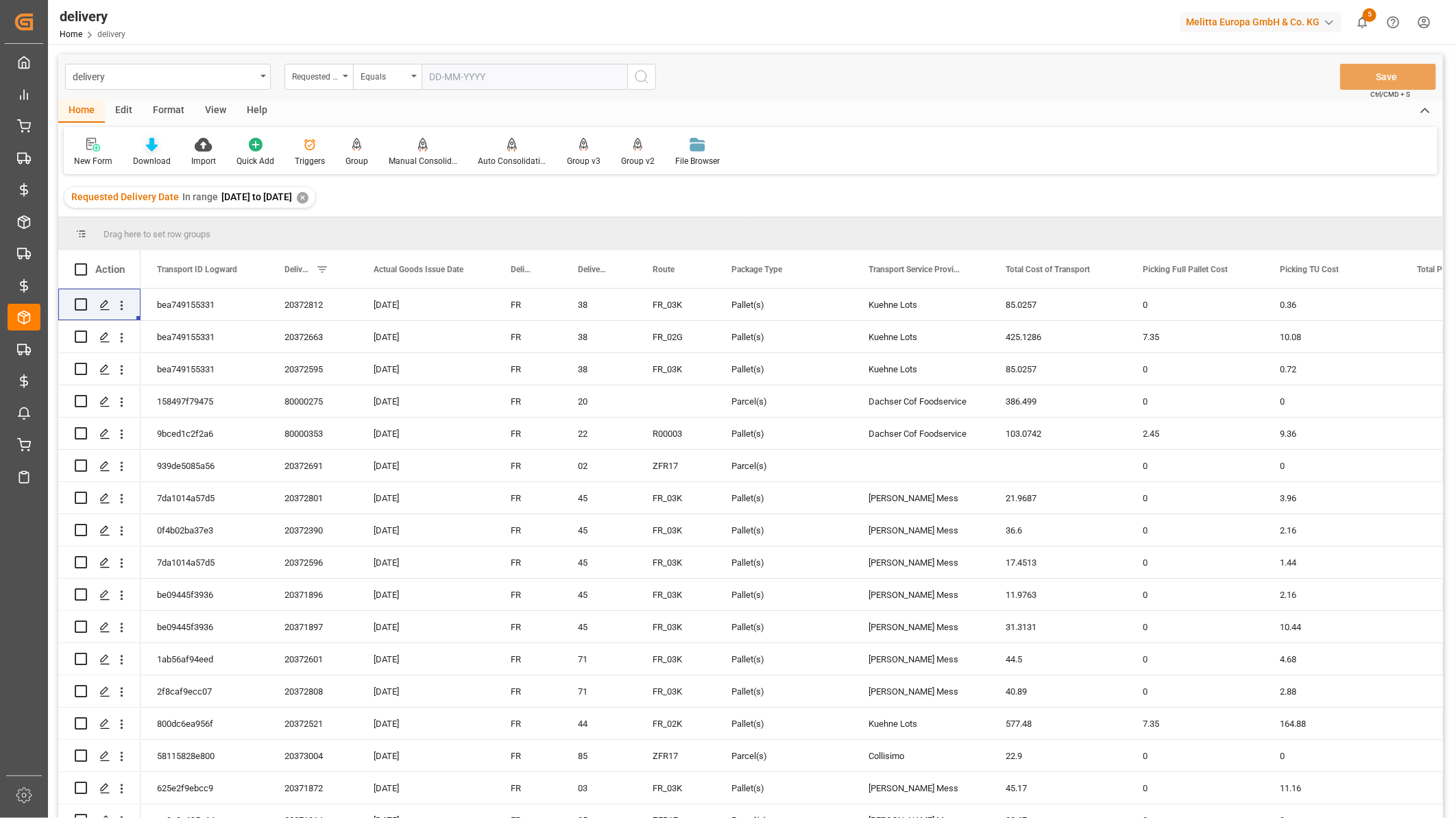
click at [159, 153] on div "Download" at bounding box center [151, 152] width 58 height 31
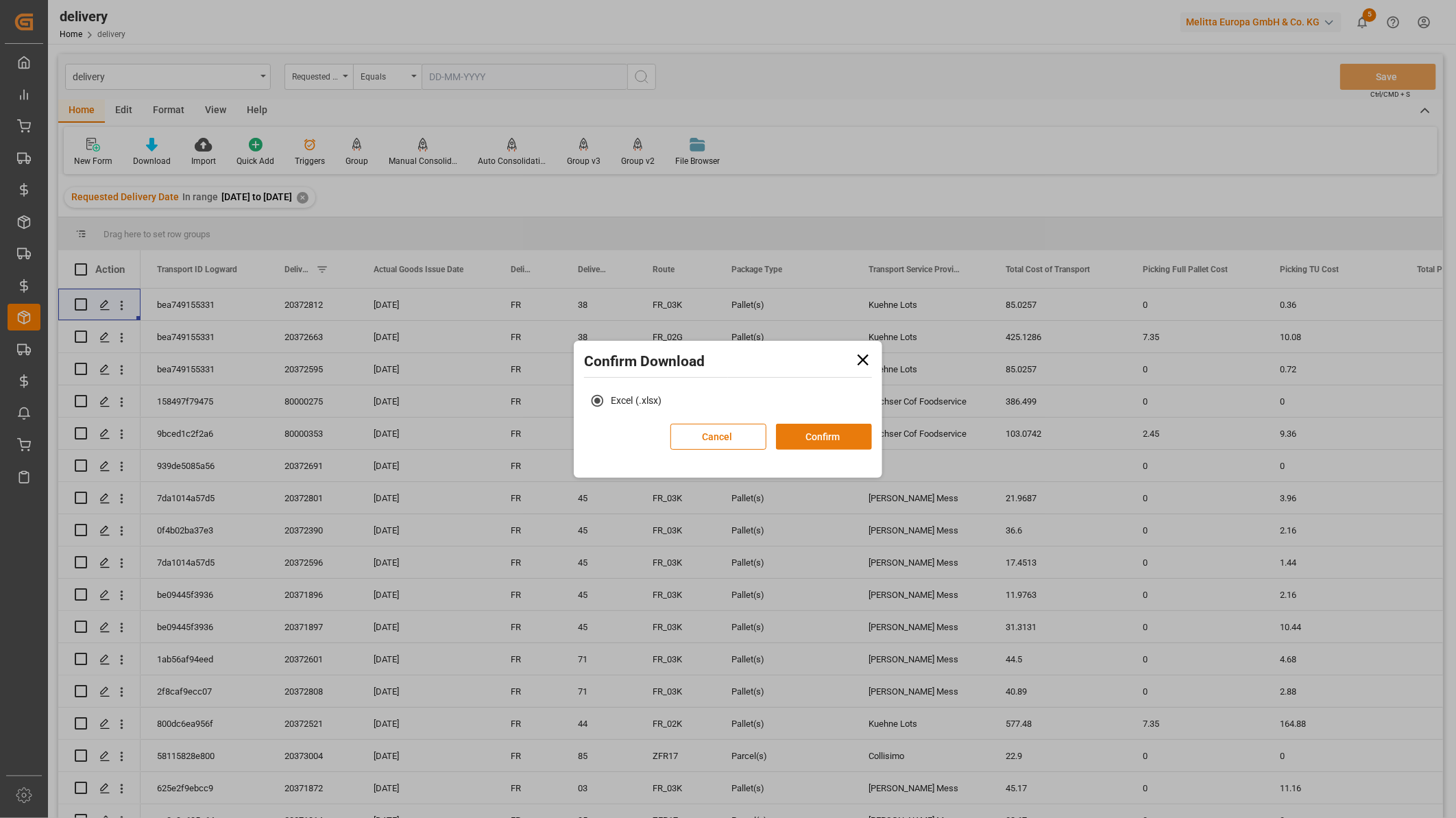
click at [798, 441] on button "Confirm" at bounding box center [823, 436] width 96 height 26
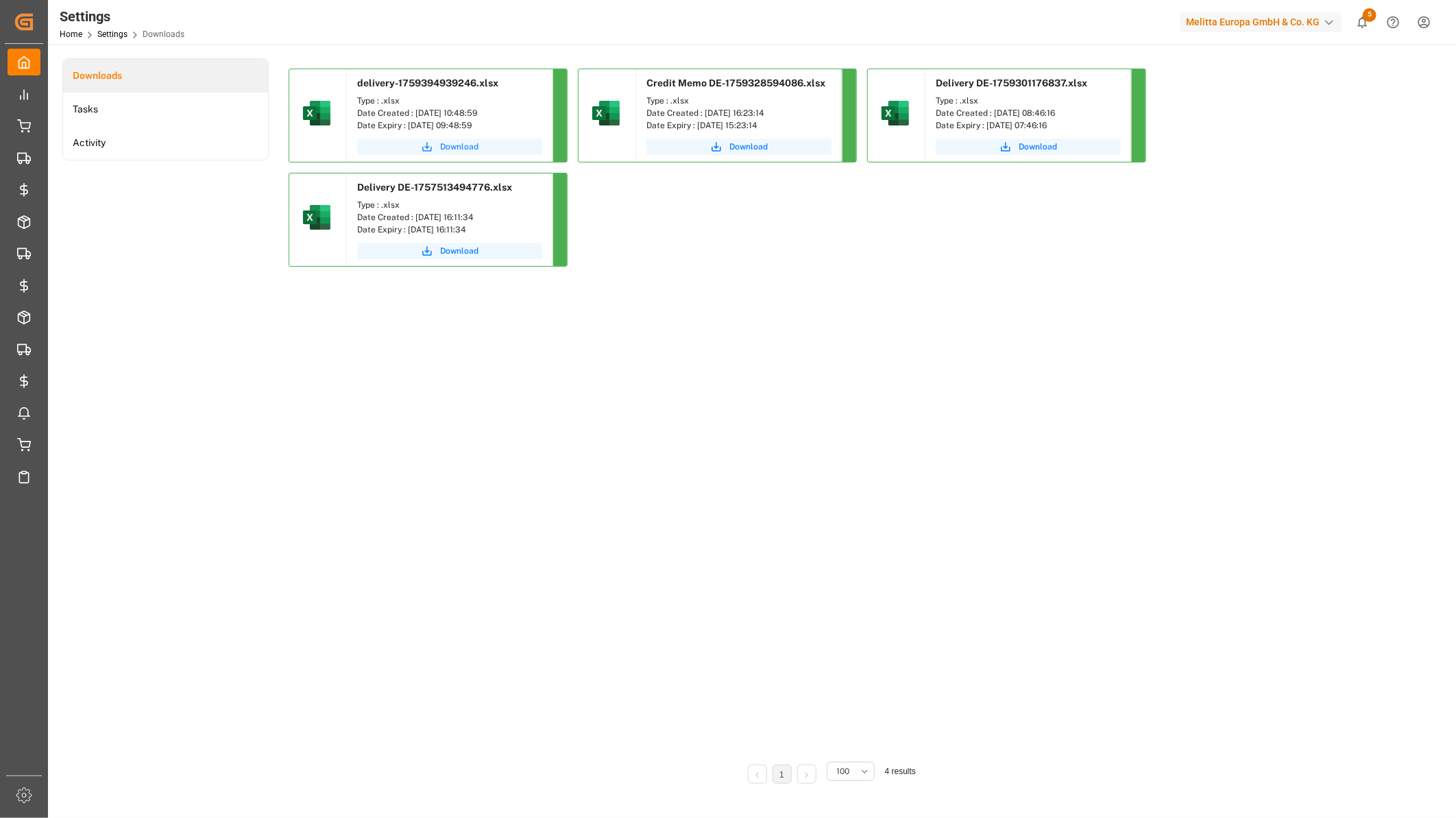
click at [439, 144] on button "Download" at bounding box center [450, 146] width 186 height 17
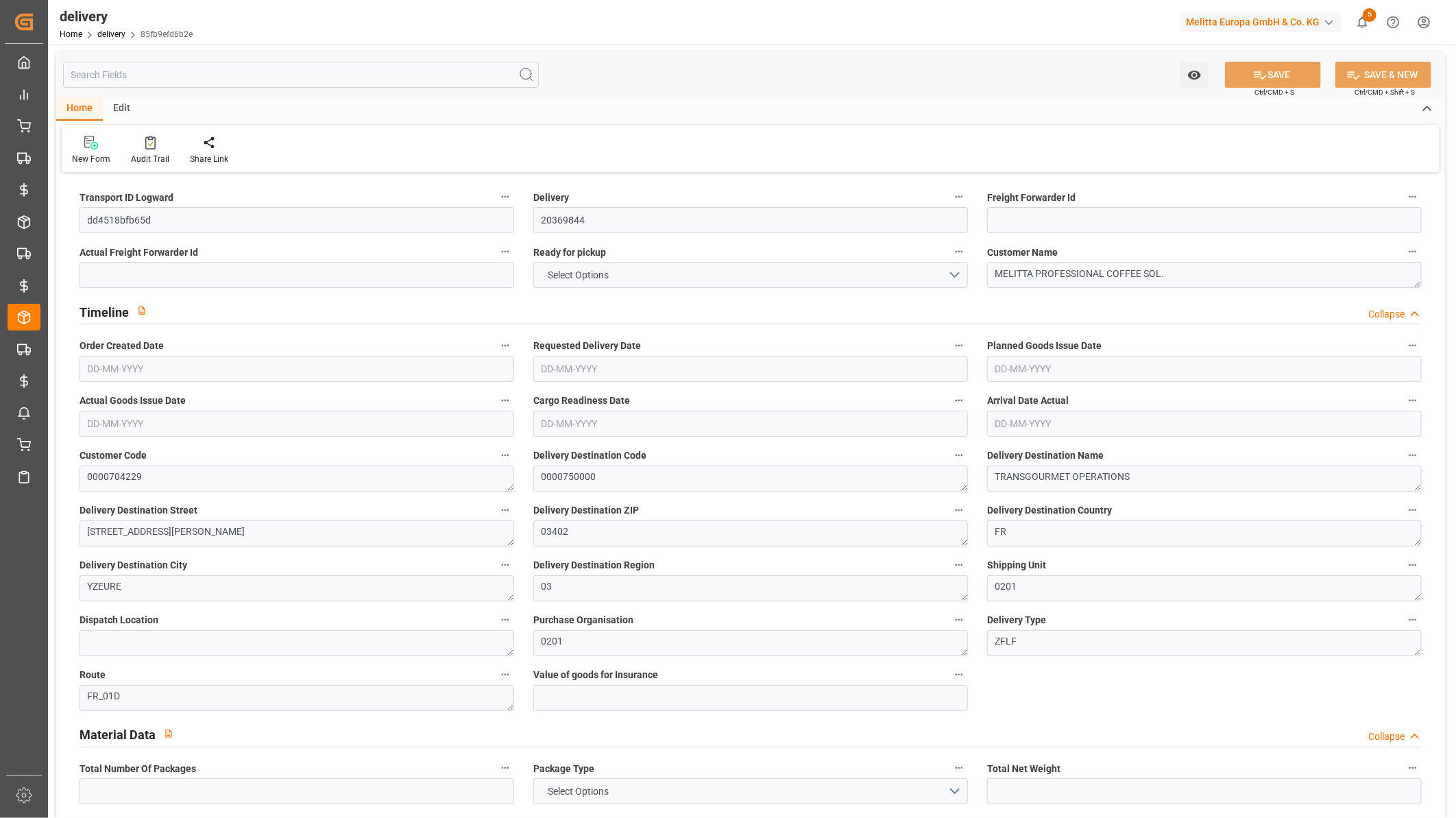
type input "1"
type input "22.645"
type input "53.6"
type input "153"
type input "17"
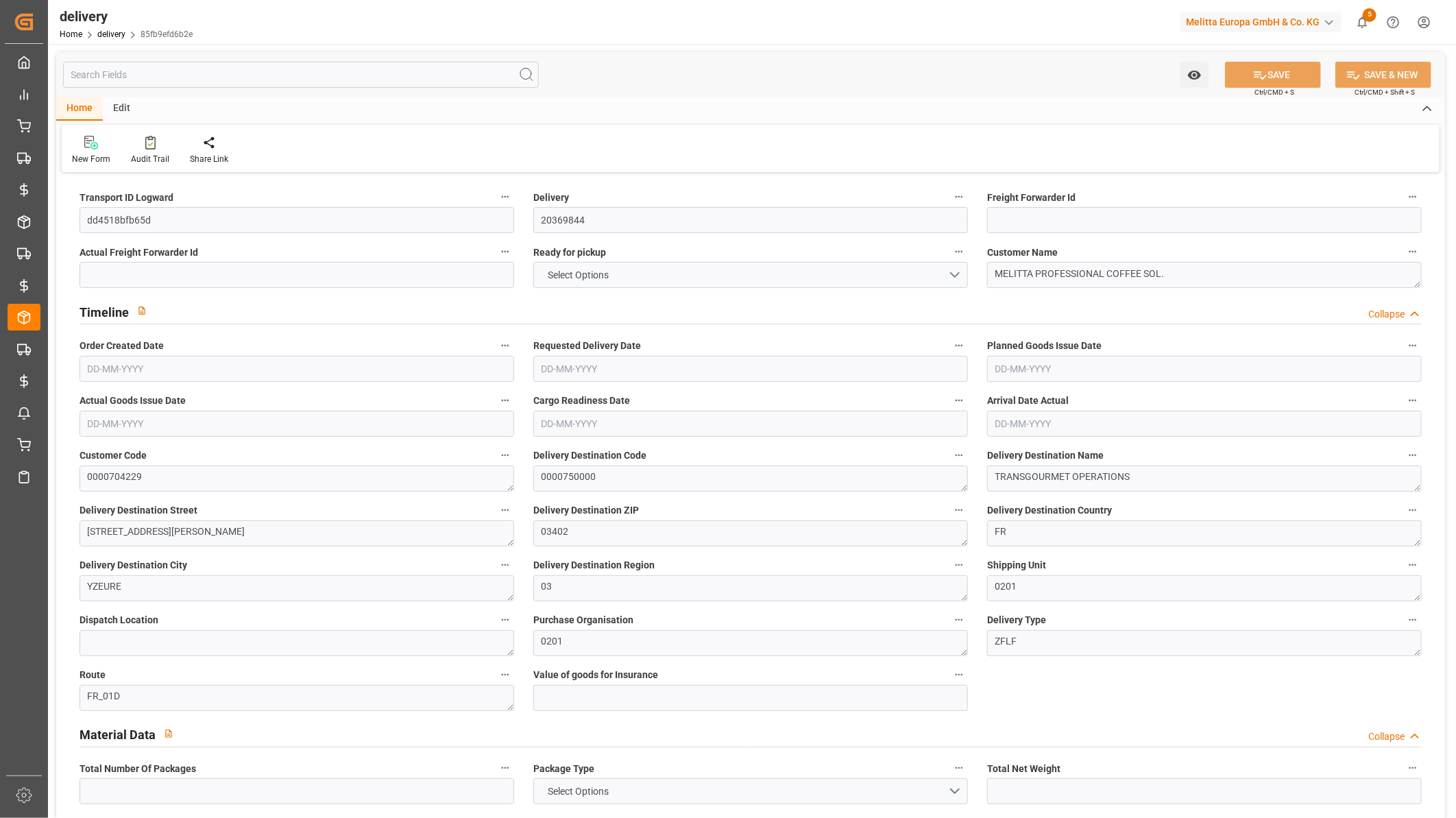
type input "2"
type input "1"
type input "2"
type input "1"
type input "0"
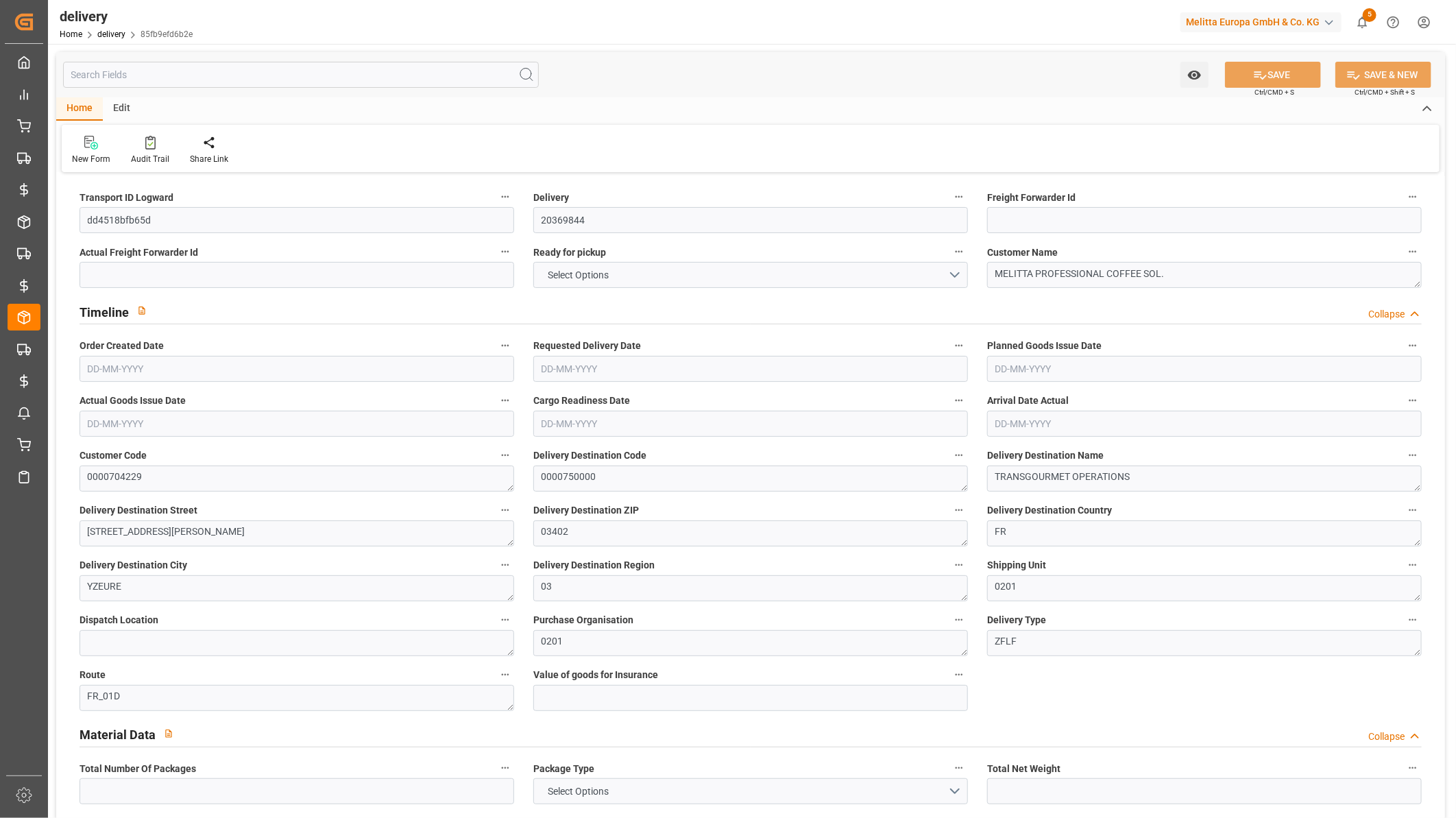
type input "0"
type input "45.17"
type input "2.45"
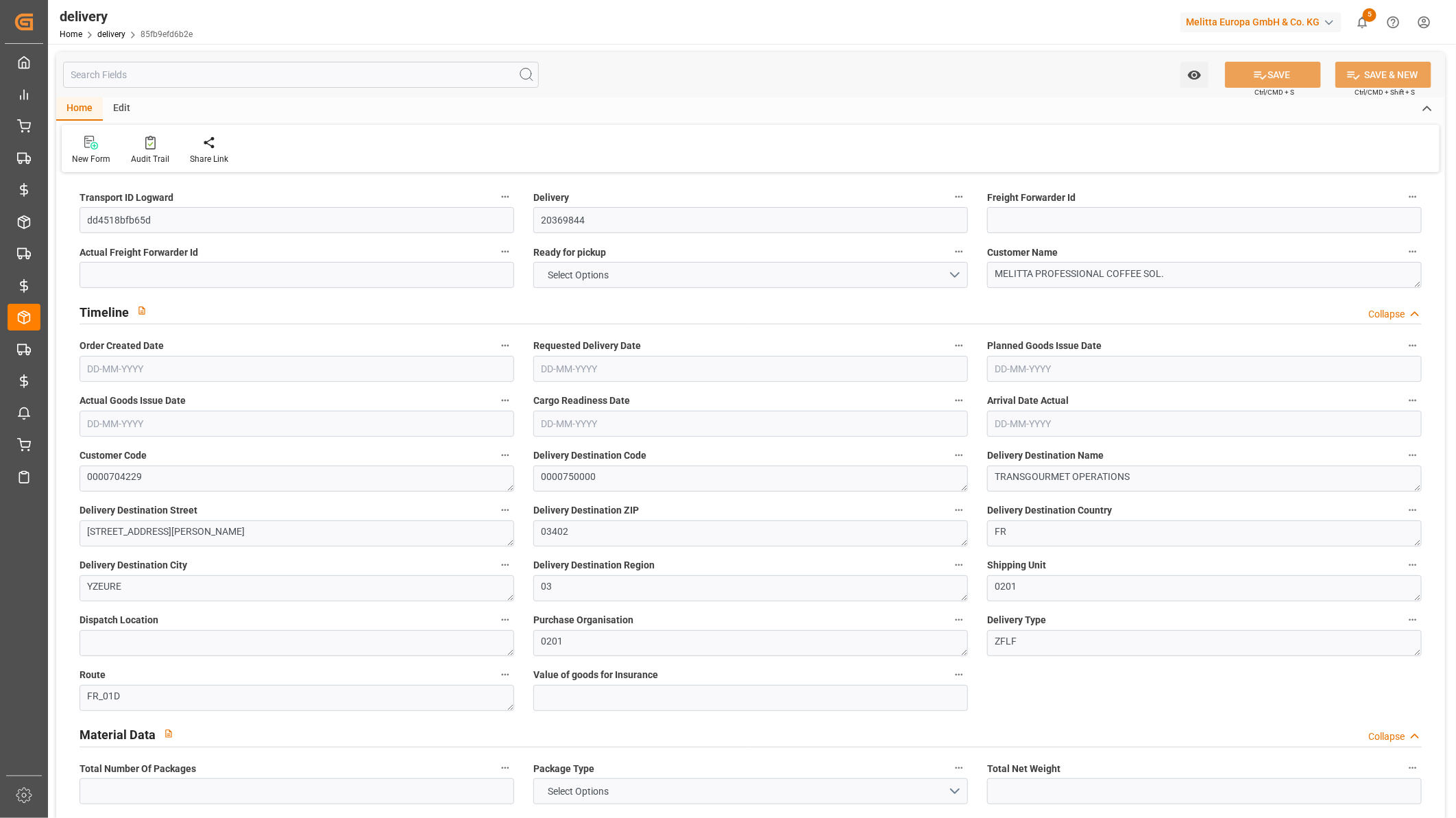
type input "6.12"
type input "1.5"
type input "1.3"
type input "0"
type input "3"
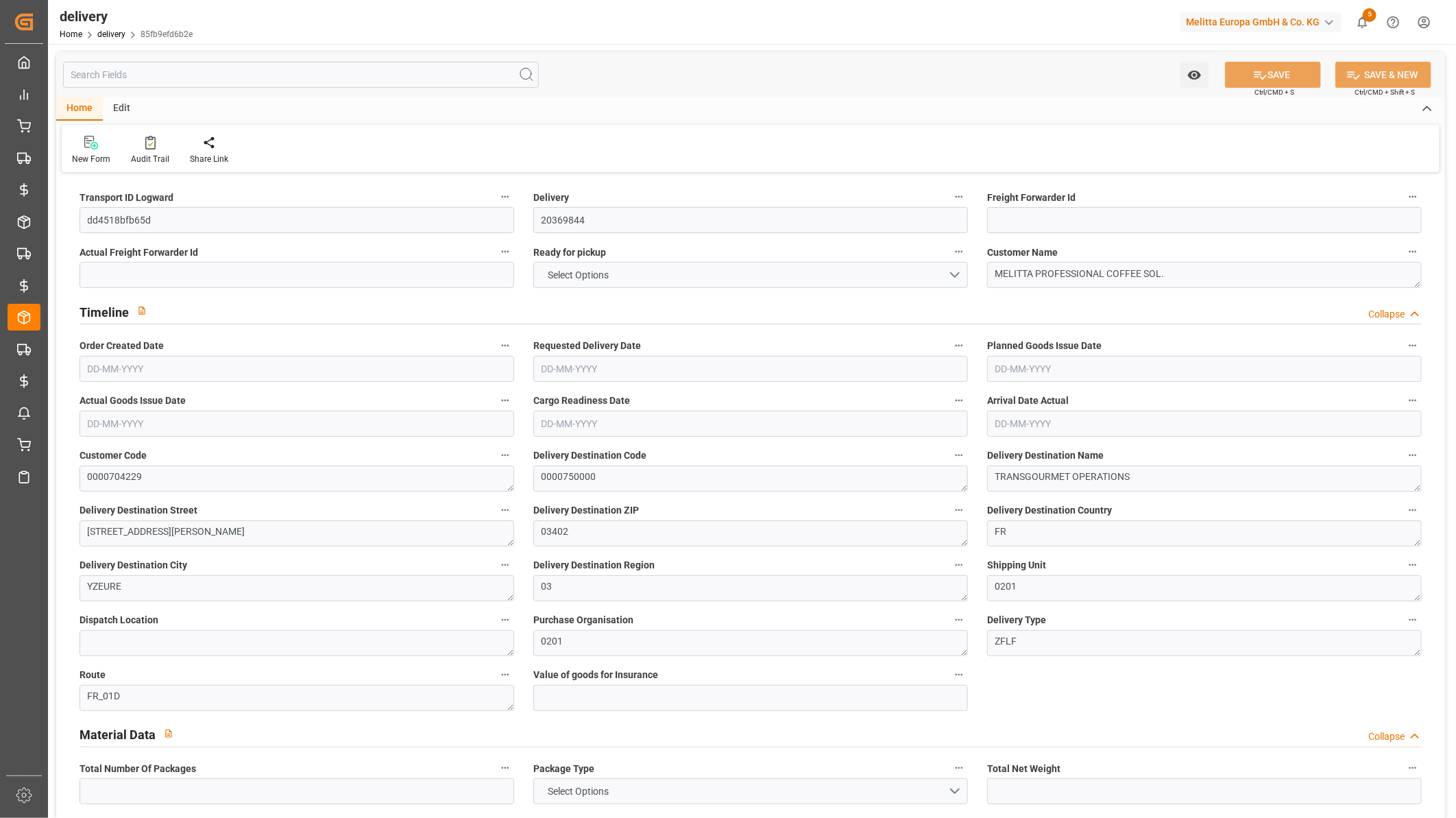
type input "30.601"
type input "1"
type input "101"
type input "96.0453"
type input "0.0062"
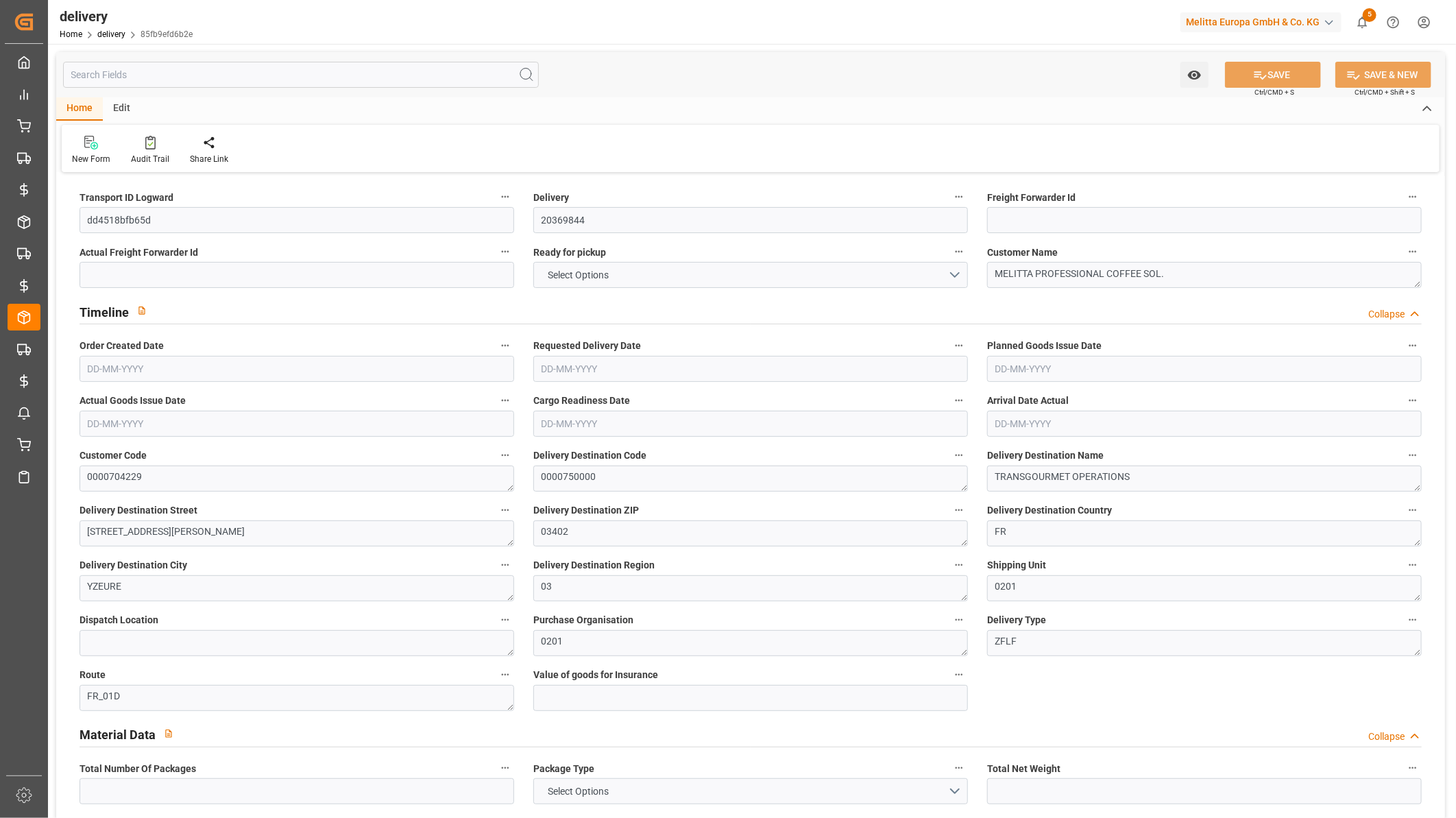
type input "0"
type input "23-05-2025"
type input "[DATE]"
type input "28-05-2025"
type input "23-05-2025"
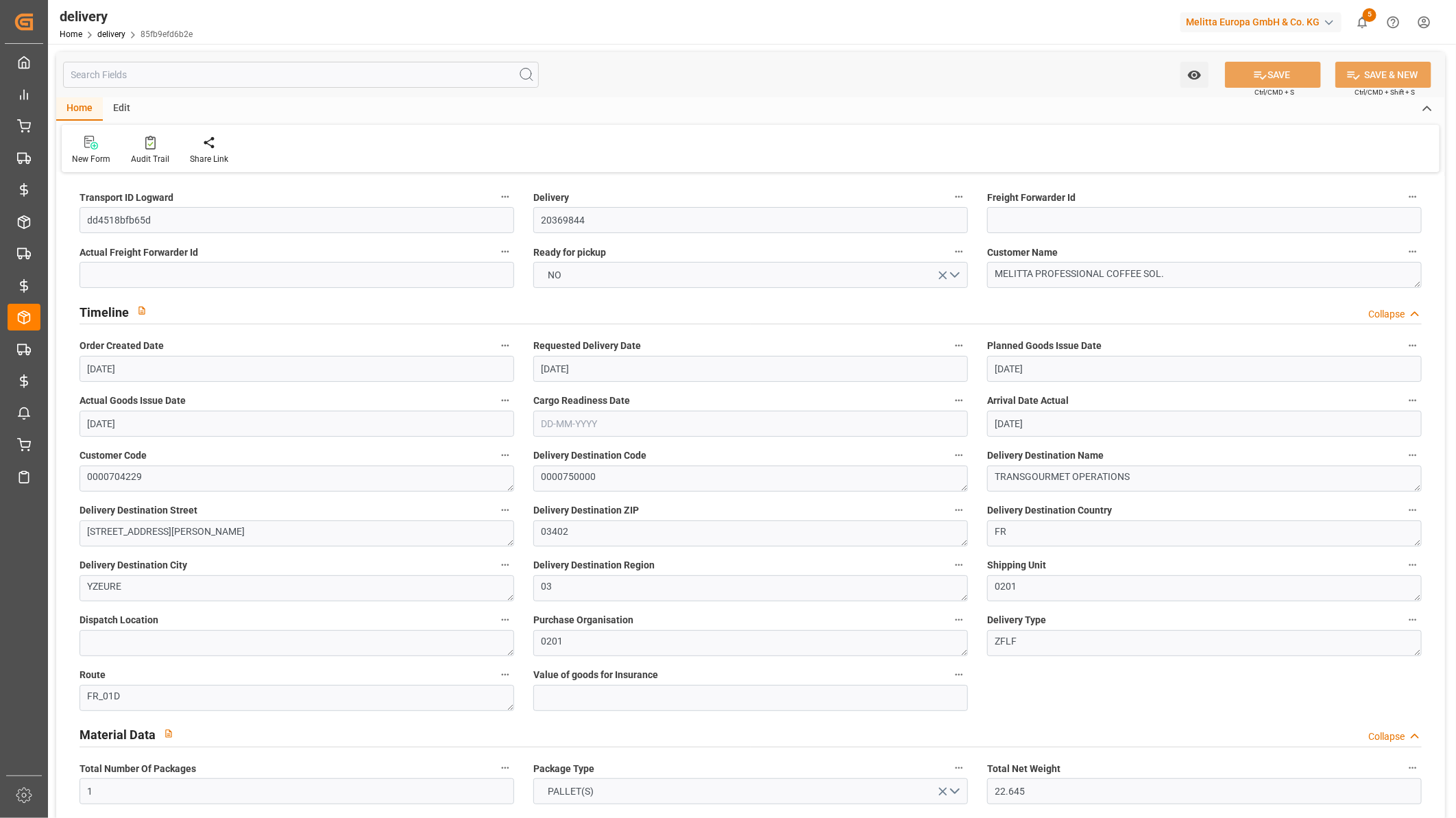
type input "27-05-2025"
type input "13-05-2025 13:00"
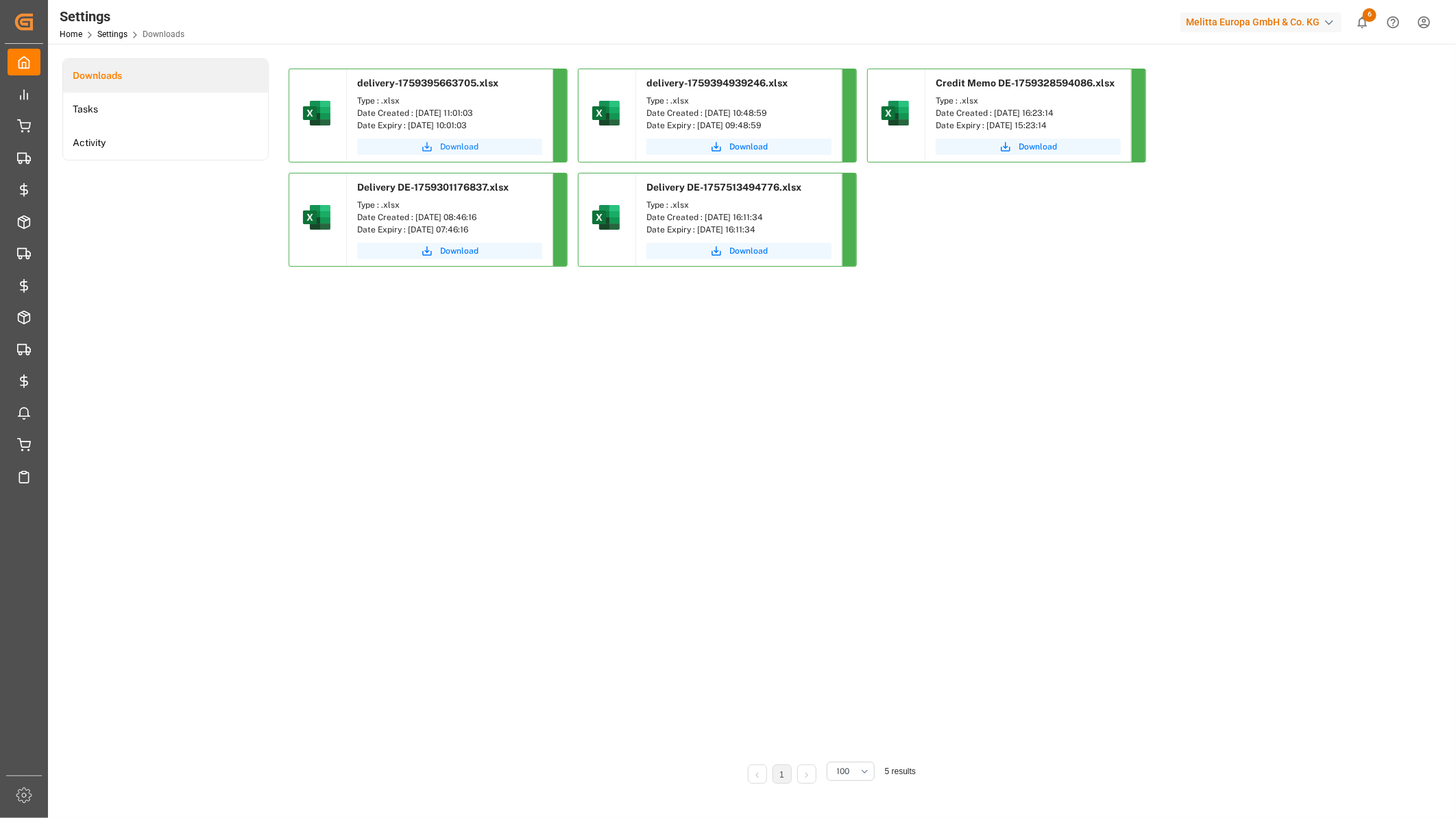
click at [443, 144] on span "Download" at bounding box center [459, 146] width 38 height 13
